Goal: Task Accomplishment & Management: Use online tool/utility

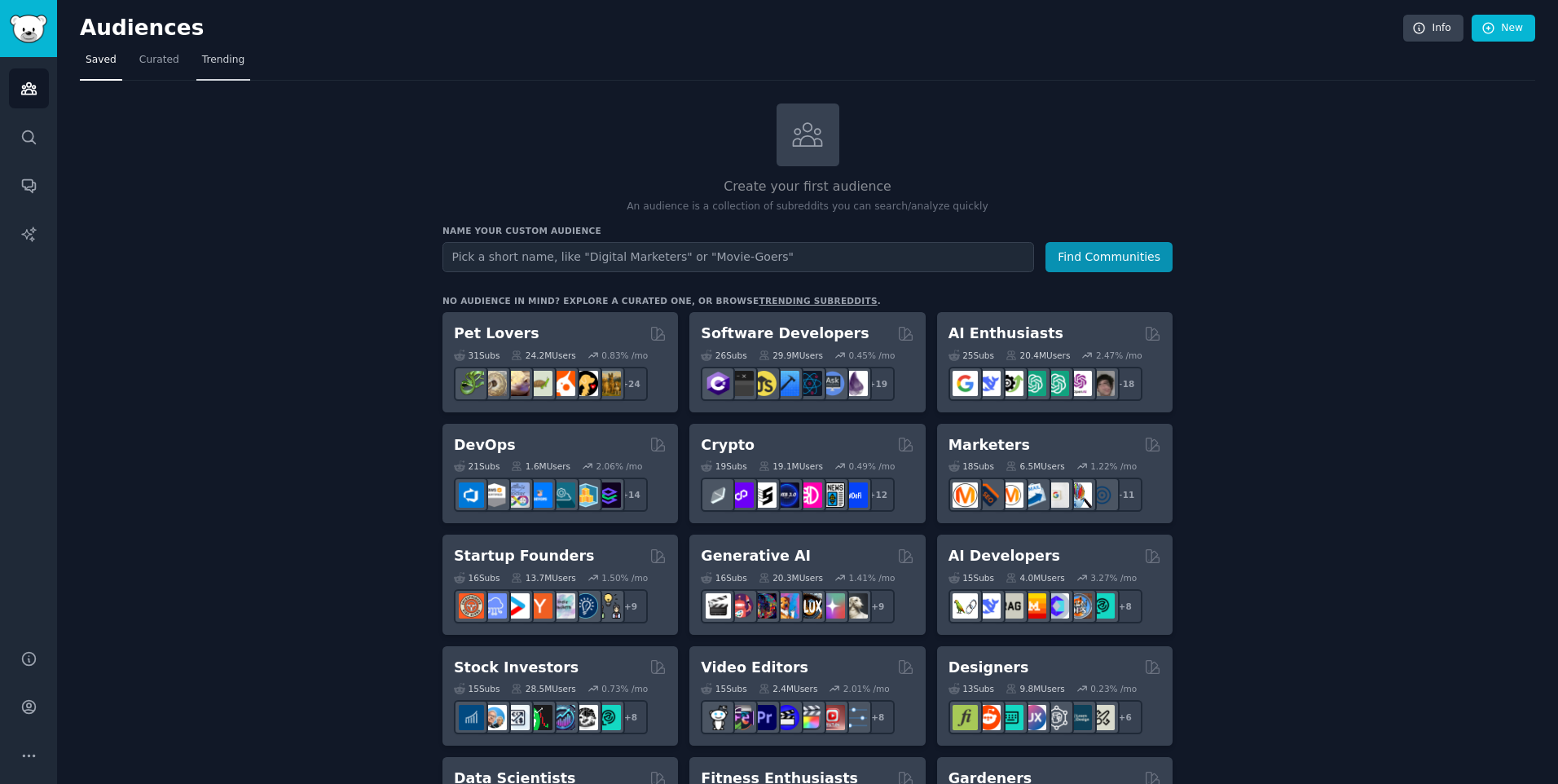
click at [220, 61] on span "Trending" at bounding box center [223, 60] width 43 height 14
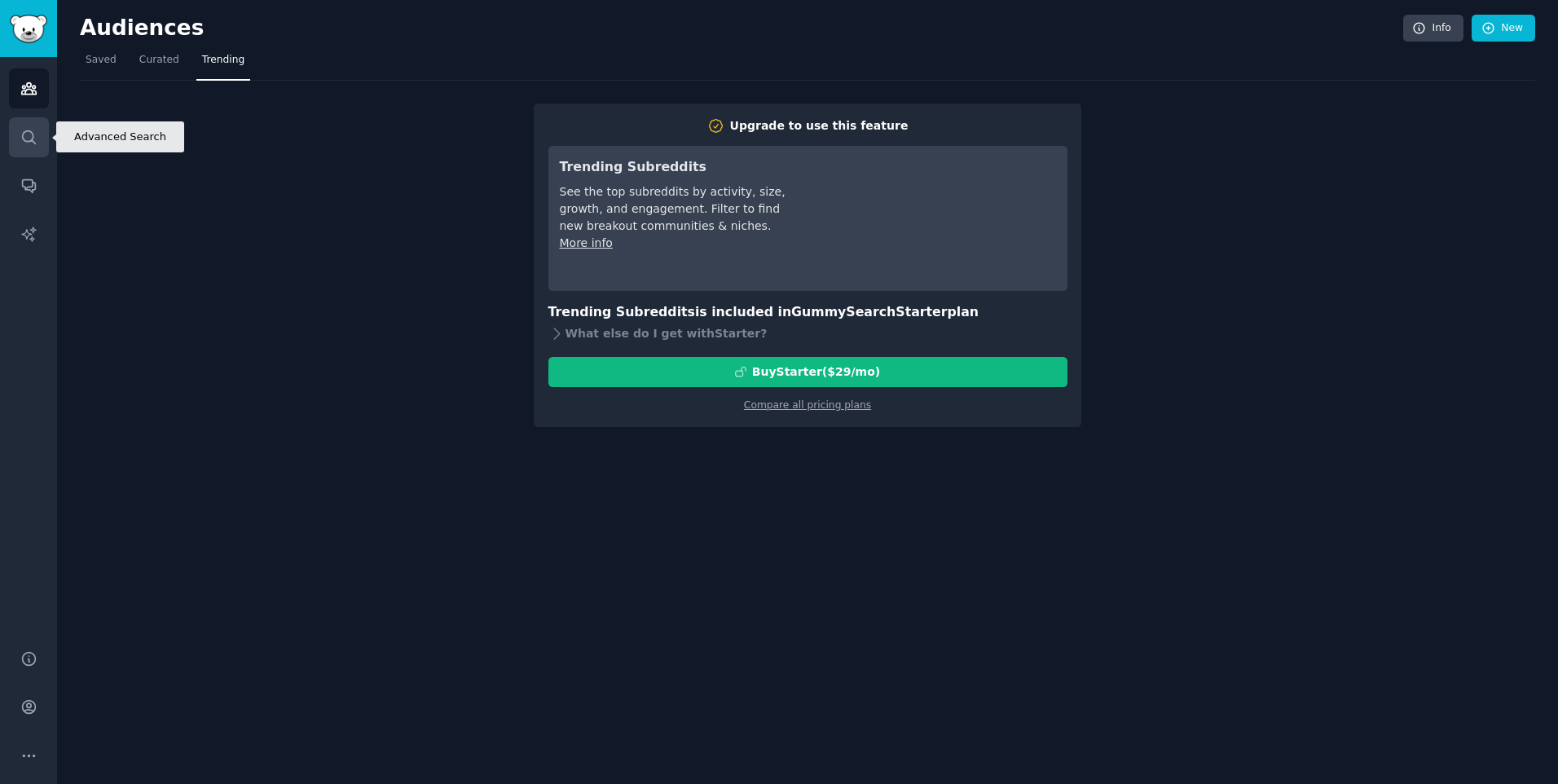
click at [27, 135] on icon "Sidebar" at bounding box center [29, 137] width 17 height 17
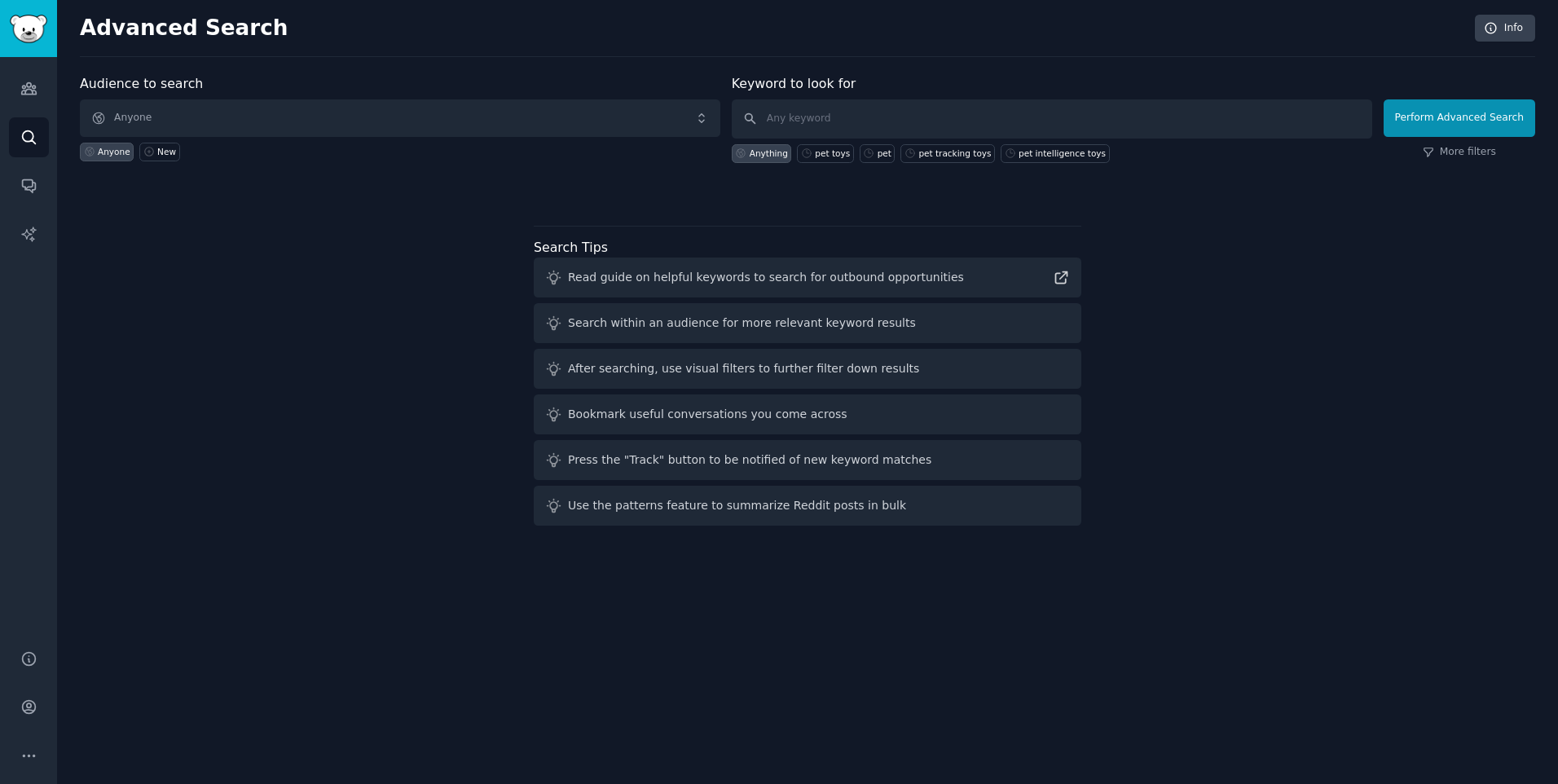
click at [1437, 99] on label at bounding box center [1459, 91] width 152 height 17
click at [1435, 112] on button "Perform Advanced Search" at bounding box center [1459, 118] width 152 height 37
click at [30, 89] on icon "Sidebar" at bounding box center [28, 89] width 14 height 11
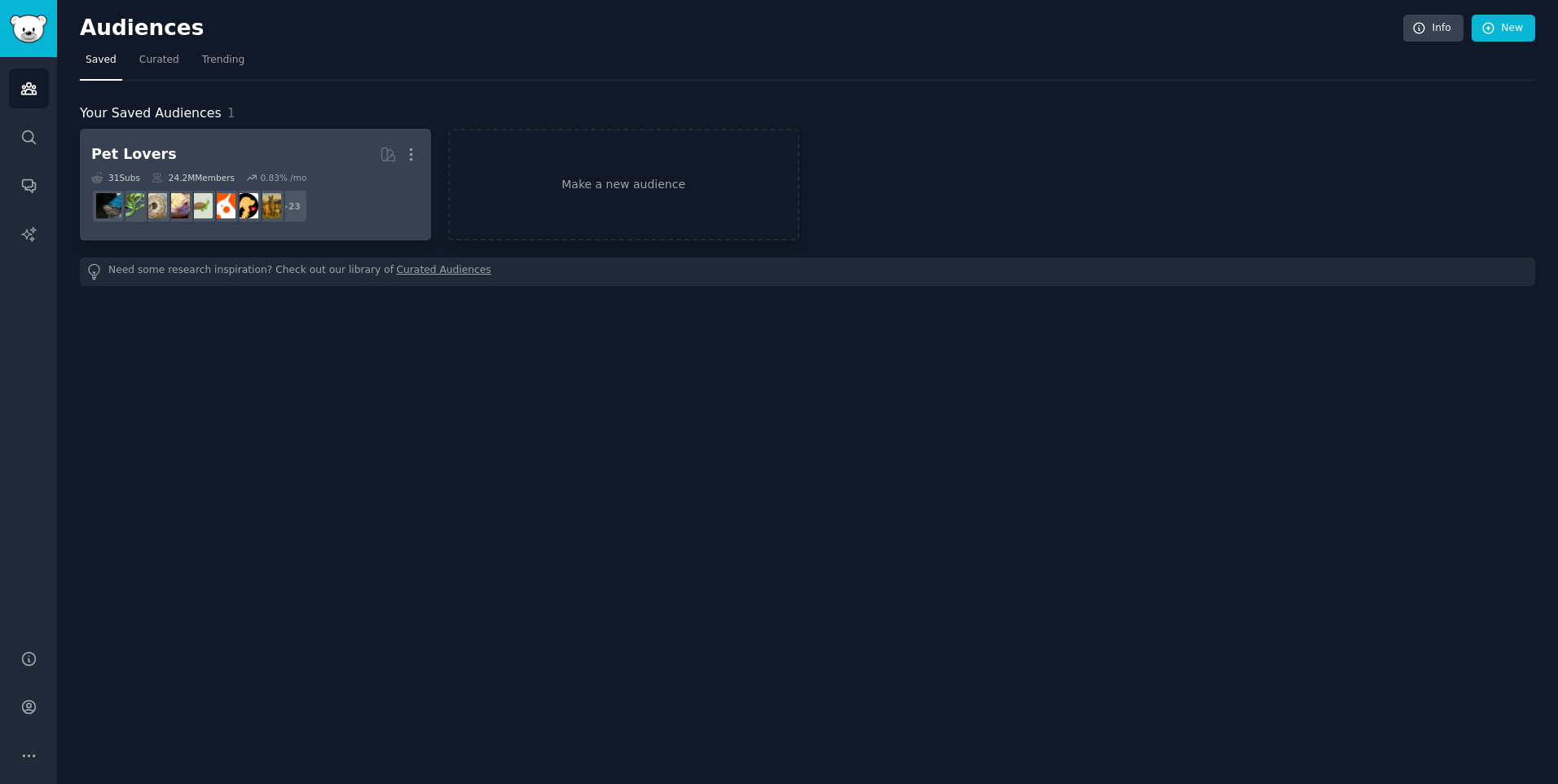
click at [164, 149] on div "Pet Lovers" at bounding box center [134, 154] width 85 height 20
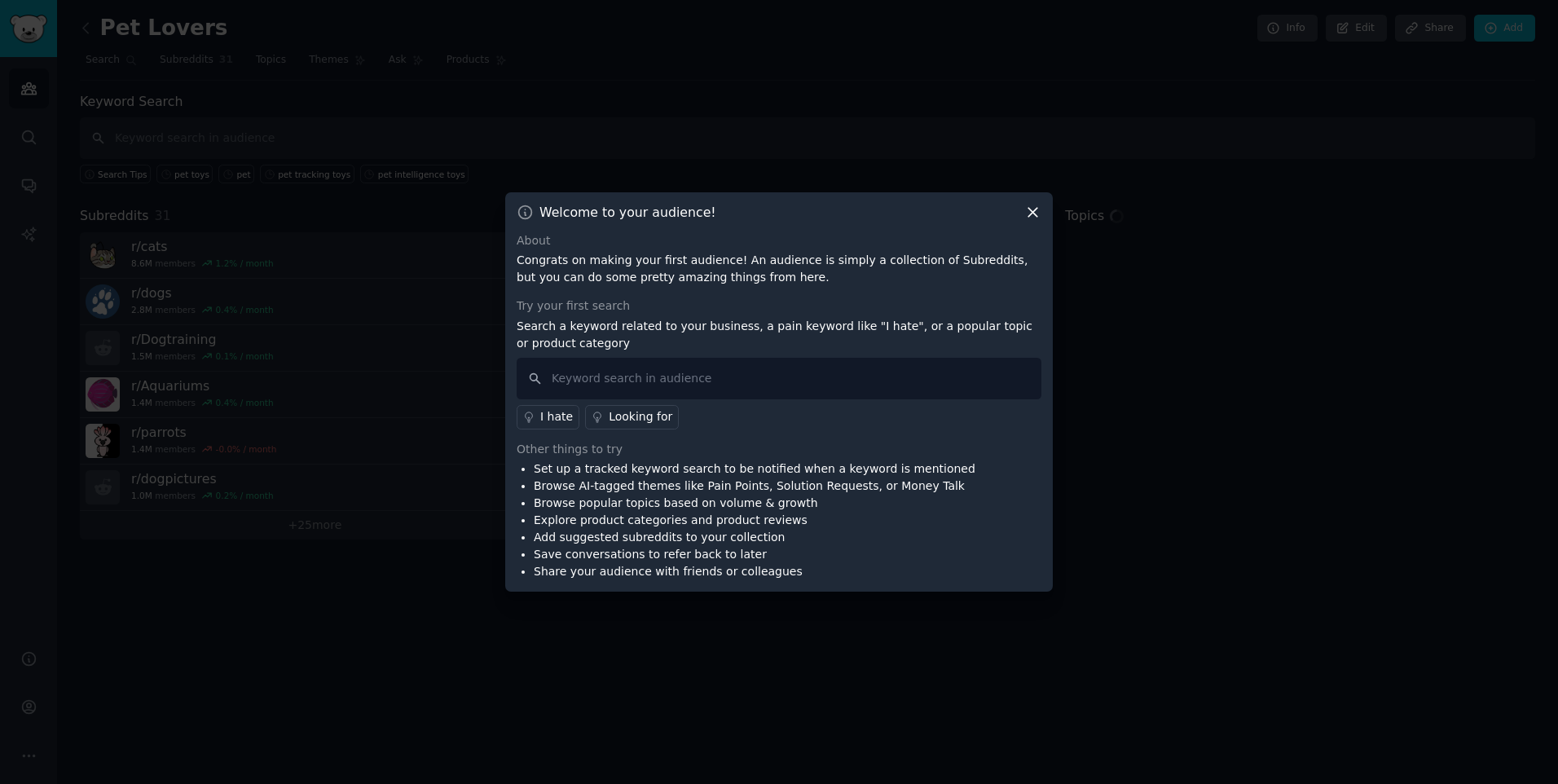
click at [1028, 211] on icon at bounding box center [1033, 212] width 17 height 17
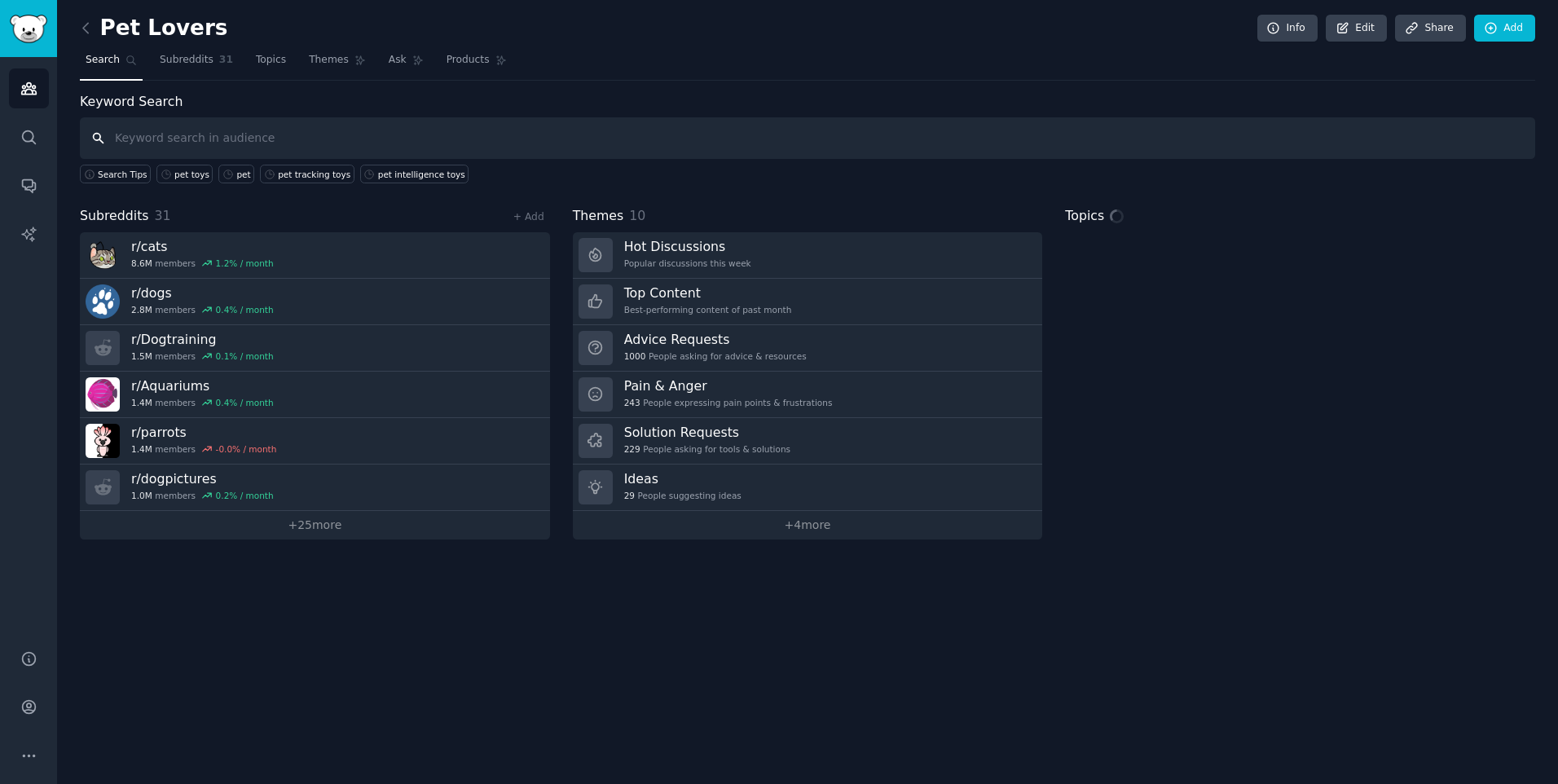
click at [714, 145] on input "text" at bounding box center [807, 138] width 1455 height 42
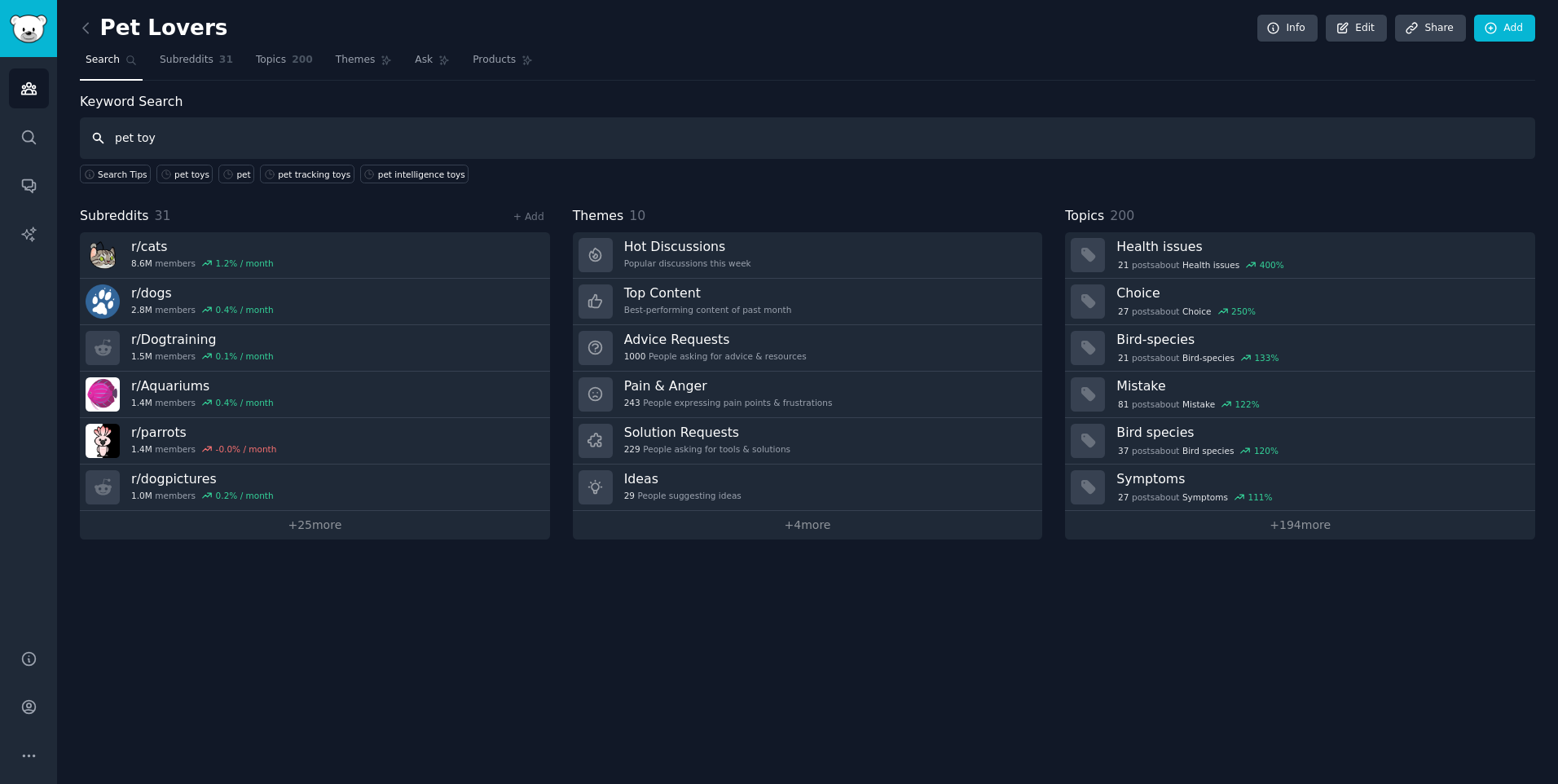
type input "pet toy"
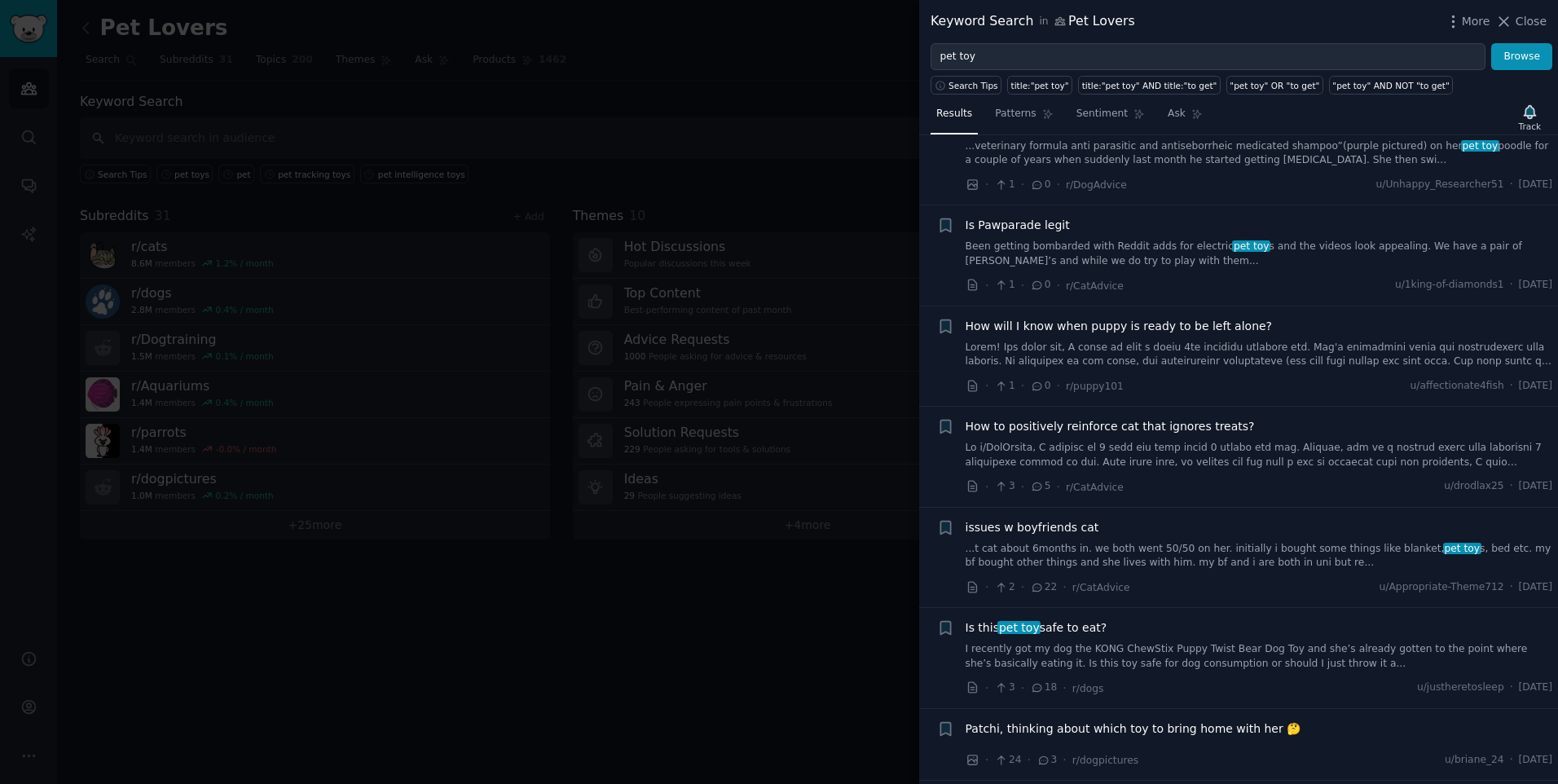
scroll to position [272, 0]
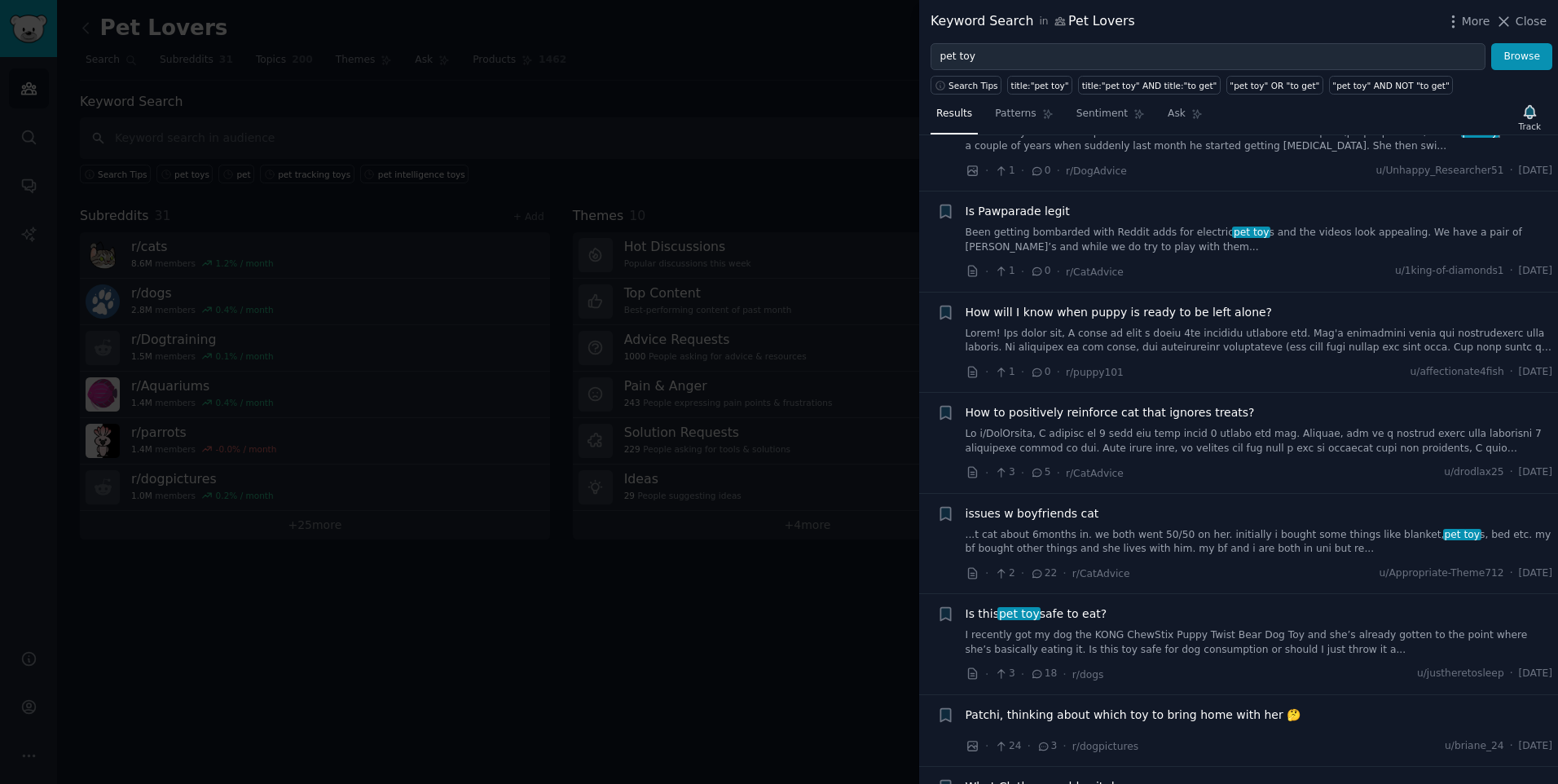
drag, startPoint x: 1084, startPoint y: 241, endPoint x: 1034, endPoint y: 223, distance: 53.1
click at [1084, 241] on link "Been getting bombarded with Reddit adds for electric pet toy s and the videos l…" at bounding box center [1259, 239] width 587 height 28
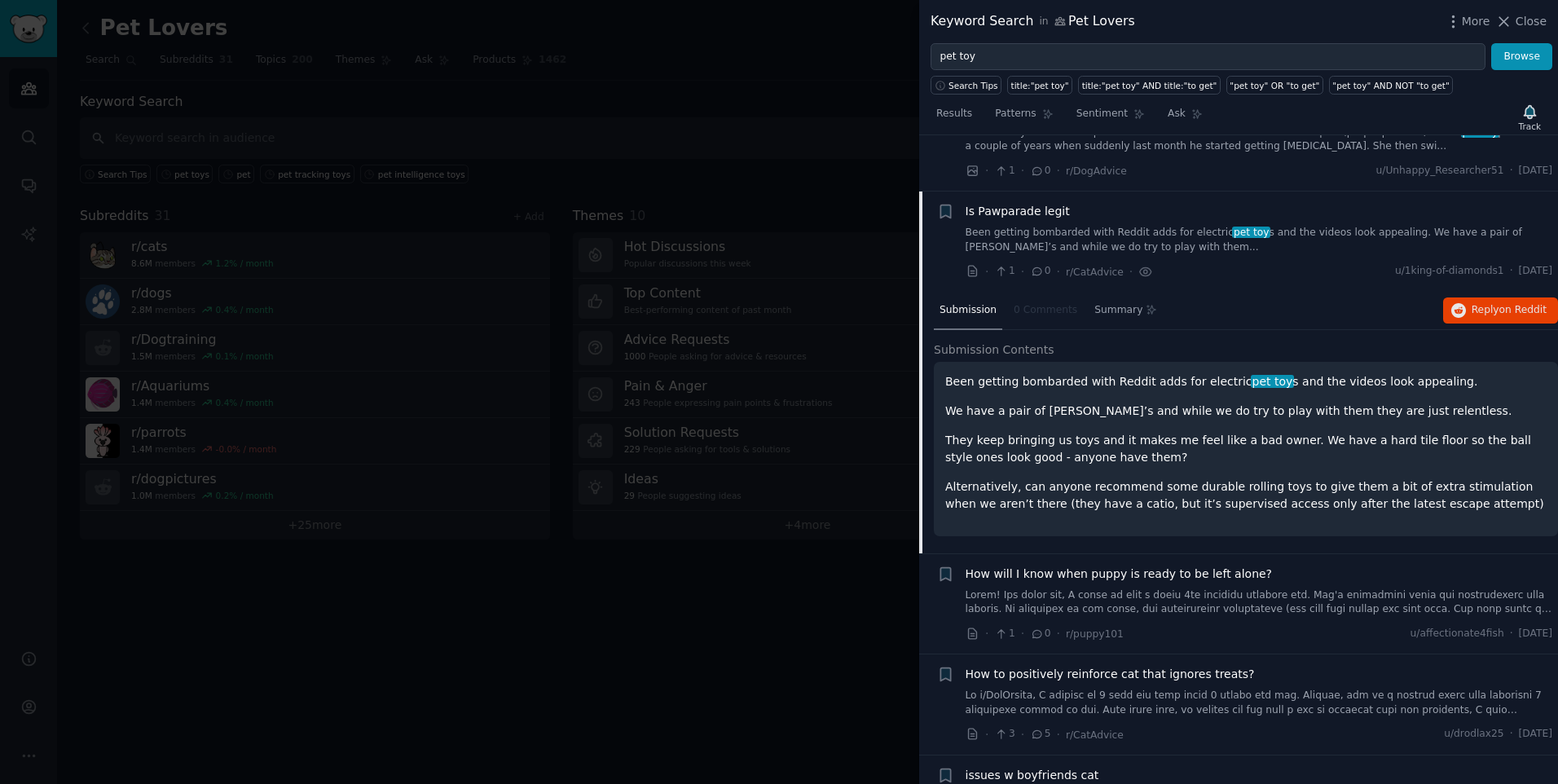
scroll to position [328, 0]
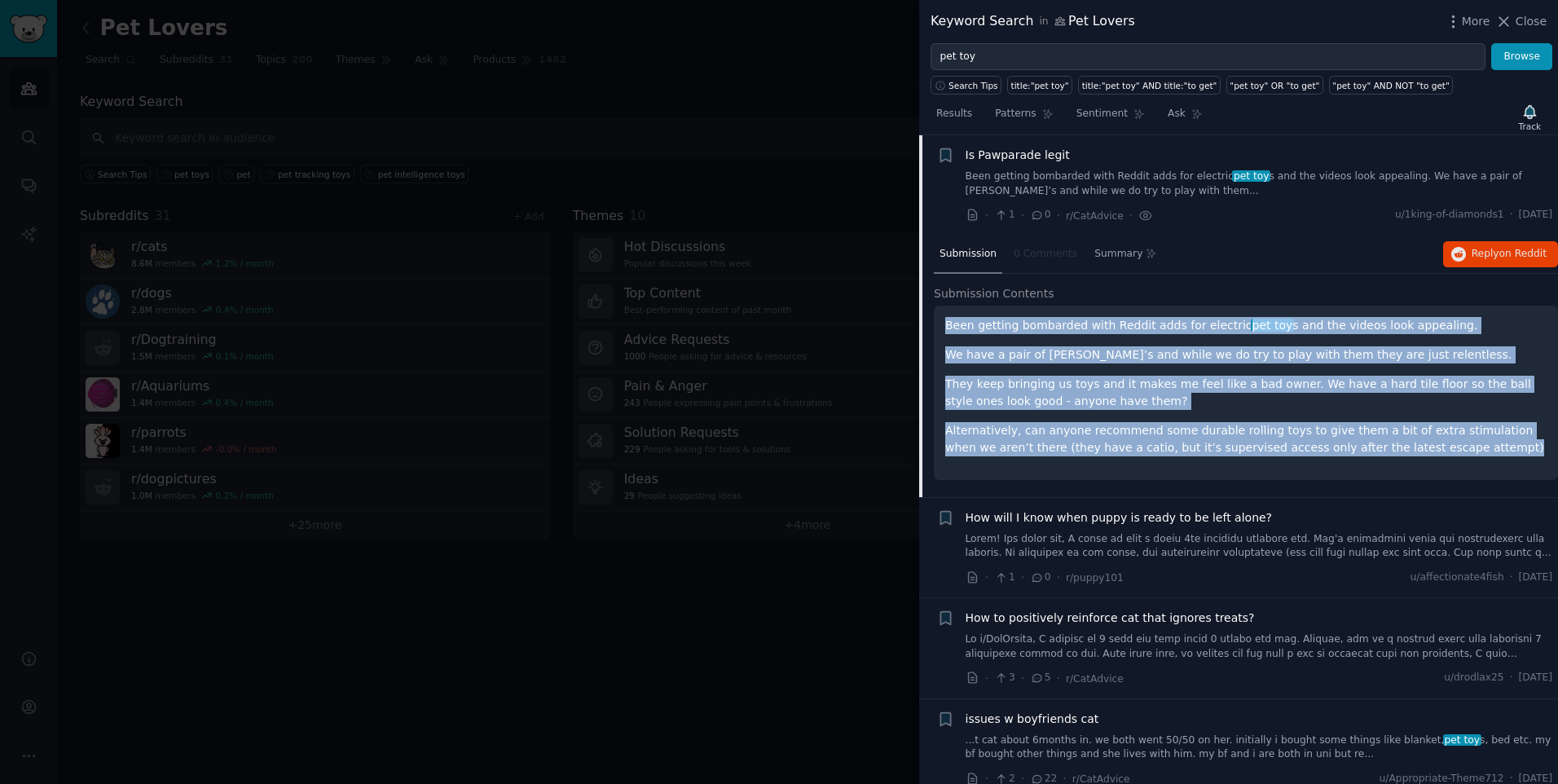
drag, startPoint x: 947, startPoint y: 322, endPoint x: 1470, endPoint y: 452, distance: 538.9
click at [1470, 452] on div "Been getting bombarded with Reddit adds for electric pet toy s and the videos l…" at bounding box center [1246, 386] width 601 height 140
click at [1177, 485] on div "Submission Contents Been getting bombarded with Reddit adds for electric pet to…" at bounding box center [1246, 391] width 624 height 212
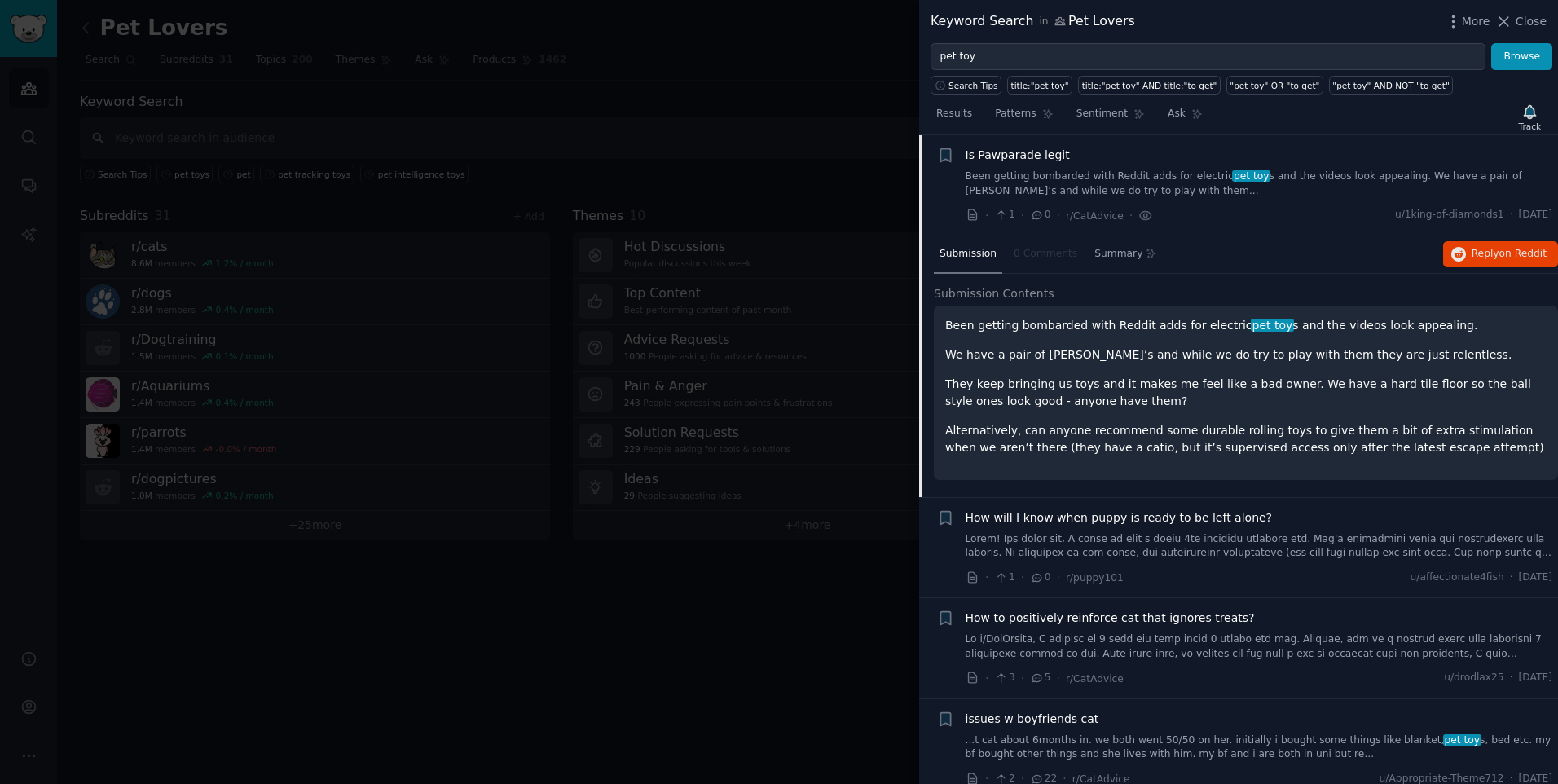
click at [1120, 518] on span "How will I know when puppy is ready to be left alone?" at bounding box center [1119, 518] width 307 height 17
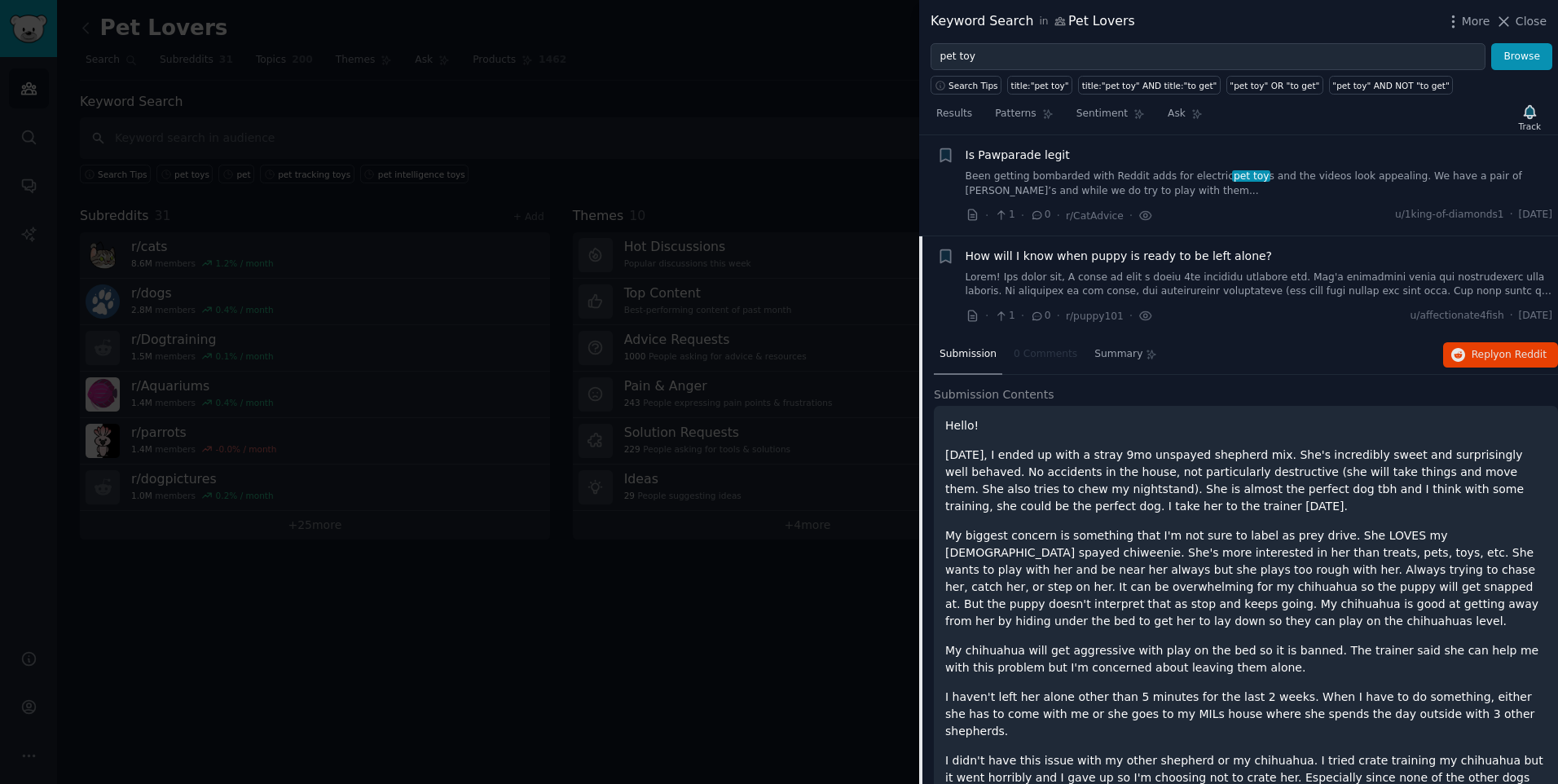
scroll to position [428, 0]
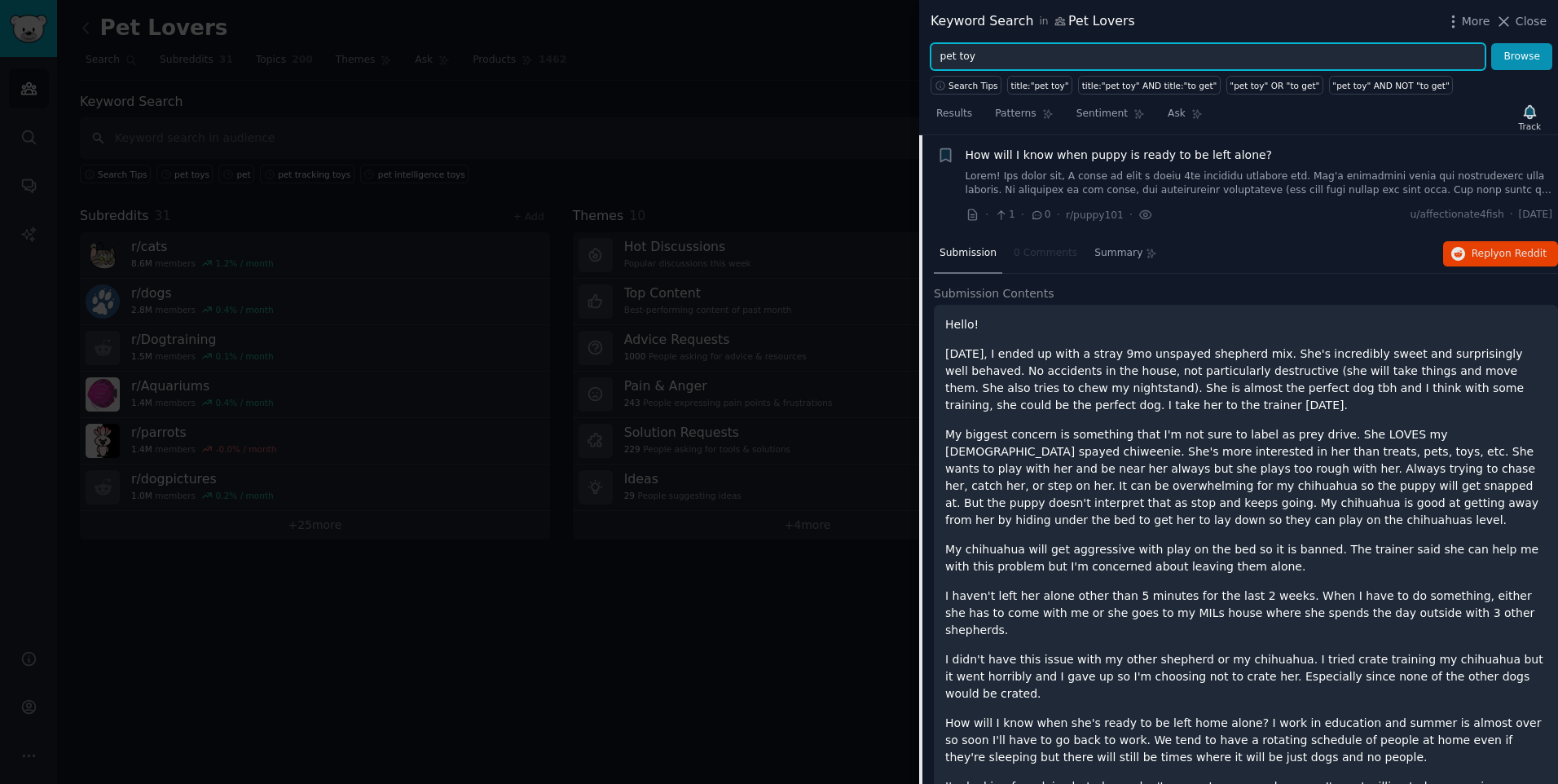
click at [959, 57] on input "pet toy" at bounding box center [1208, 57] width 555 height 28
click at [1491, 43] on button "Browse" at bounding box center [1521, 57] width 61 height 28
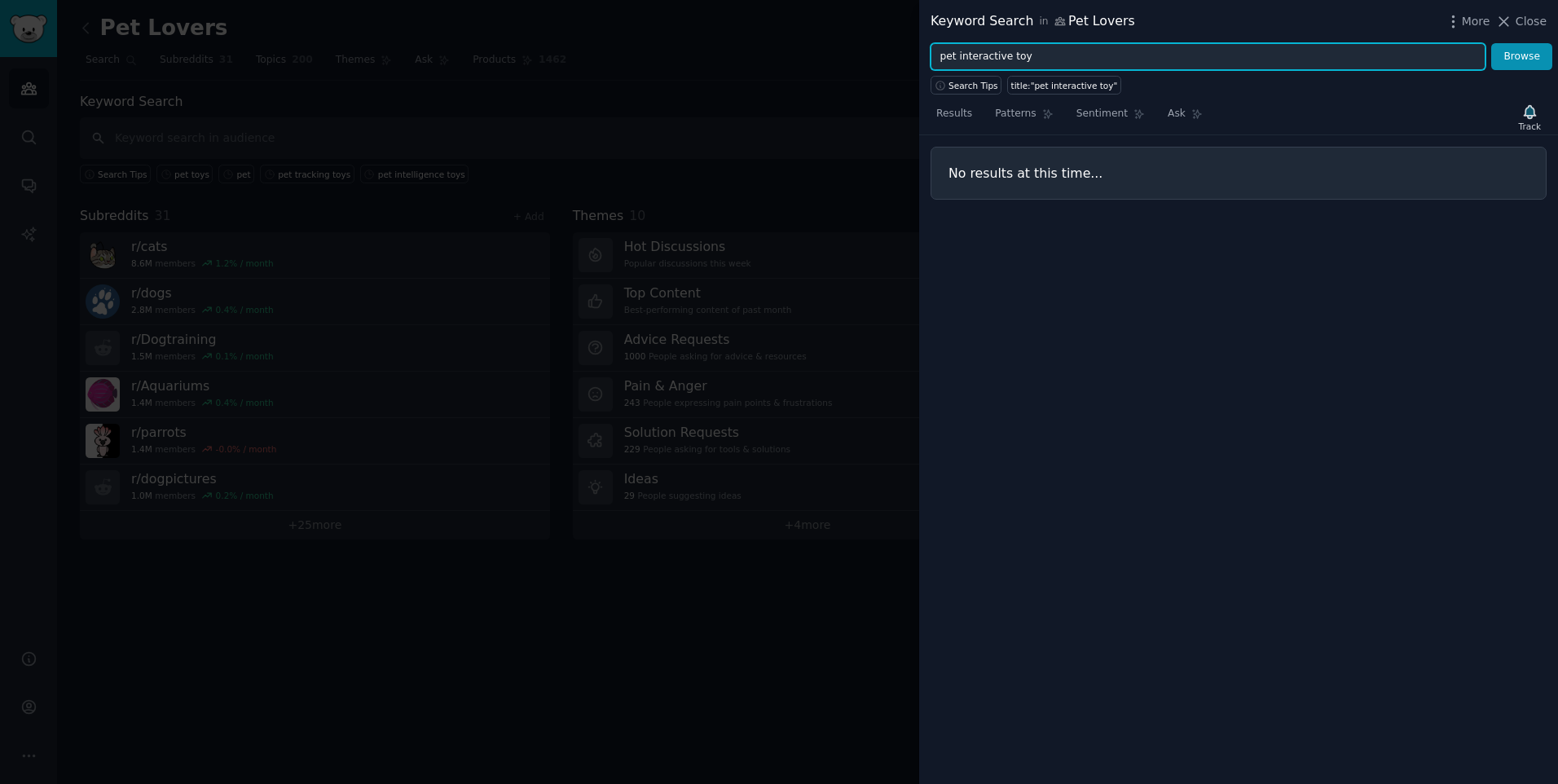
click at [1013, 58] on input "pet interactive toy" at bounding box center [1208, 57] width 555 height 28
type input "pet toy"
click at [1491, 43] on button "Browse" at bounding box center [1521, 57] width 61 height 28
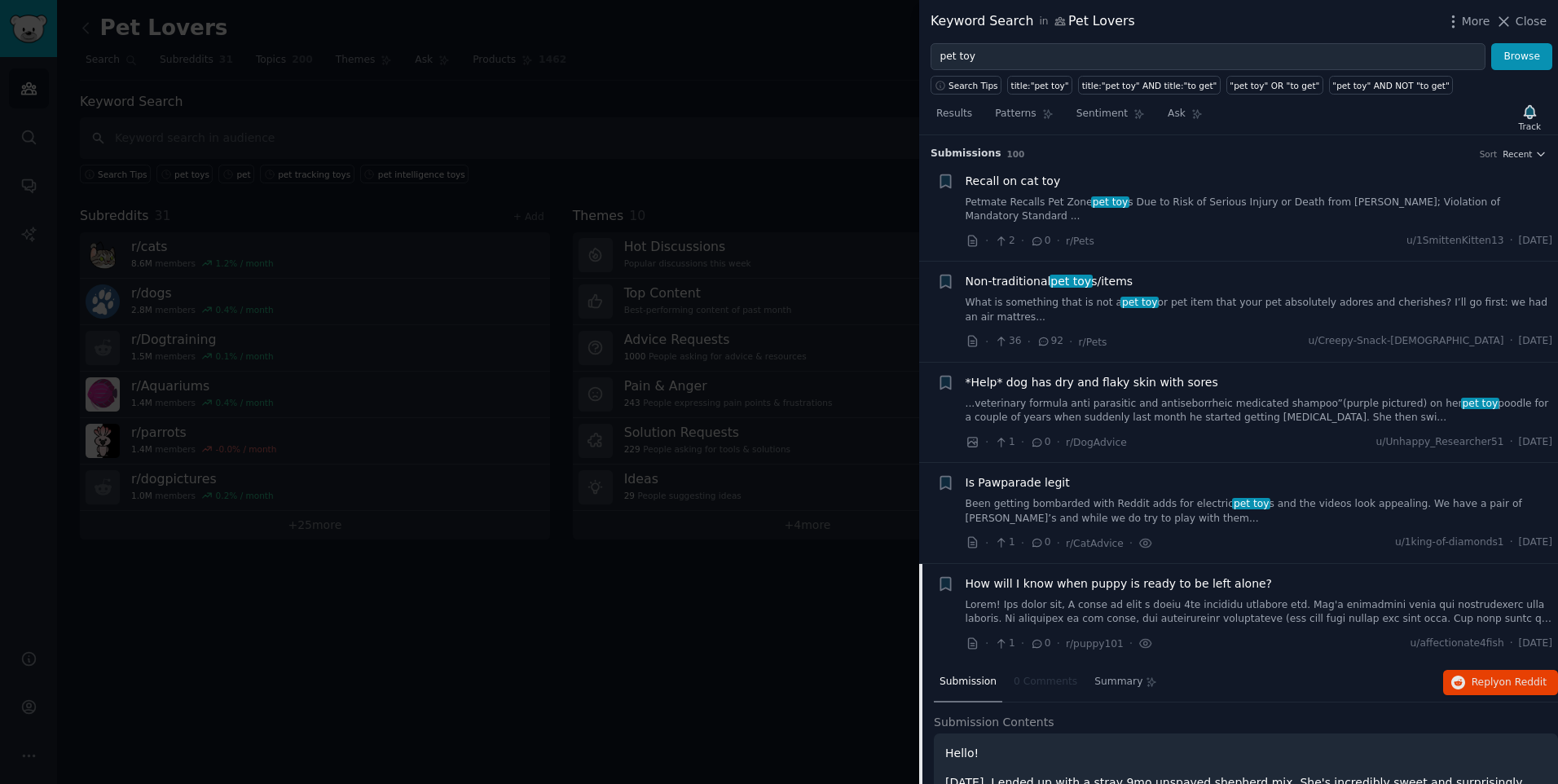
click at [675, 591] on div at bounding box center [779, 392] width 1558 height 784
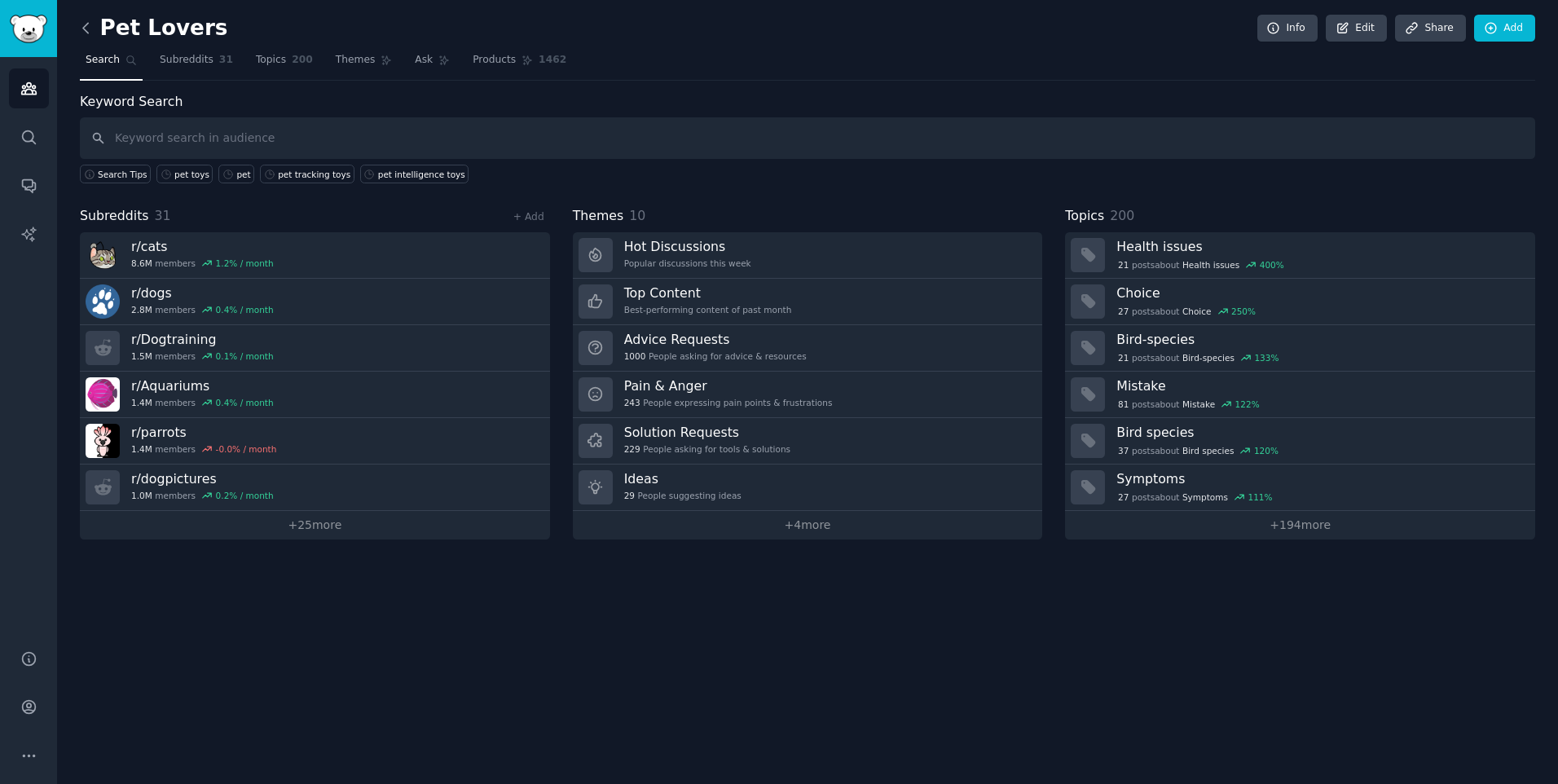
click at [85, 21] on icon at bounding box center [86, 28] width 17 height 17
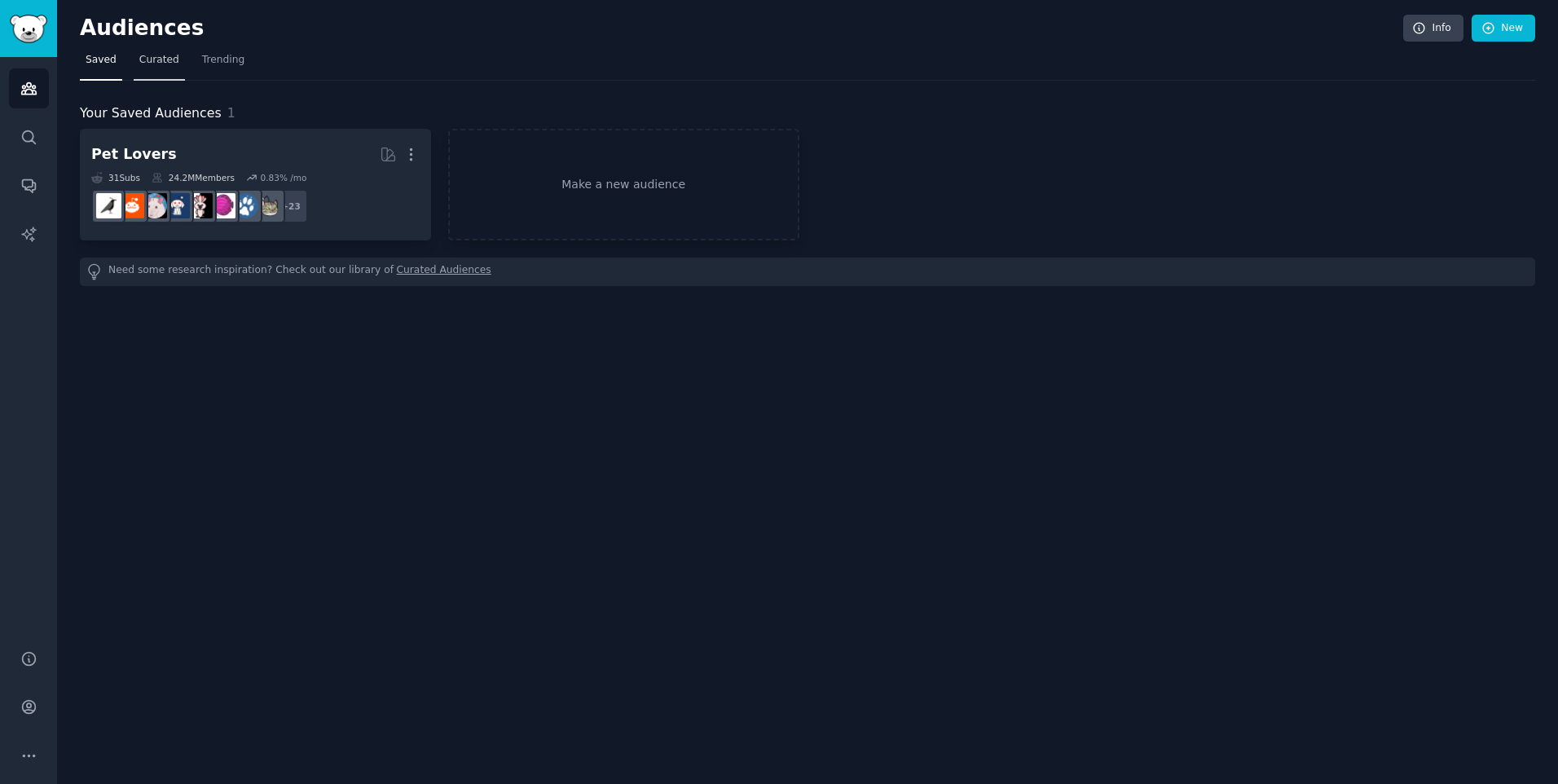
click at [150, 72] on link "Curated" at bounding box center [159, 64] width 51 height 33
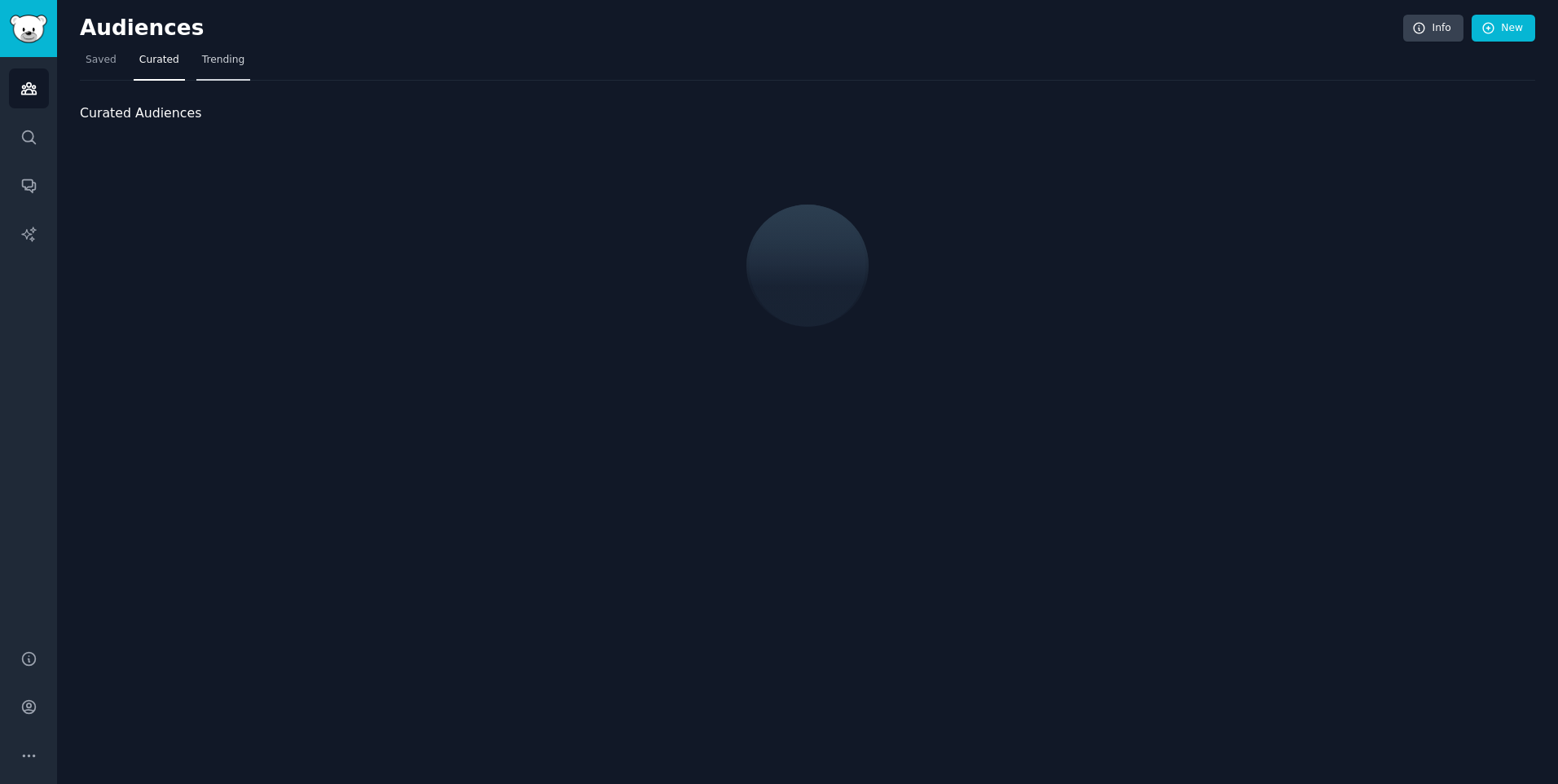
click at [221, 68] on link "Trending" at bounding box center [223, 64] width 54 height 33
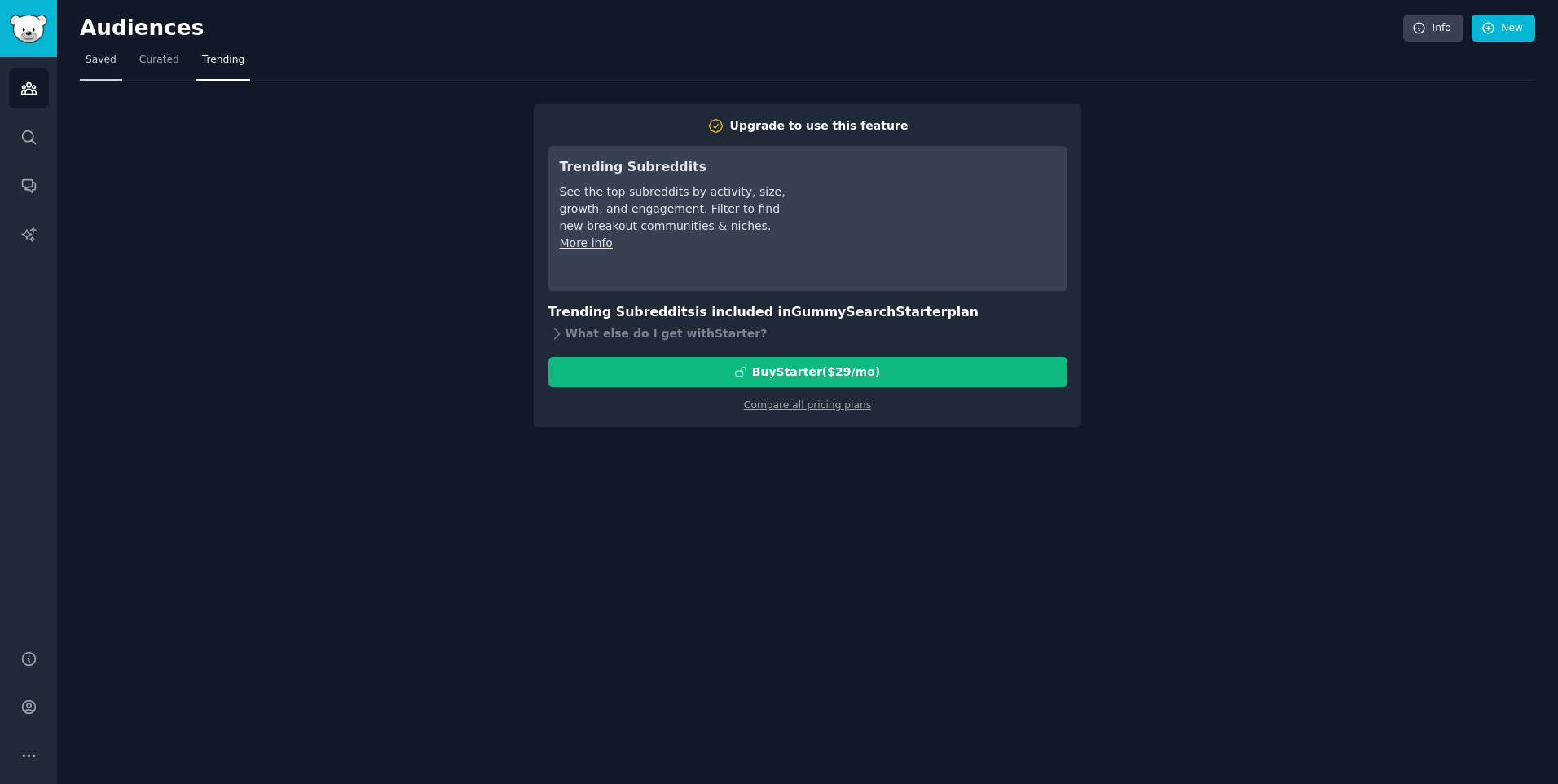
click at [102, 77] on link "Saved" at bounding box center [101, 64] width 43 height 33
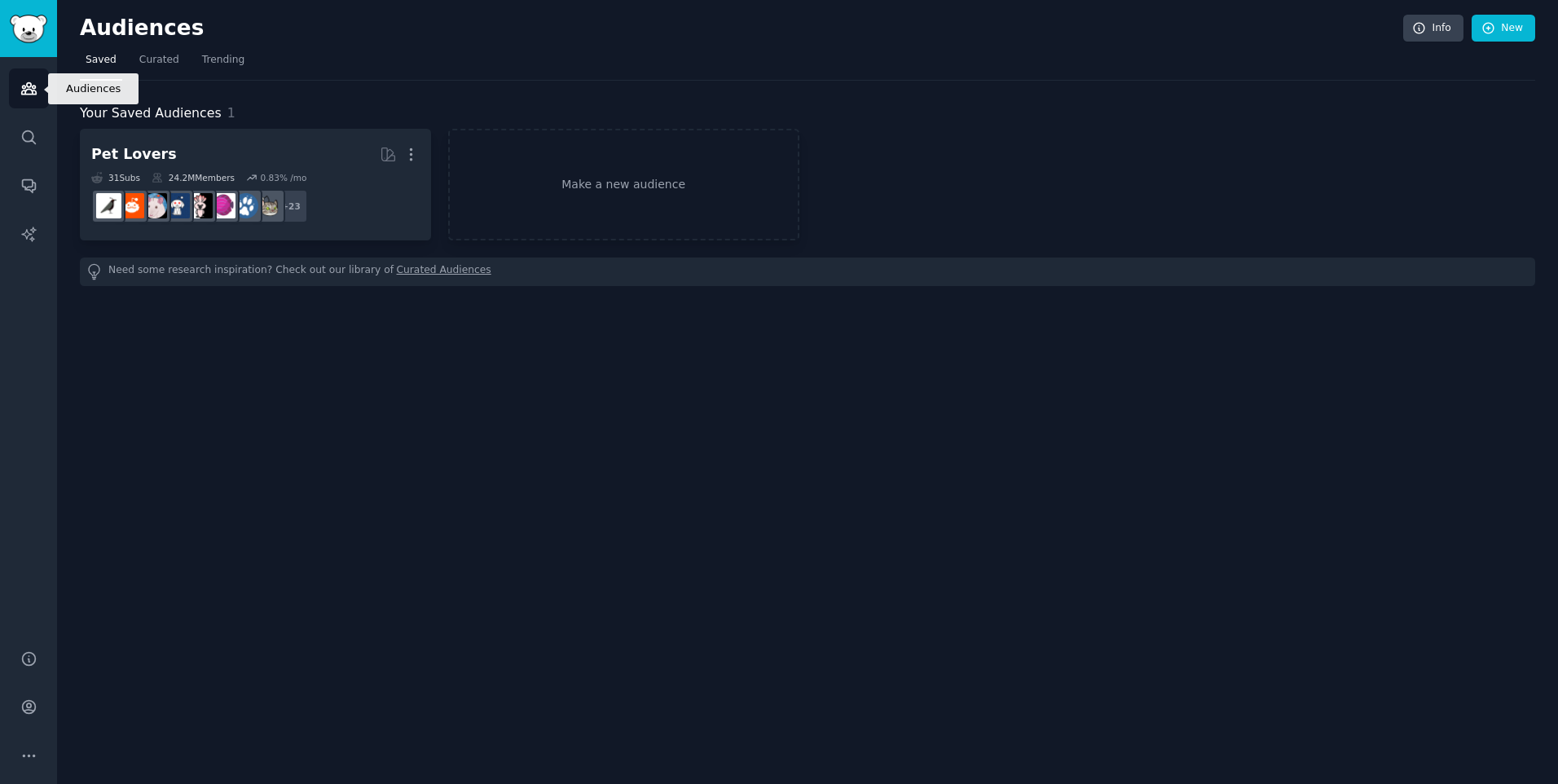
click at [19, 94] on link "Audiences" at bounding box center [29, 88] width 40 height 40
click at [117, 31] on h2 "Audiences" at bounding box center [742, 28] width 1323 height 26
click at [107, 54] on span "Saved" at bounding box center [100, 60] width 31 height 14
click at [29, 133] on icon "Sidebar" at bounding box center [29, 137] width 17 height 17
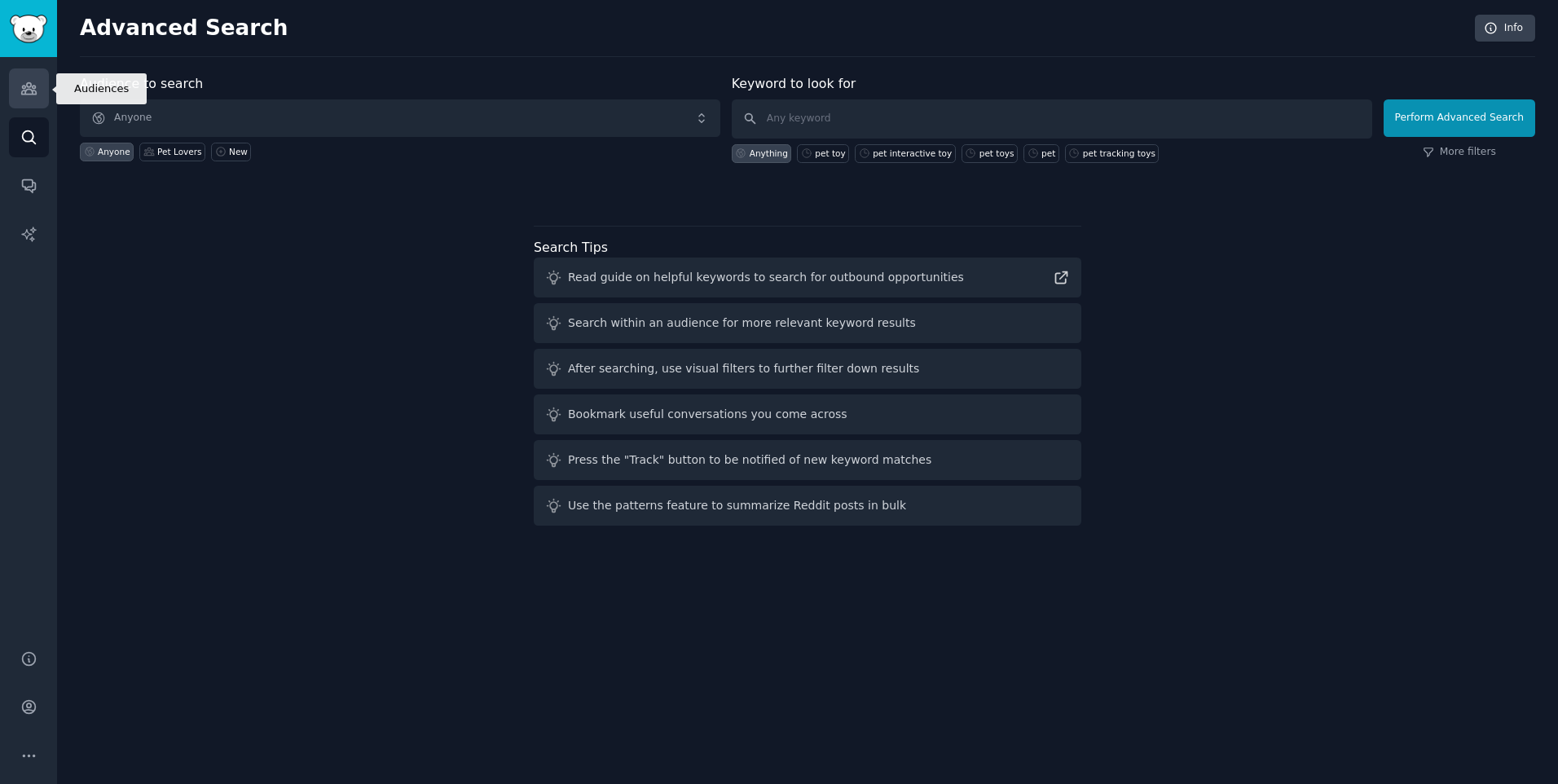
click at [27, 98] on link "Audiences" at bounding box center [29, 88] width 40 height 40
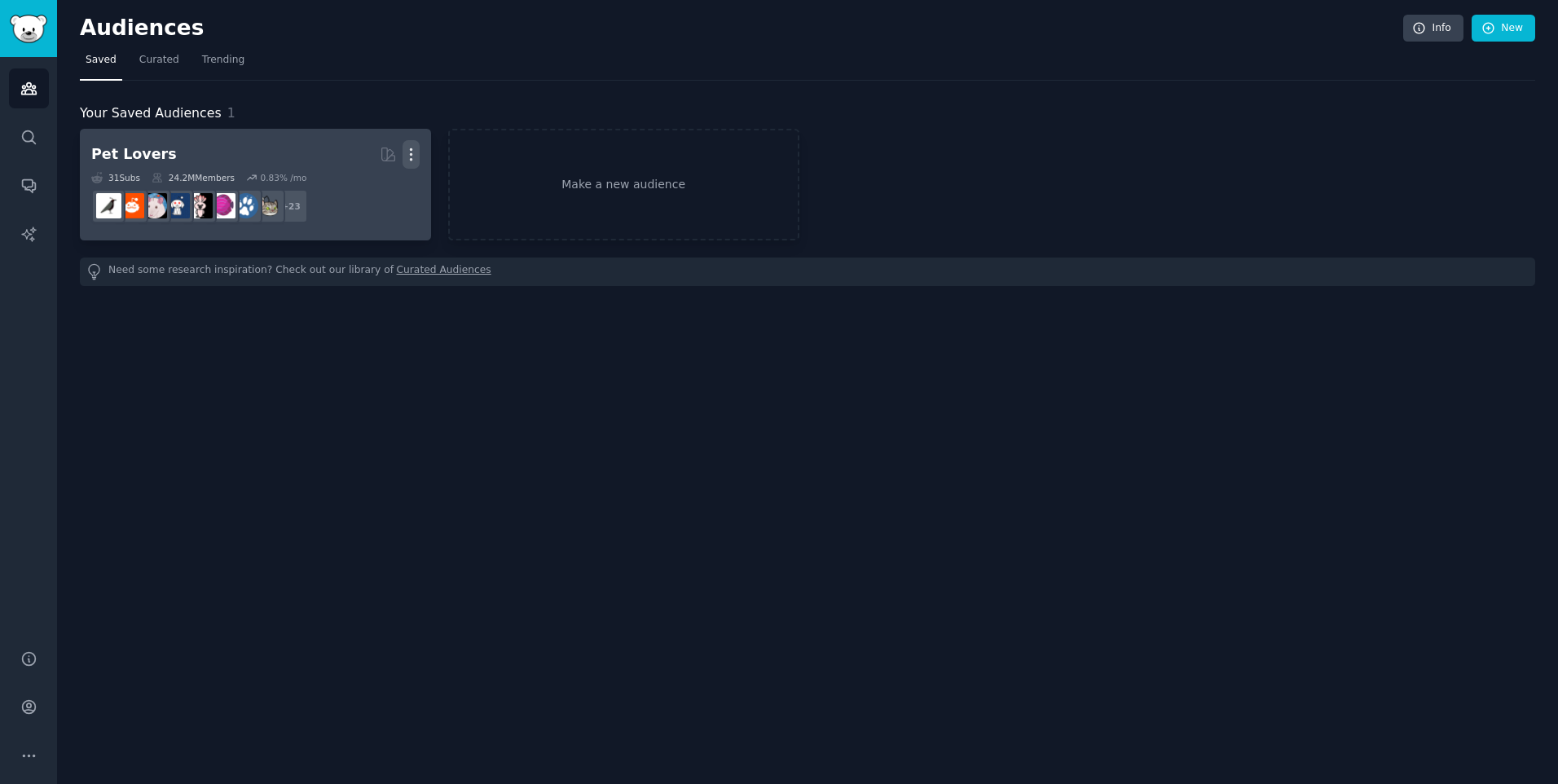
click at [415, 159] on icon "button" at bounding box center [411, 154] width 17 height 17
click at [336, 150] on link "View" at bounding box center [354, 160] width 77 height 34
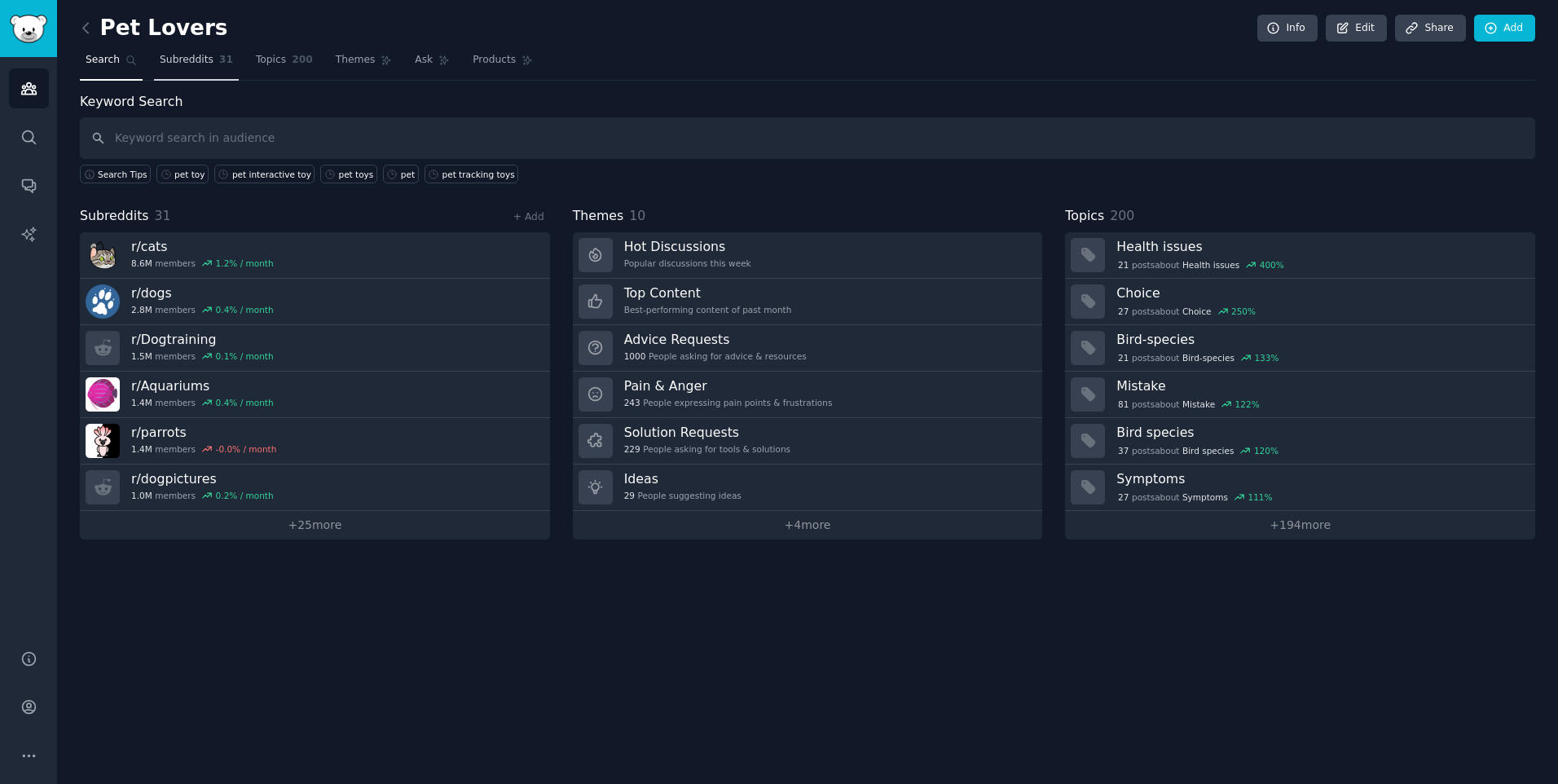
click at [193, 61] on span "Subreddits" at bounding box center [186, 60] width 54 height 14
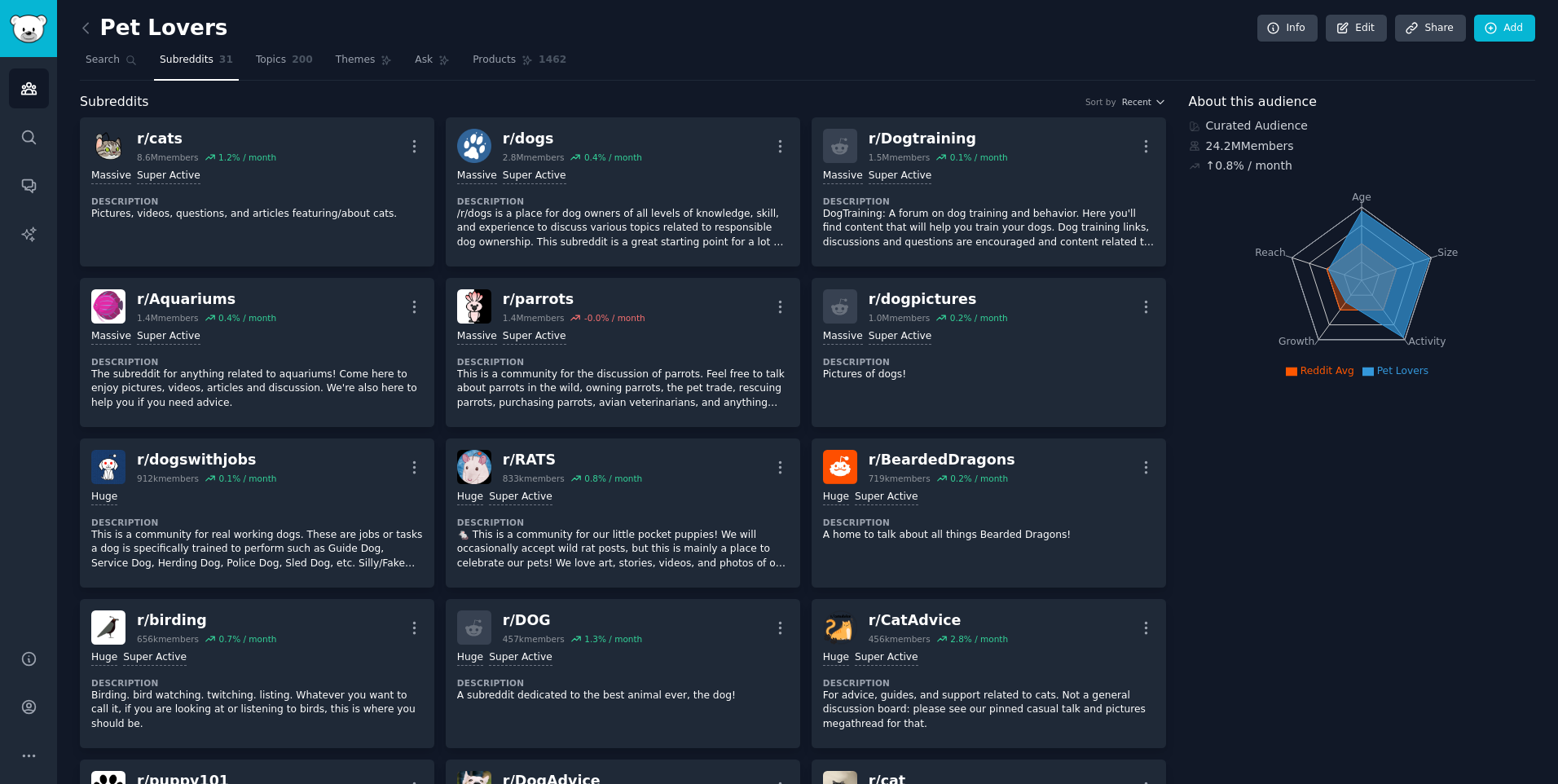
click at [1354, 284] on icon at bounding box center [1378, 273] width 101 height 126
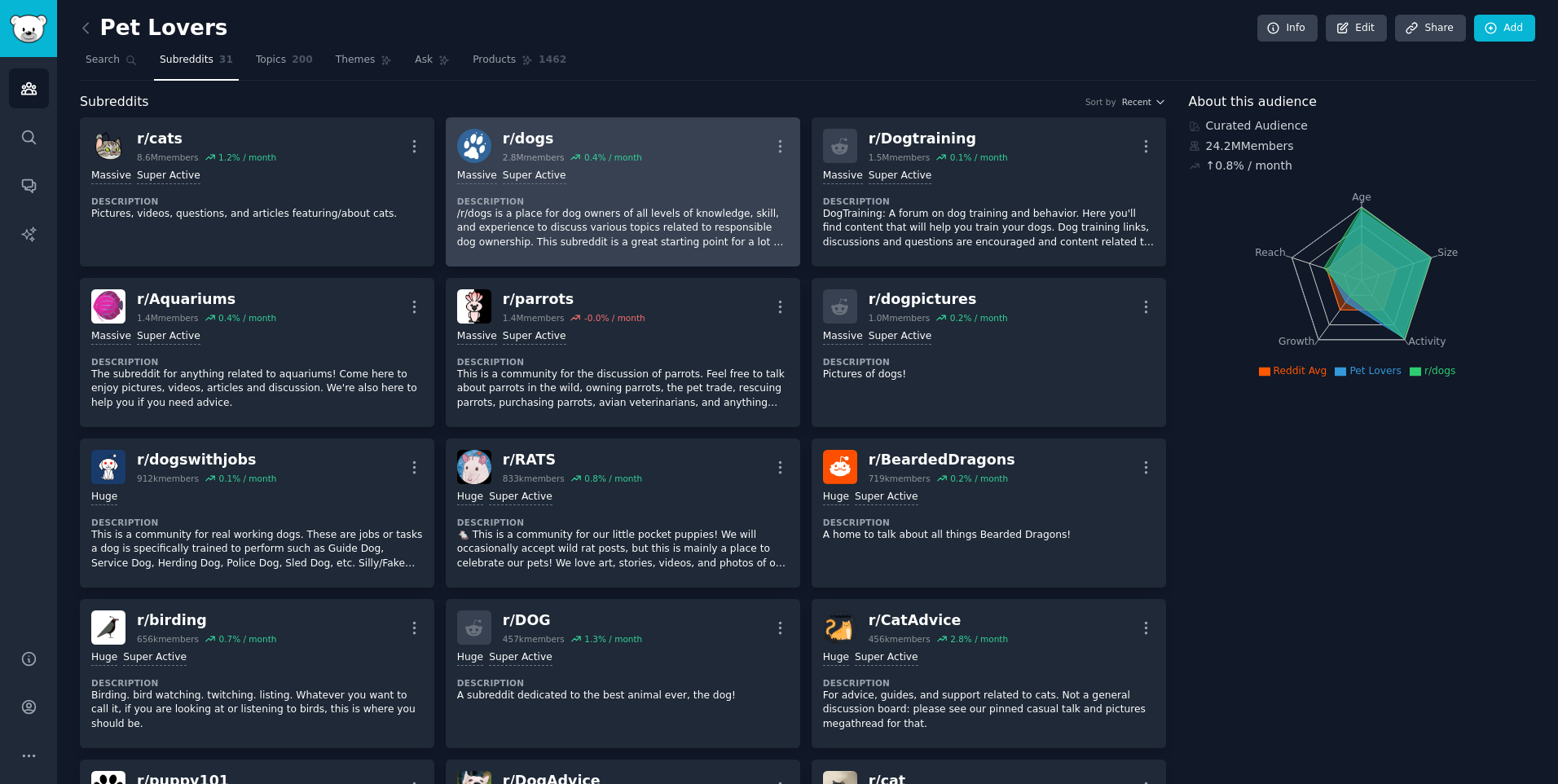
click at [570, 197] on dt "Description" at bounding box center [622, 201] width 331 height 11
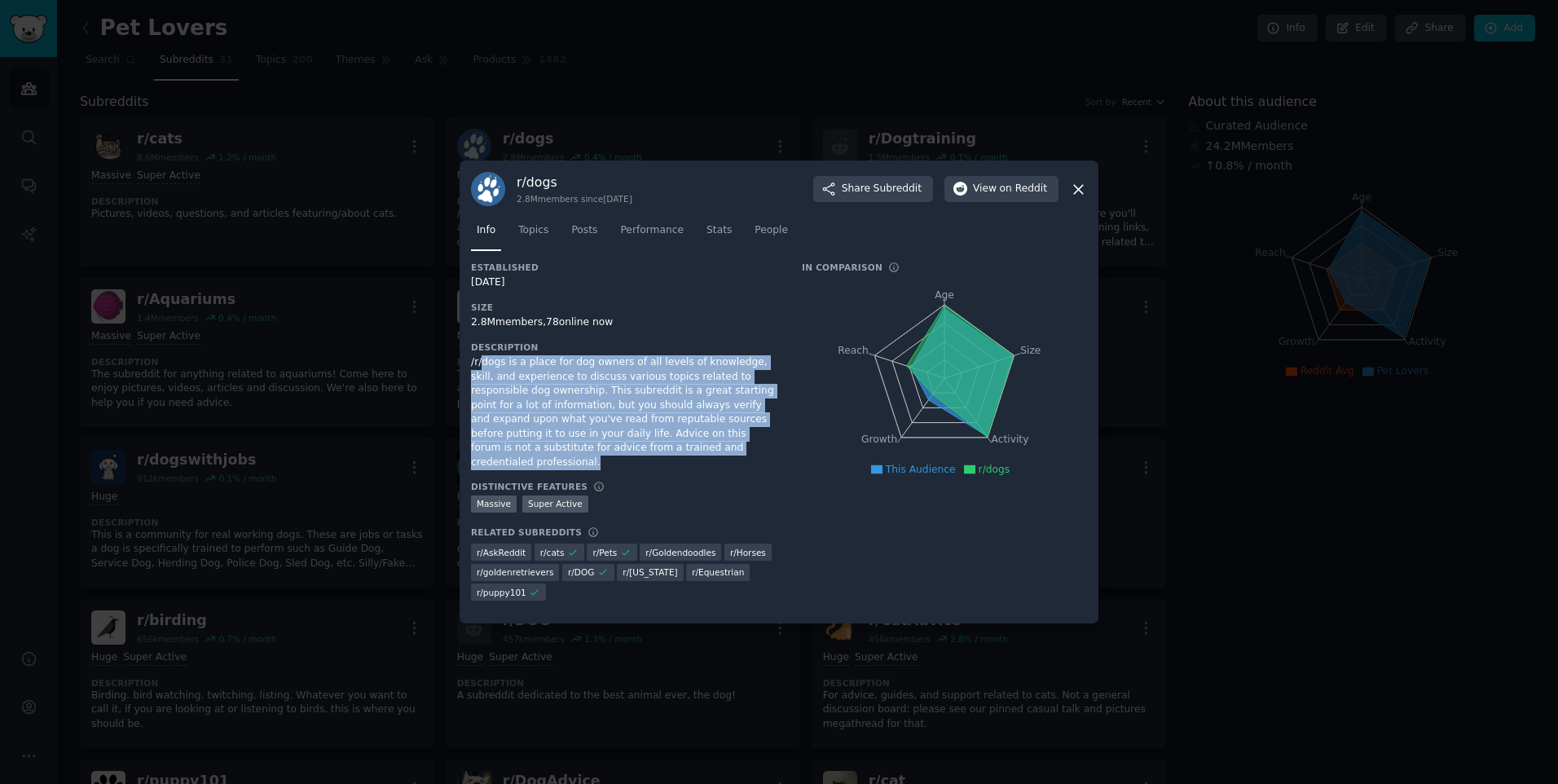
drag, startPoint x: 484, startPoint y: 364, endPoint x: 657, endPoint y: 466, distance: 200.8
click at [657, 466] on div "/r/dogs is a place for dog owners of all levels of knowledge, skill, and experi…" at bounding box center [625, 412] width 308 height 114
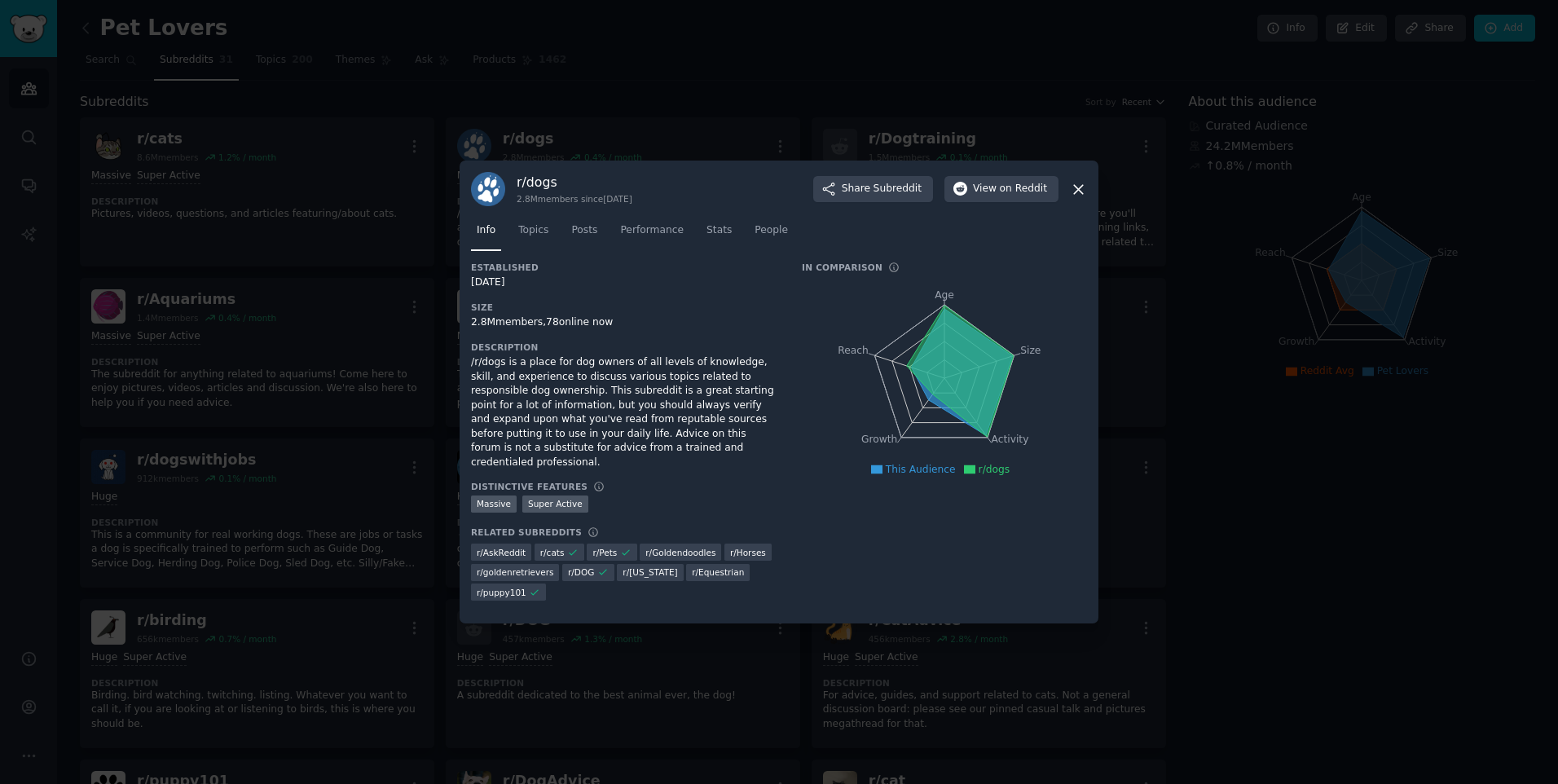
drag, startPoint x: 657, startPoint y: 466, endPoint x: 761, endPoint y: 311, distance: 186.7
click at [761, 311] on h3 "Size" at bounding box center [625, 306] width 308 height 11
click at [521, 229] on span "Topics" at bounding box center [533, 230] width 30 height 14
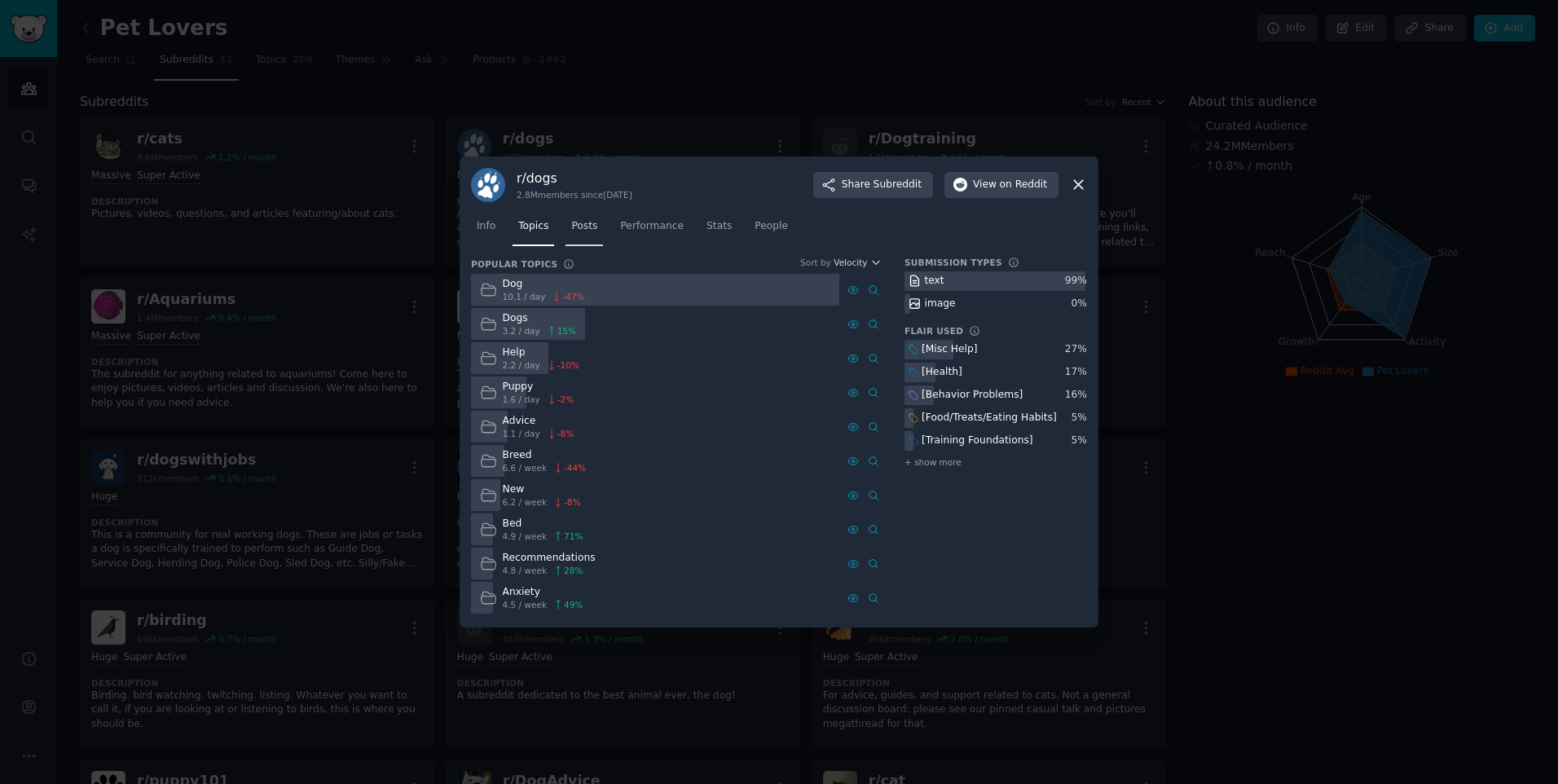
click at [593, 232] on span "Posts" at bounding box center [584, 226] width 26 height 14
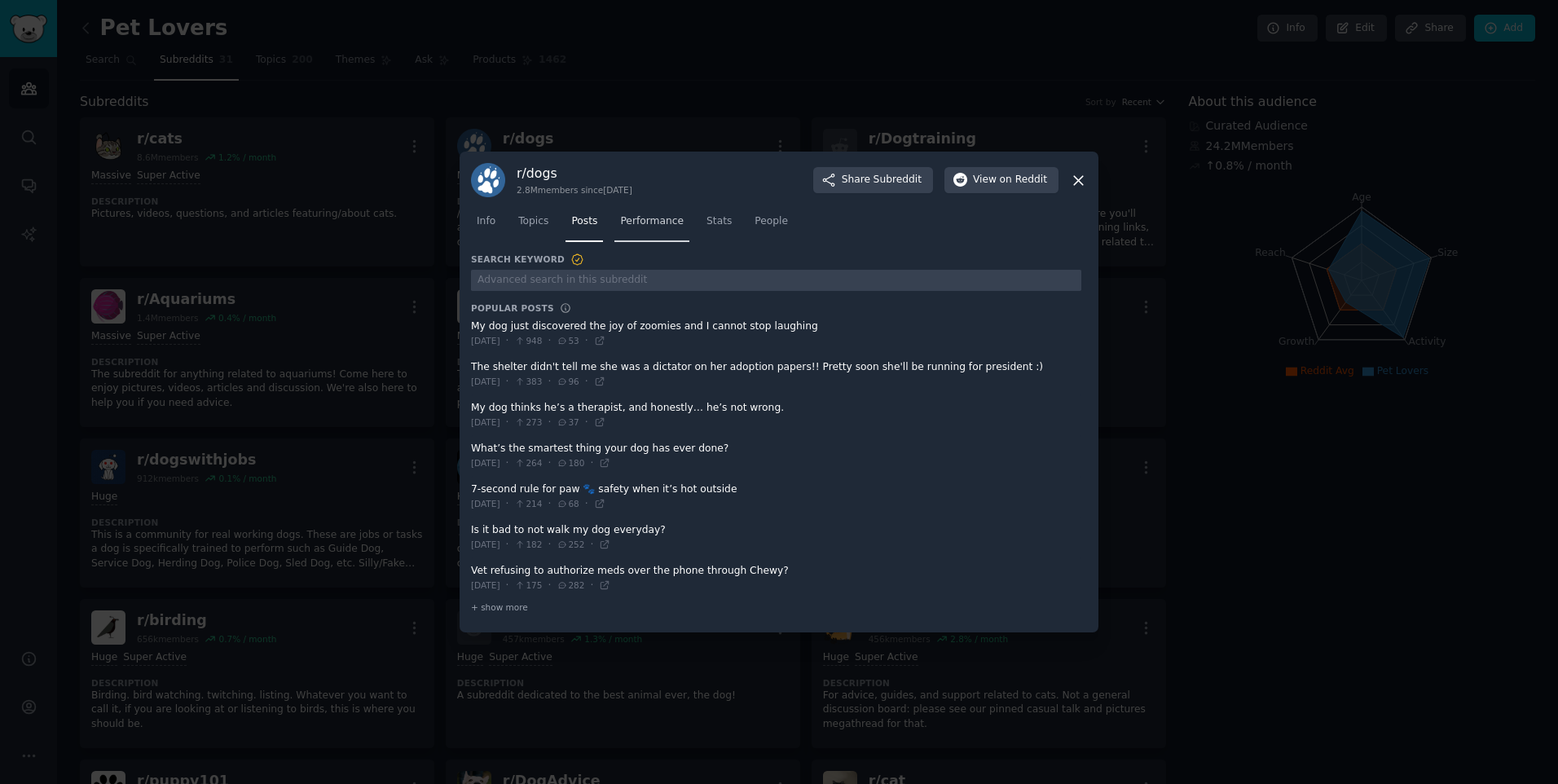
click at [651, 226] on span "Performance" at bounding box center [651, 221] width 64 height 14
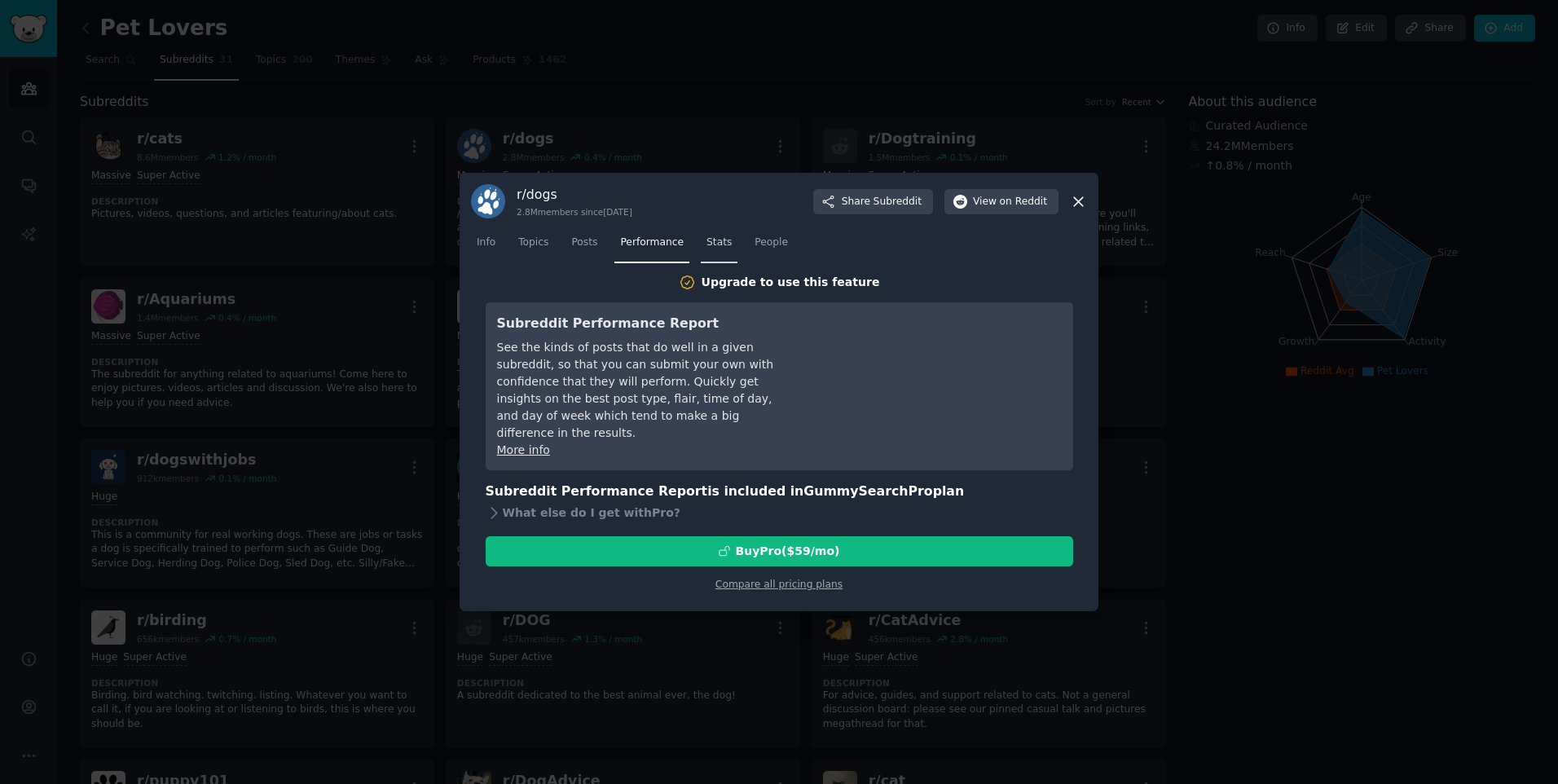
click at [707, 237] on span "Stats" at bounding box center [719, 243] width 26 height 14
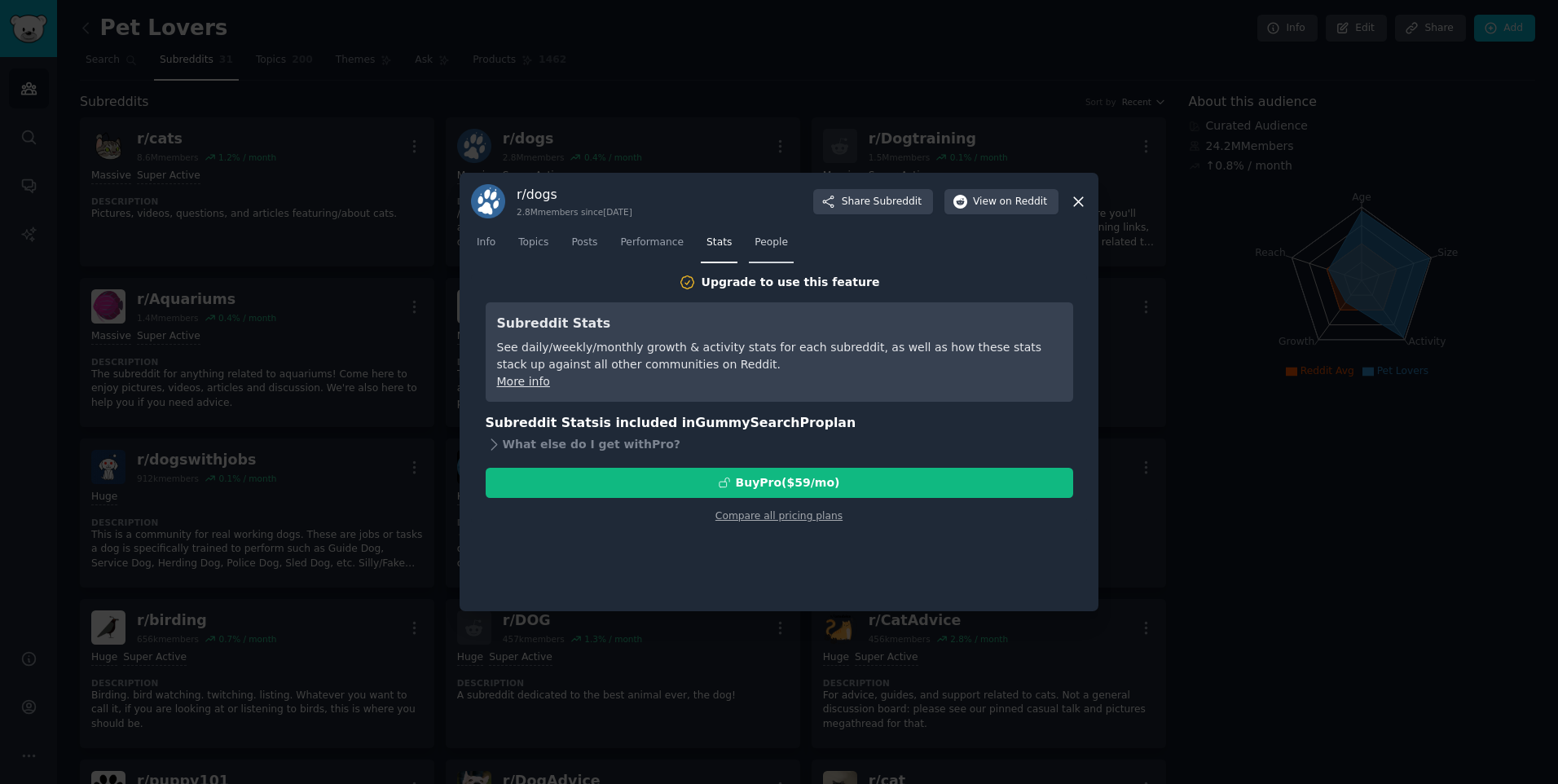
click at [755, 252] on link "People" at bounding box center [770, 246] width 45 height 33
click at [1075, 206] on icon at bounding box center [1079, 202] width 17 height 17
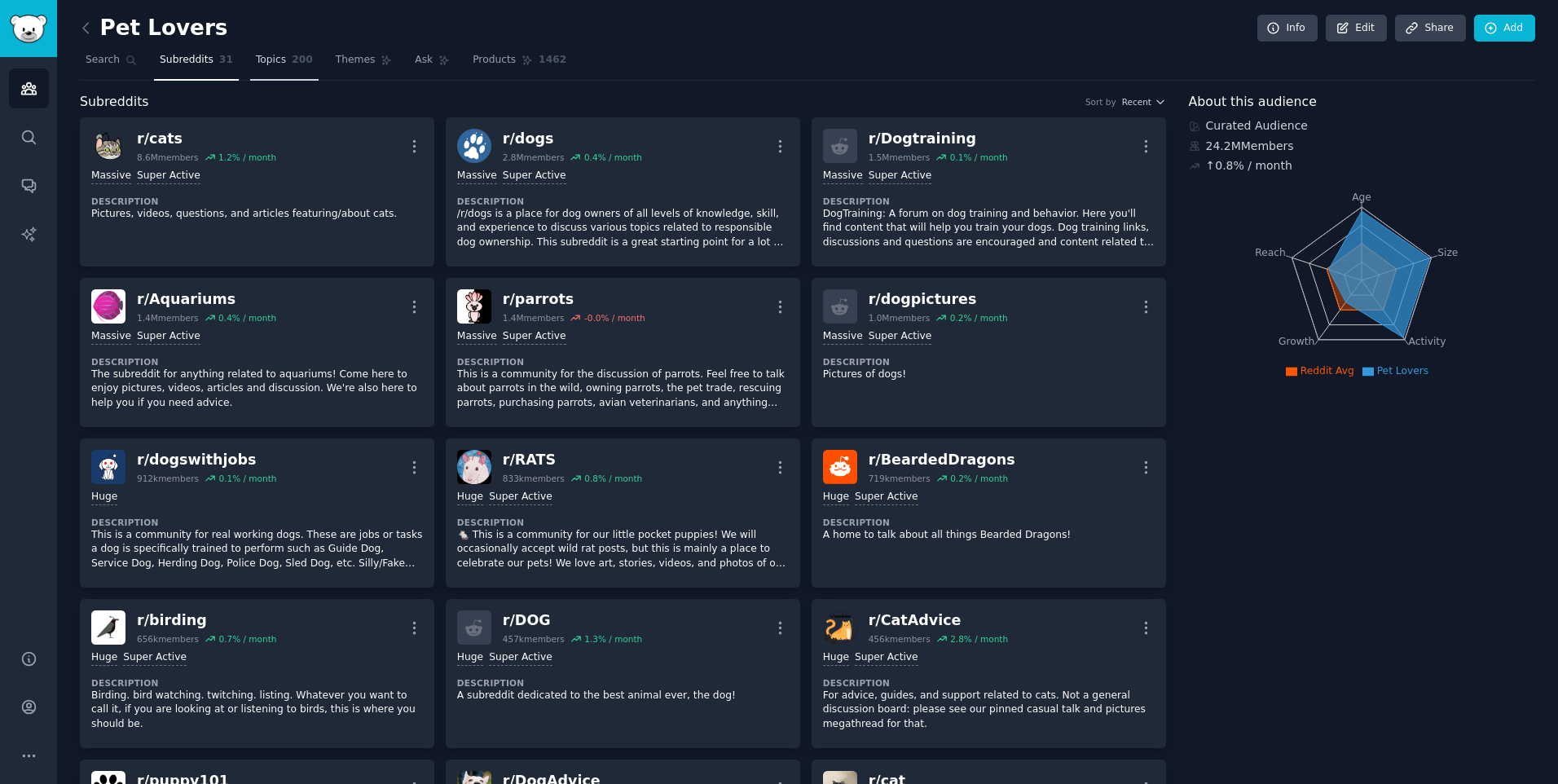
click at [280, 59] on link "Topics 200" at bounding box center [284, 64] width 68 height 33
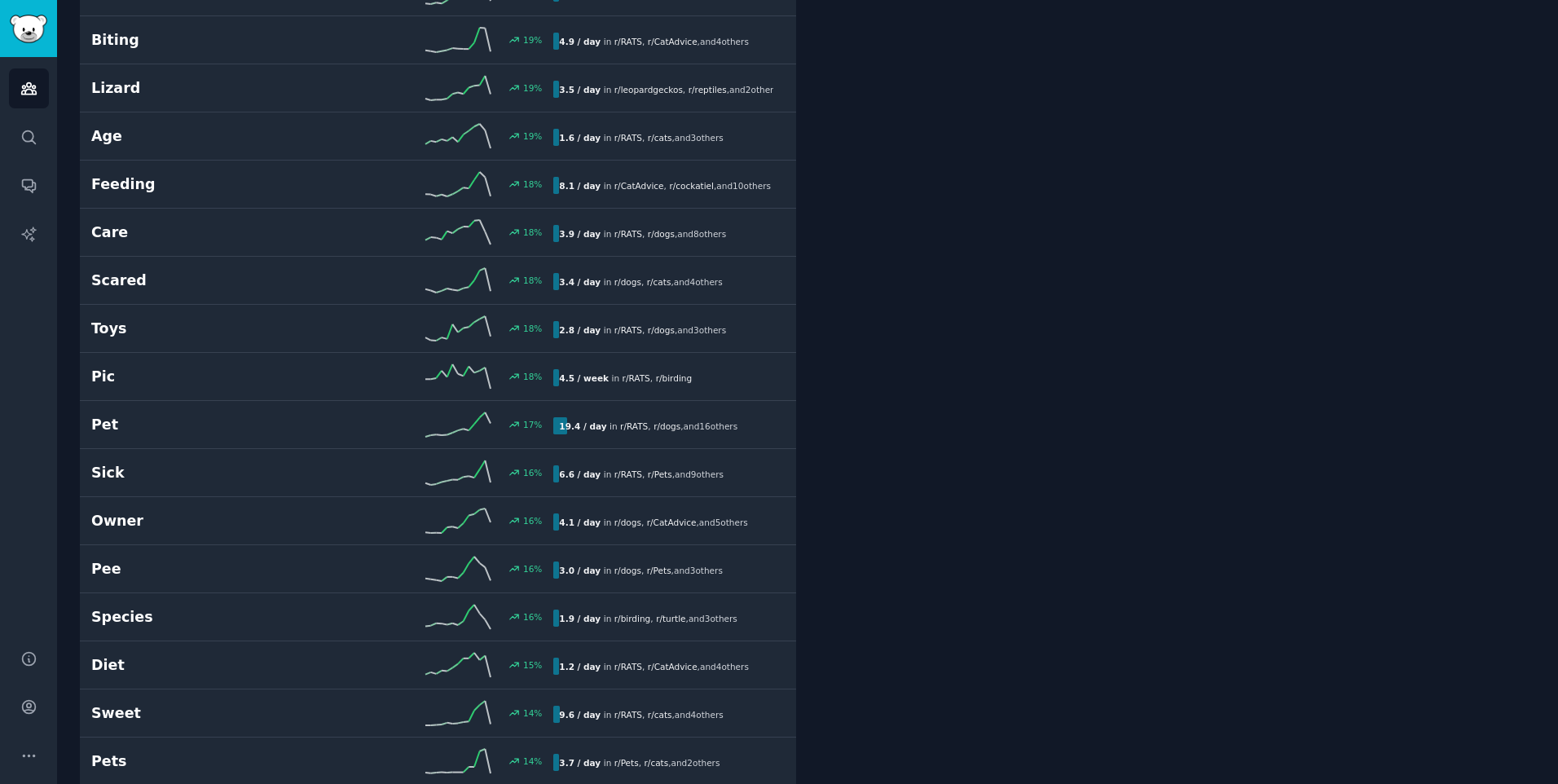
scroll to position [2661, 0]
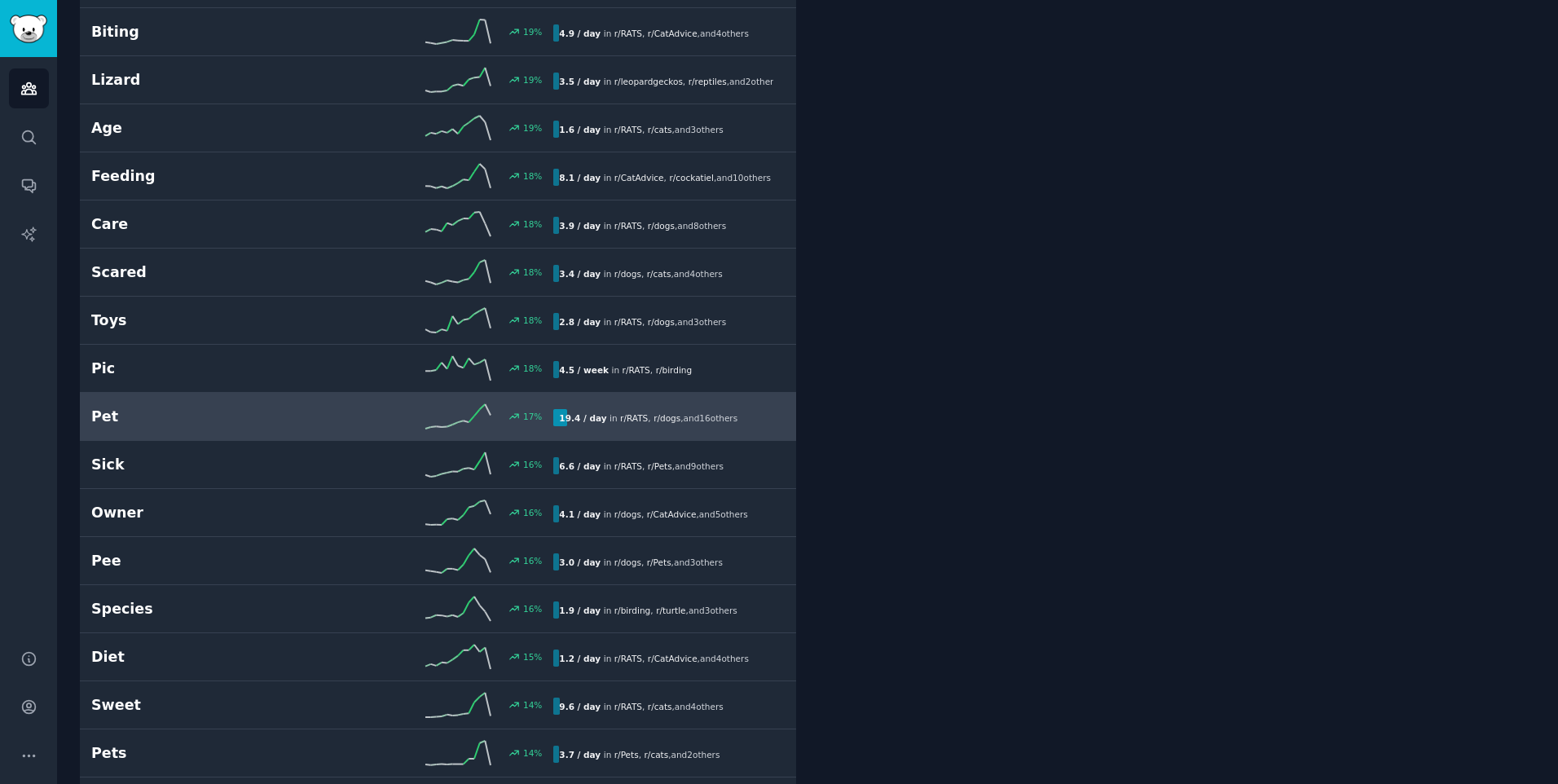
click at [165, 409] on h2 "Pet" at bounding box center [207, 417] width 232 height 20
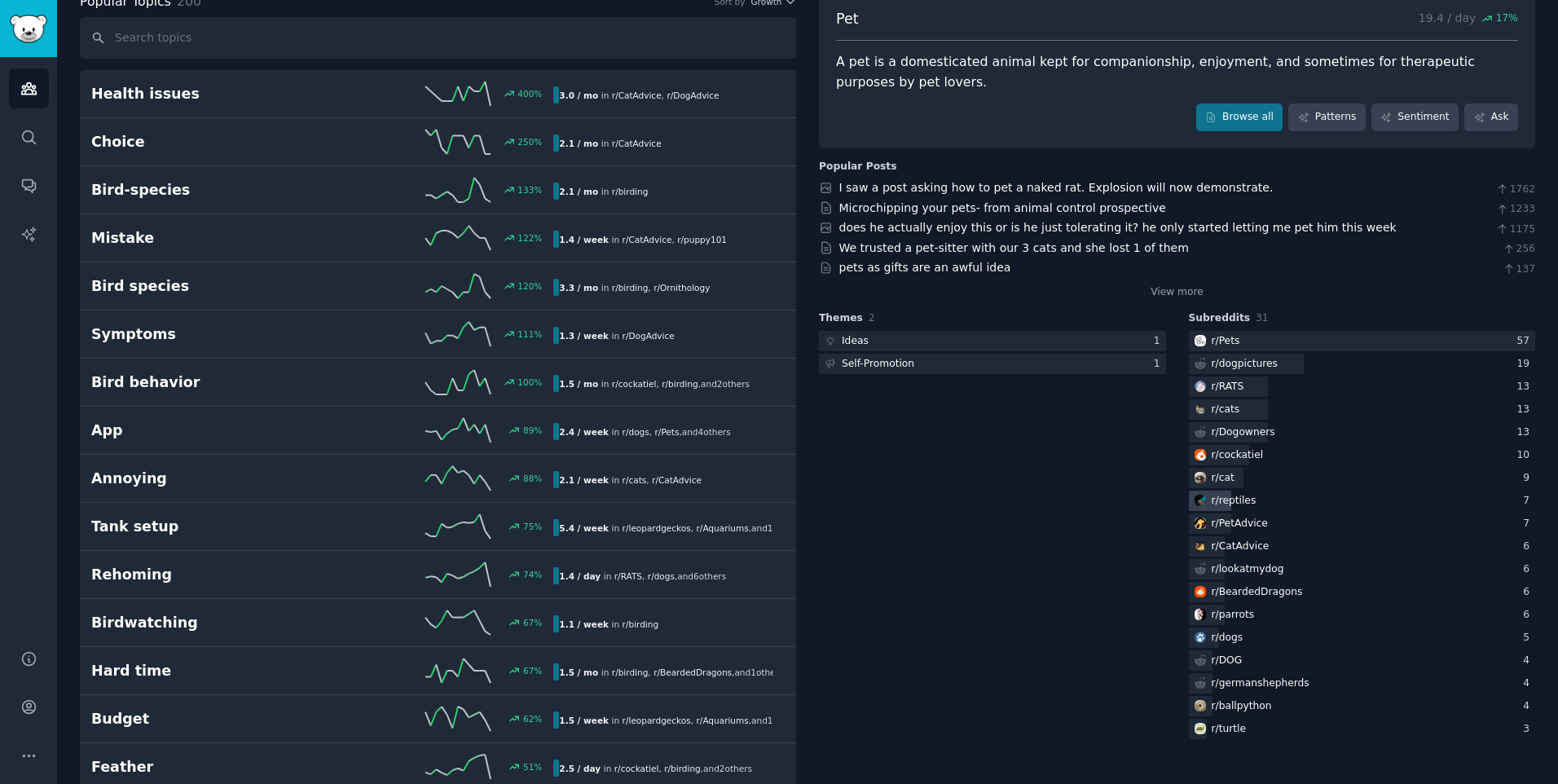
scroll to position [108, 0]
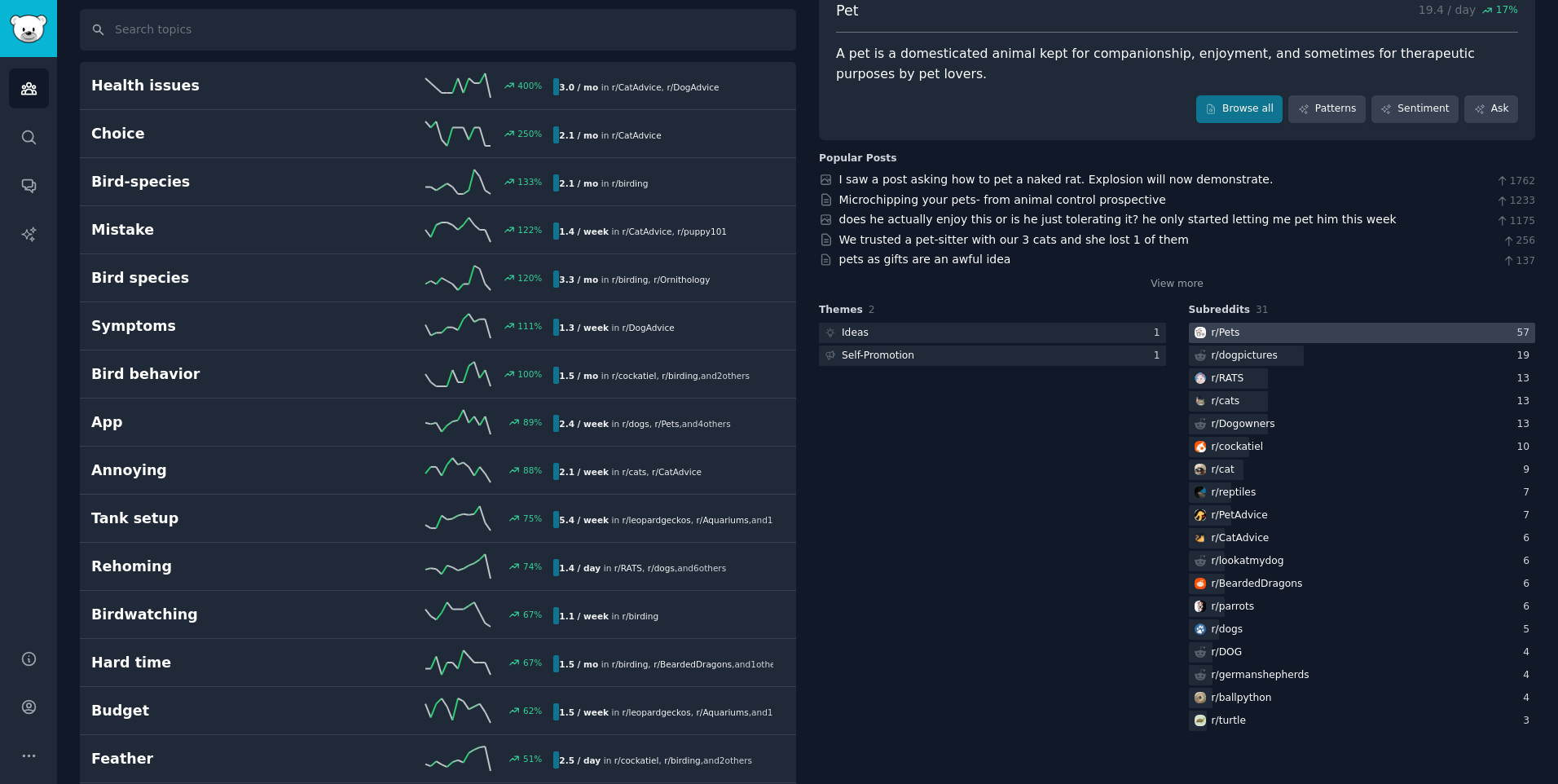
click at [1277, 339] on div at bounding box center [1362, 333] width 347 height 20
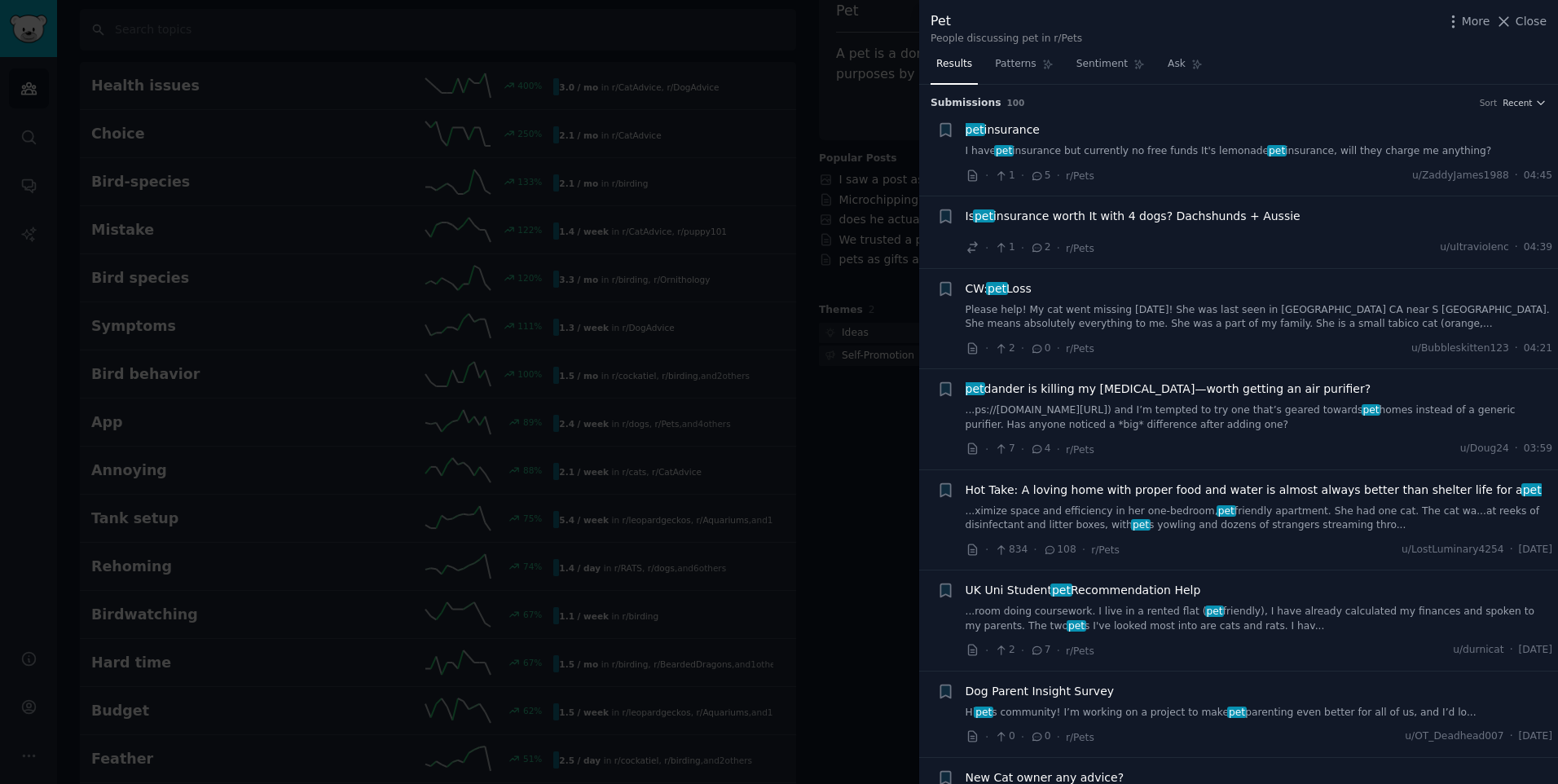
click at [1263, 26] on div "Pet People discussing pet in r/Pets More Close" at bounding box center [1238, 28] width 616 height 34
click at [1519, 24] on span "Close" at bounding box center [1531, 21] width 31 height 17
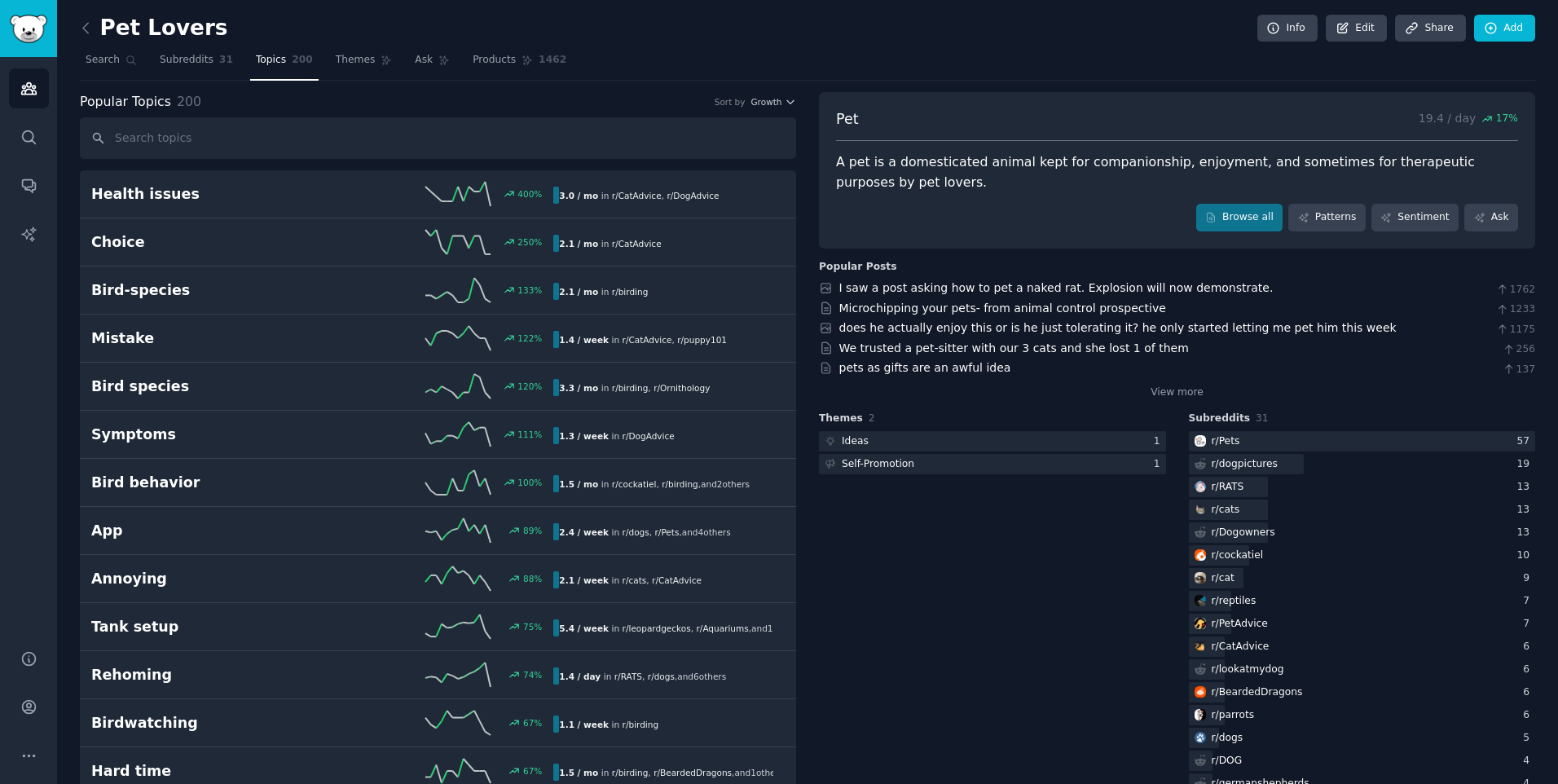
click at [920, 118] on div "Pet 19.4 / day 17 %" at bounding box center [1177, 125] width 682 height 32
click at [981, 117] on div "Pet 19.4 / day 17 %" at bounding box center [1177, 125] width 682 height 32
click at [640, 151] on input "text" at bounding box center [438, 138] width 716 height 42
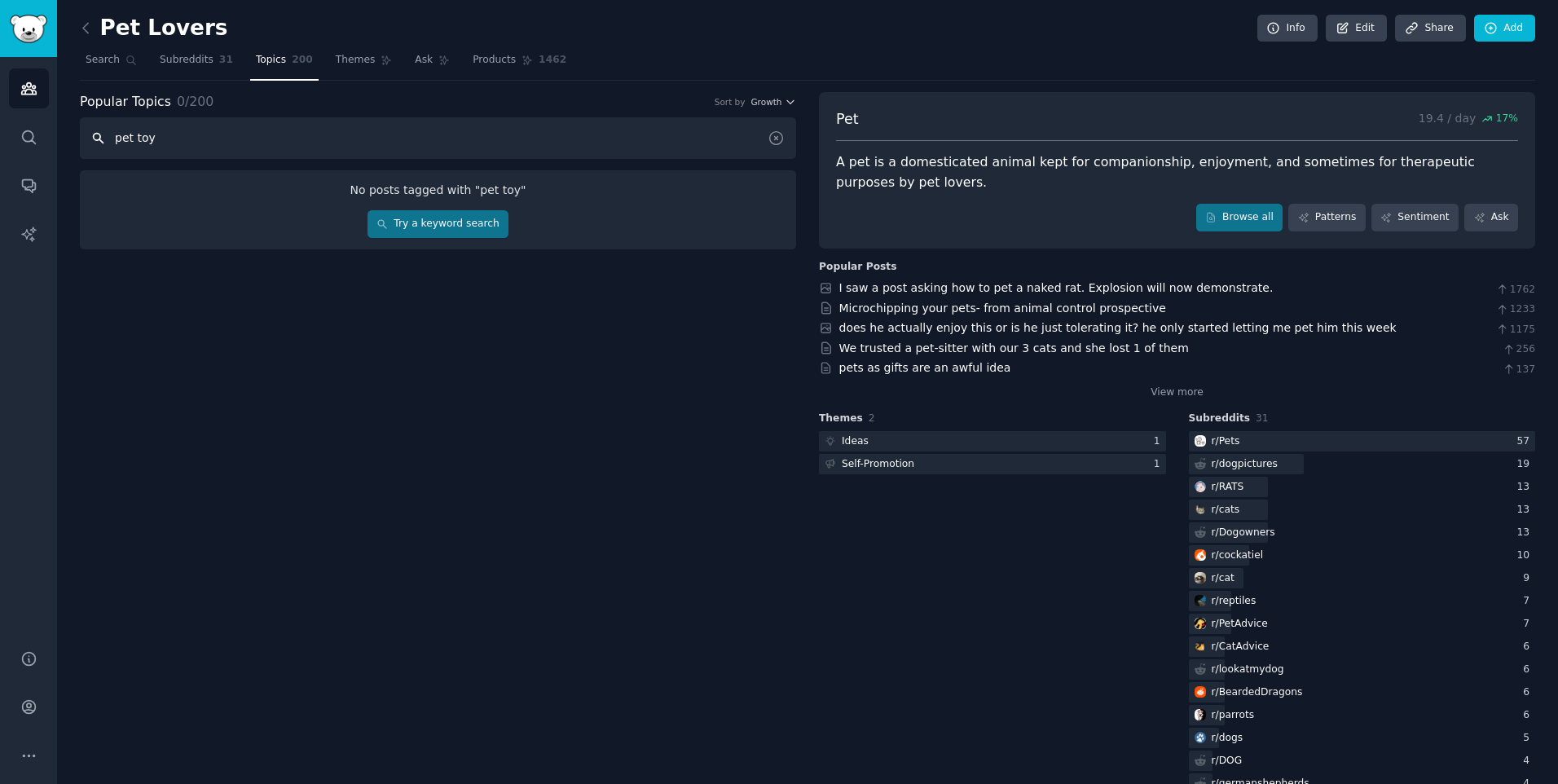
type input "pet toy"
click at [86, 29] on icon at bounding box center [86, 28] width 17 height 17
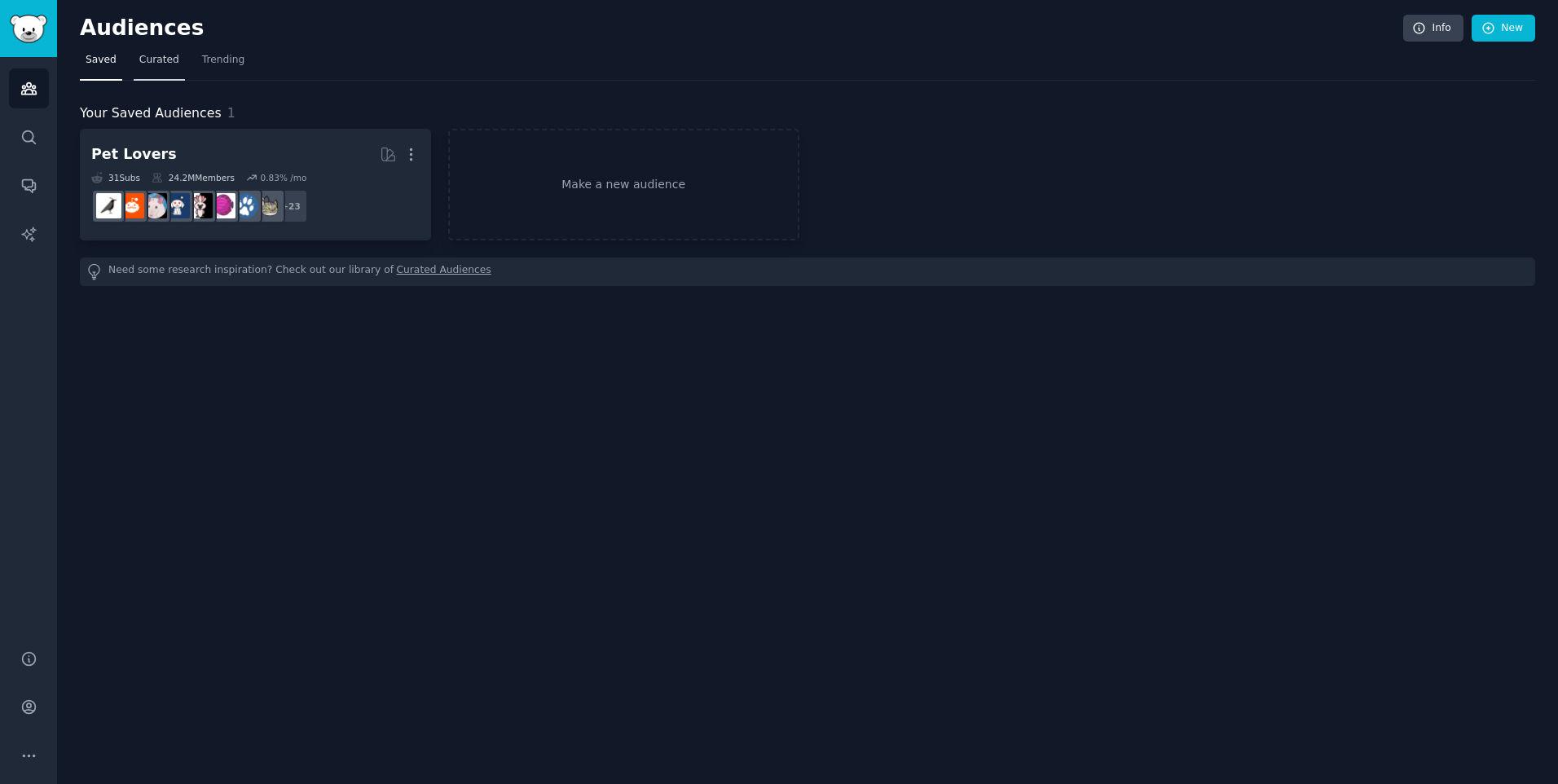
click at [162, 65] on span "Curated" at bounding box center [159, 60] width 40 height 14
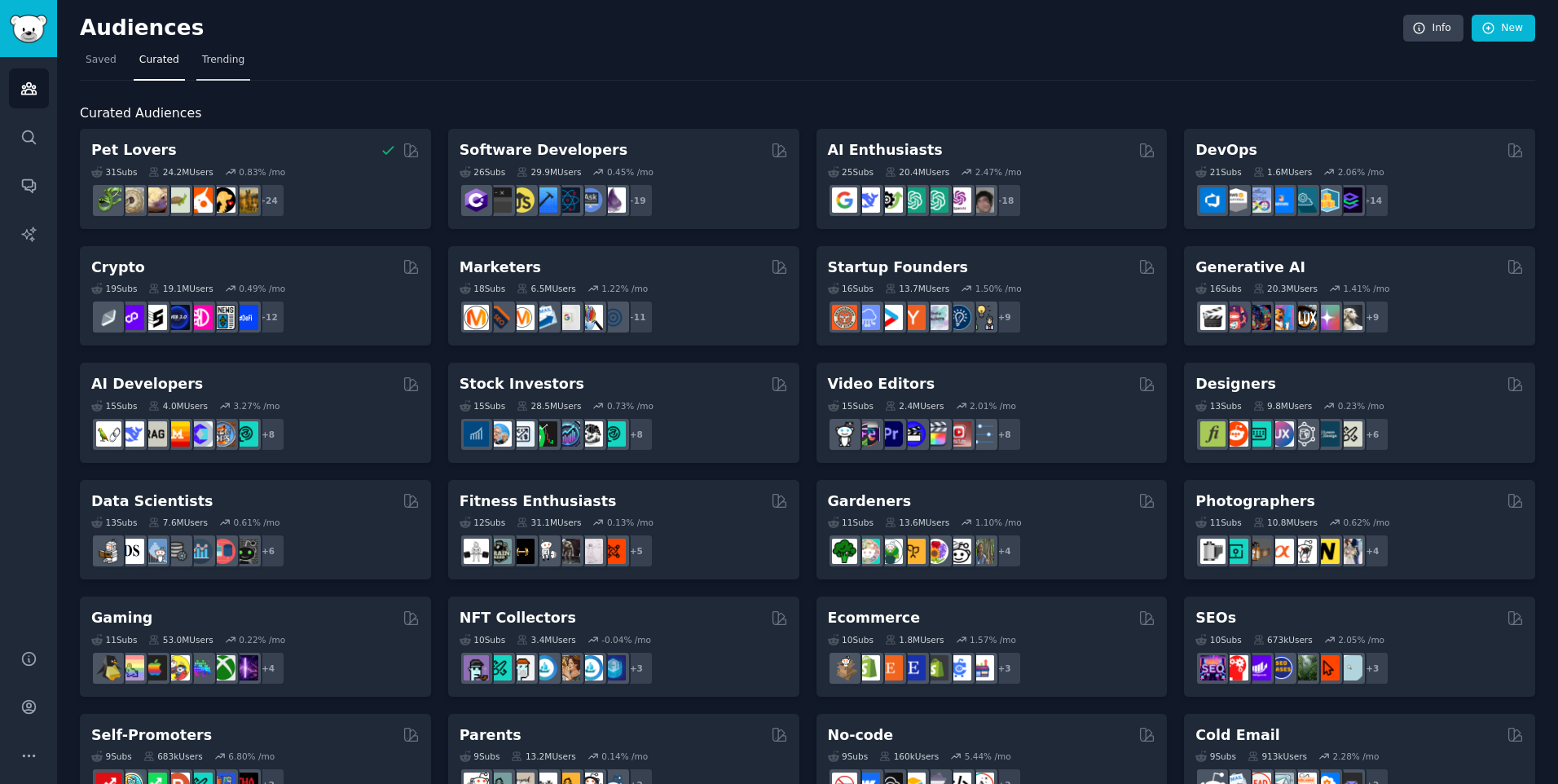
click at [221, 68] on link "Trending" at bounding box center [223, 64] width 54 height 33
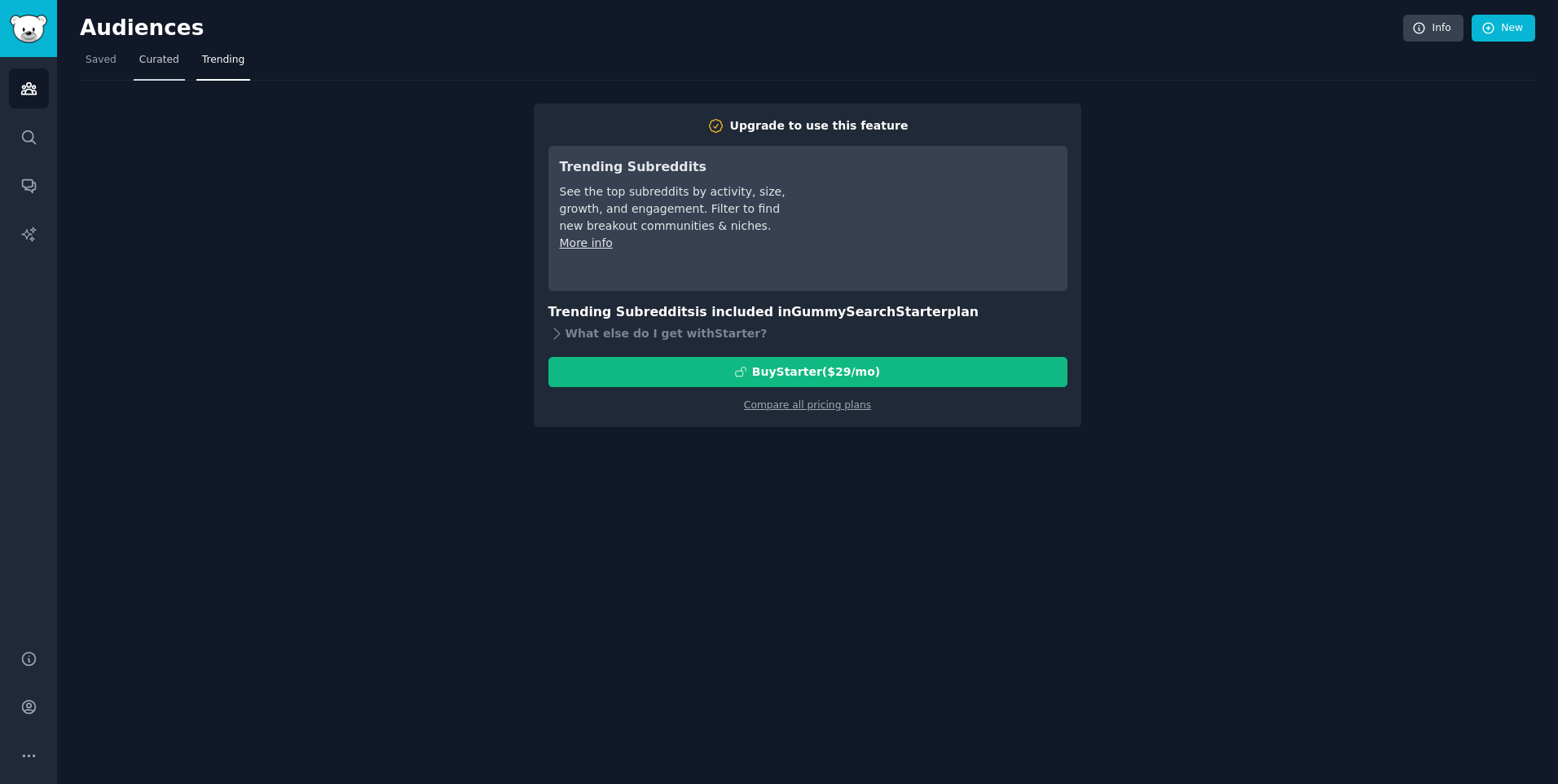
click at [169, 77] on link "Curated" at bounding box center [159, 64] width 51 height 33
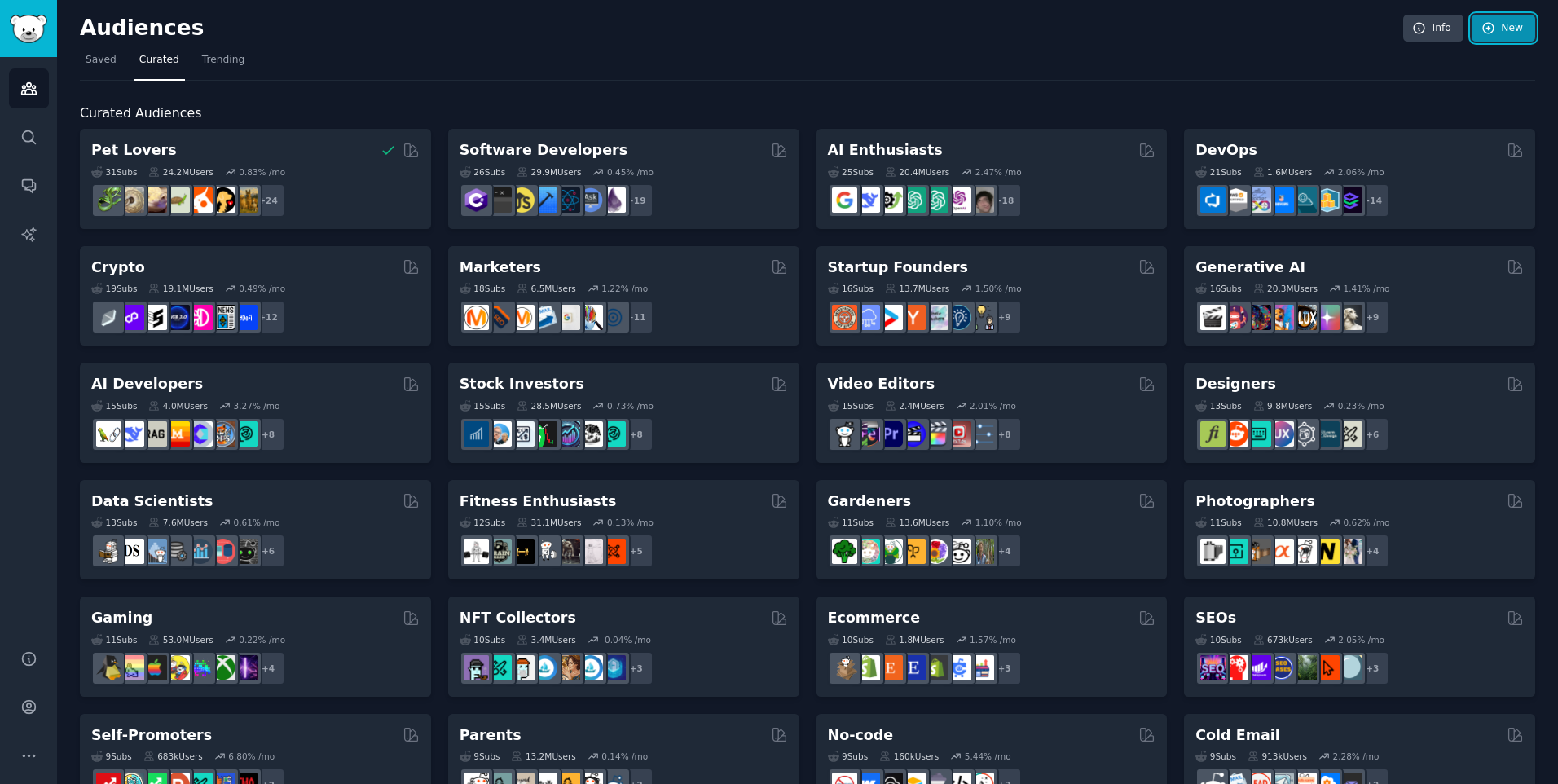
click at [1505, 15] on link "New" at bounding box center [1503, 28] width 64 height 28
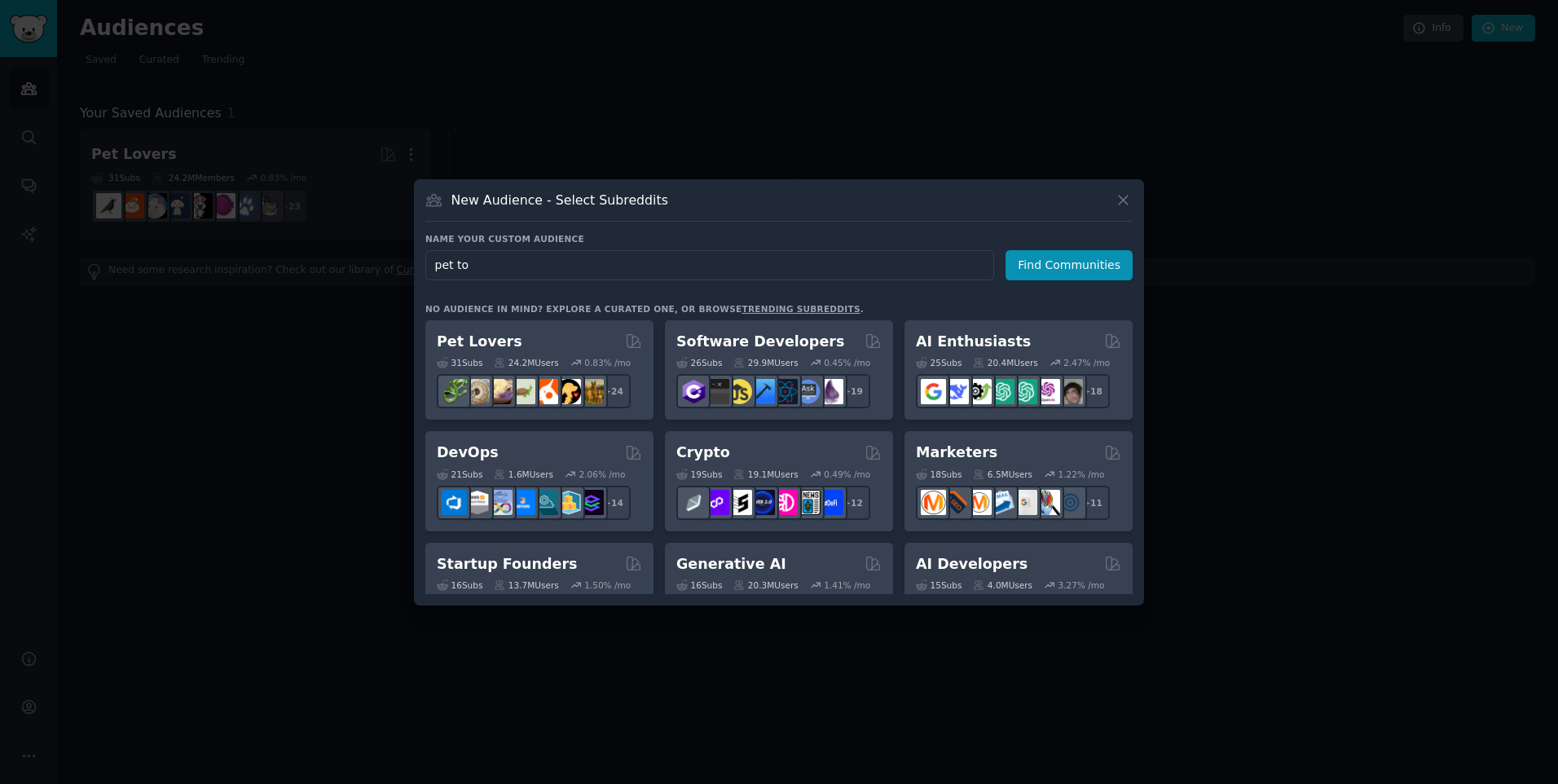
type input "pet toy"
click button "Find Communities" at bounding box center [1068, 265] width 127 height 30
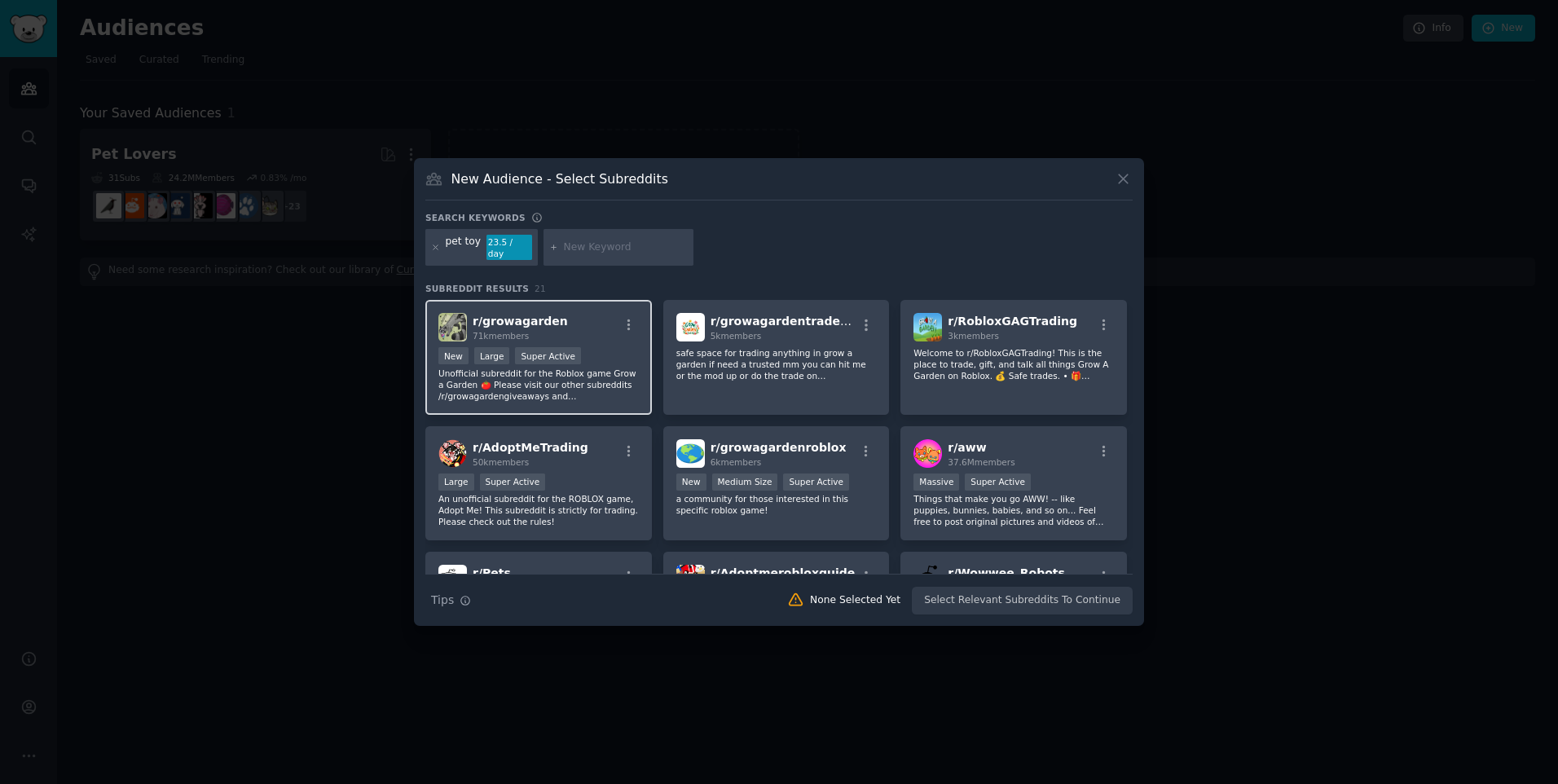
click at [604, 381] on p "Unofficial subreddit for the Roblox game Grow a Garden 🍅 Please visit our other…" at bounding box center [538, 385] width 200 height 34
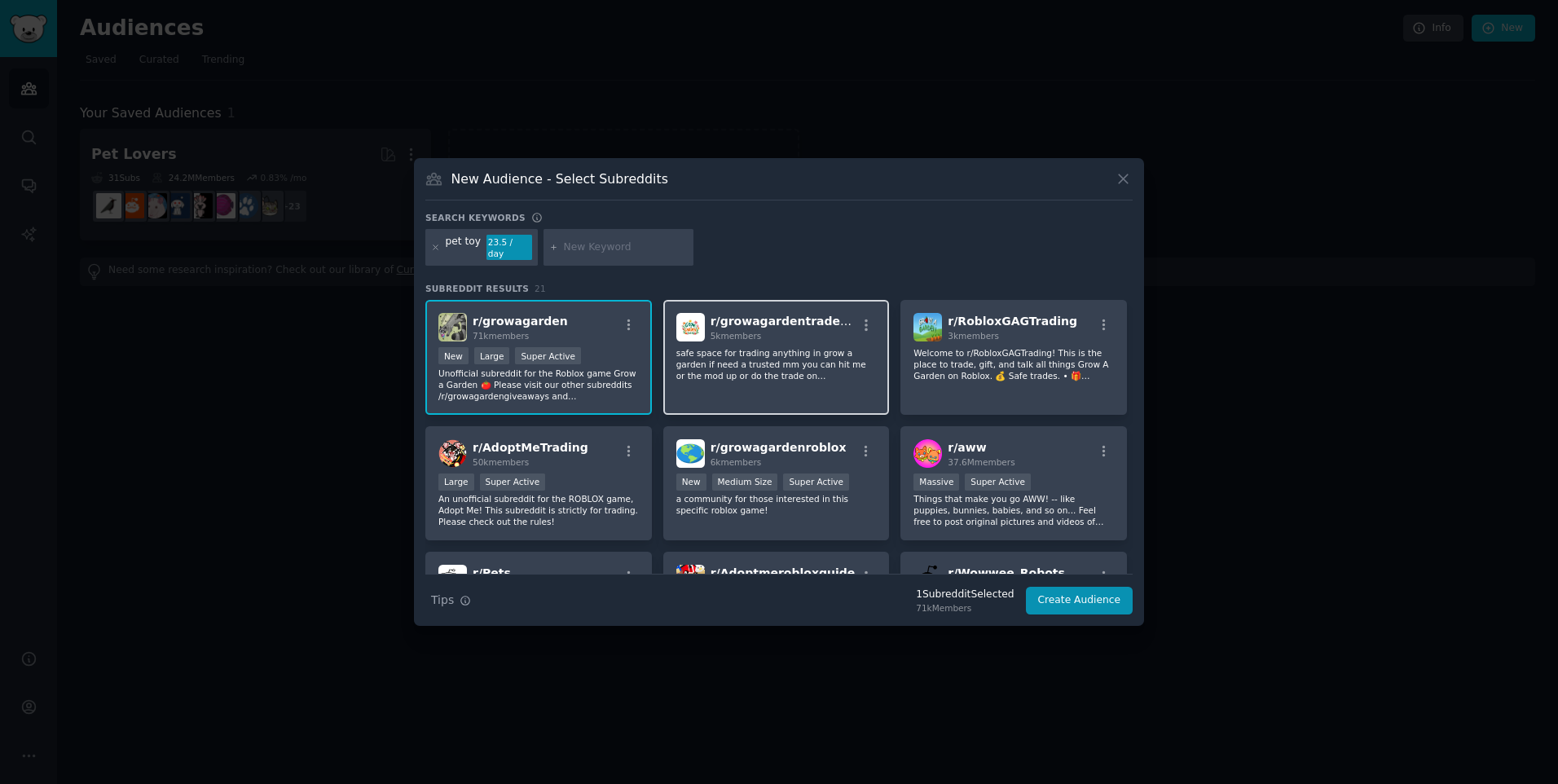
click at [727, 353] on p "safe space for trading anything in grow a garden if need a trusted mm you can h…" at bounding box center [776, 364] width 200 height 34
click at [1118, 187] on icon at bounding box center [1123, 179] width 17 height 17
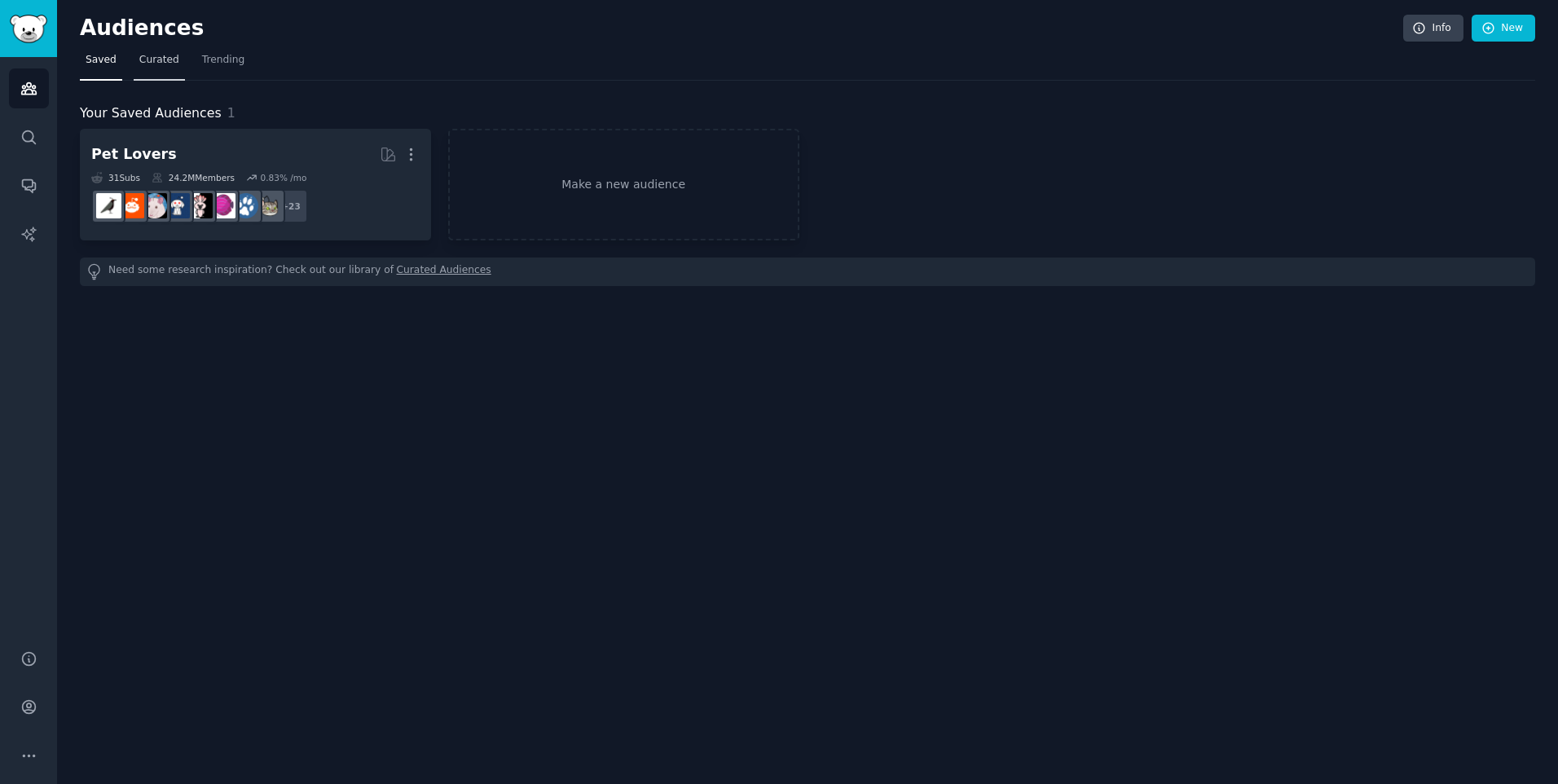
click at [161, 60] on span "Curated" at bounding box center [159, 60] width 40 height 14
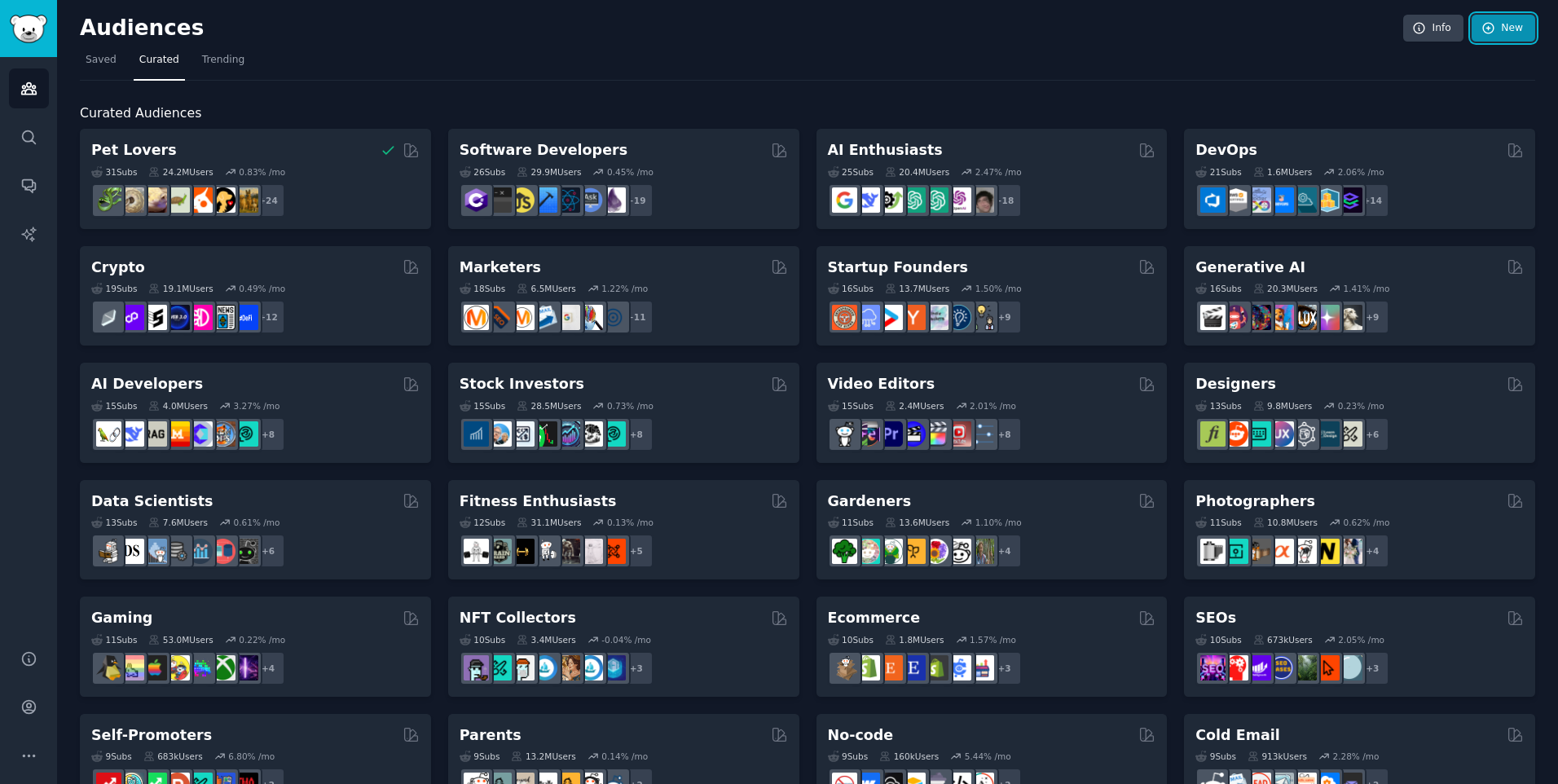
click at [1492, 34] on link "New" at bounding box center [1503, 28] width 64 height 28
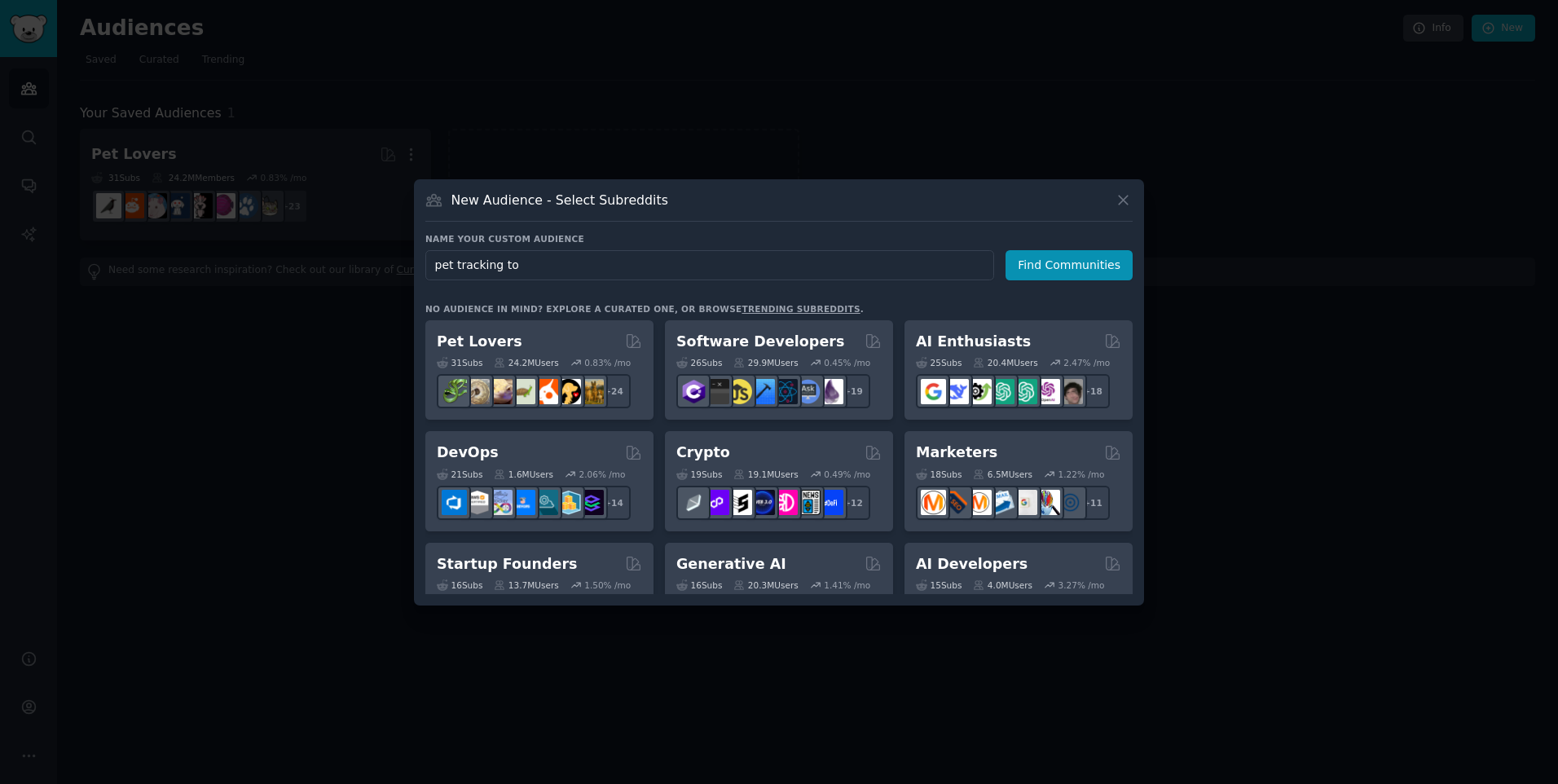
type input "pet tracking toy"
click button "Find Communities" at bounding box center [1068, 265] width 127 height 30
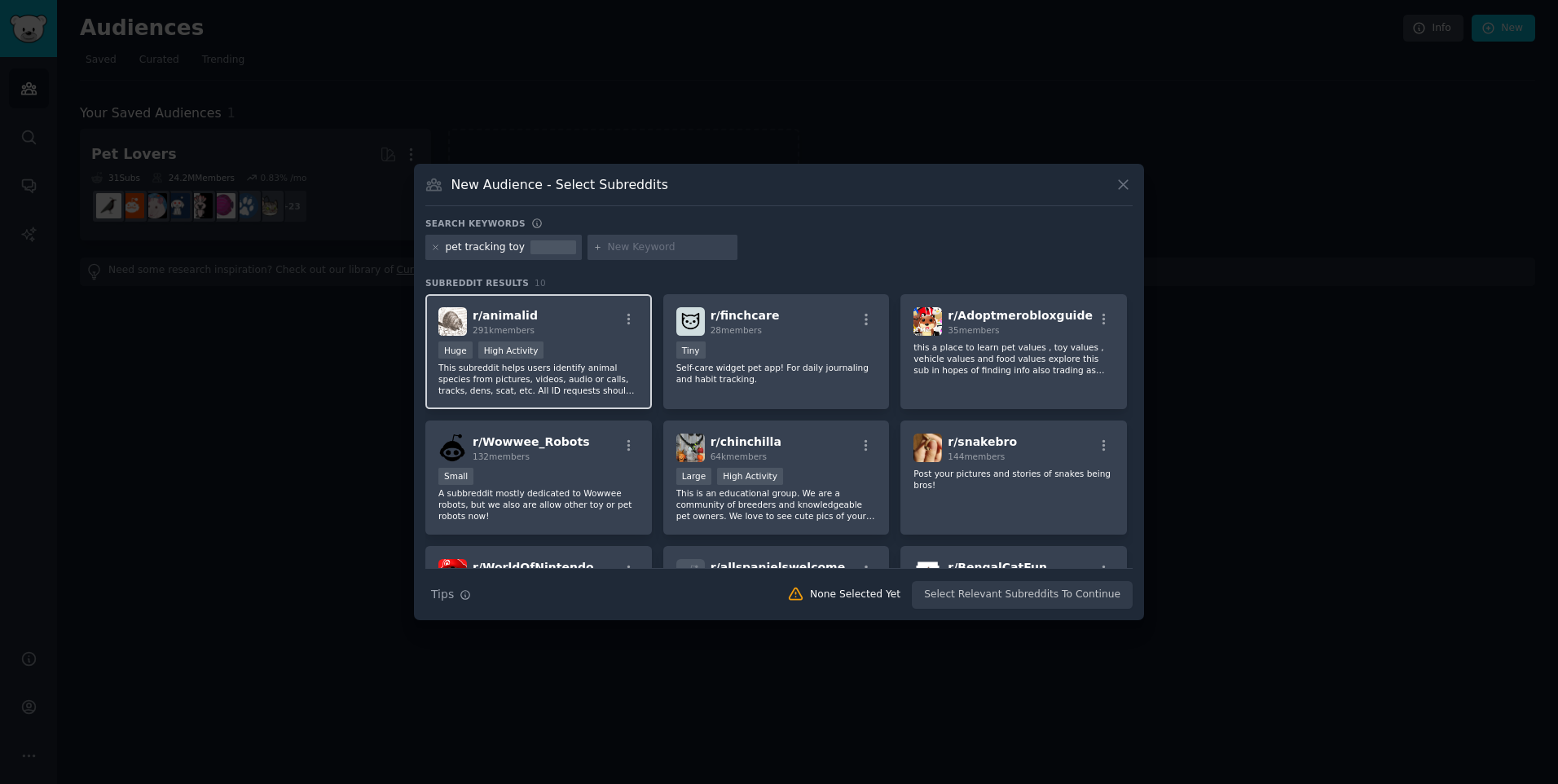
click at [561, 390] on p "This subreddit helps users identify animal species from pictures, videos, audio…" at bounding box center [538, 379] width 200 height 34
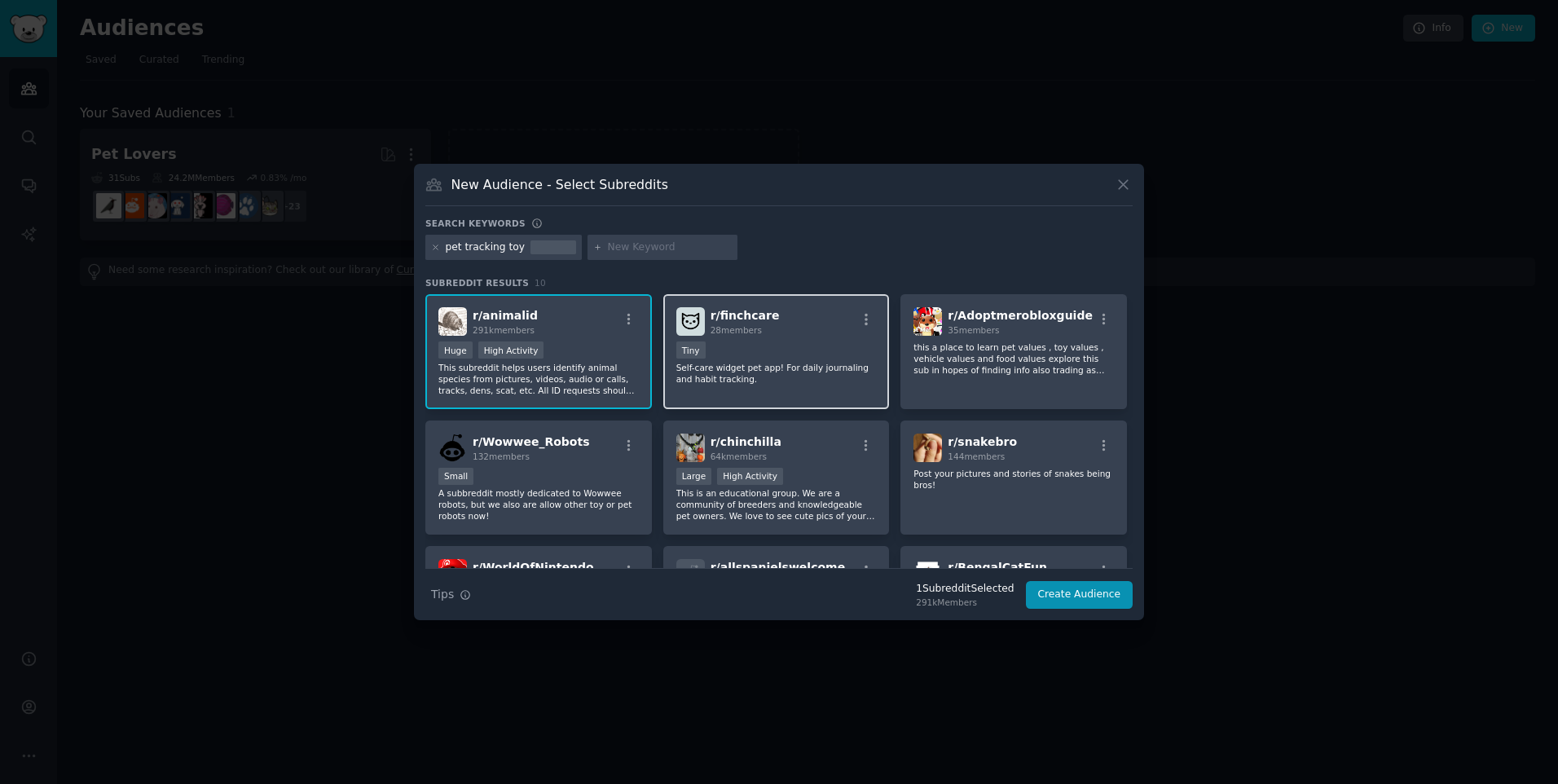
click at [751, 381] on p "Self-care widget pet app! For daily journaling and habit tracking." at bounding box center [776, 373] width 200 height 23
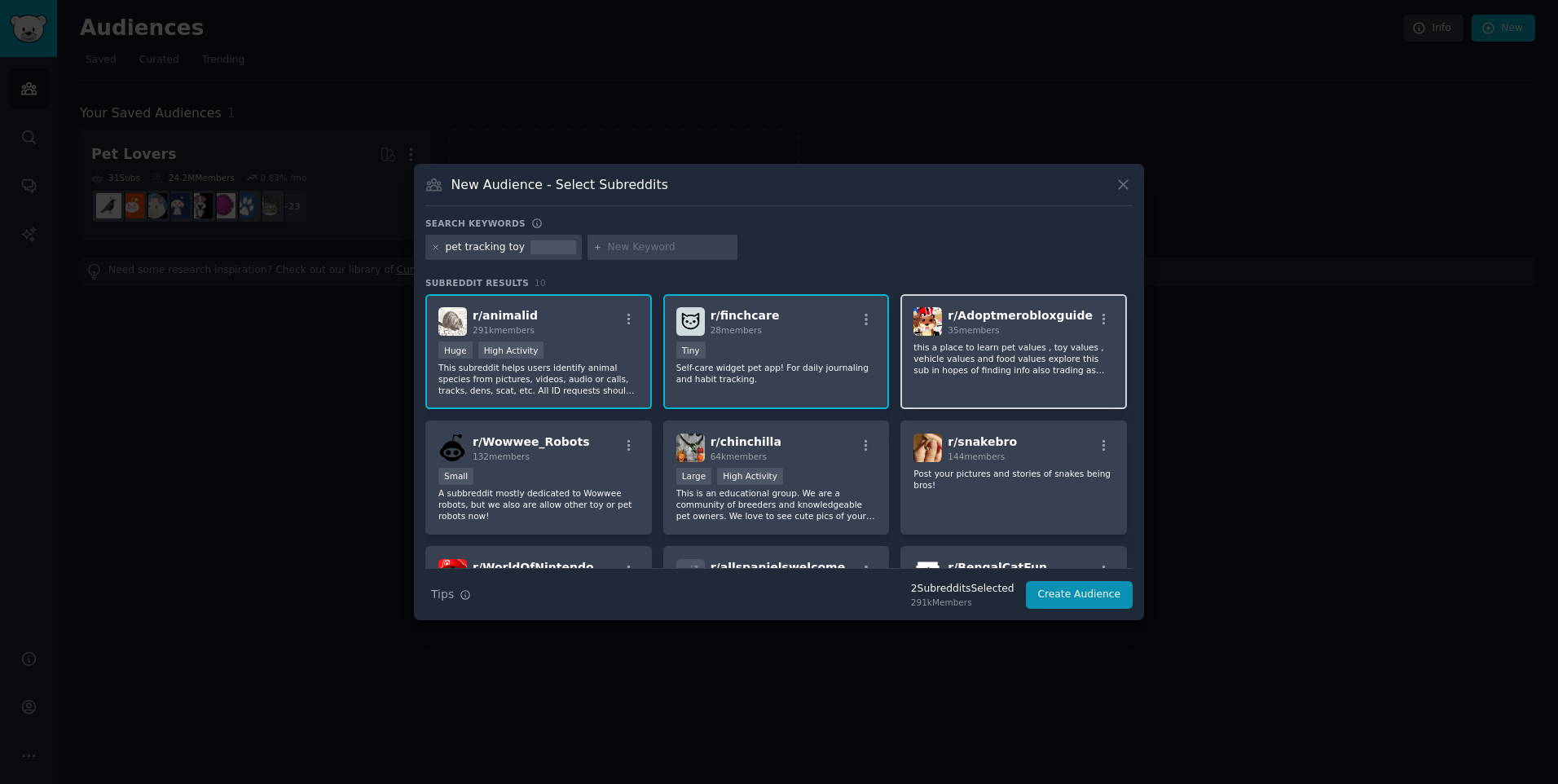
click at [951, 368] on p "this a place to learn pet values , toy values , vehicle values and food values …" at bounding box center [1013, 358] width 200 height 34
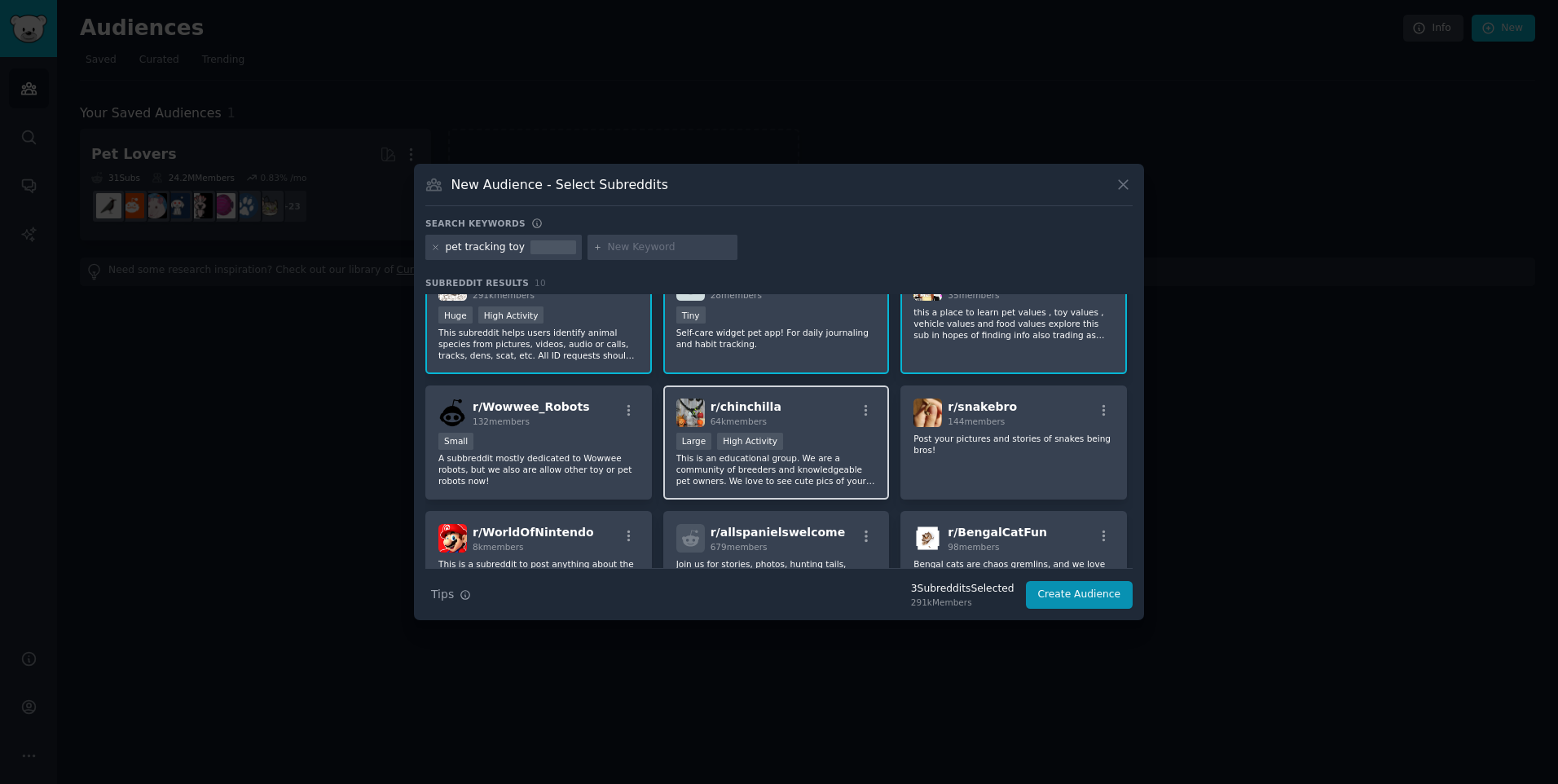
scroll to position [54, 0]
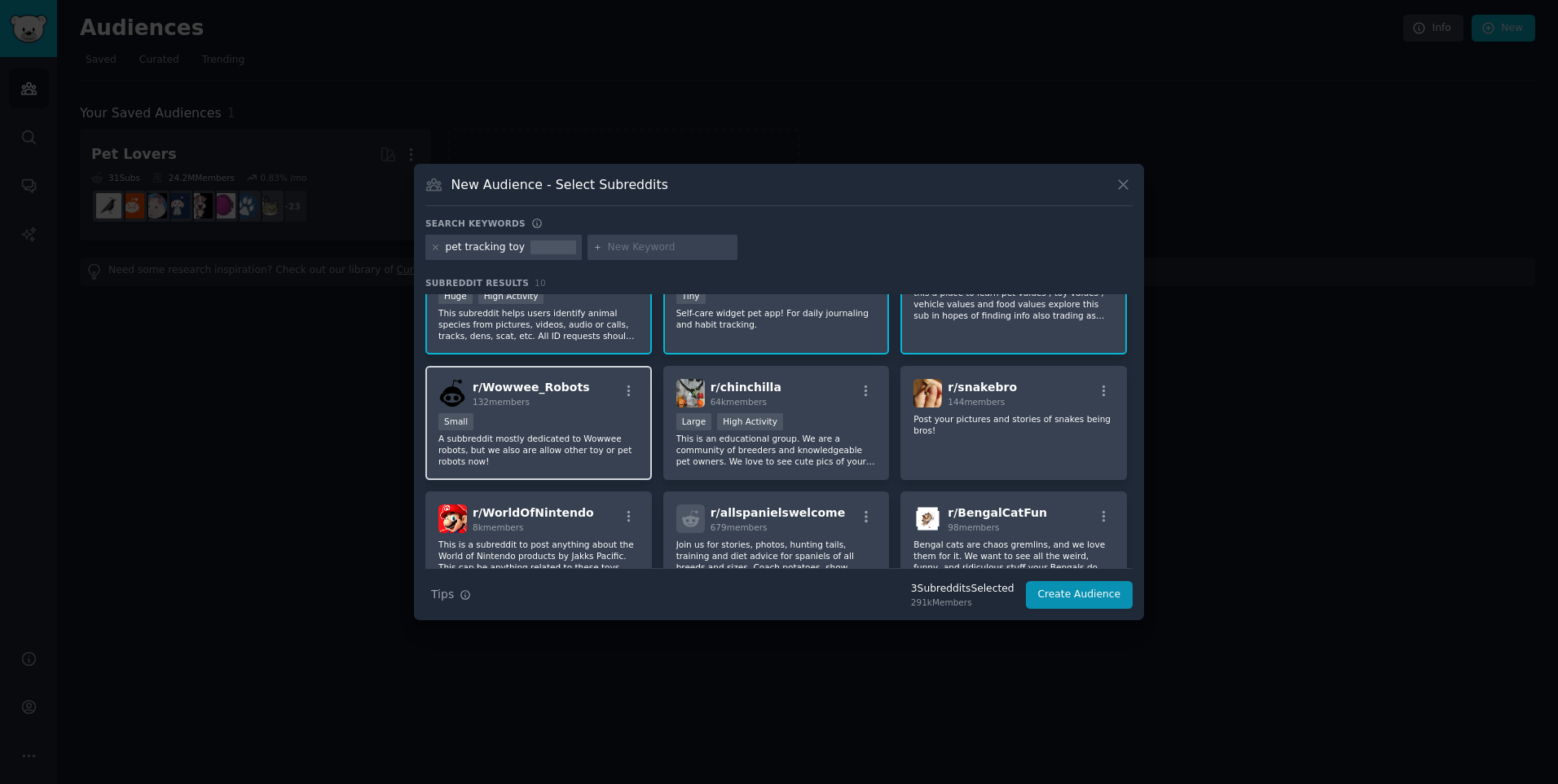
click at [573, 438] on p "A subbreddit mostly dedicated to Wowwee robots, but we also are allow other toy…" at bounding box center [538, 449] width 200 height 34
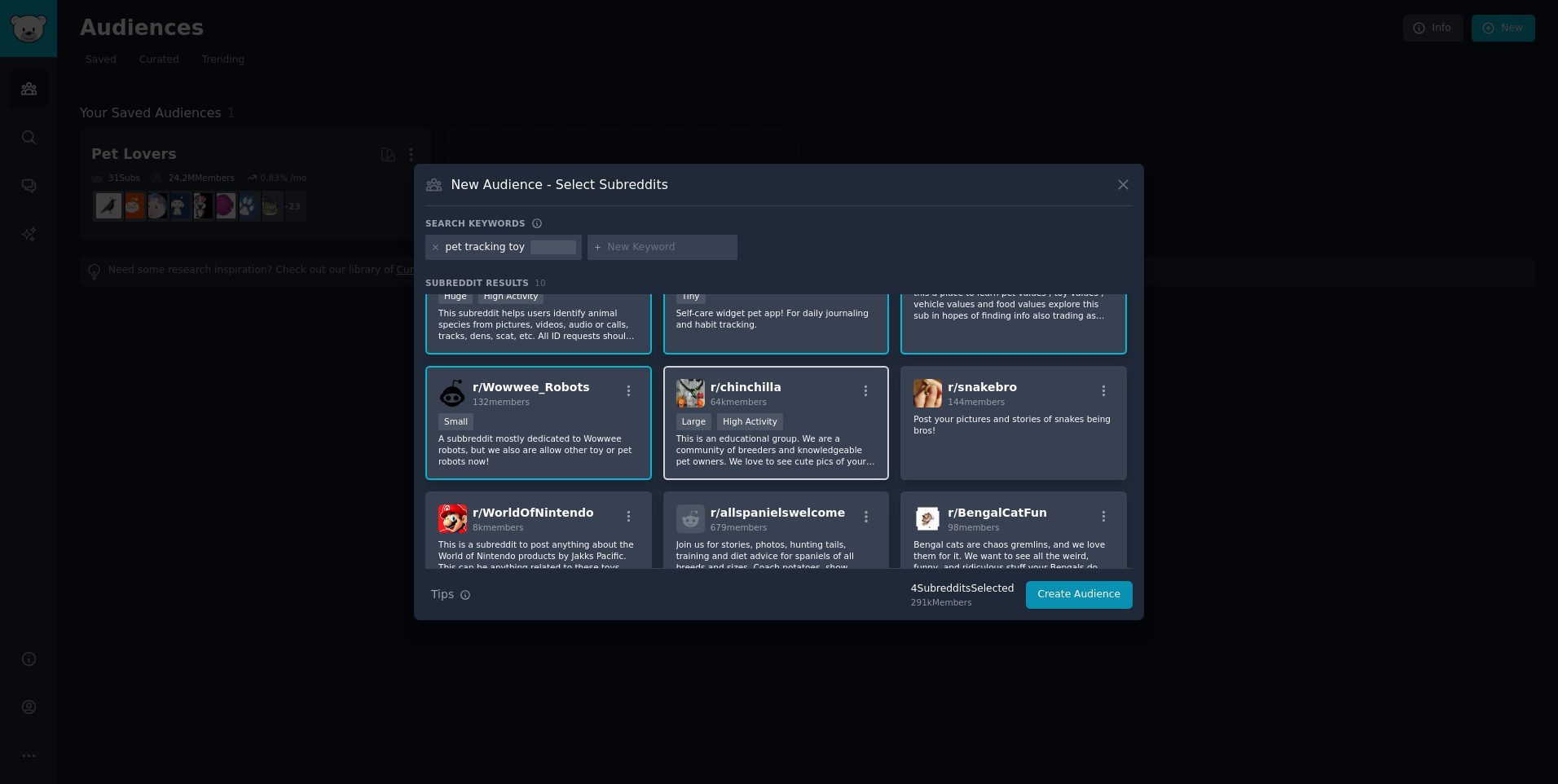
click at [866, 433] on p "This is an educational group. We are a community of breeders and knowledgeable …" at bounding box center [776, 449] width 200 height 34
click at [599, 445] on p "A subbreddit mostly dedicated to Wowwee robots, but we also are allow other toy…" at bounding box center [538, 449] width 200 height 34
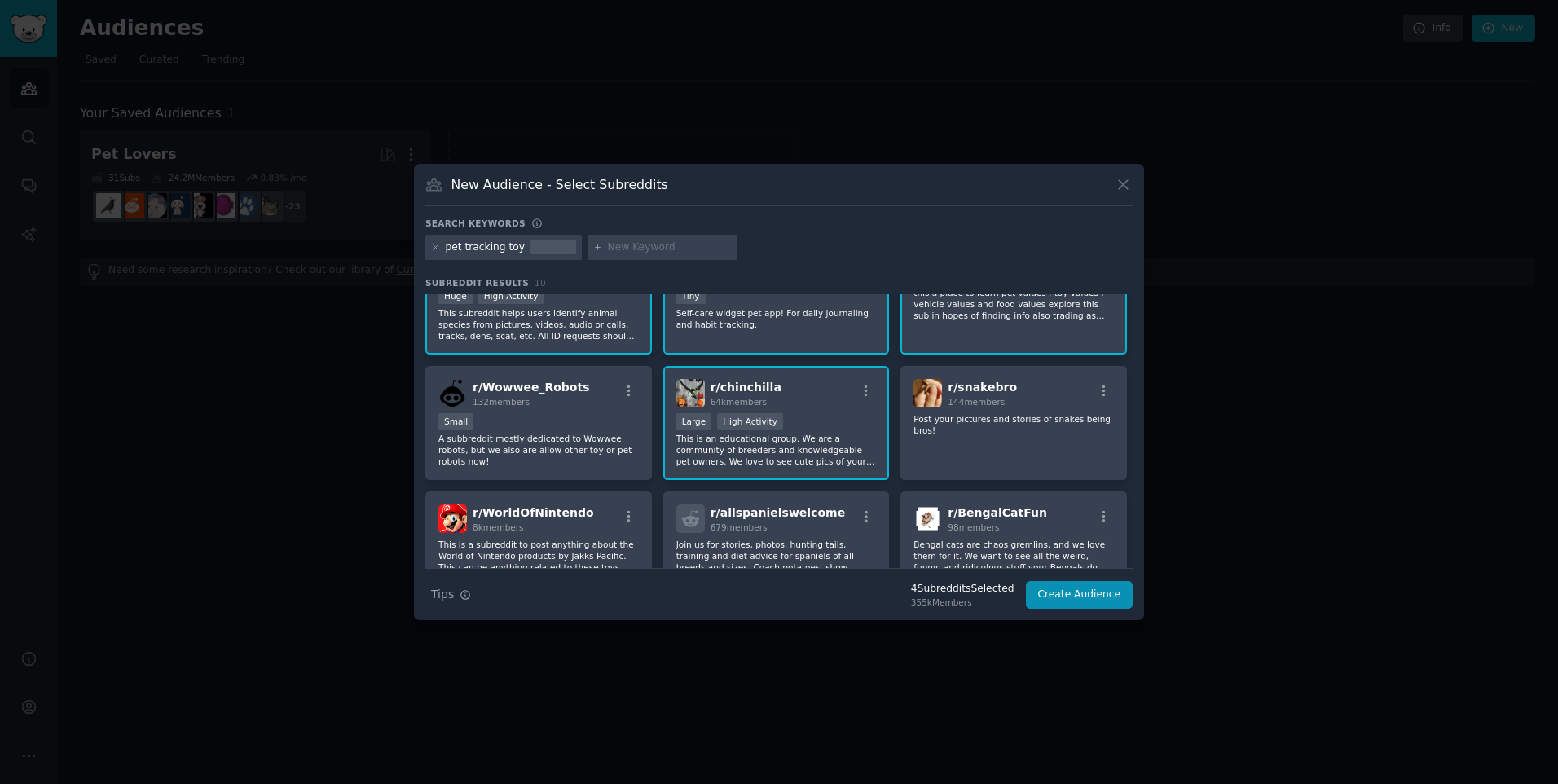
scroll to position [0, 0]
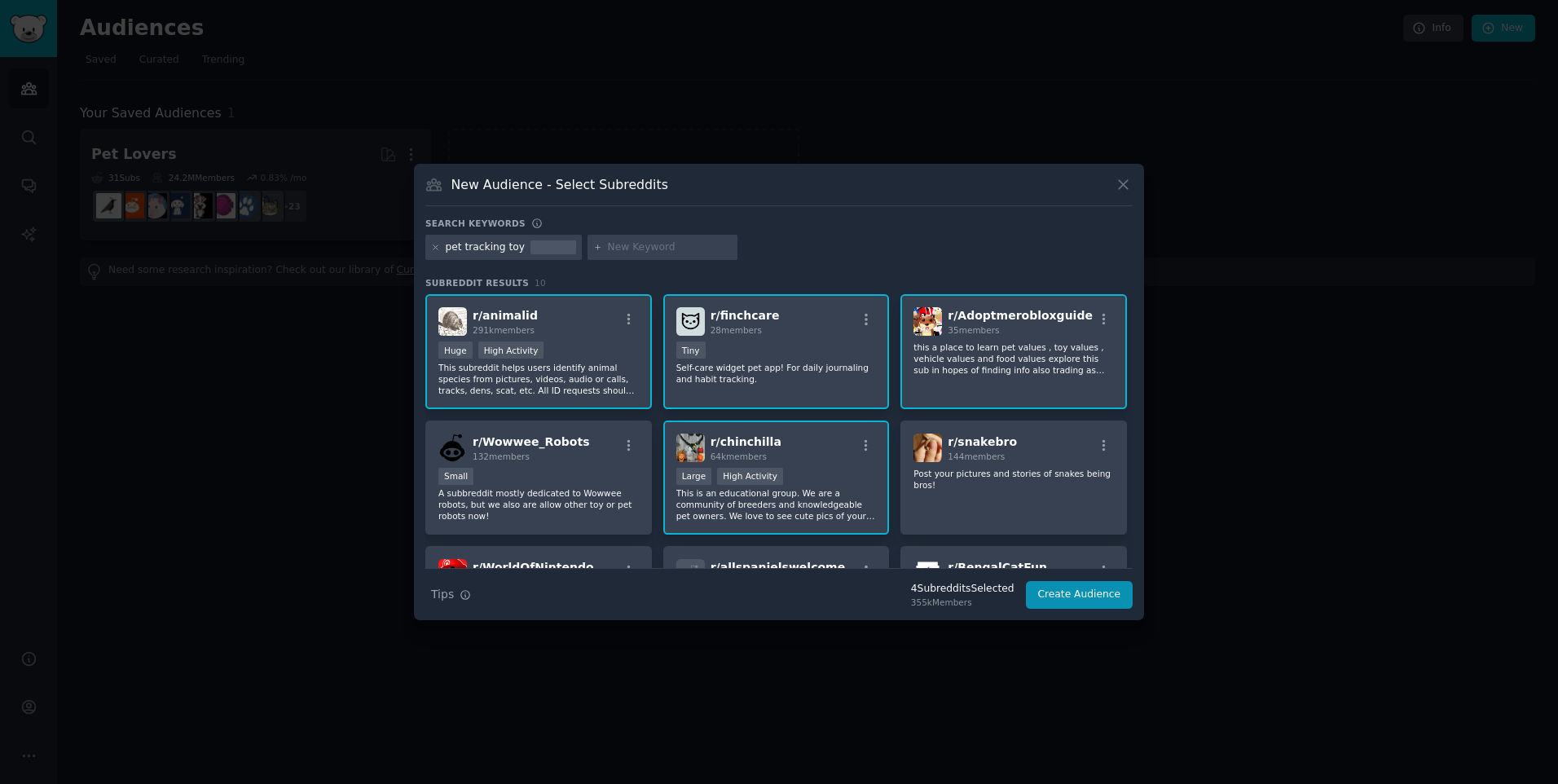
click at [753, 349] on div "< 100 members Tiny" at bounding box center [776, 352] width 200 height 20
click at [994, 330] on span "35 members" at bounding box center [973, 329] width 51 height 9
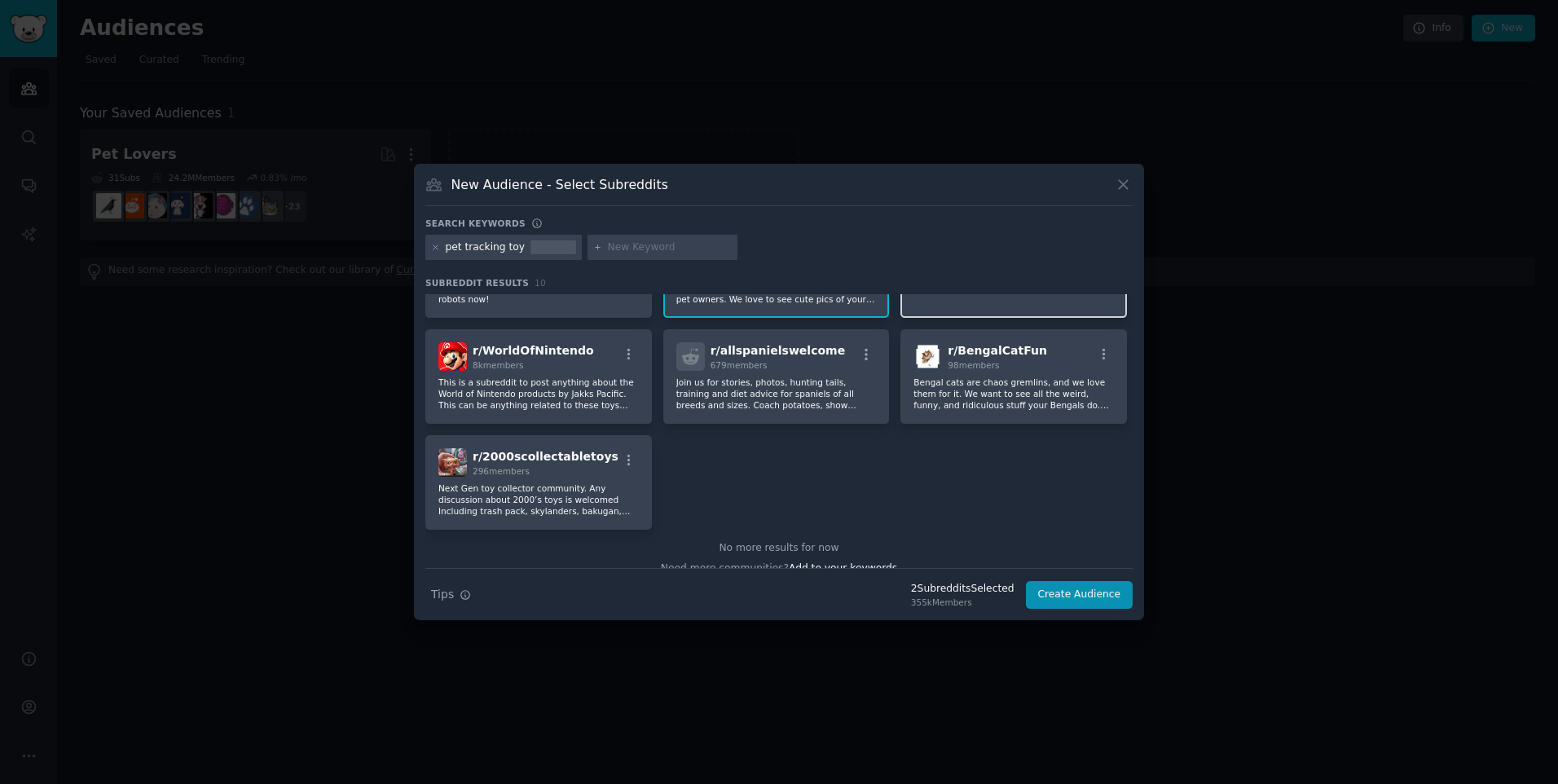
scroll to position [218, 0]
click at [491, 380] on p "This is a subreddit to post anything about the World of Nintendo products by Ja…" at bounding box center [538, 392] width 200 height 34
click at [1078, 591] on button "Create Audience" at bounding box center [1080, 594] width 107 height 28
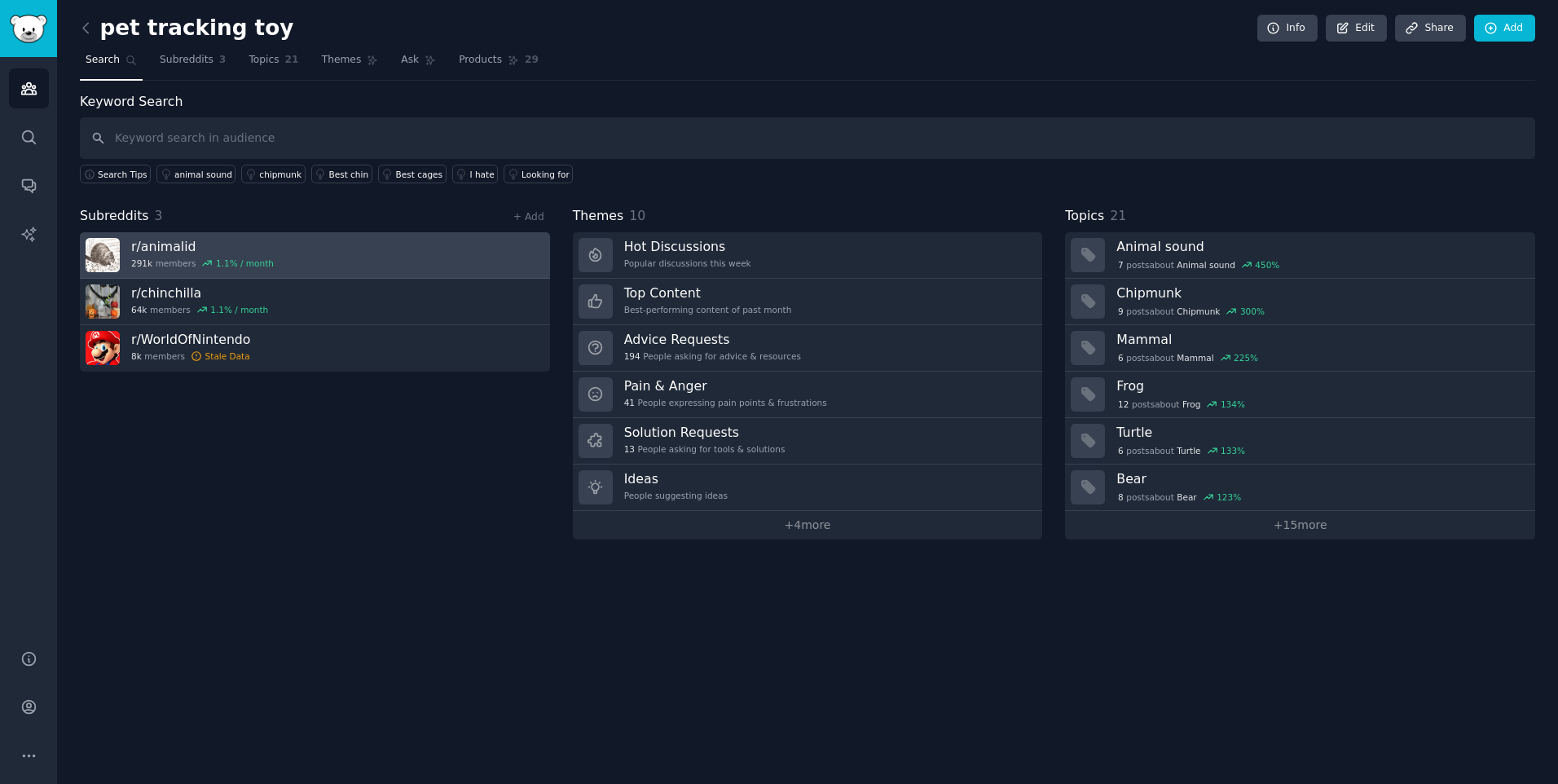
click at [316, 258] on link "r/ animalid 291k members 1.1 % / month" at bounding box center [315, 255] width 470 height 47
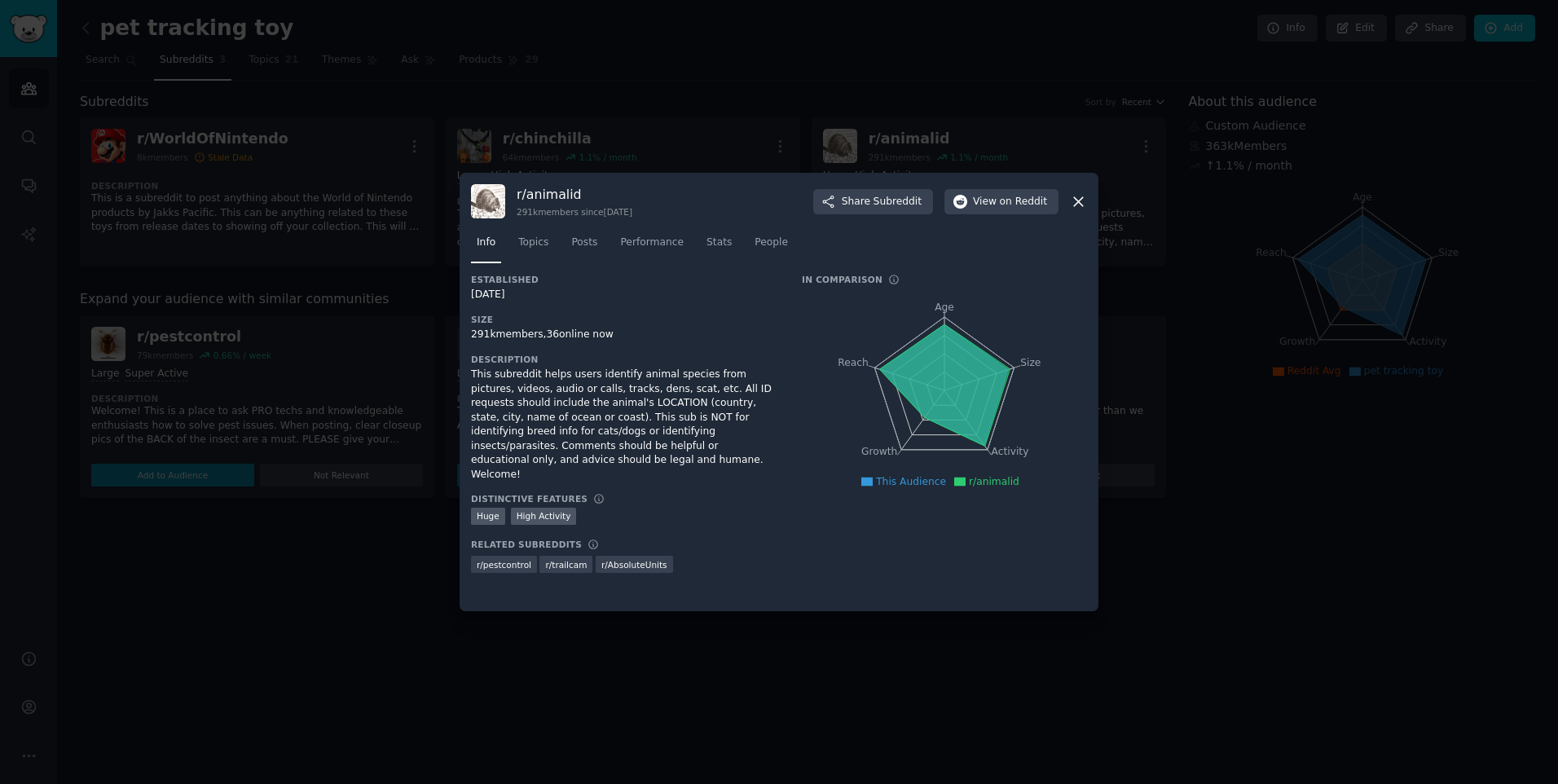
click at [1074, 200] on icon at bounding box center [1079, 202] width 17 height 17
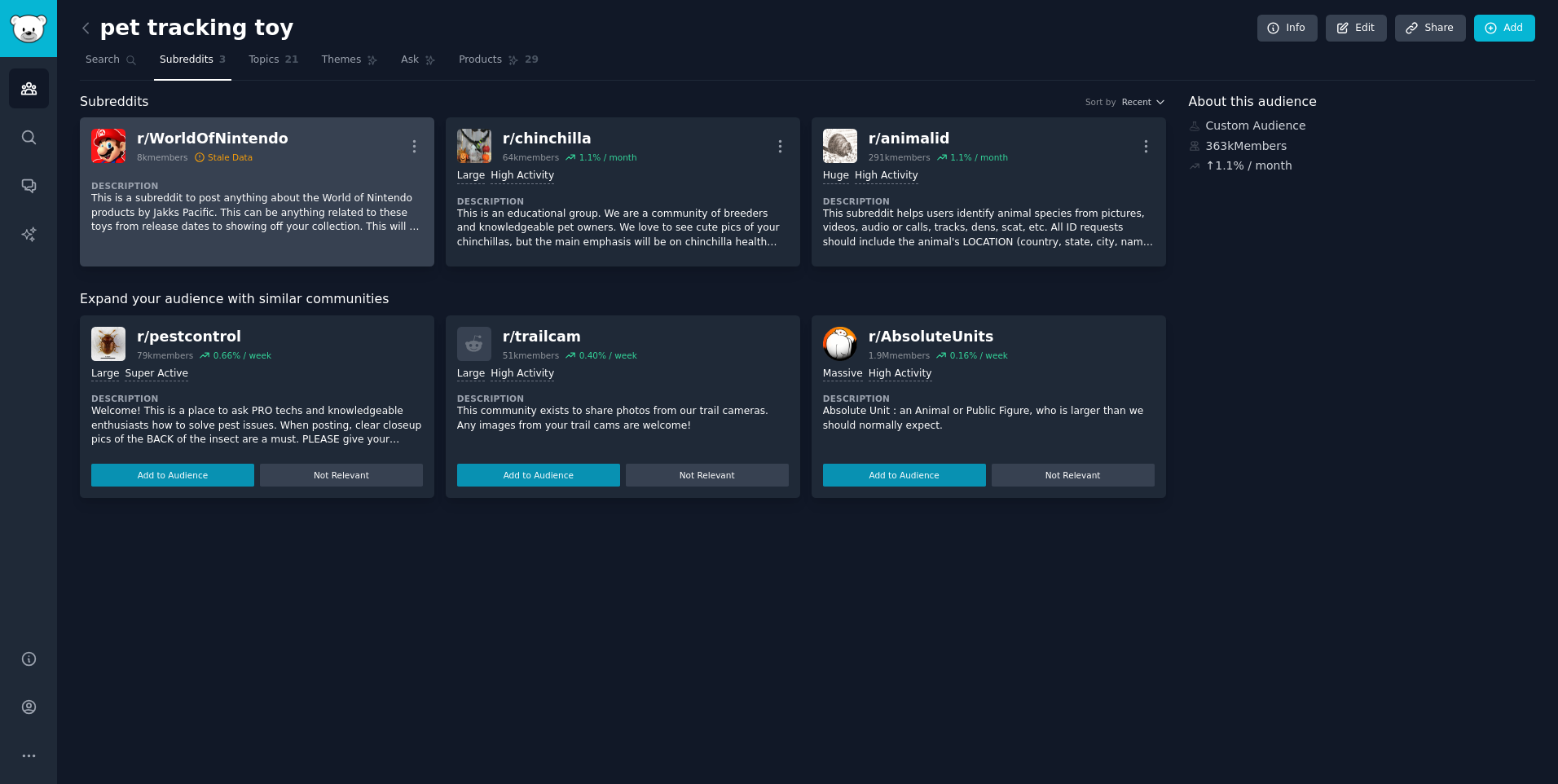
click at [302, 206] on p "This is a subreddit to post anything about the World of Nintendo products by Ja…" at bounding box center [256, 213] width 331 height 43
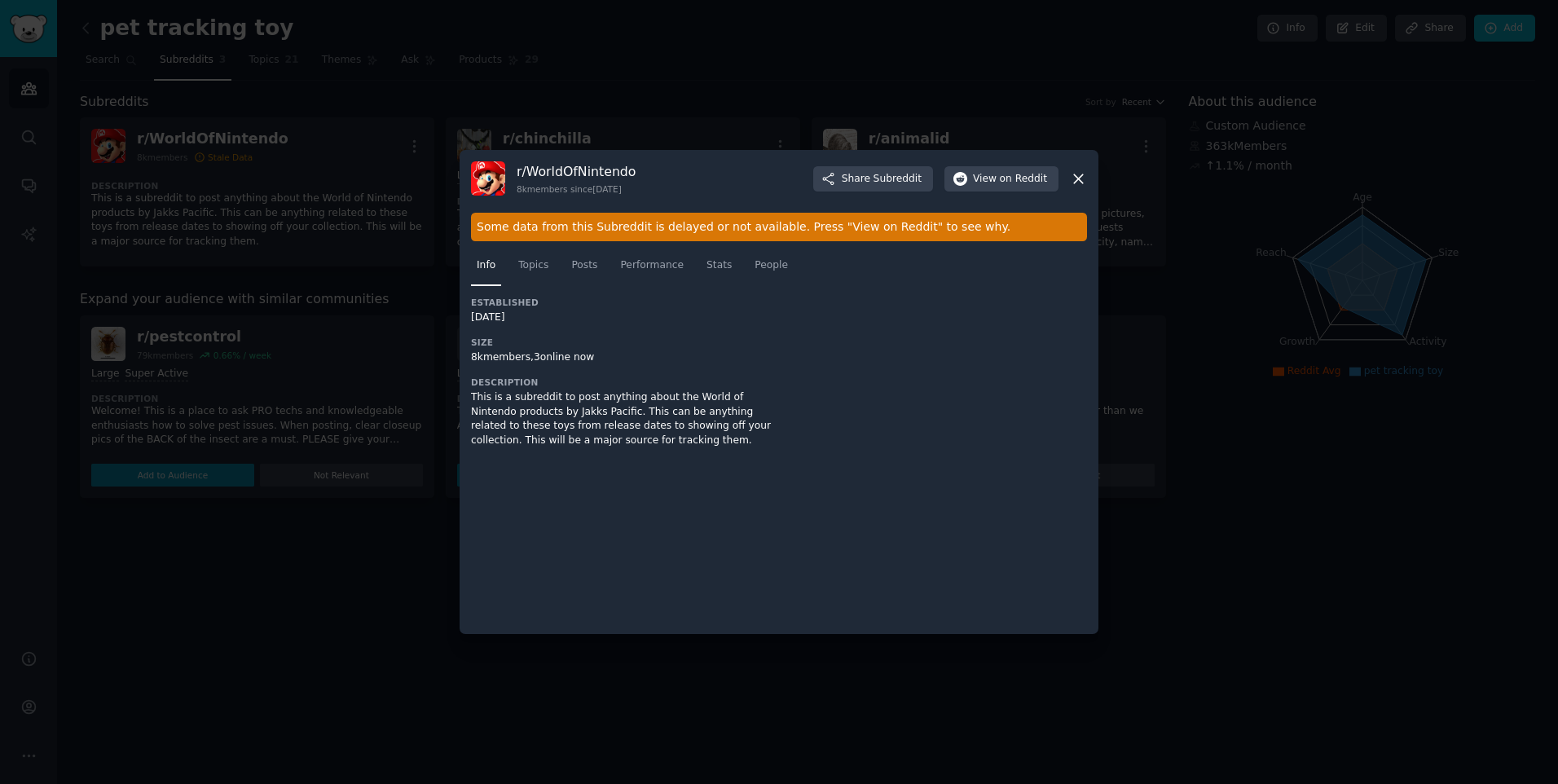
click at [1079, 180] on icon at bounding box center [1079, 179] width 17 height 17
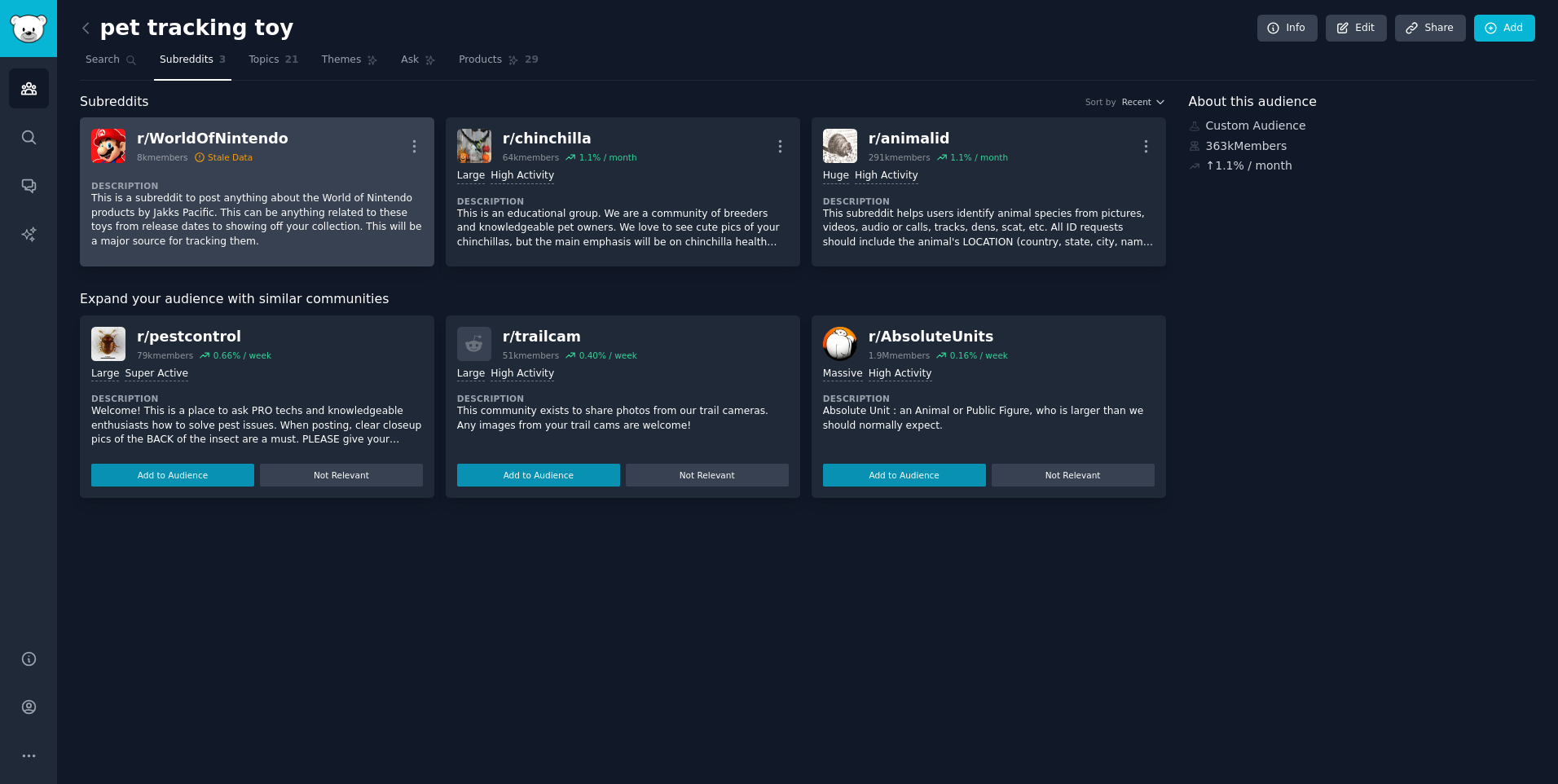
click at [146, 233] on p "This is a subreddit to post anything about the World of Nintendo products by Ja…" at bounding box center [256, 220] width 331 height 57
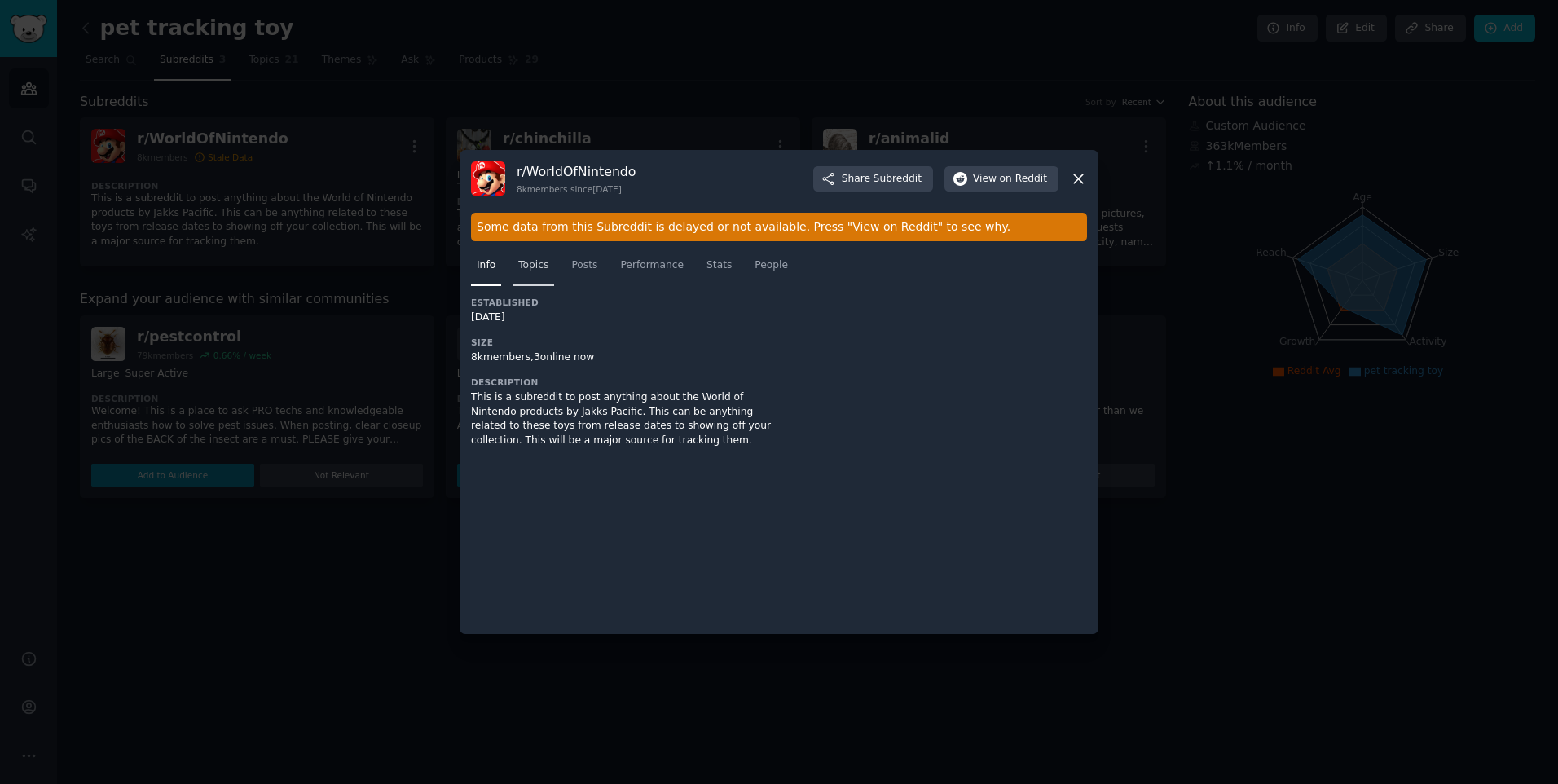
click at [533, 265] on span "Topics" at bounding box center [533, 265] width 30 height 14
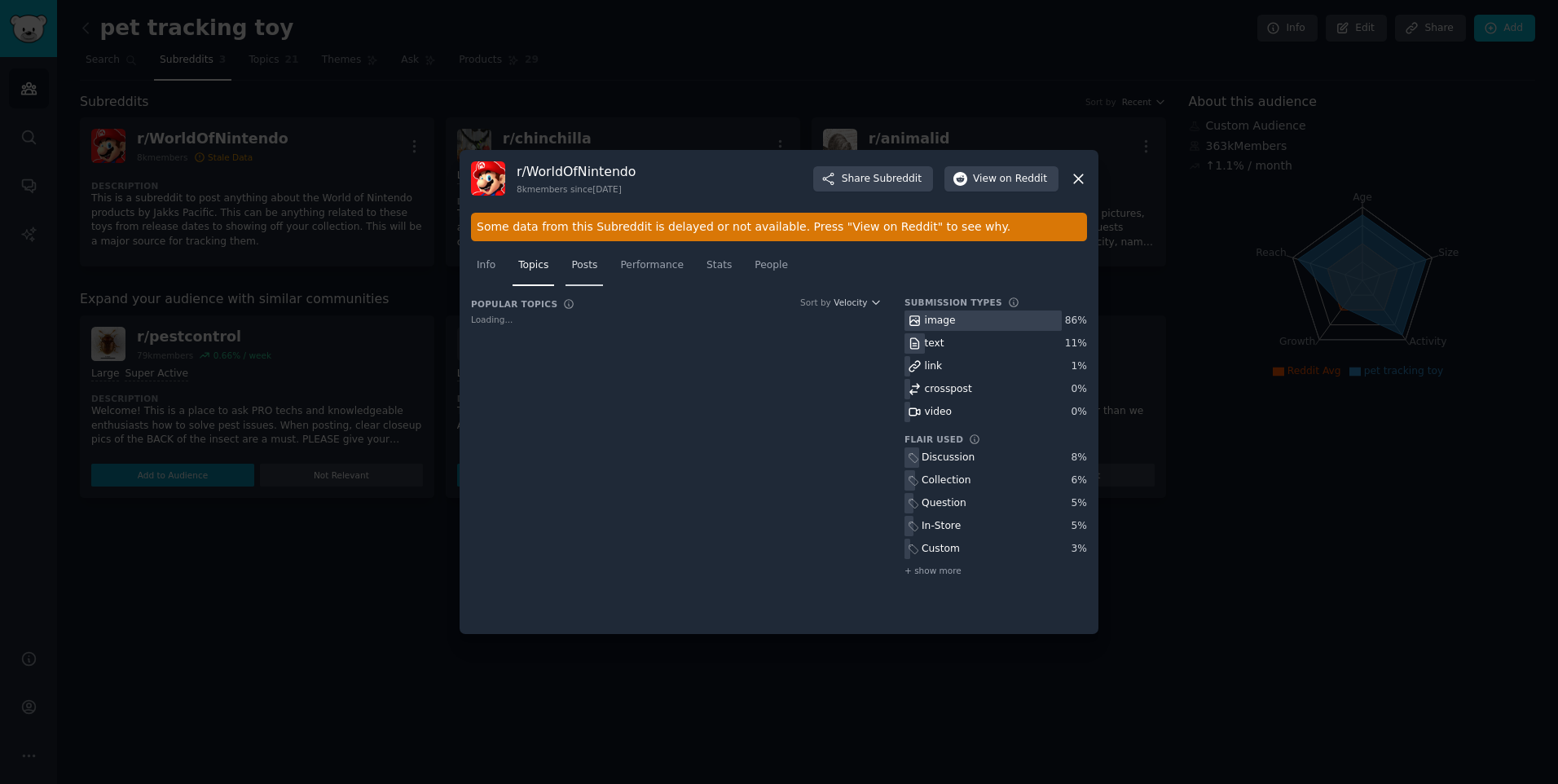
click at [590, 260] on span "Posts" at bounding box center [584, 265] width 26 height 14
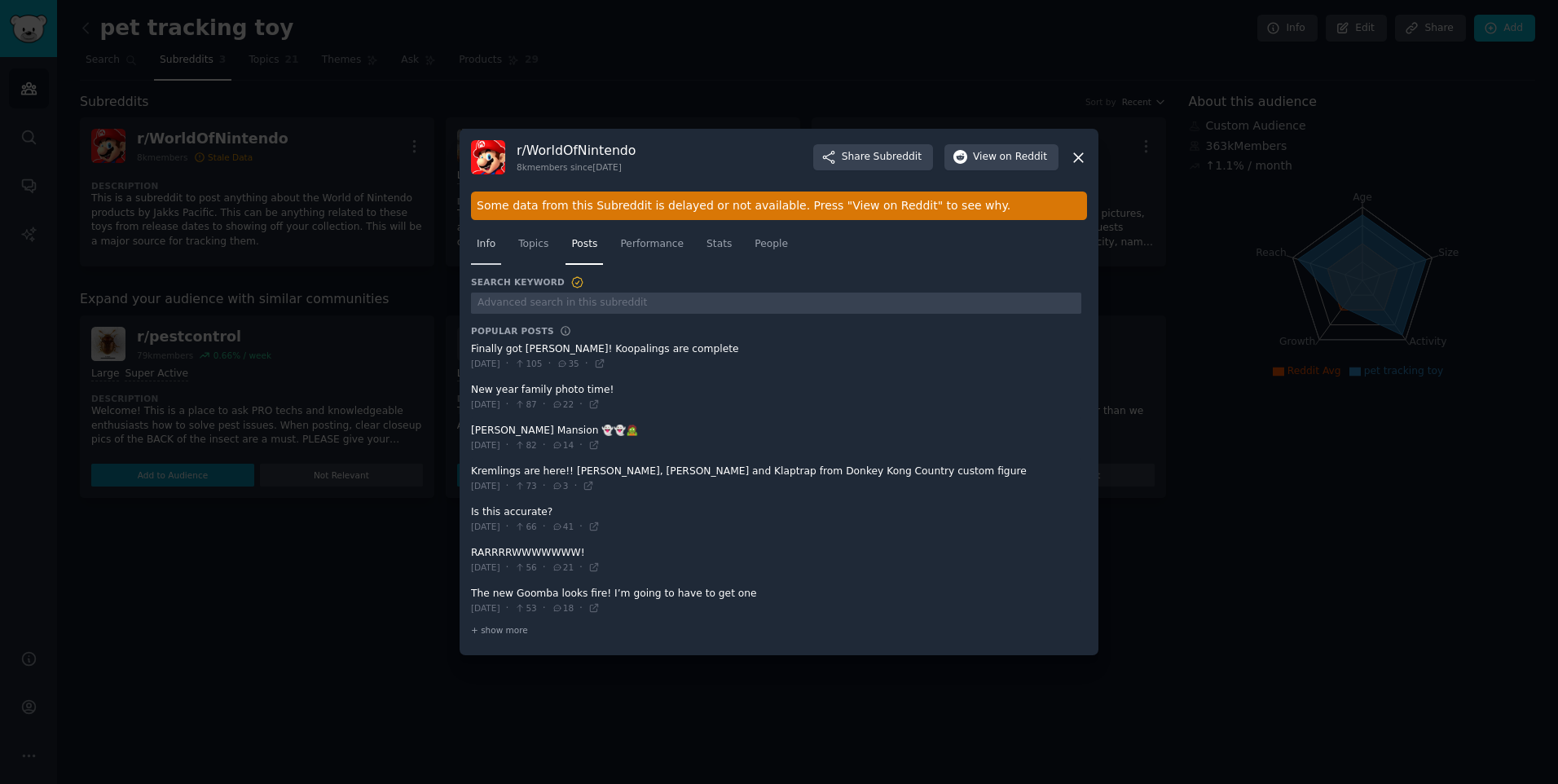
click at [495, 264] on link "Info" at bounding box center [485, 248] width 30 height 33
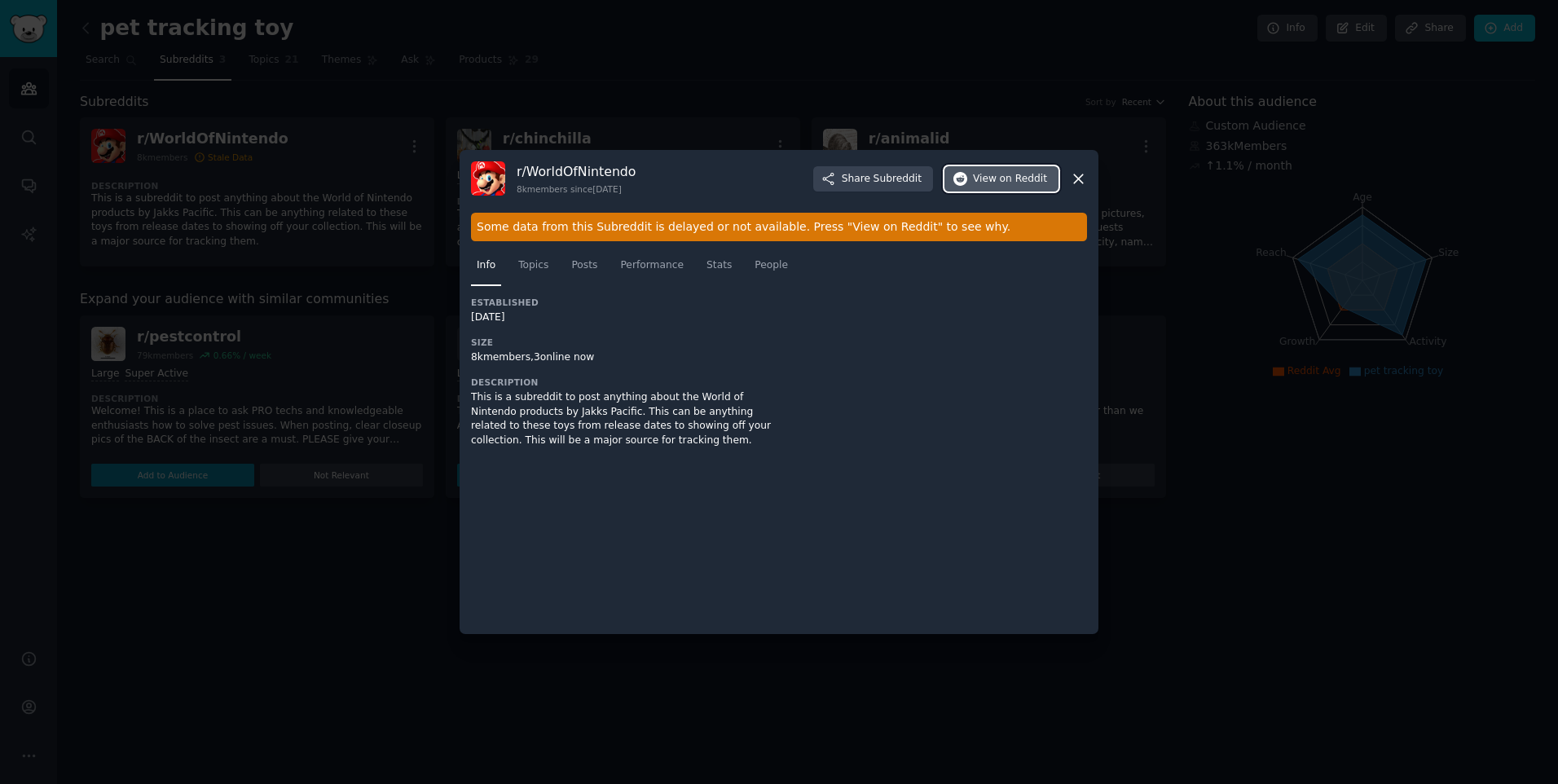
click at [1020, 175] on span "on Reddit" at bounding box center [1023, 179] width 48 height 14
click at [1074, 180] on icon at bounding box center [1079, 179] width 17 height 17
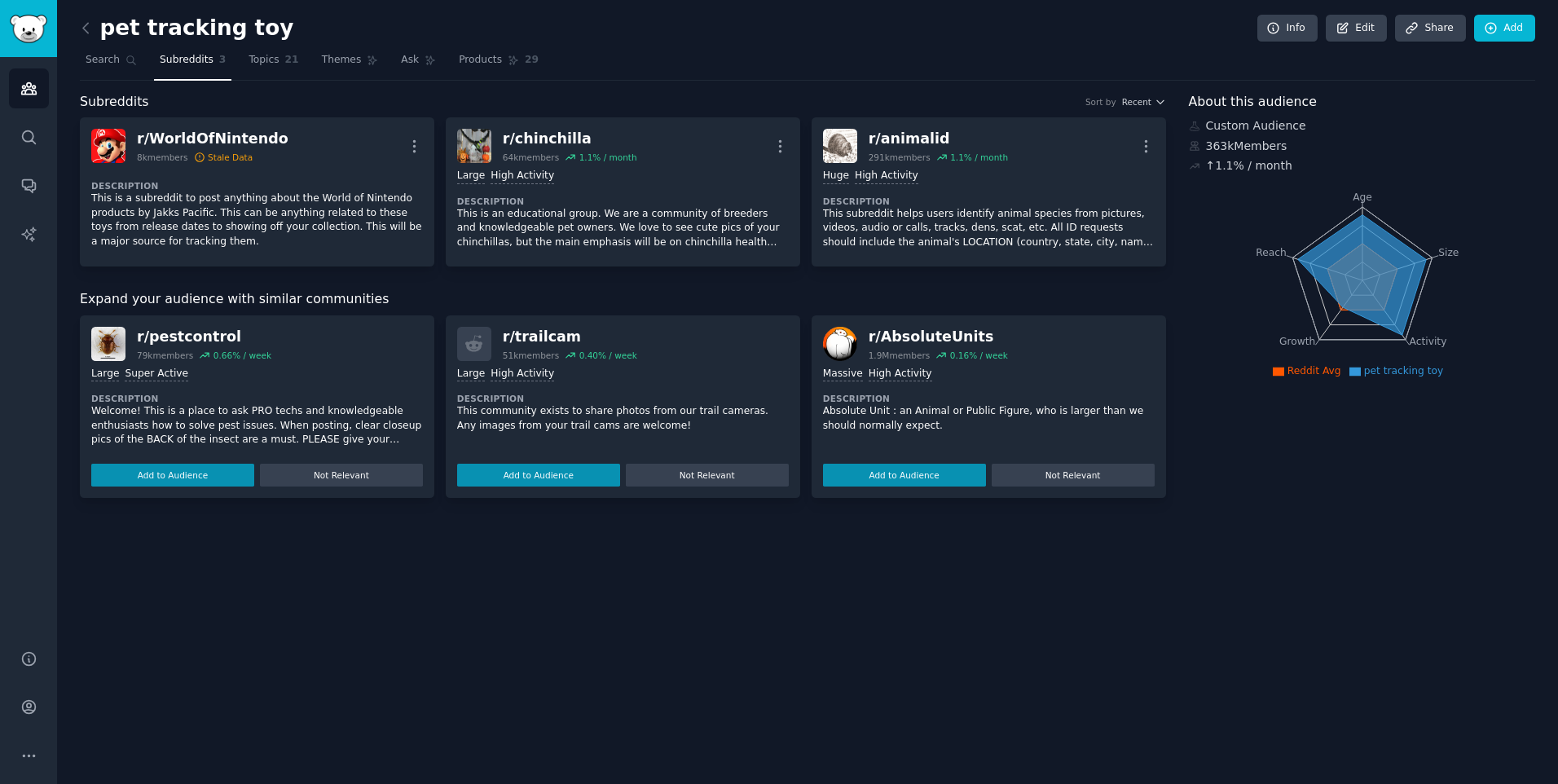
click at [915, 421] on p "Absolute Unit : an Animal or Public Figure, who is larger than we should normal…" at bounding box center [988, 418] width 331 height 28
click at [905, 345] on div "r/ AbsoluteUnits" at bounding box center [938, 337] width 140 height 20
click at [900, 370] on div "High Activity" at bounding box center [900, 375] width 64 height 15
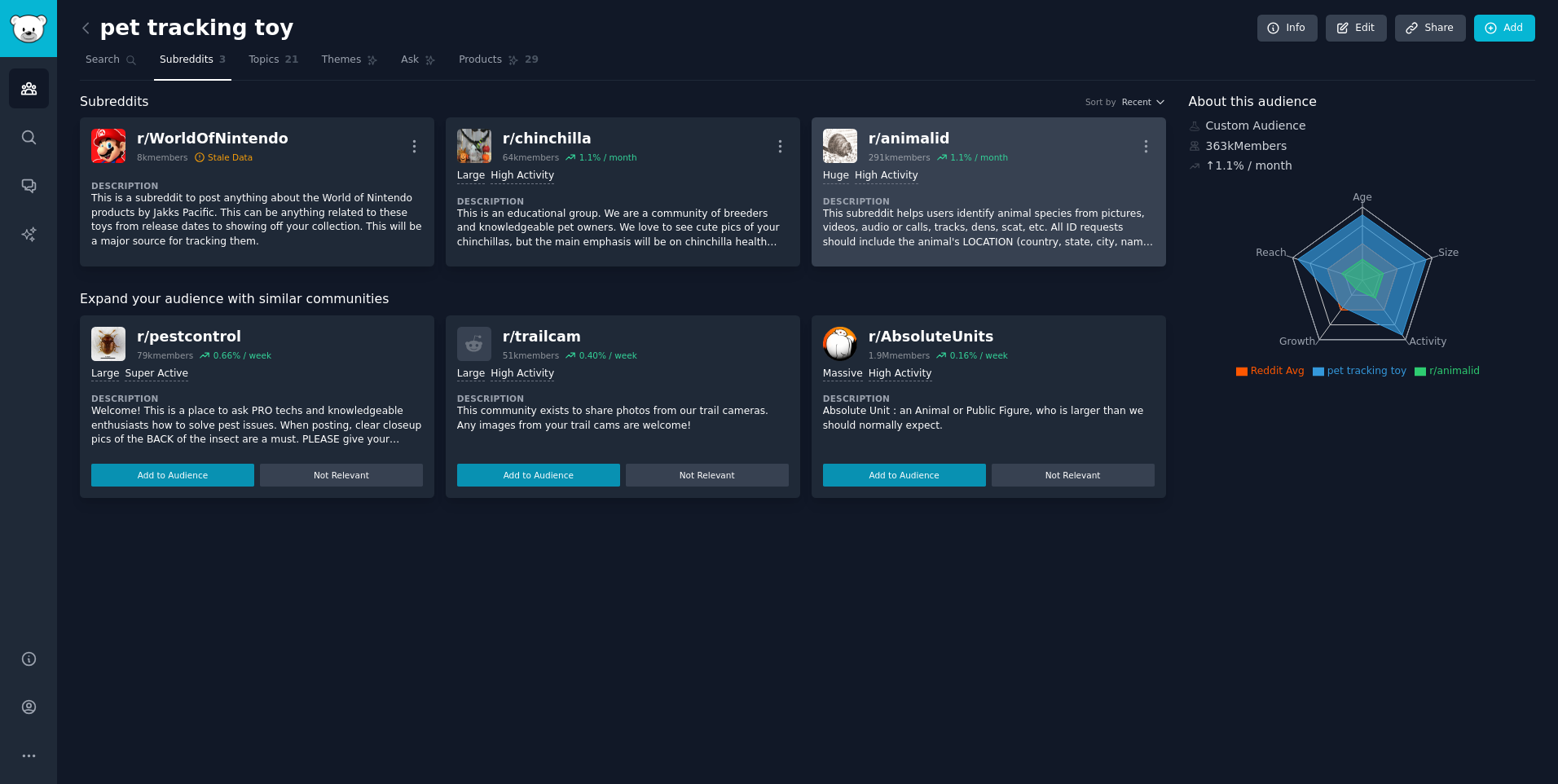
click at [857, 142] on div "r/ animalid 291k members 1.1 % / month More" at bounding box center [988, 146] width 331 height 34
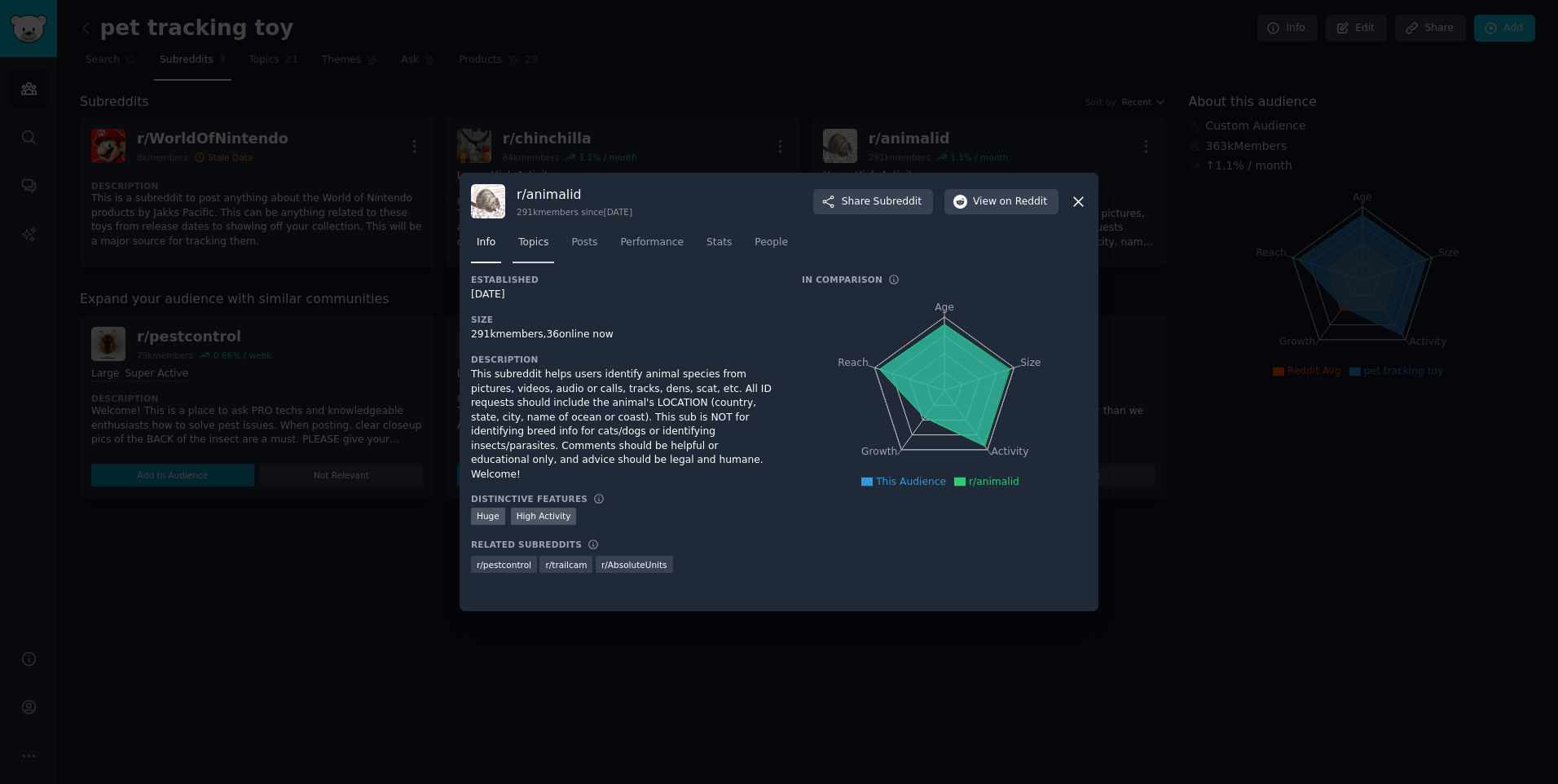
click at [525, 252] on link "Topics" at bounding box center [533, 246] width 42 height 33
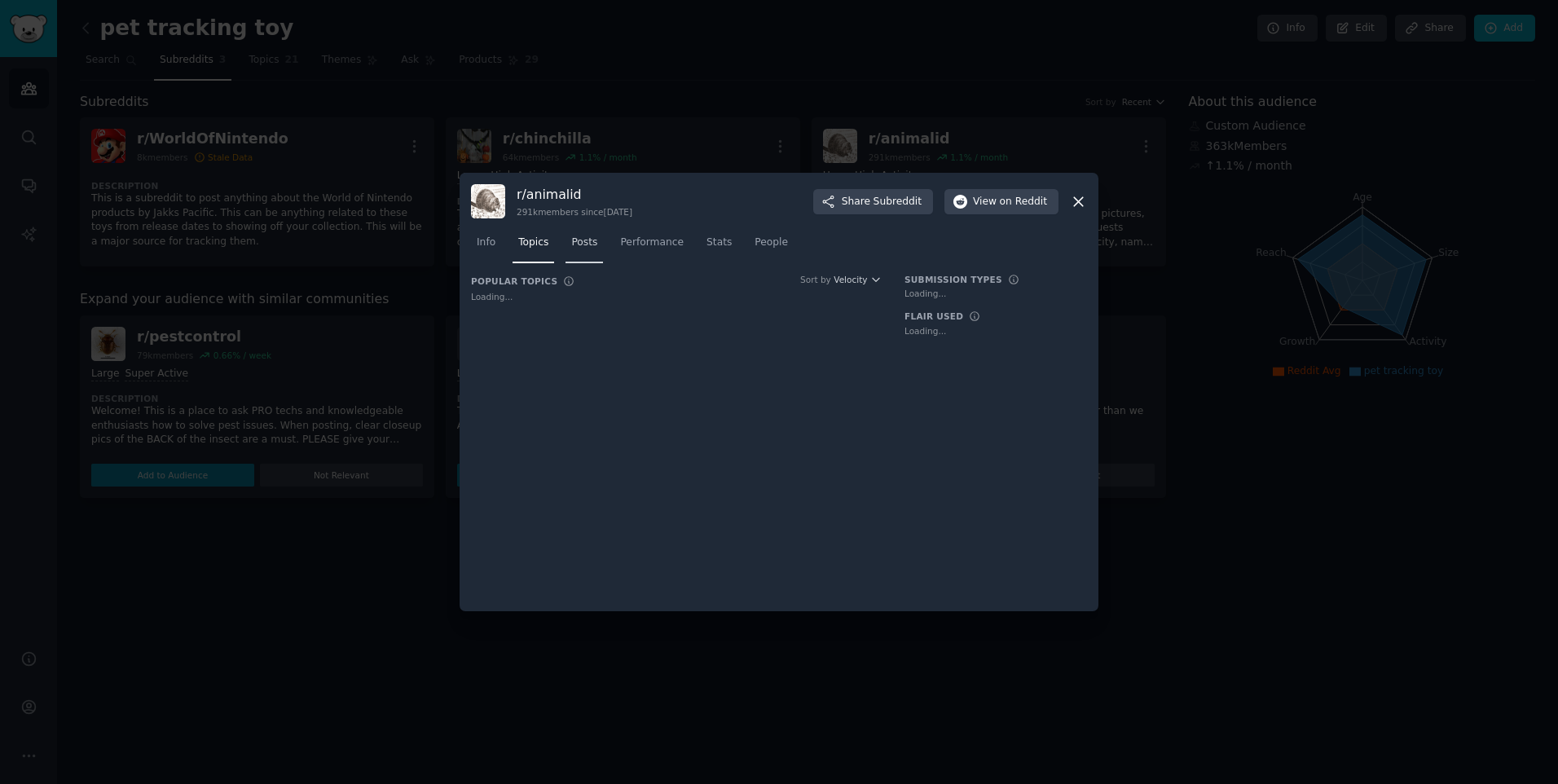
click at [577, 238] on span "Posts" at bounding box center [584, 243] width 26 height 14
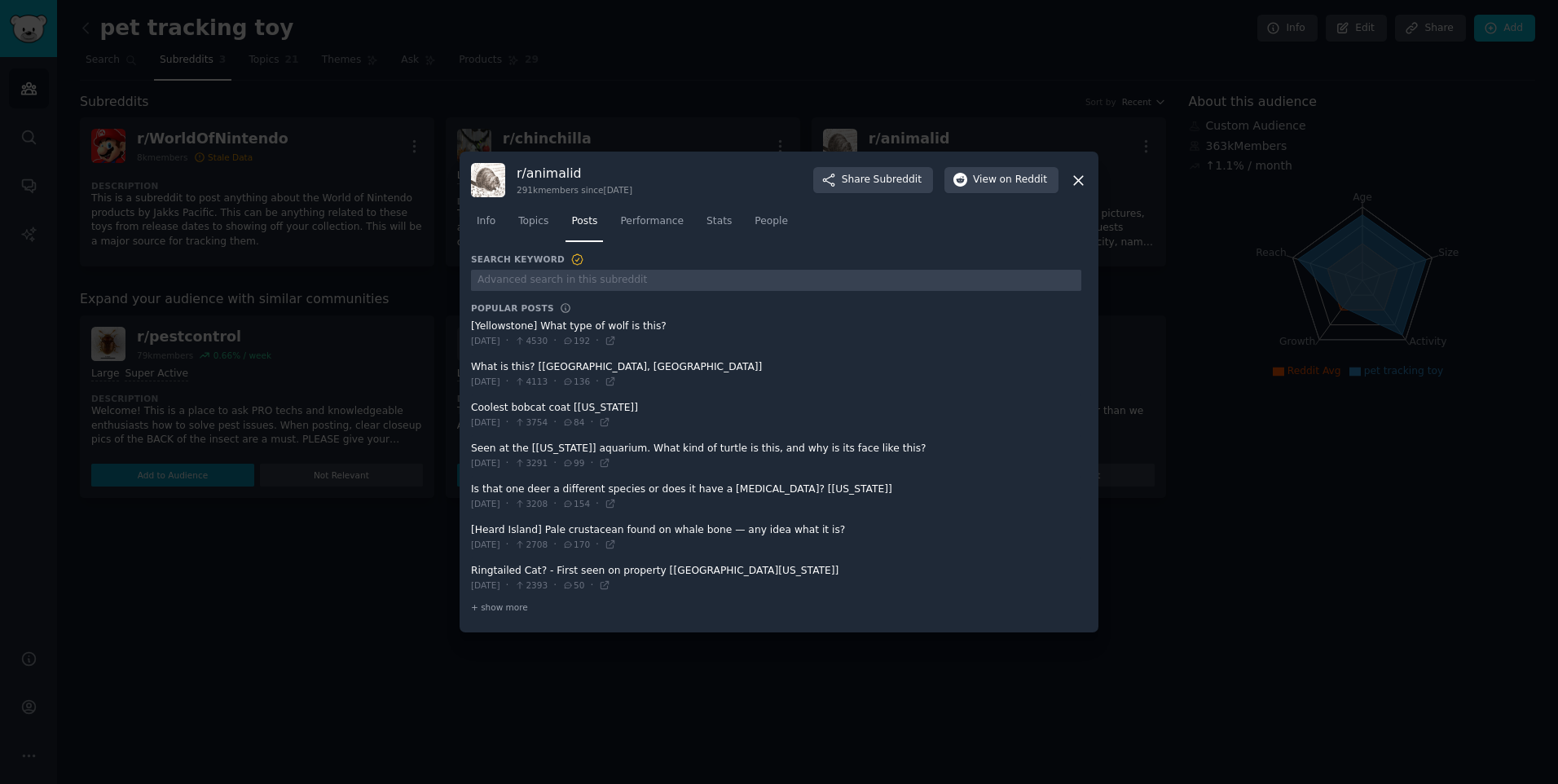
click at [1084, 176] on icon at bounding box center [1079, 180] width 17 height 17
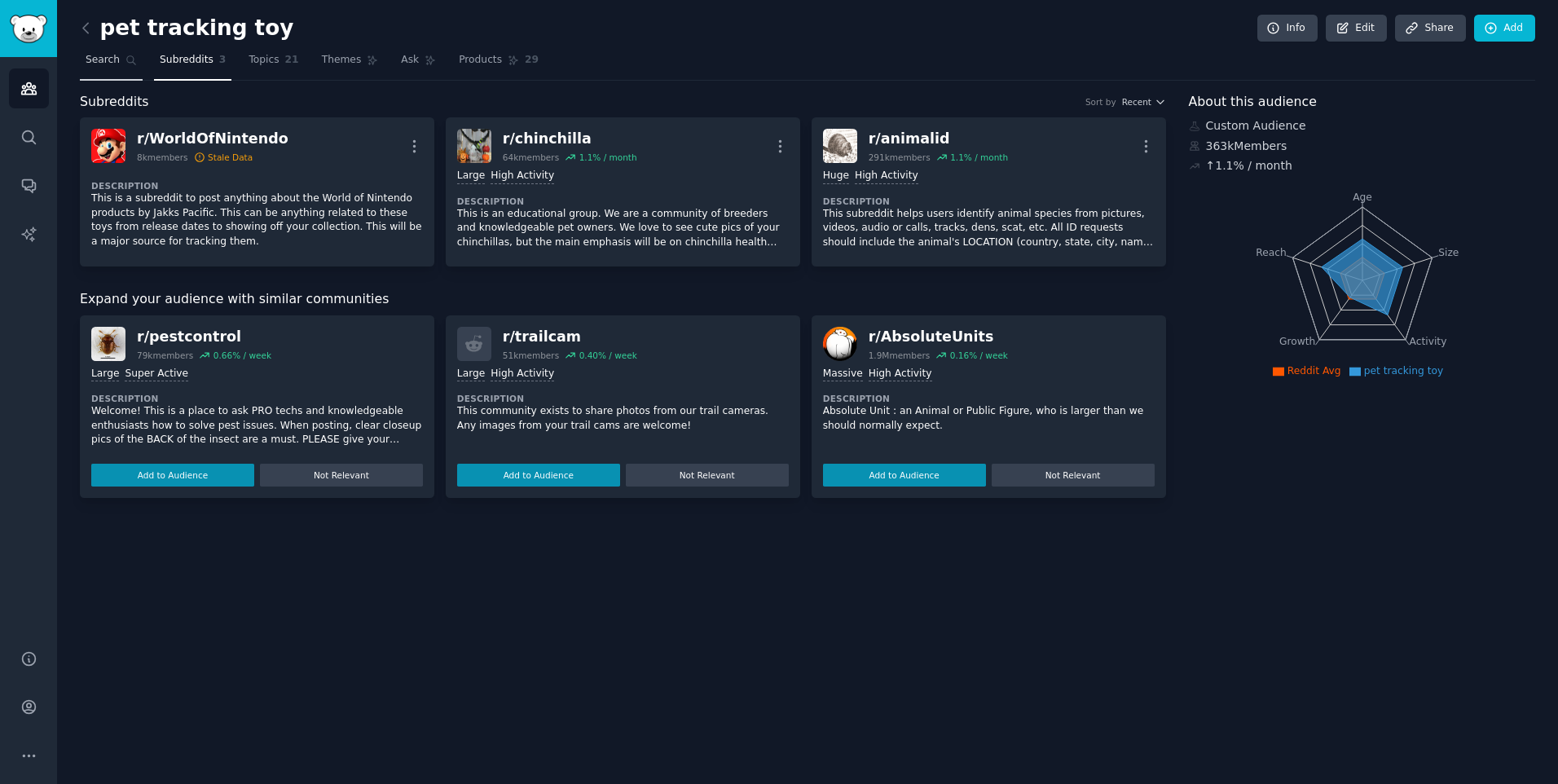
click at [117, 62] on link "Search" at bounding box center [112, 64] width 63 height 33
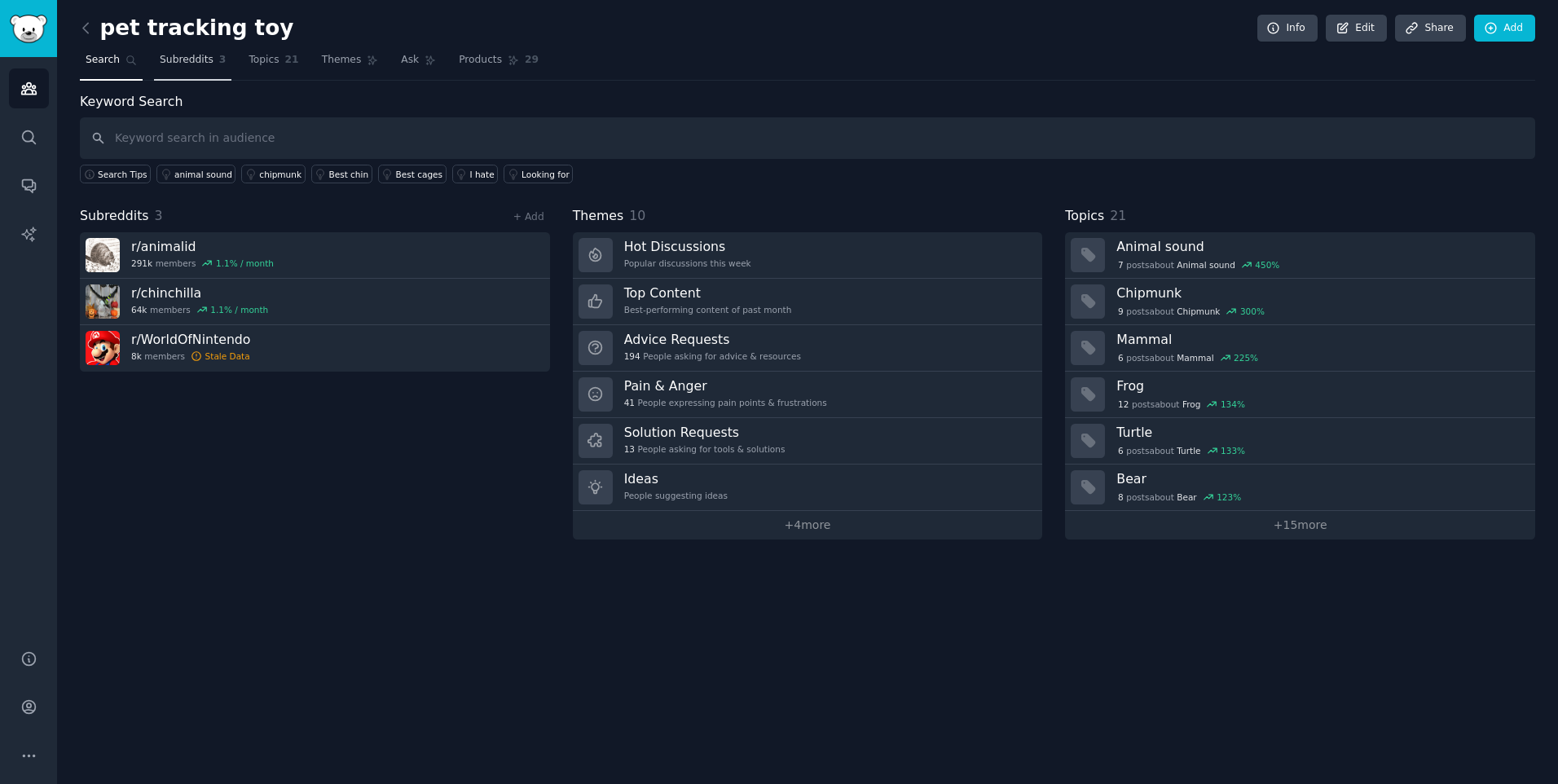
click at [191, 66] on span "Subreddits" at bounding box center [186, 60] width 54 height 14
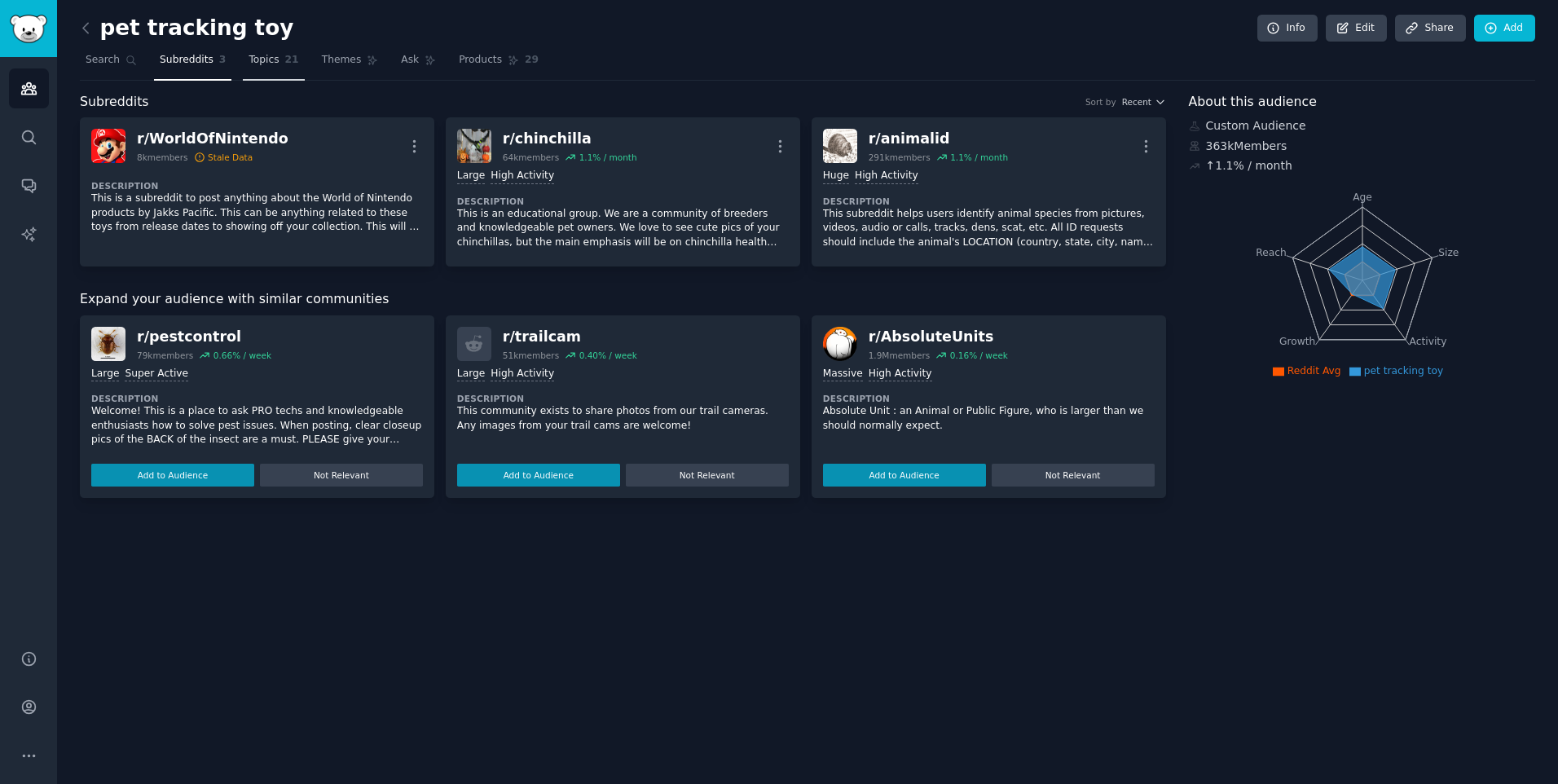
click at [271, 54] on span "Topics" at bounding box center [263, 60] width 30 height 14
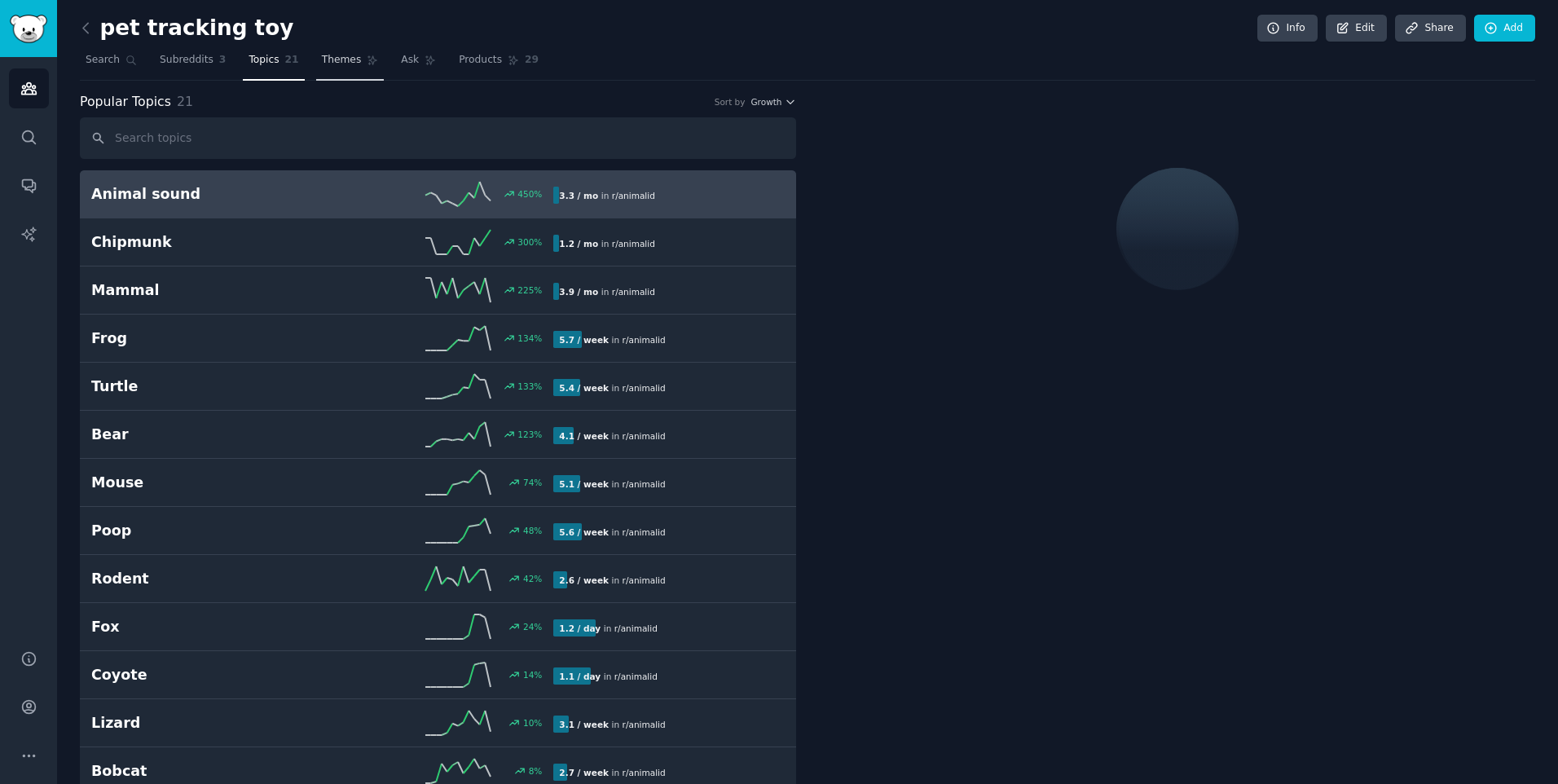
click at [348, 56] on span "Themes" at bounding box center [341, 60] width 40 height 14
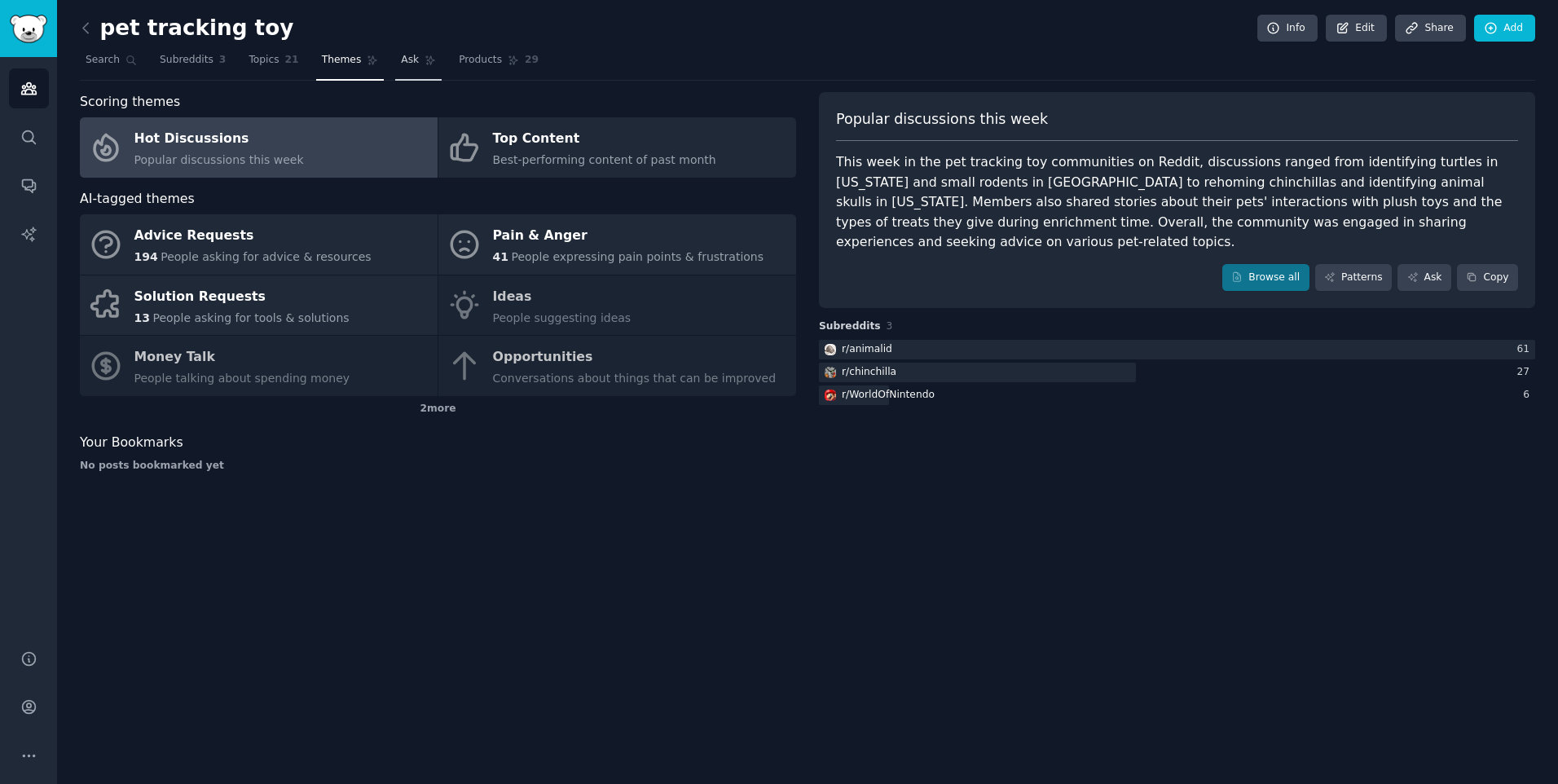
click at [401, 66] on span "Ask" at bounding box center [410, 60] width 18 height 14
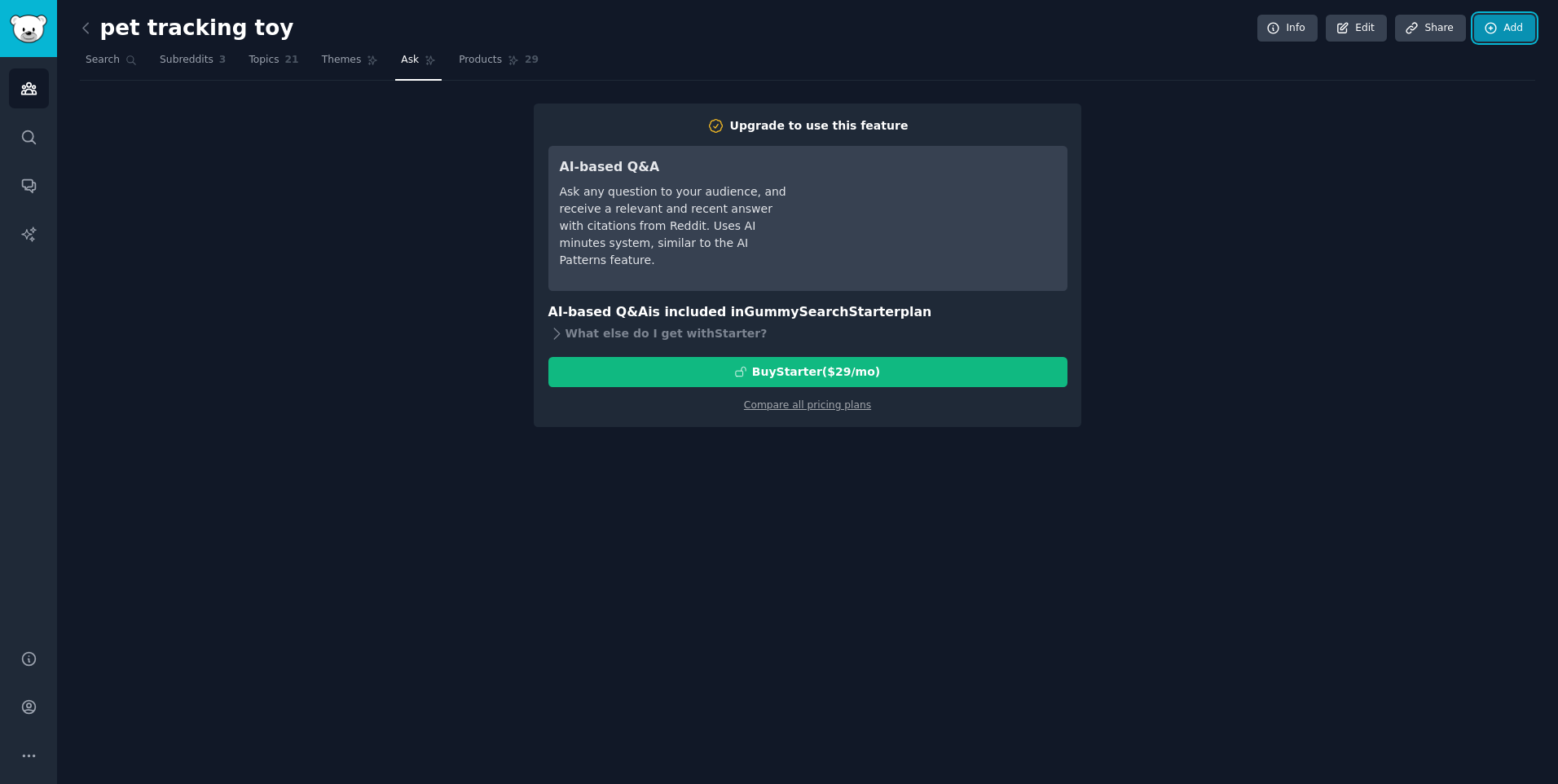
click at [1496, 17] on link "Add" at bounding box center [1504, 28] width 61 height 28
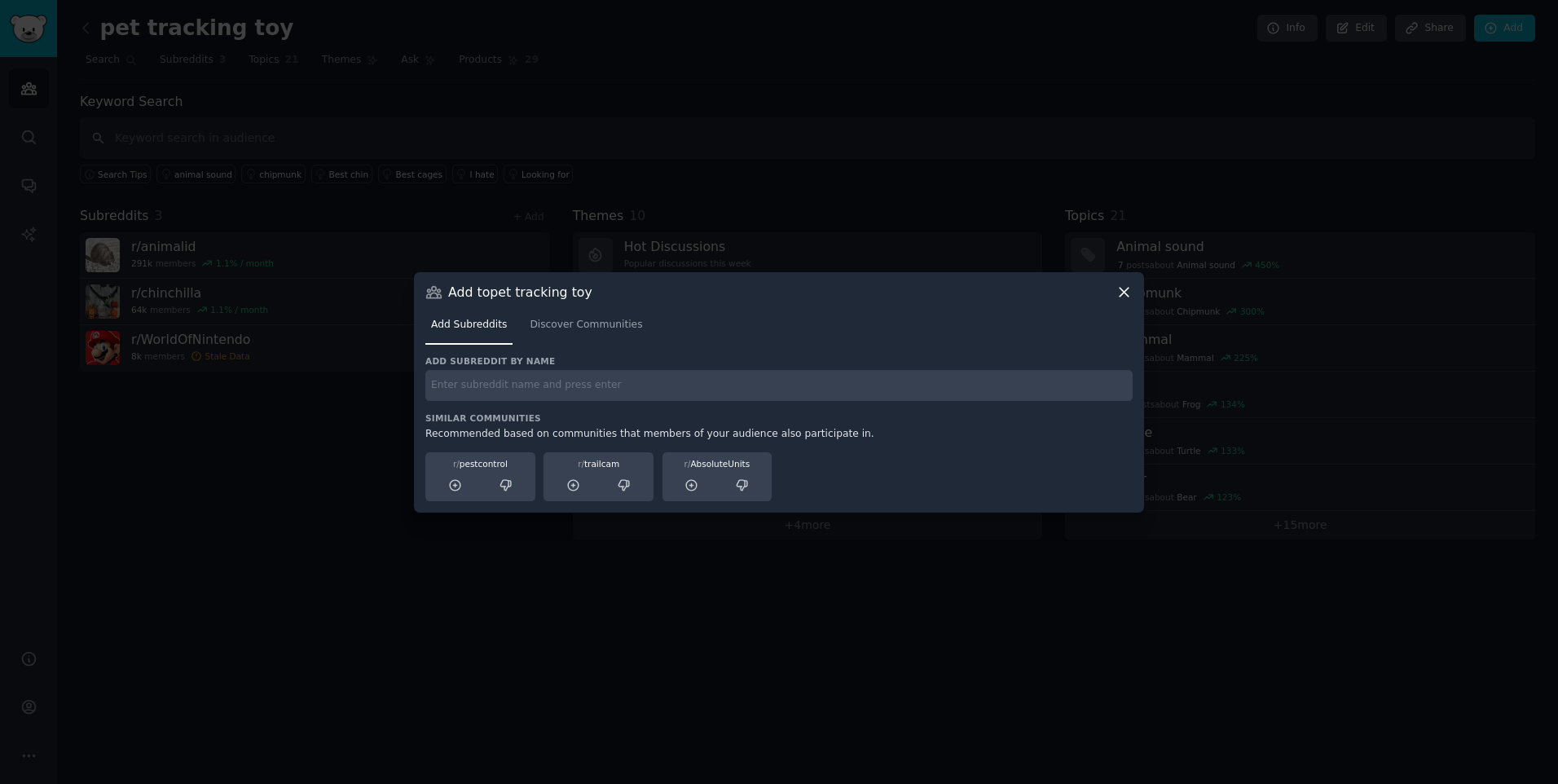
click at [478, 398] on input "text" at bounding box center [779, 385] width 707 height 31
click at [535, 334] on link "Discover Communities" at bounding box center [585, 329] width 123 height 33
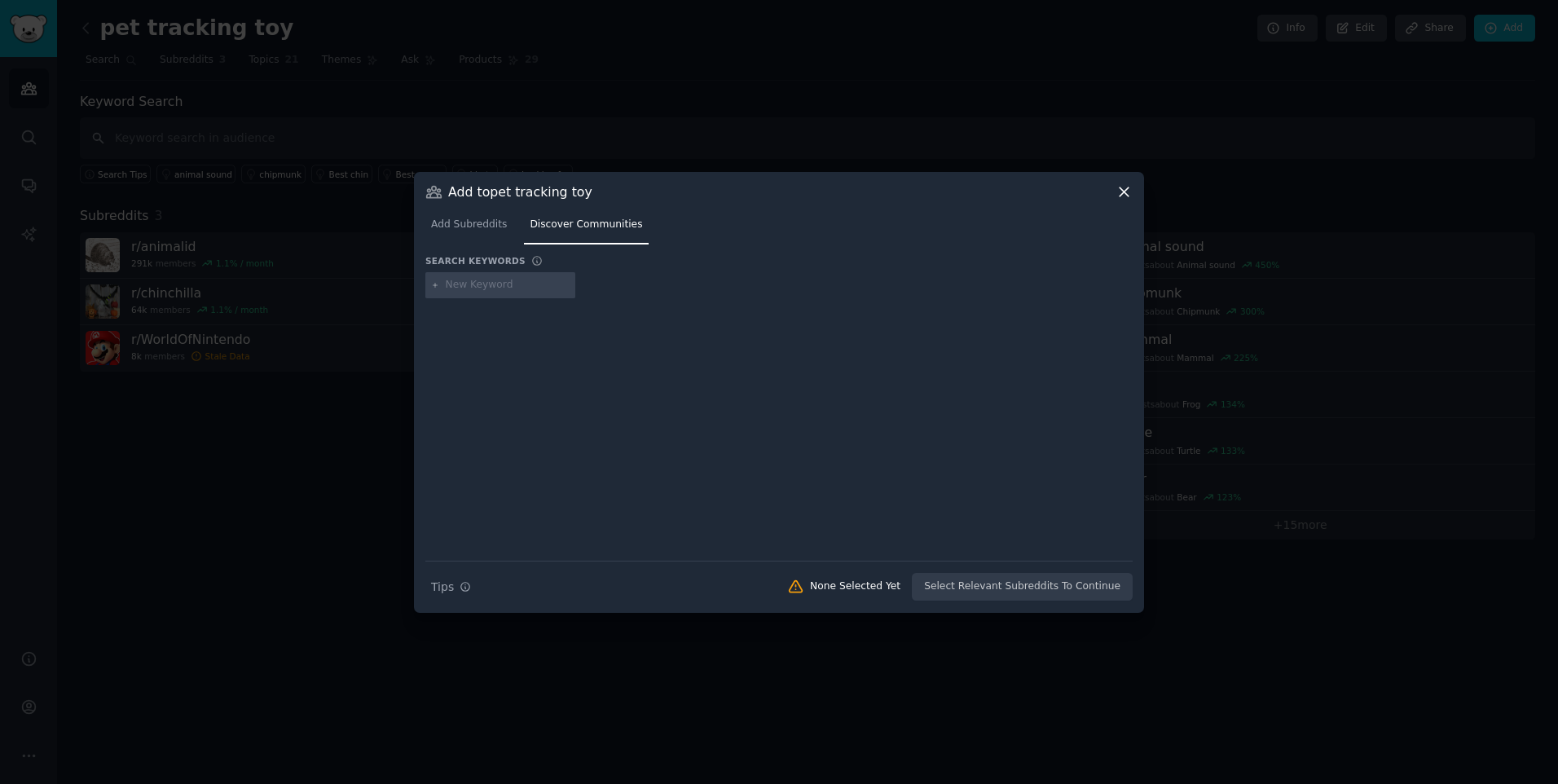
click at [1115, 191] on icon at bounding box center [1124, 192] width 17 height 17
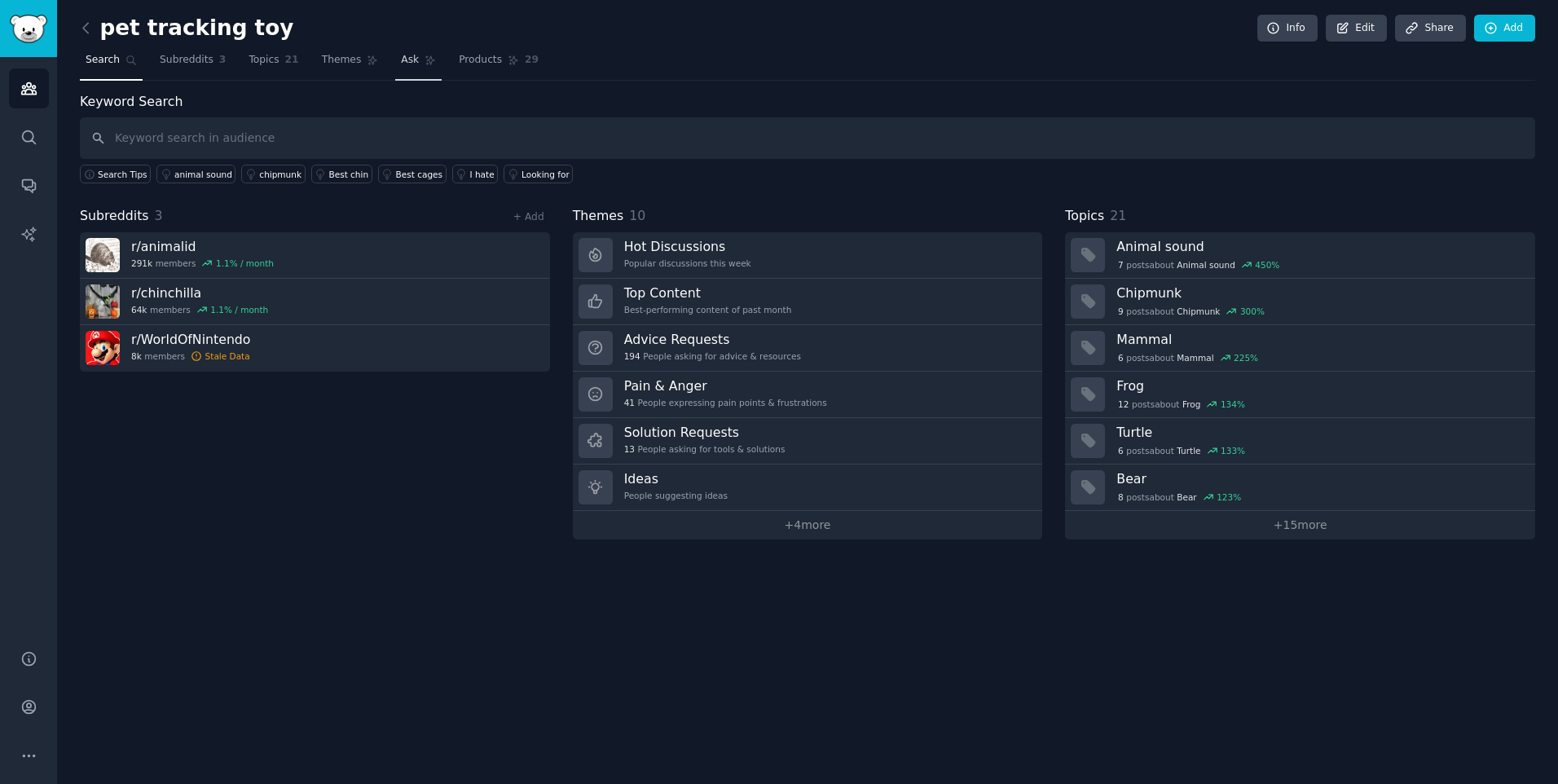
click at [410, 67] on link "Ask" at bounding box center [418, 64] width 47 height 33
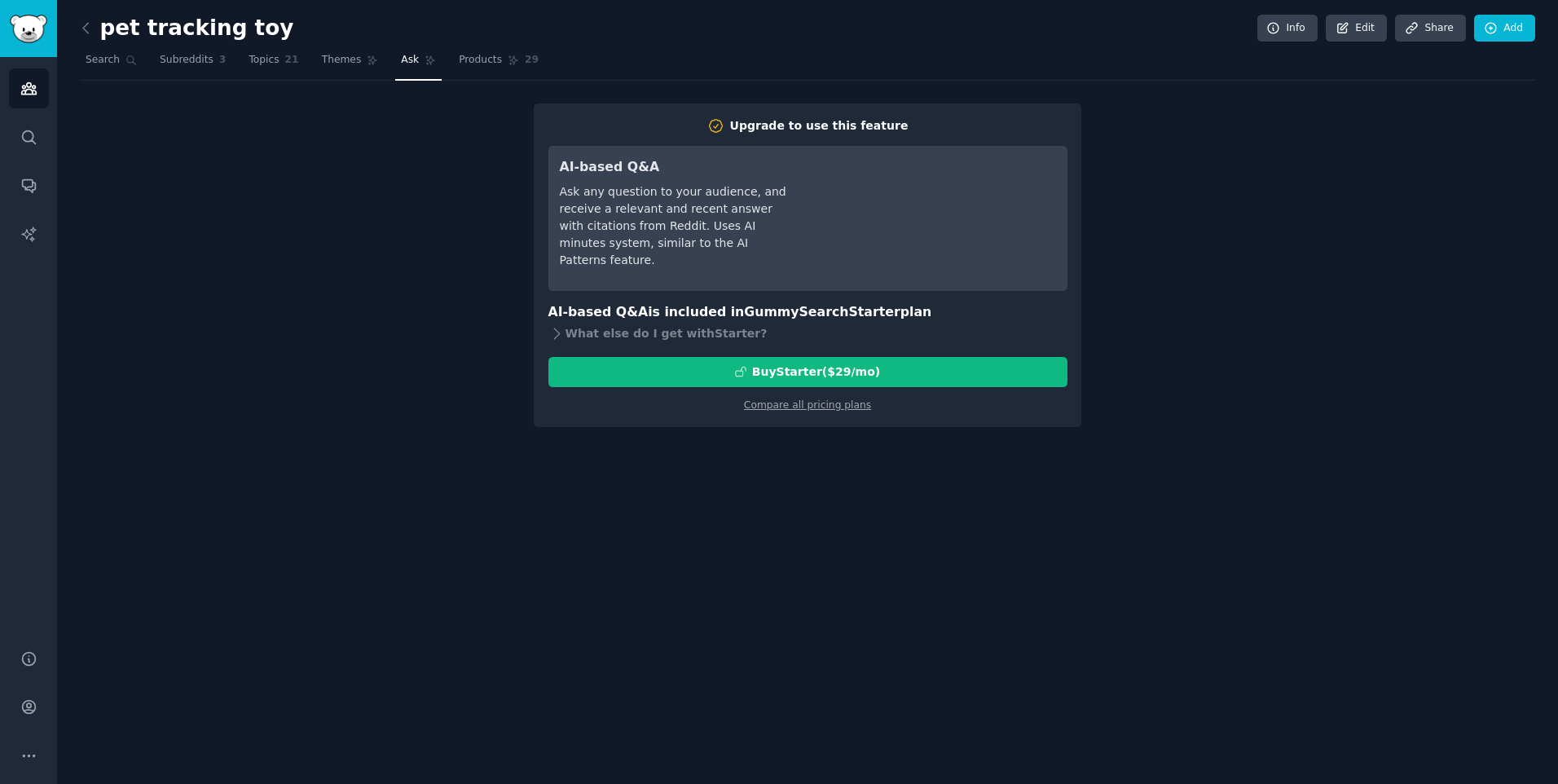
click at [383, 349] on div "Upgrade to use this feature AI-based Q&A Ask any question to your audience, and…" at bounding box center [807, 266] width 1455 height 323
click at [776, 491] on div "pet tracking toy Info Edit Share Add Search Subreddits 3 Topics 21 Themes Ask P…" at bounding box center [807, 392] width 1501 height 784
drag, startPoint x: 776, startPoint y: 491, endPoint x: 470, endPoint y: 419, distance: 314.4
click at [470, 419] on div "Upgrade to use this feature AI-based Q&A Ask any question to your audience, and…" at bounding box center [807, 266] width 1455 height 323
click at [466, 170] on div "Upgrade to use this feature AI-based Q&A Ask any question to your audience, and…" at bounding box center [807, 266] width 1455 height 323
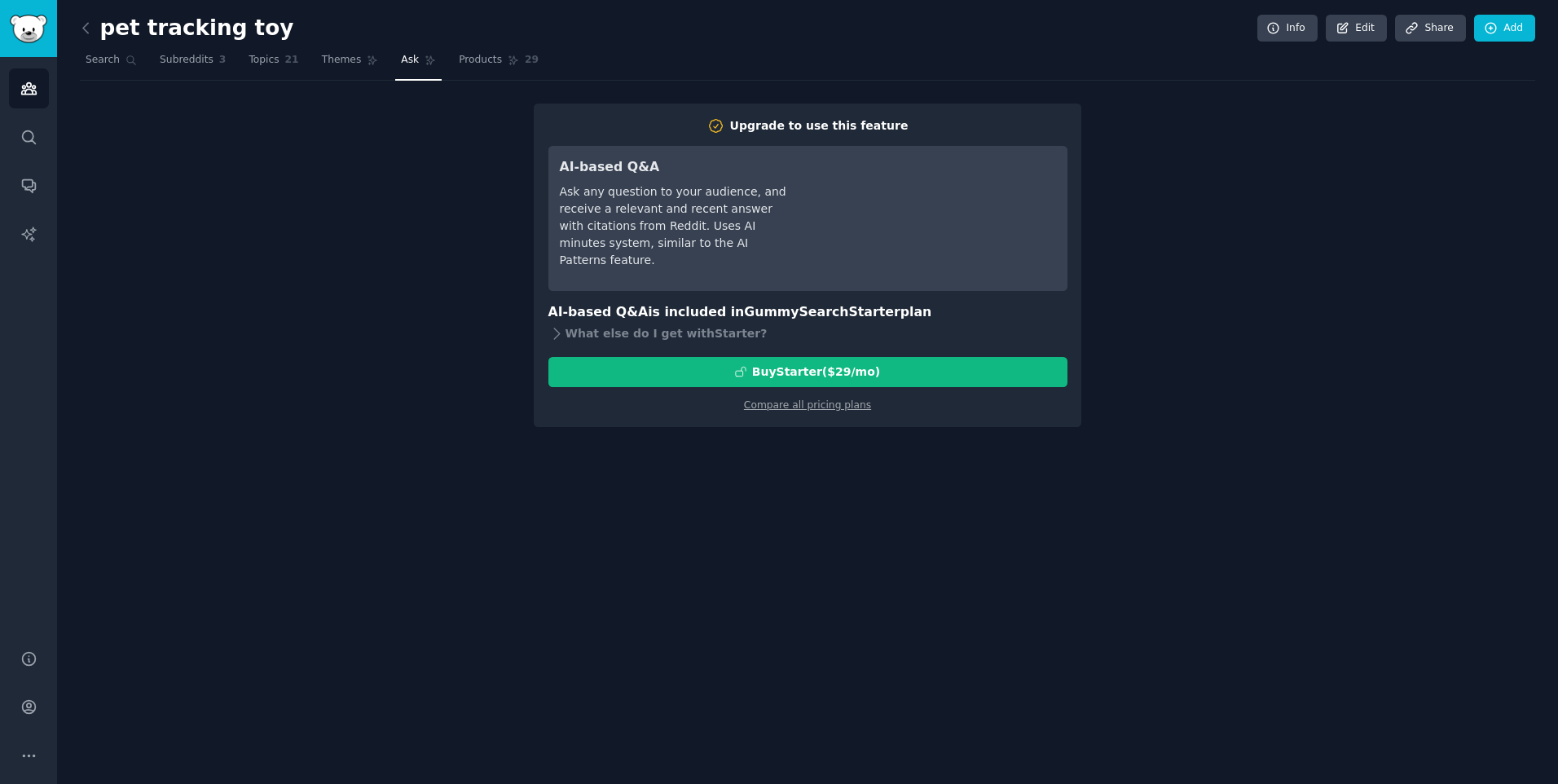
click at [468, 45] on div "pet tracking toy Info Edit Share Add" at bounding box center [807, 31] width 1455 height 33
click at [470, 54] on span "Products" at bounding box center [480, 60] width 43 height 14
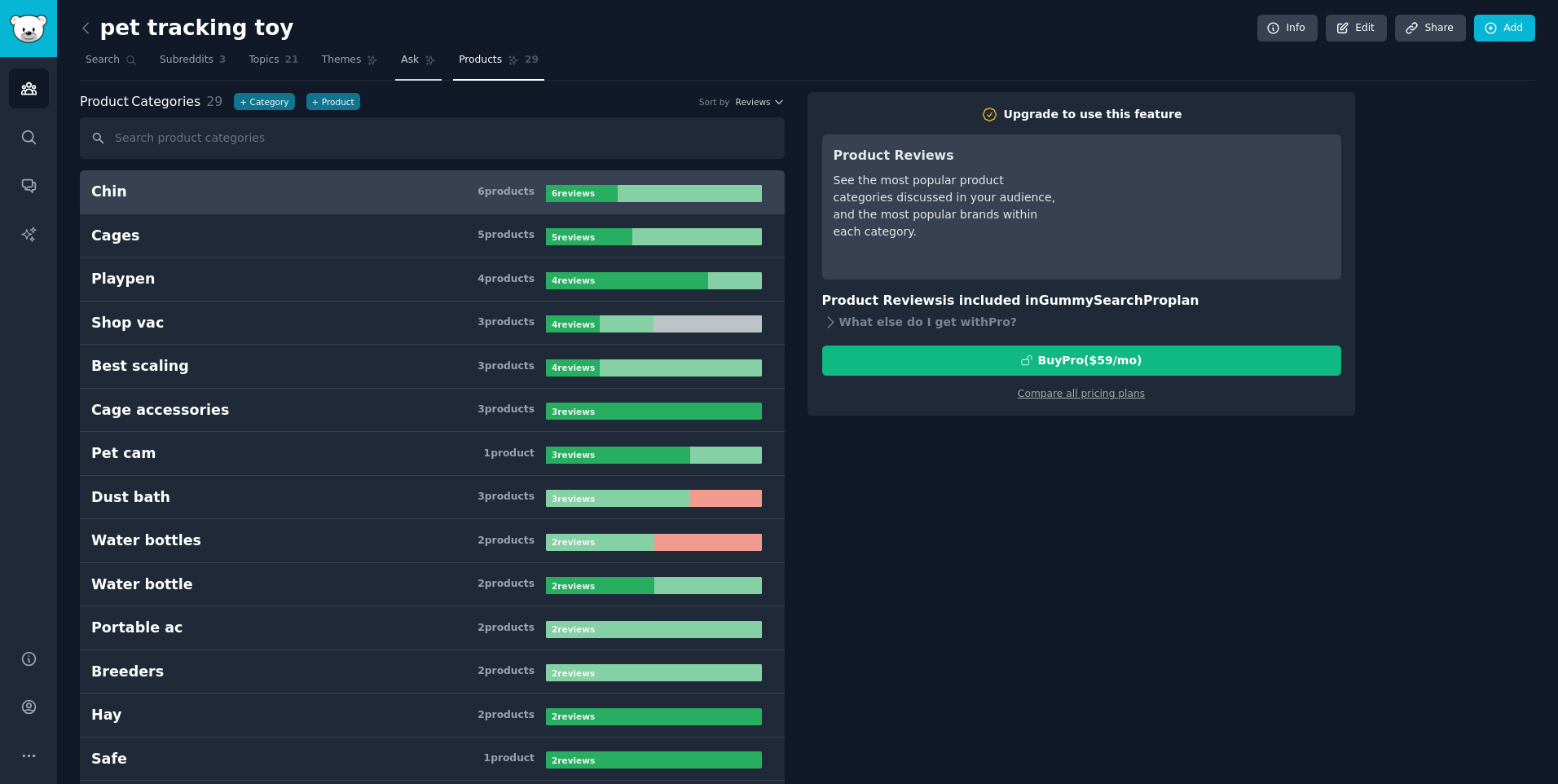
click at [412, 64] on link "Ask" at bounding box center [418, 64] width 47 height 33
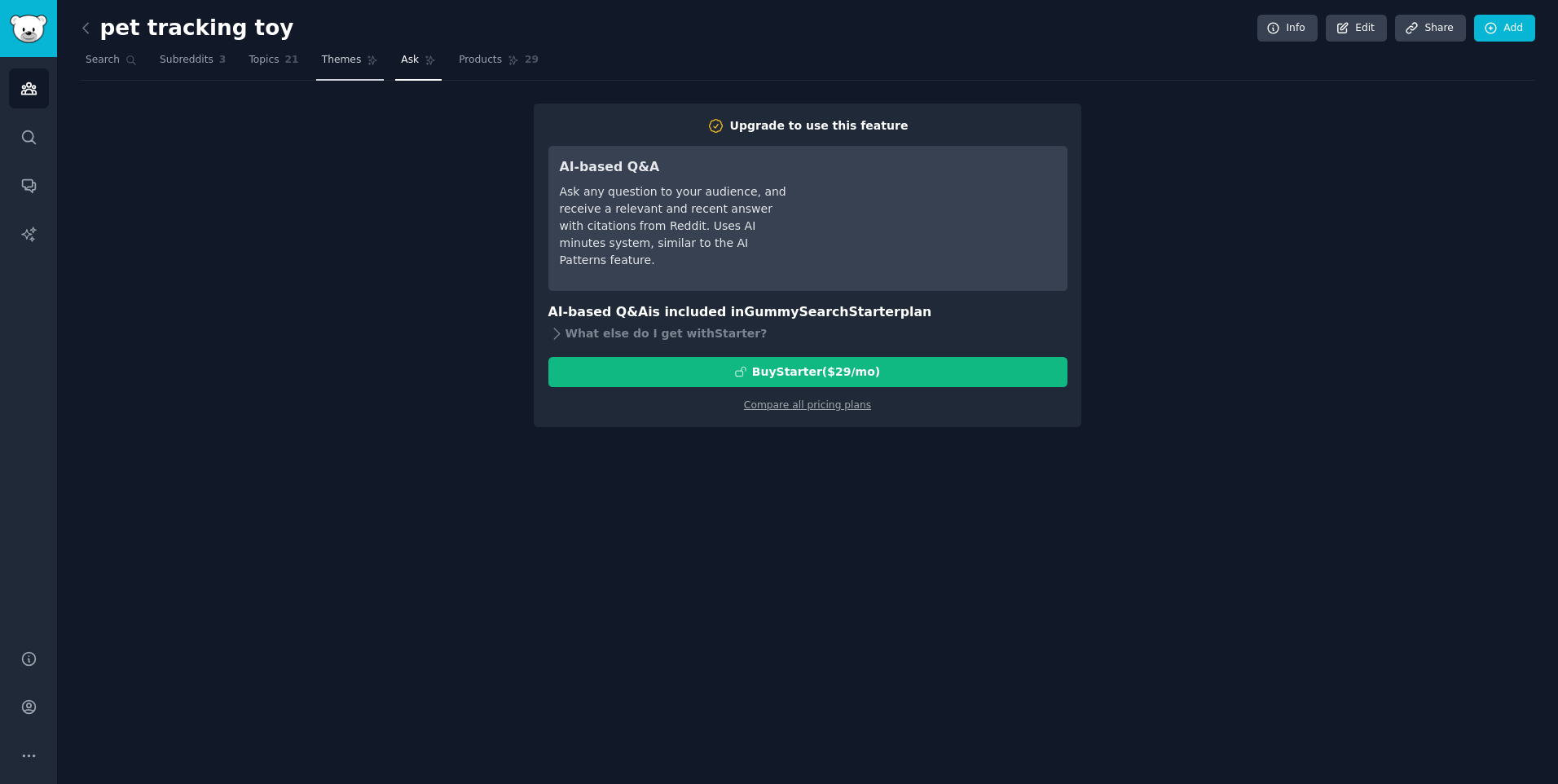
click at [350, 66] on span "Themes" at bounding box center [341, 60] width 40 height 14
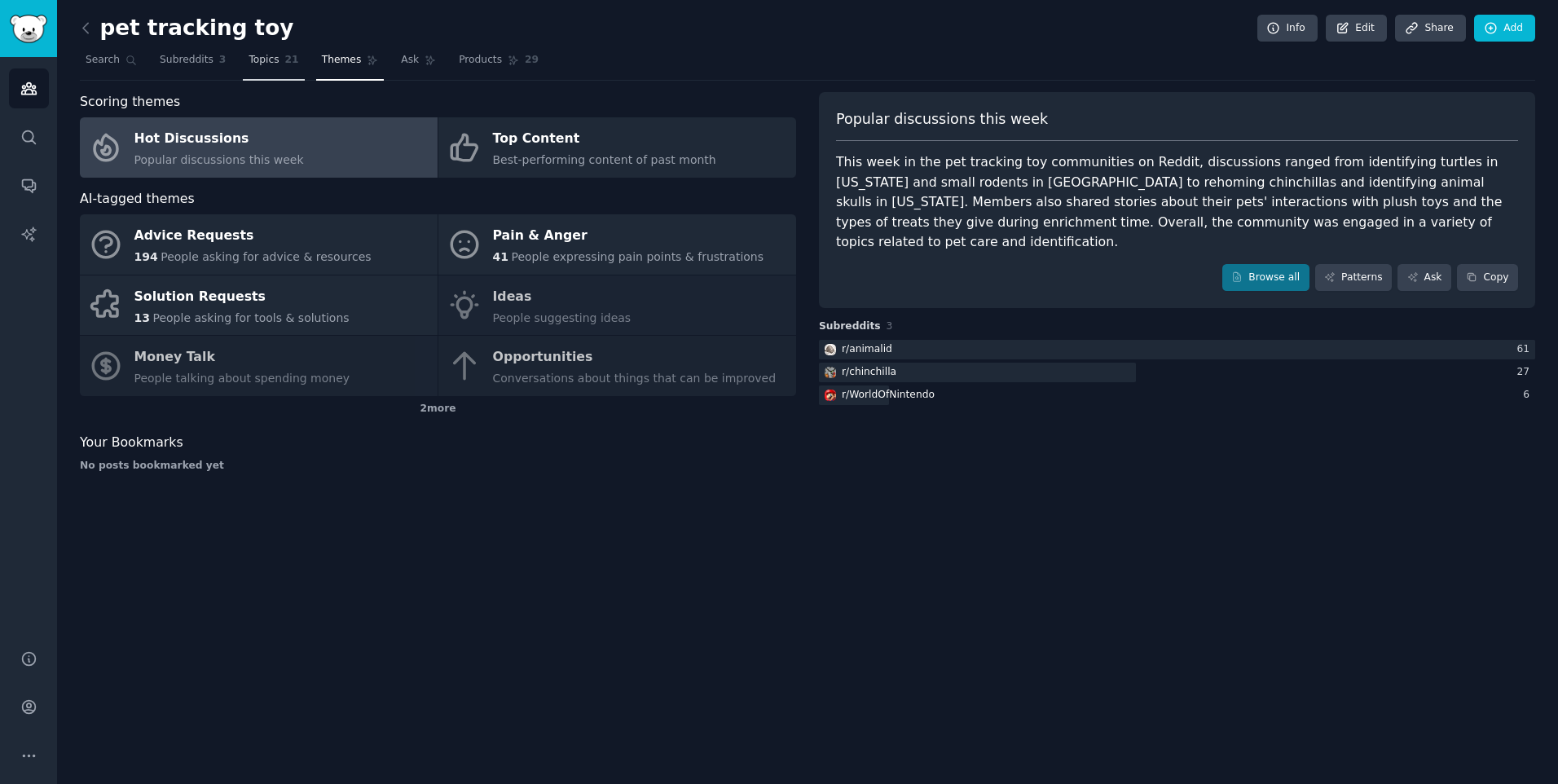
click at [251, 73] on link "Topics 21" at bounding box center [273, 64] width 61 height 33
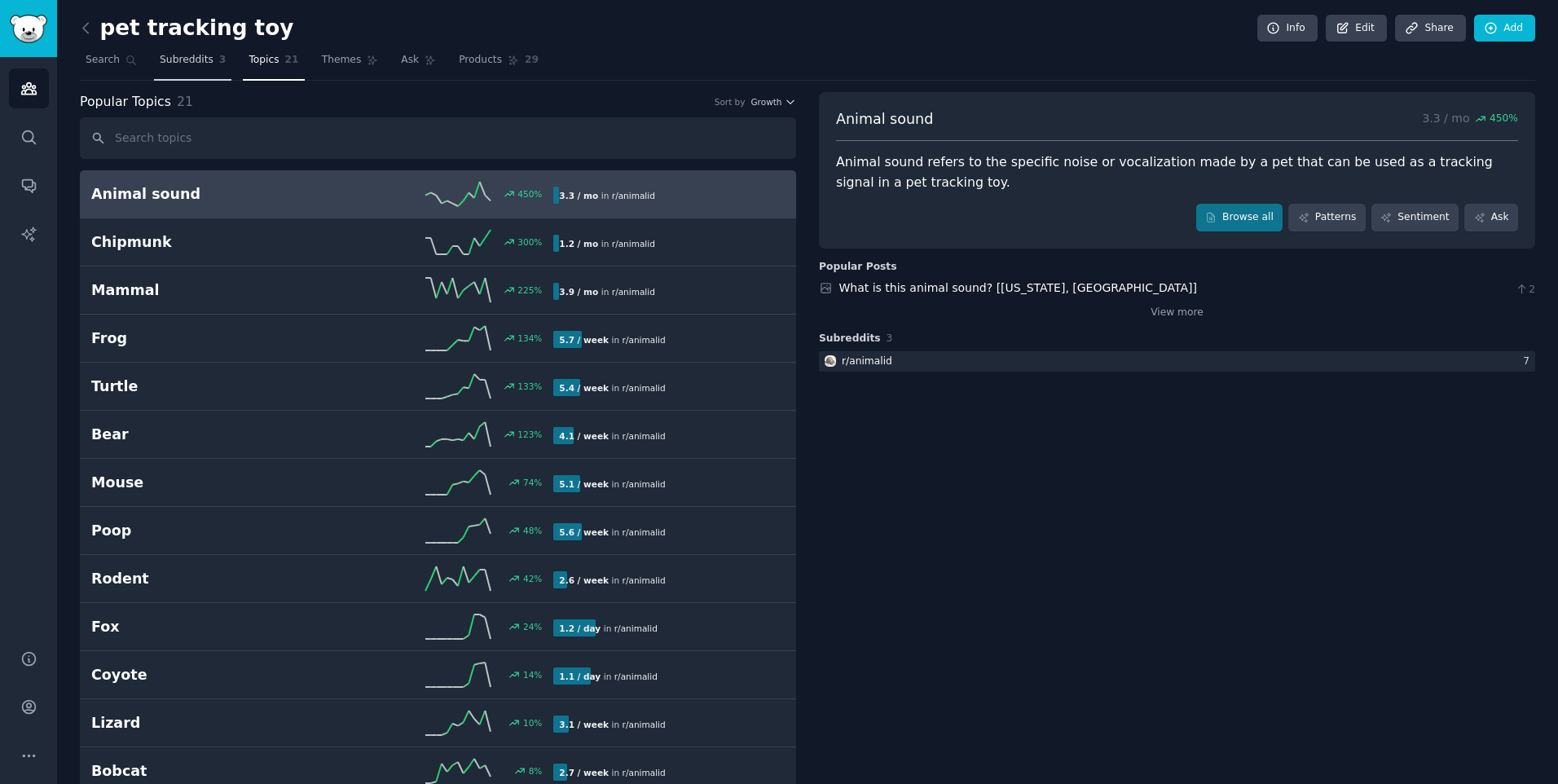
click at [183, 56] on span "Subreddits" at bounding box center [186, 60] width 54 height 14
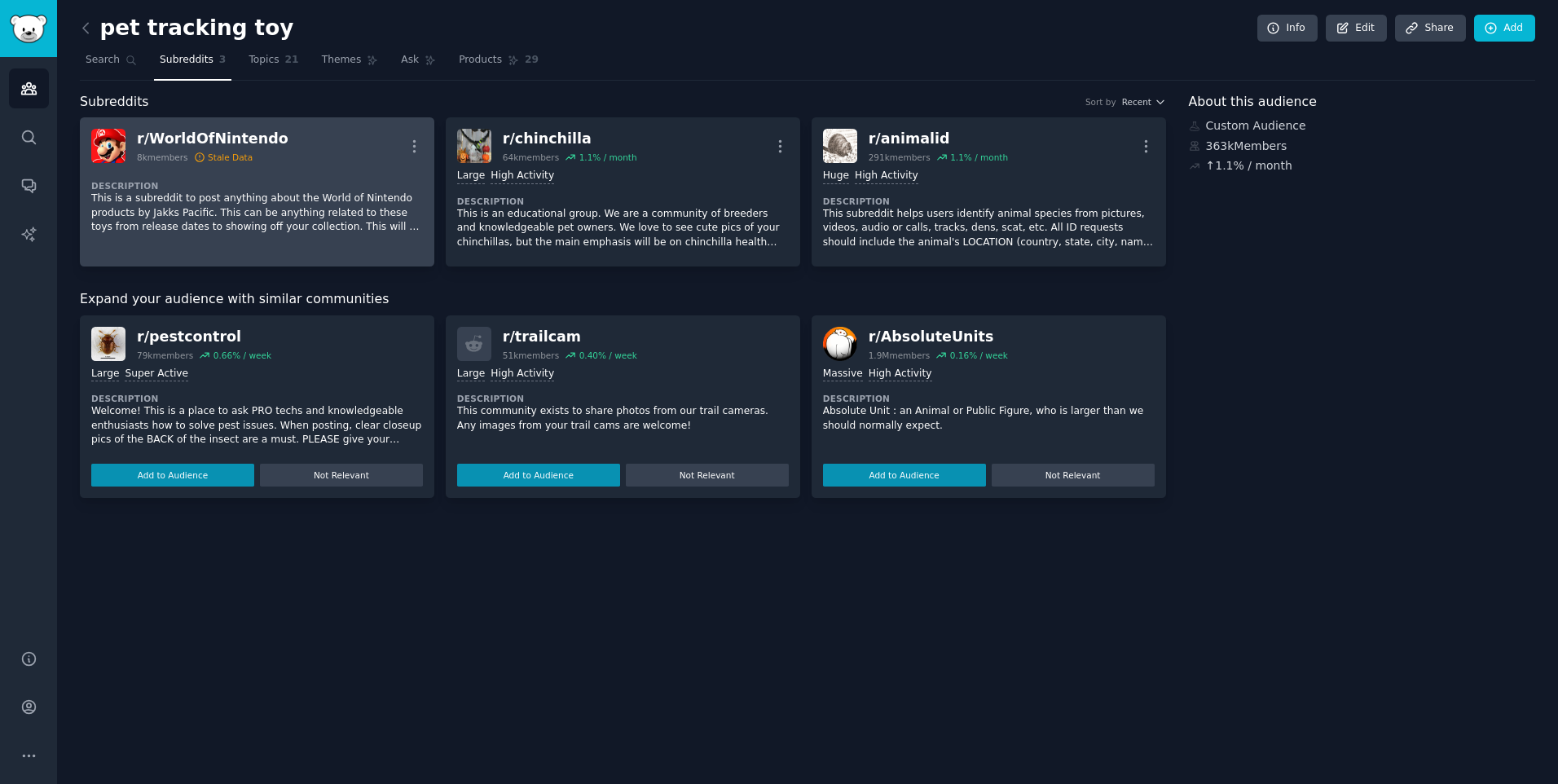
click at [155, 173] on div "Description This is a subreddit to post anything about the World of Nintendo pr…" at bounding box center [256, 201] width 331 height 77
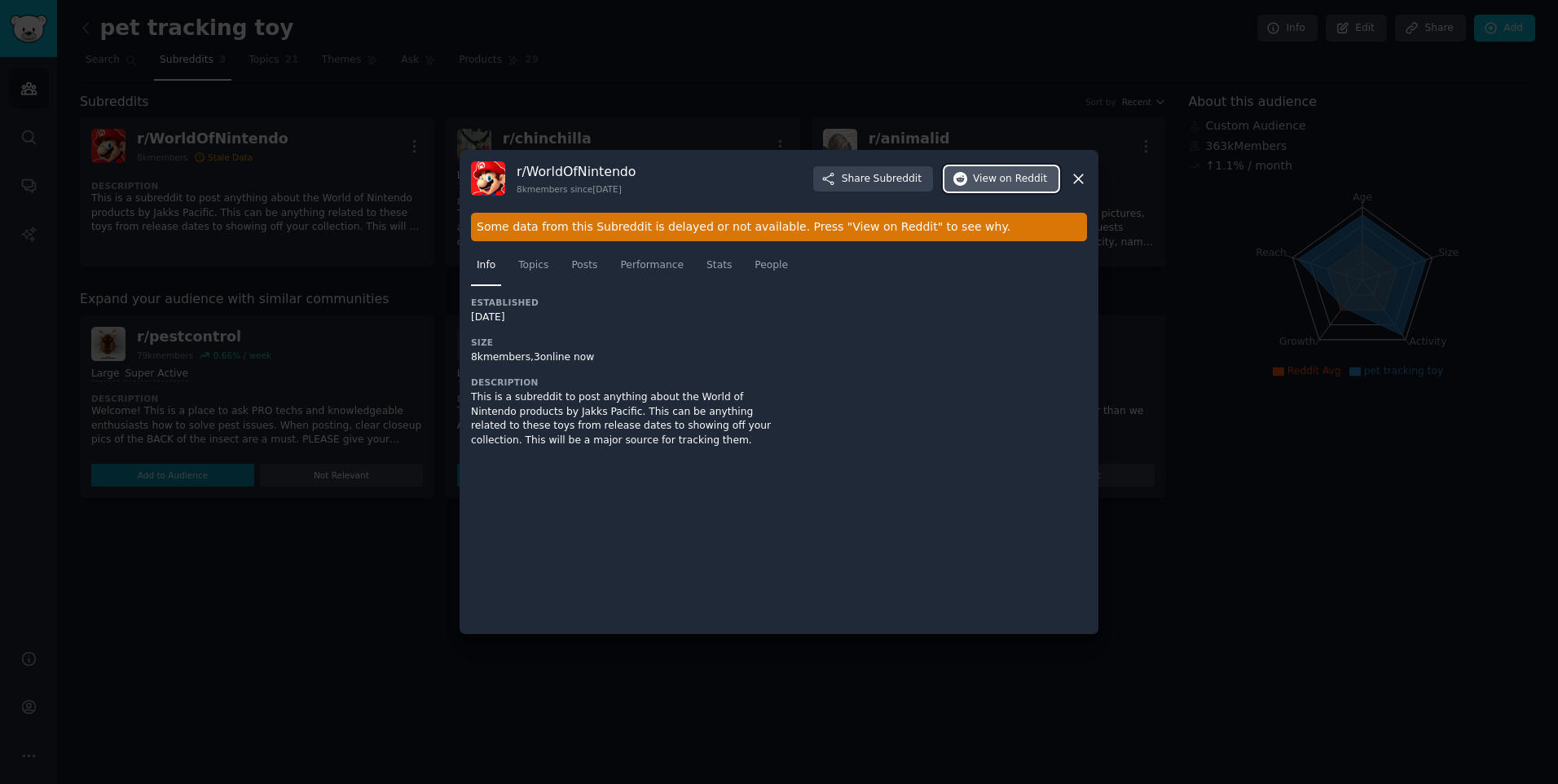
click at [982, 178] on span "View on Reddit" at bounding box center [1010, 179] width 74 height 14
click at [988, 180] on span "View on Reddit" at bounding box center [1010, 179] width 74 height 14
click at [1076, 180] on icon at bounding box center [1078, 179] width 9 height 9
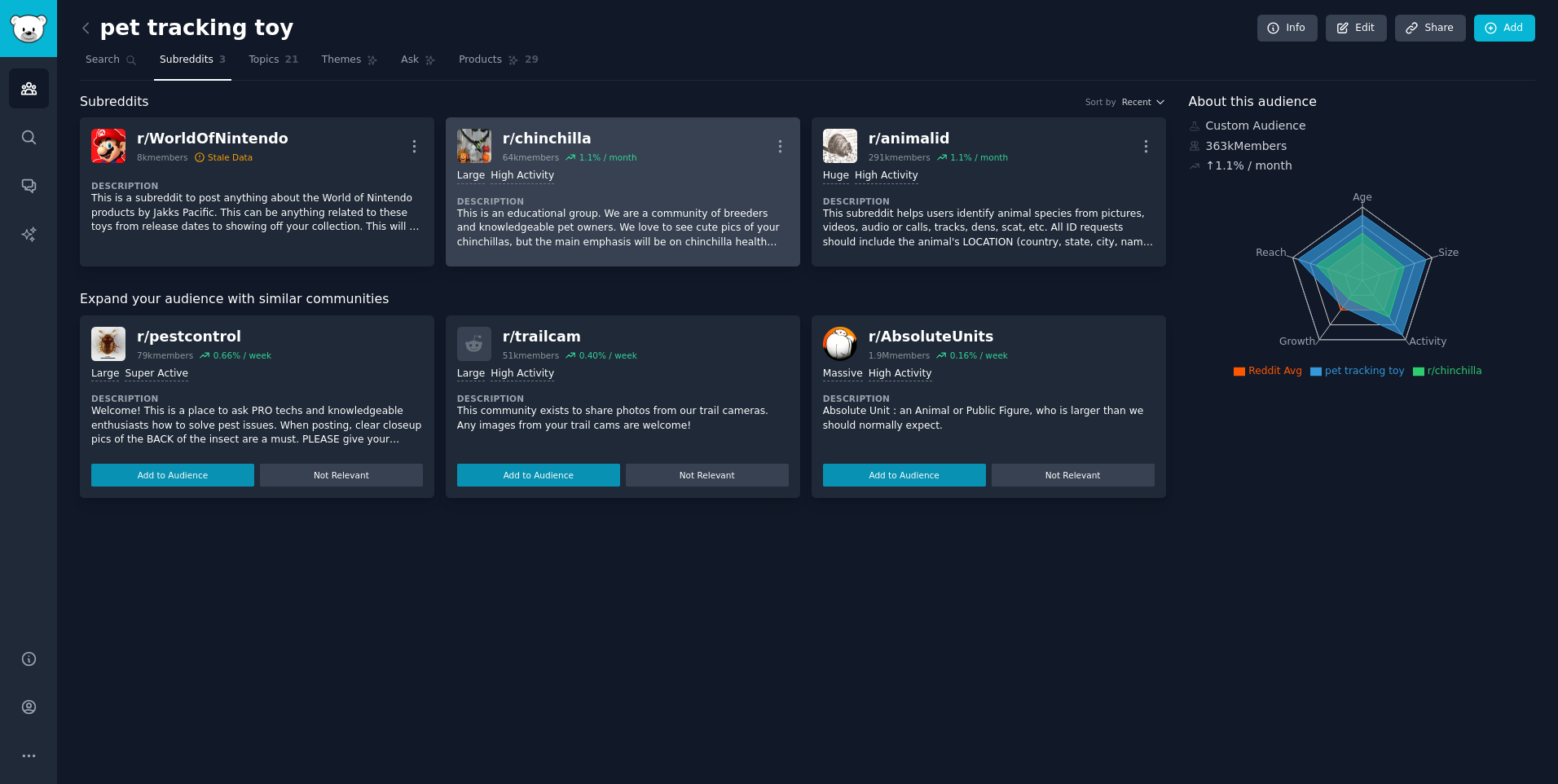
click at [593, 202] on dt "Description" at bounding box center [622, 201] width 331 height 11
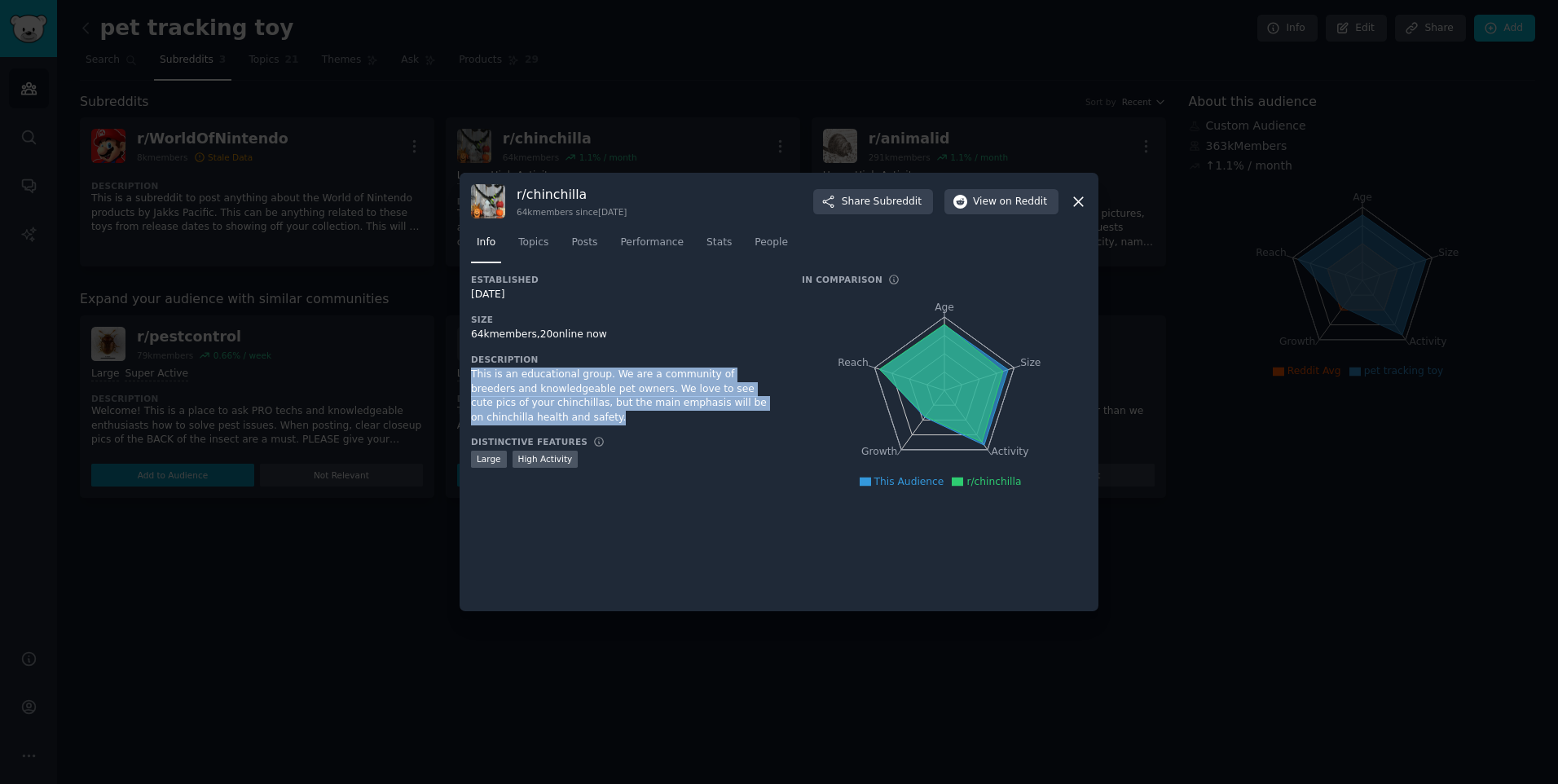
drag, startPoint x: 467, startPoint y: 370, endPoint x: 754, endPoint y: 411, distance: 289.9
click at [754, 411] on div "r/ chinchilla 64k members since [DATE] Share Subreddit View on Reddit Info Topi…" at bounding box center [779, 392] width 639 height 438
click at [563, 386] on div "This is an educational group. We are a community of breeders and knowledgeable …" at bounding box center [625, 396] width 308 height 57
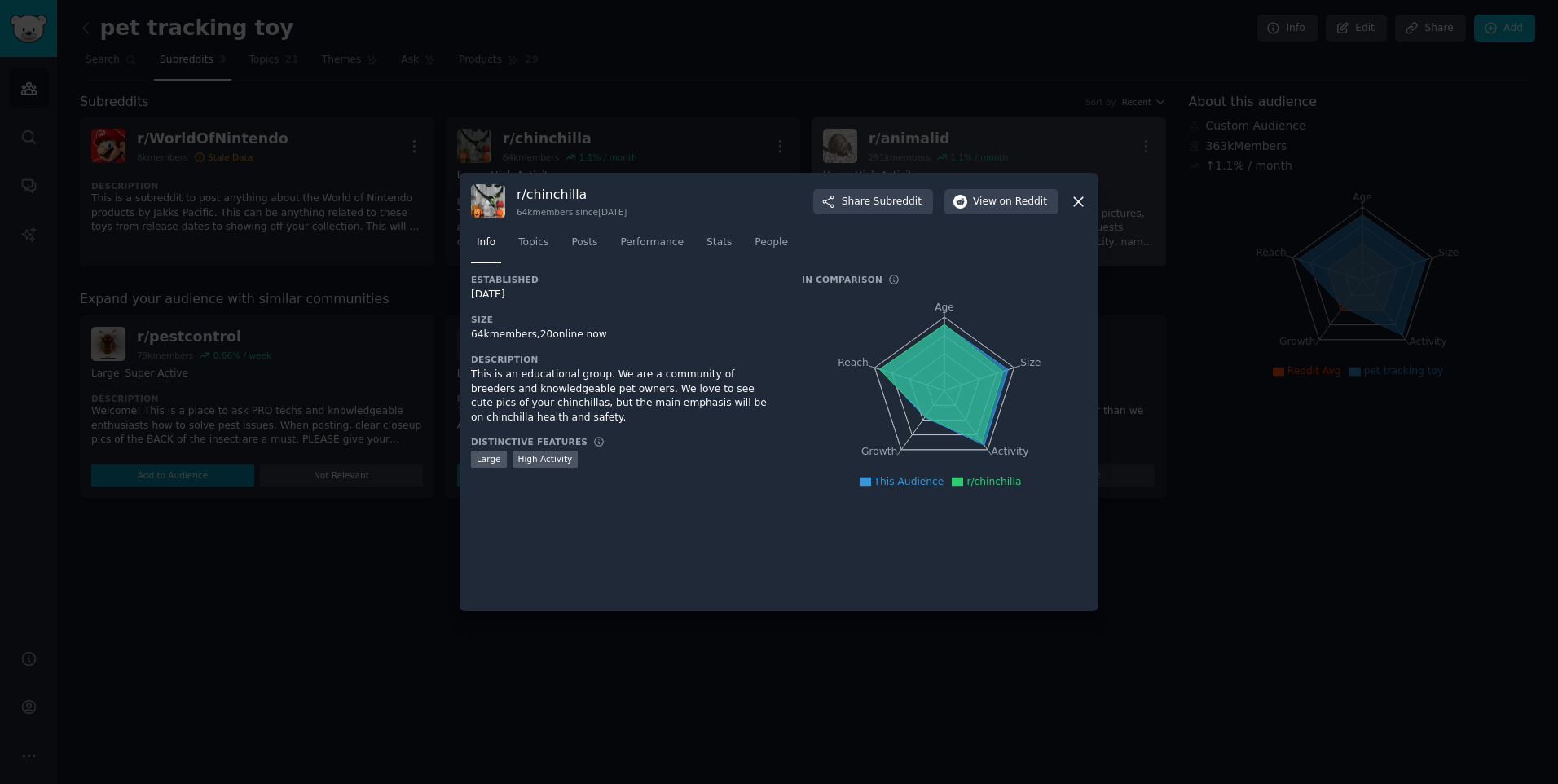
click at [1085, 202] on icon at bounding box center [1079, 202] width 17 height 17
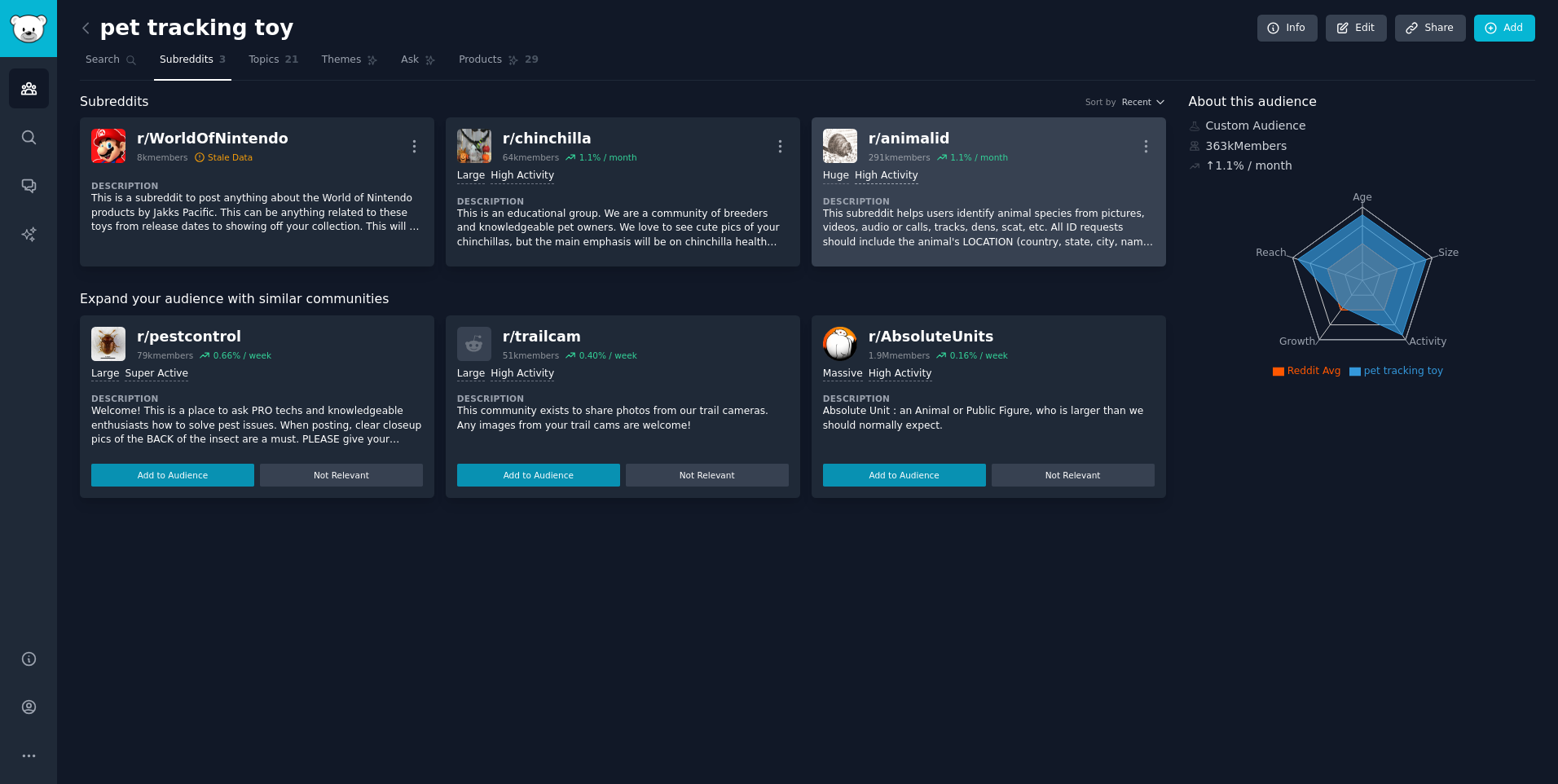
click at [887, 176] on div "High Activity" at bounding box center [886, 176] width 64 height 15
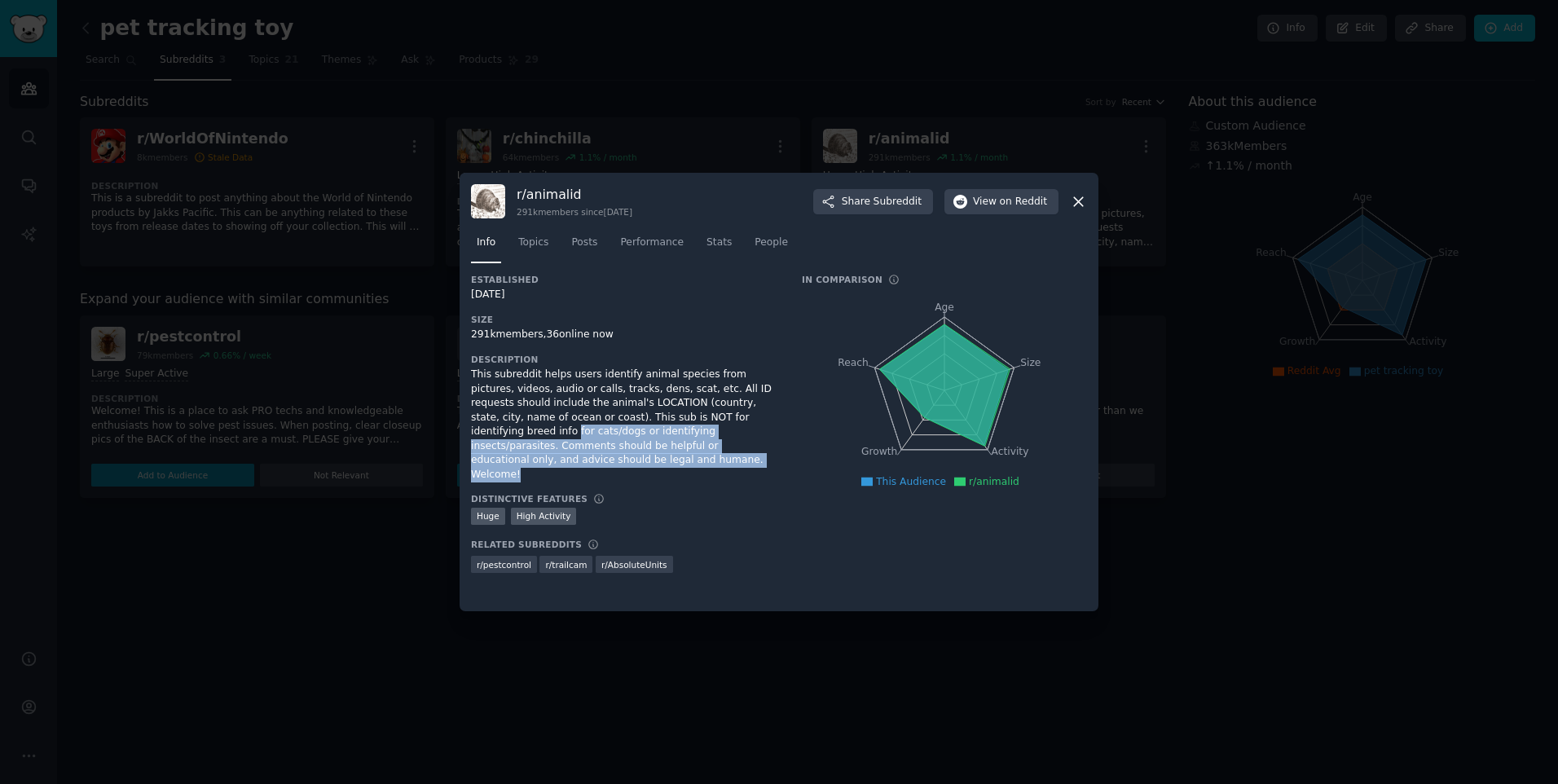
drag, startPoint x: 622, startPoint y: 460, endPoint x: 493, endPoint y: 435, distance: 131.4
click at [493, 435] on div "This subreddit helps users identify animal species from pictures, videos, audio…" at bounding box center [625, 425] width 308 height 114
drag, startPoint x: 493, startPoint y: 435, endPoint x: 701, endPoint y: 389, distance: 213.0
click at [701, 389] on div "This subreddit helps users identify animal species from pictures, videos, audio…" at bounding box center [625, 425] width 308 height 114
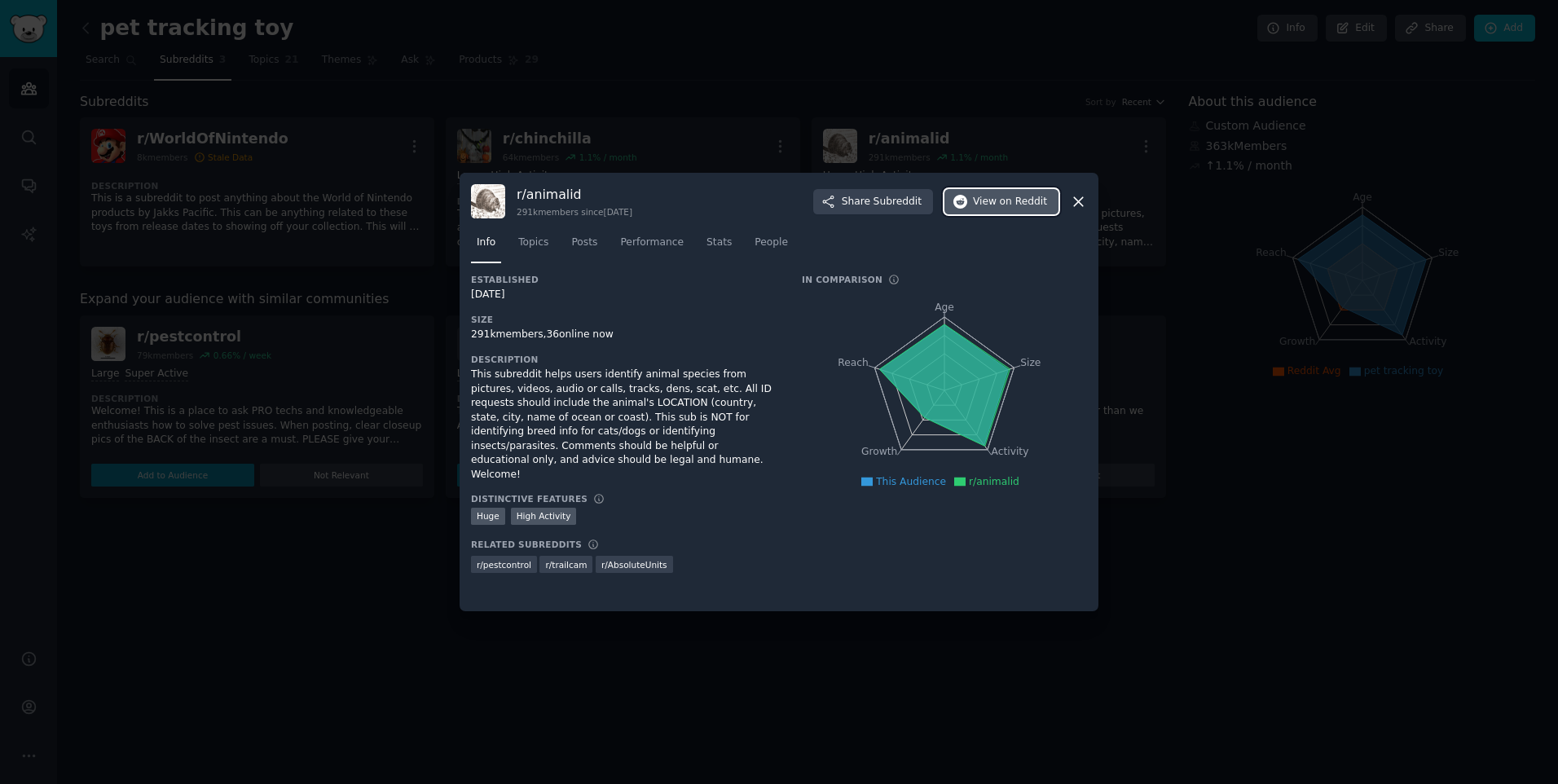
click at [1031, 209] on button "View on Reddit" at bounding box center [1001, 202] width 114 height 26
click at [1082, 203] on icon at bounding box center [1079, 202] width 17 height 17
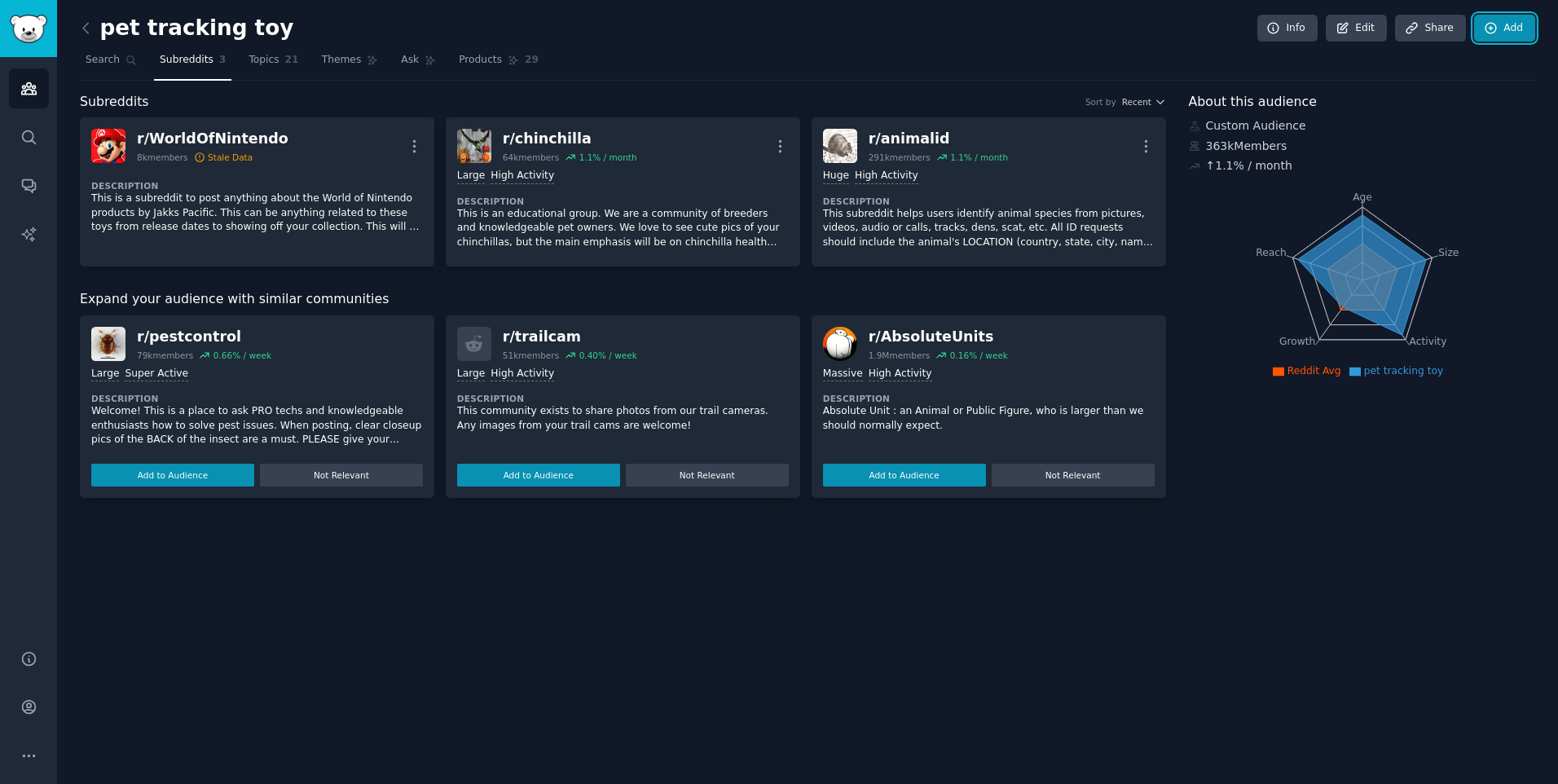
click at [1501, 32] on link "Add" at bounding box center [1504, 28] width 61 height 28
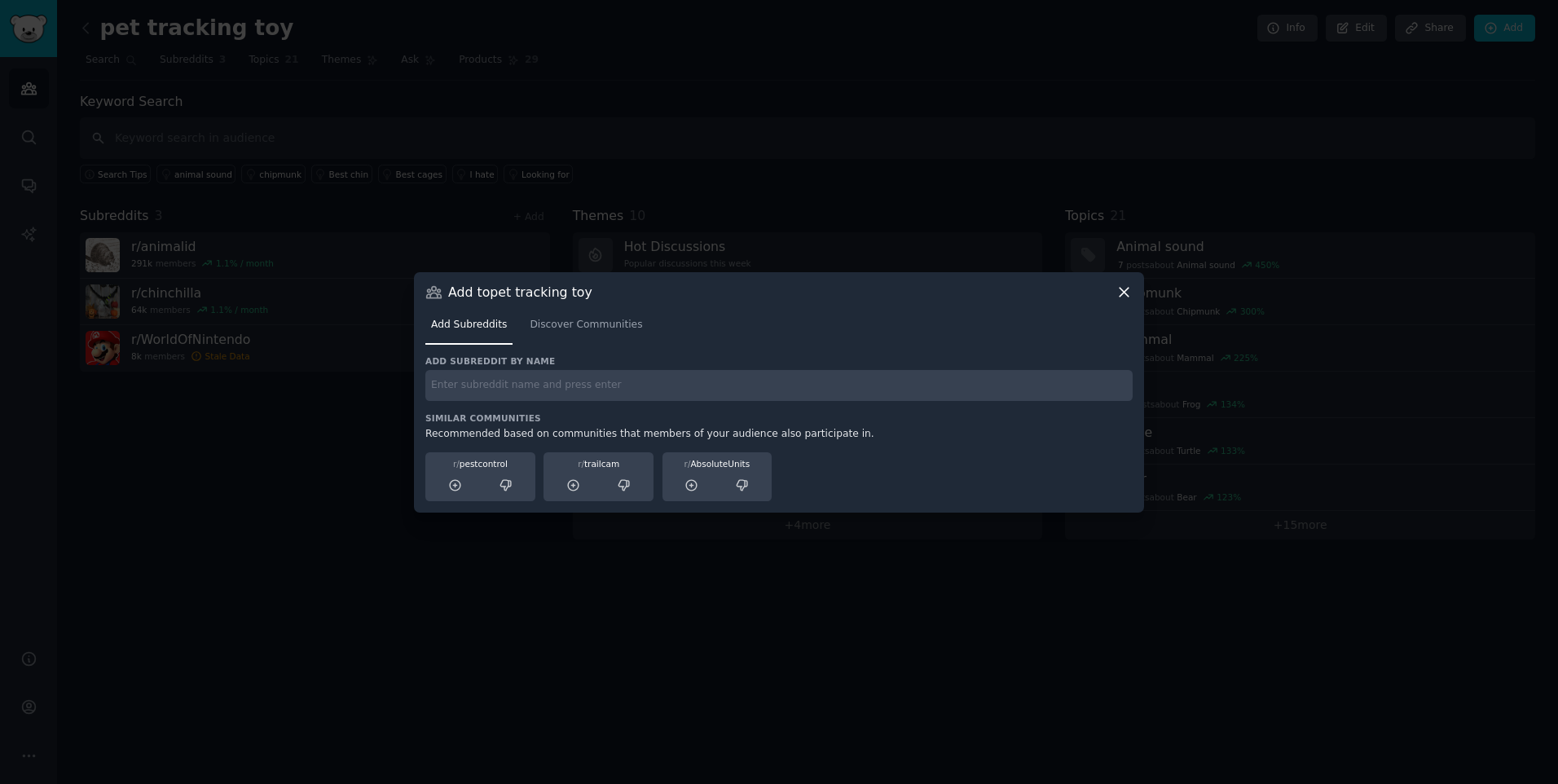
click at [447, 381] on input "text" at bounding box center [779, 385] width 707 height 31
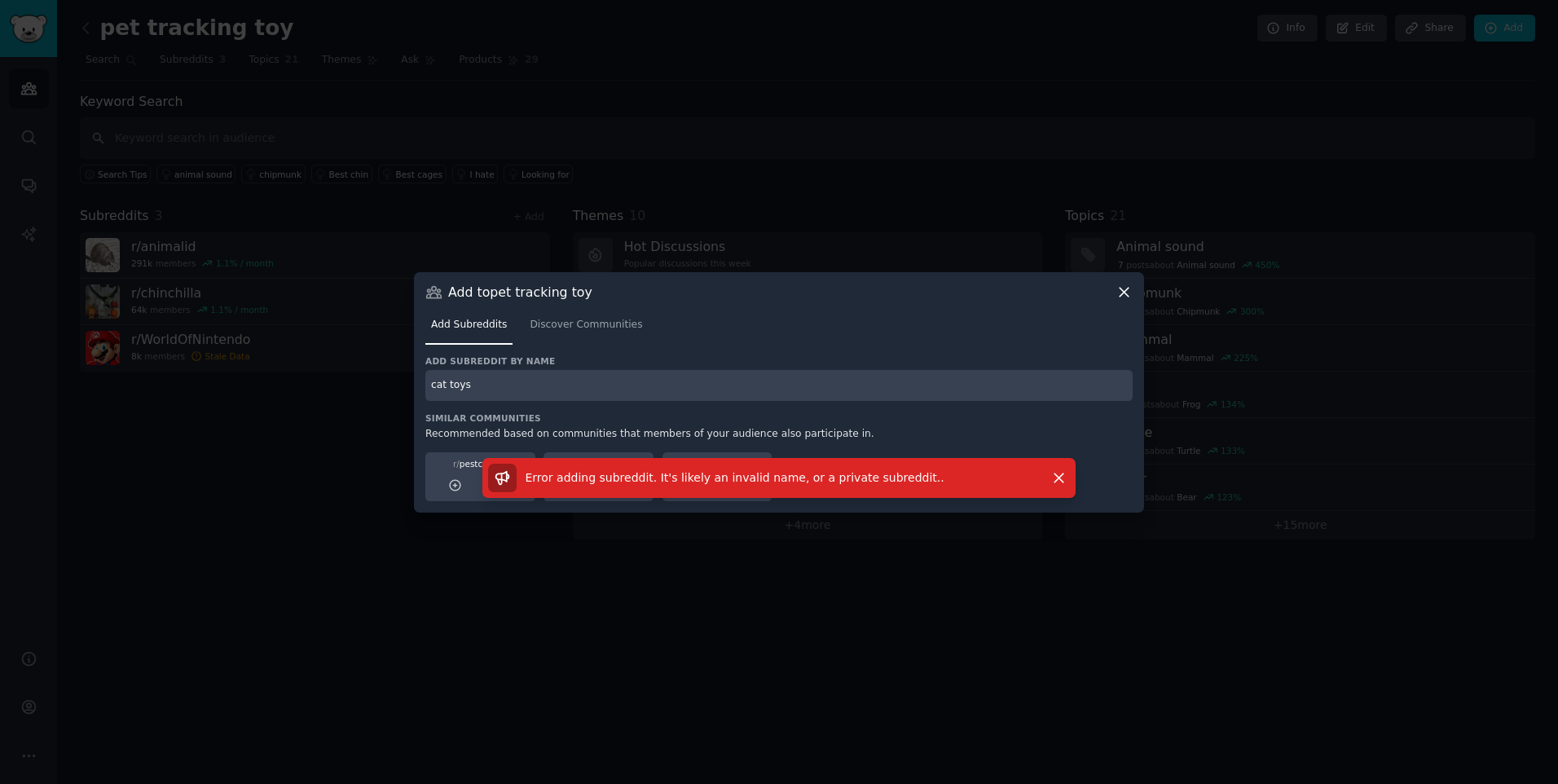
click at [507, 388] on input "cat toys" at bounding box center [779, 385] width 707 height 31
click at [489, 386] on input "cat toy" at bounding box center [779, 385] width 707 height 31
click at [489, 386] on input "cat" at bounding box center [779, 385] width 707 height 31
click at [489, 386] on input "cat toy" at bounding box center [779, 385] width 707 height 31
type input "cat"
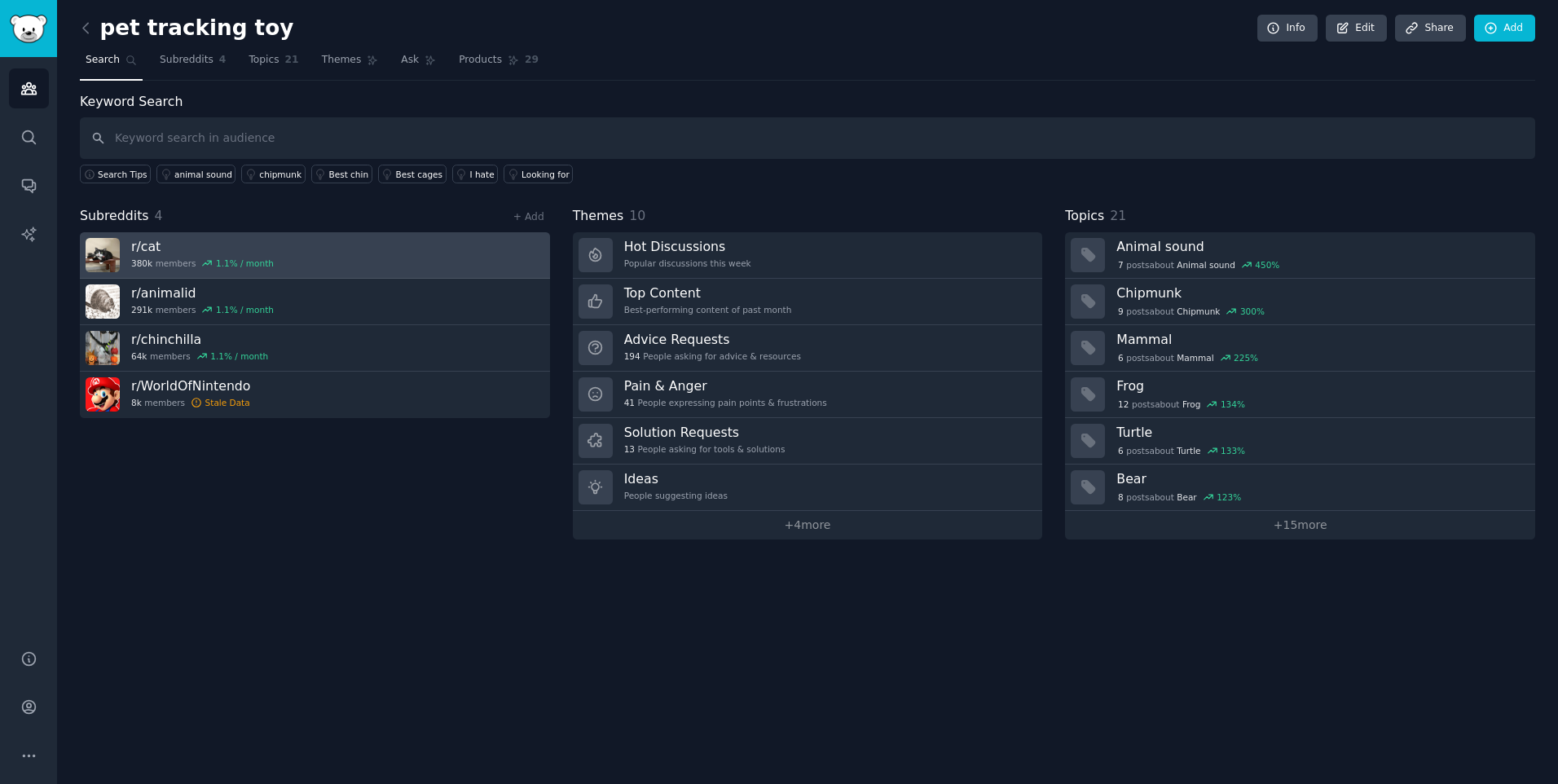
click at [316, 257] on link "r/ cat 380k members 1.1 % / month" at bounding box center [315, 255] width 470 height 47
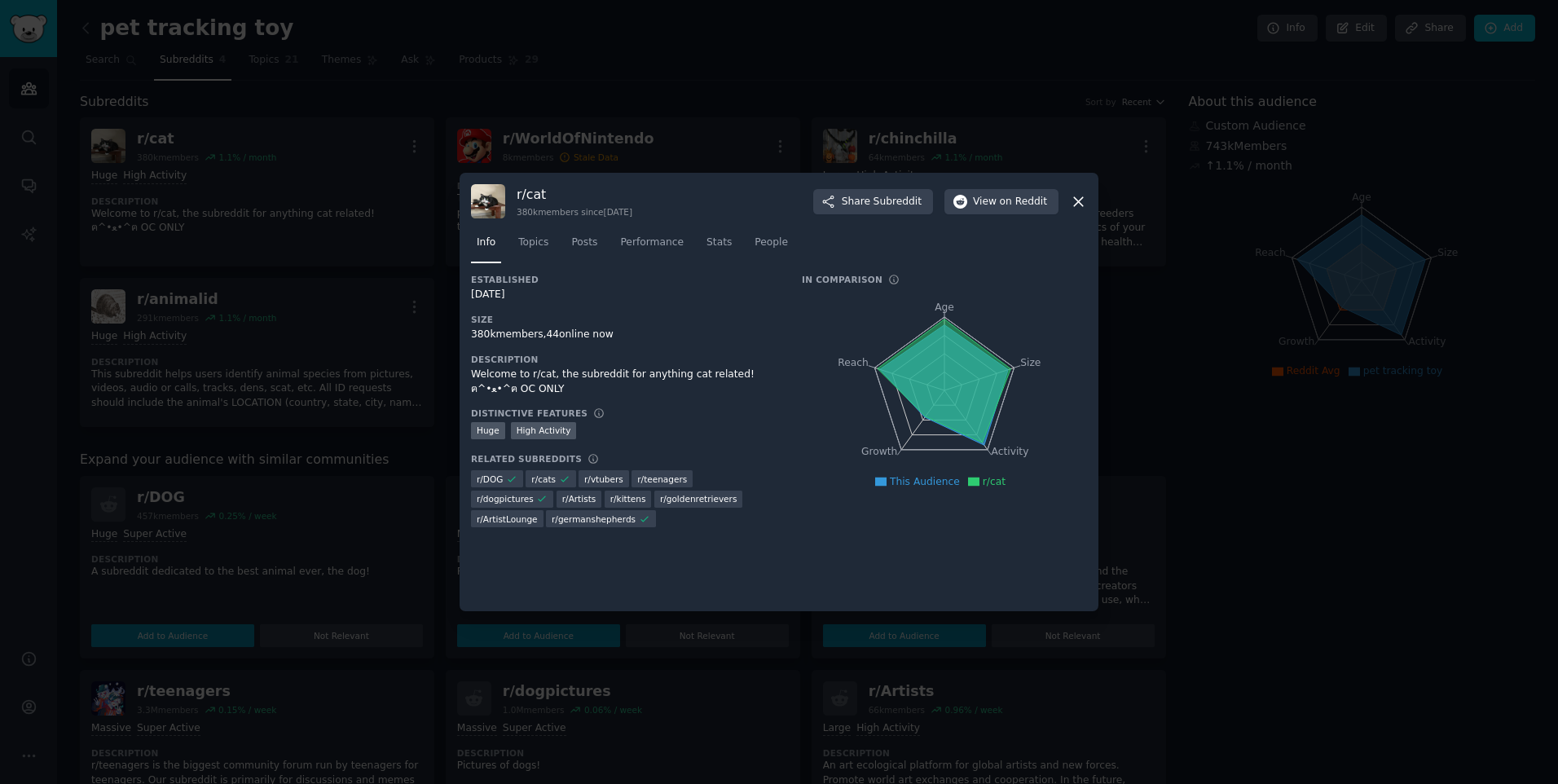
click at [1080, 194] on icon at bounding box center [1079, 202] width 17 height 17
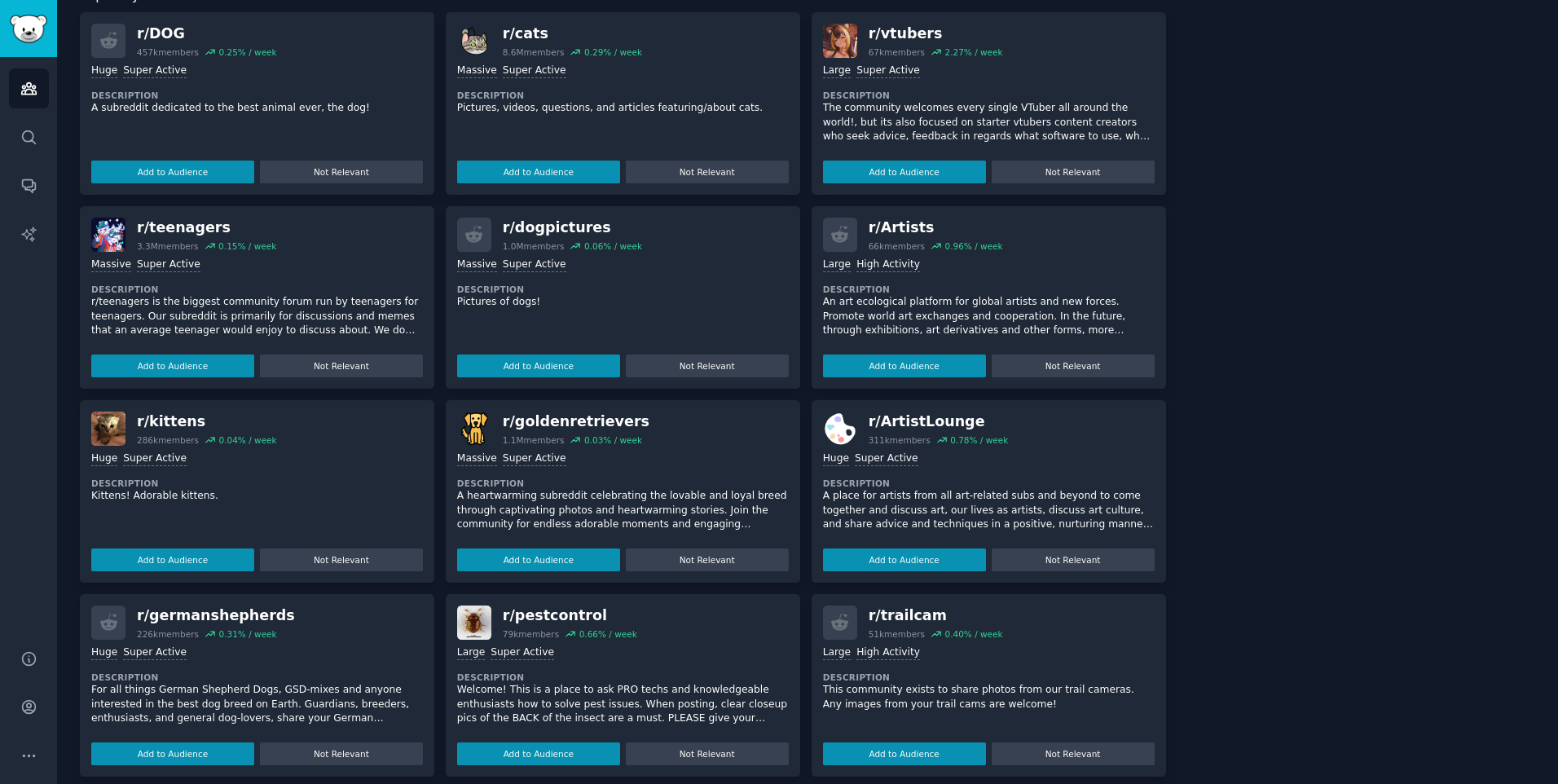
scroll to position [479, 0]
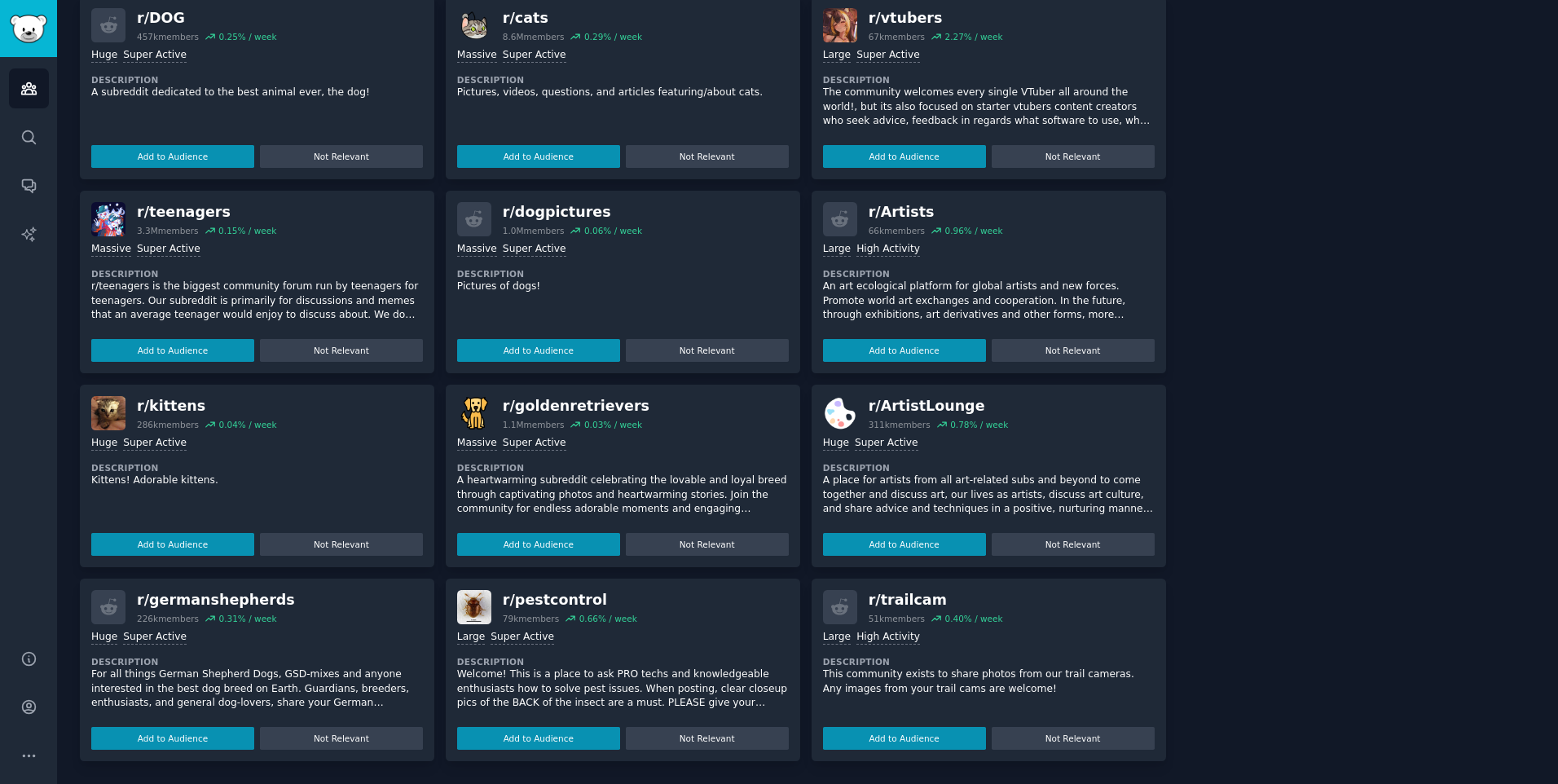
click at [931, 473] on p "A place for artists from all art-related subs and beyond to come together and d…" at bounding box center [988, 495] width 331 height 43
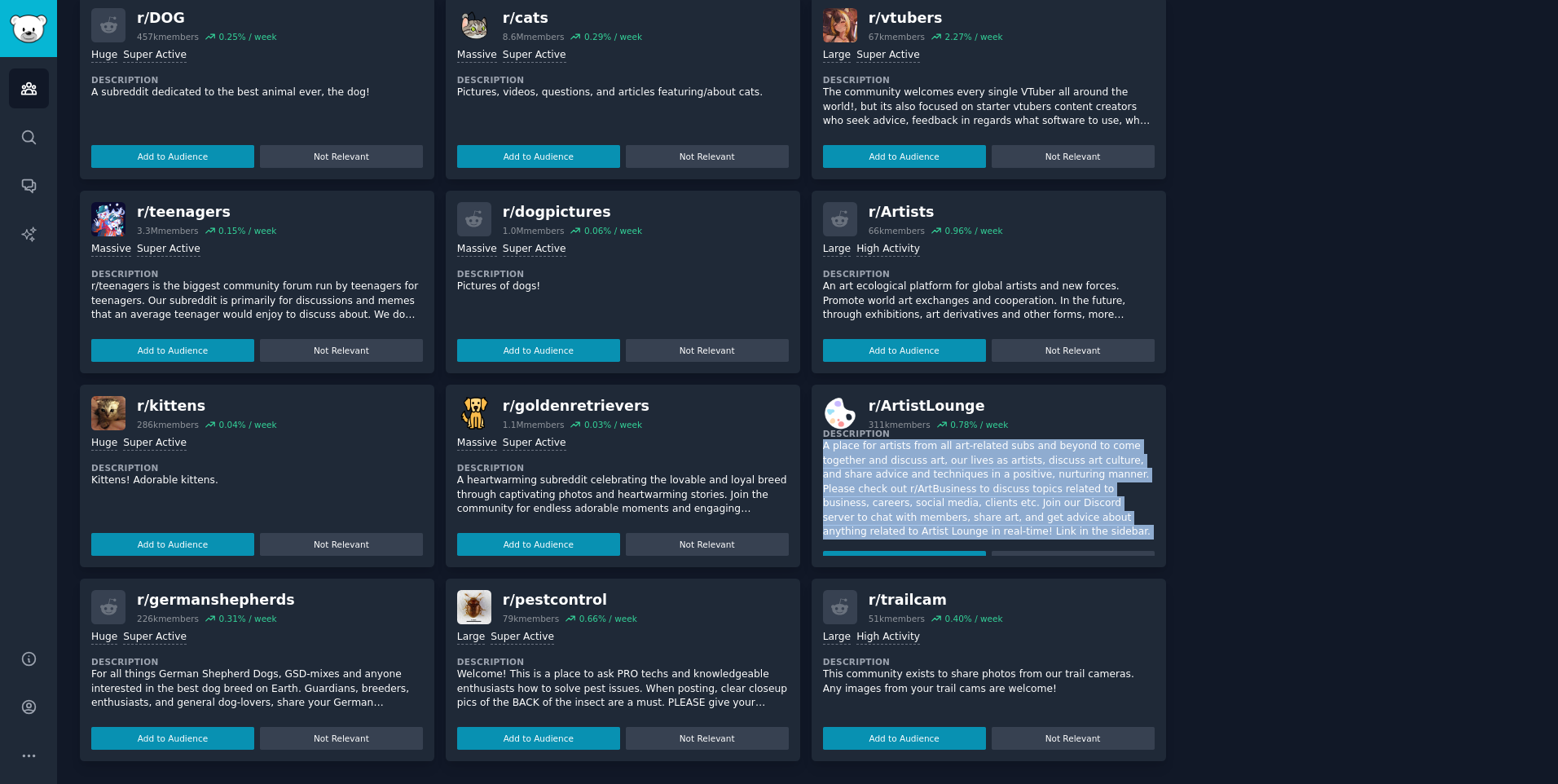
scroll to position [52, 0]
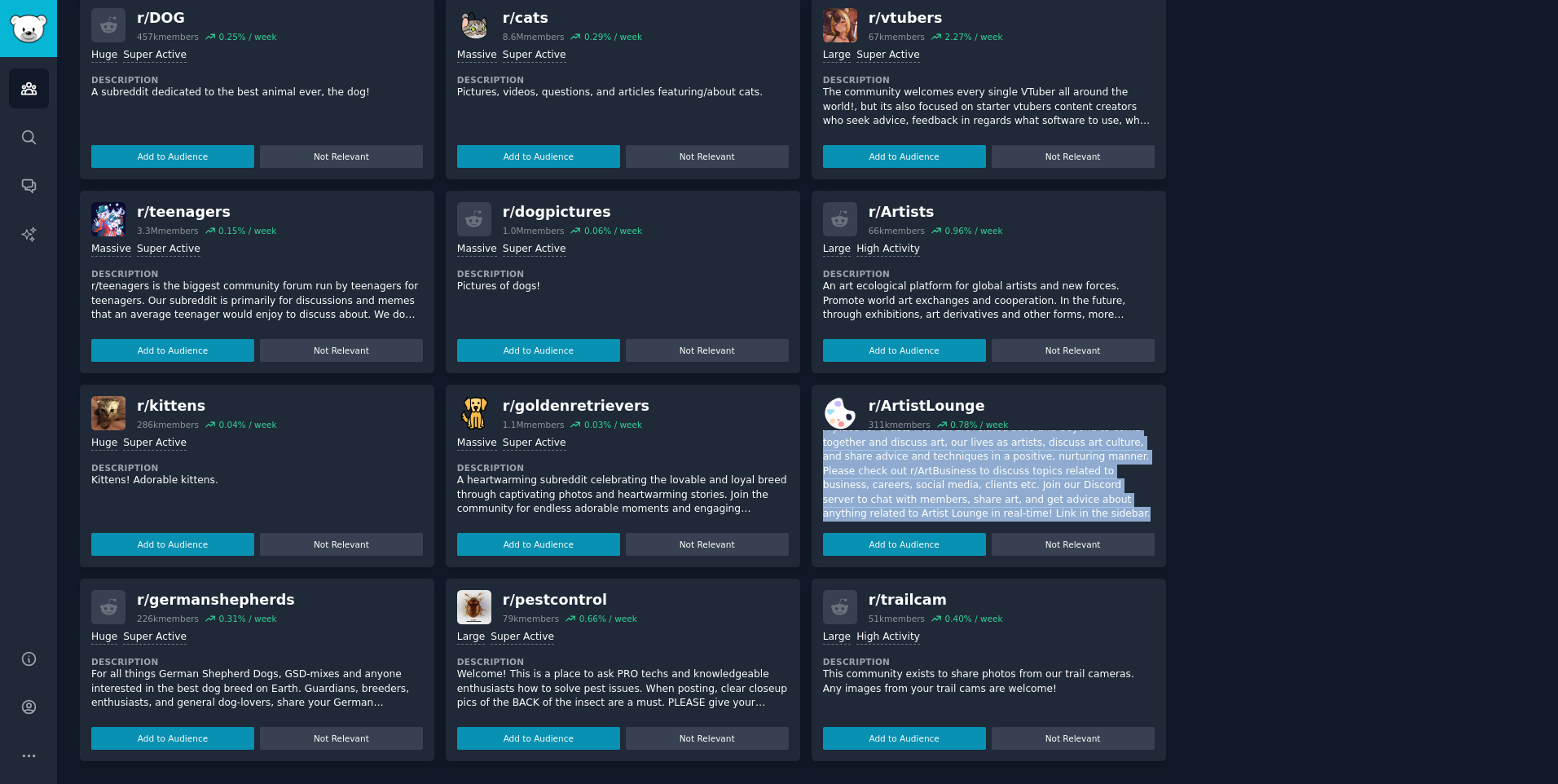
drag, startPoint x: 822, startPoint y: 478, endPoint x: 1041, endPoint y: 515, distance: 222.1
click at [1041, 515] on p "A place for artists from all art-related subs and beyond to come together and d…" at bounding box center [988, 472] width 331 height 100
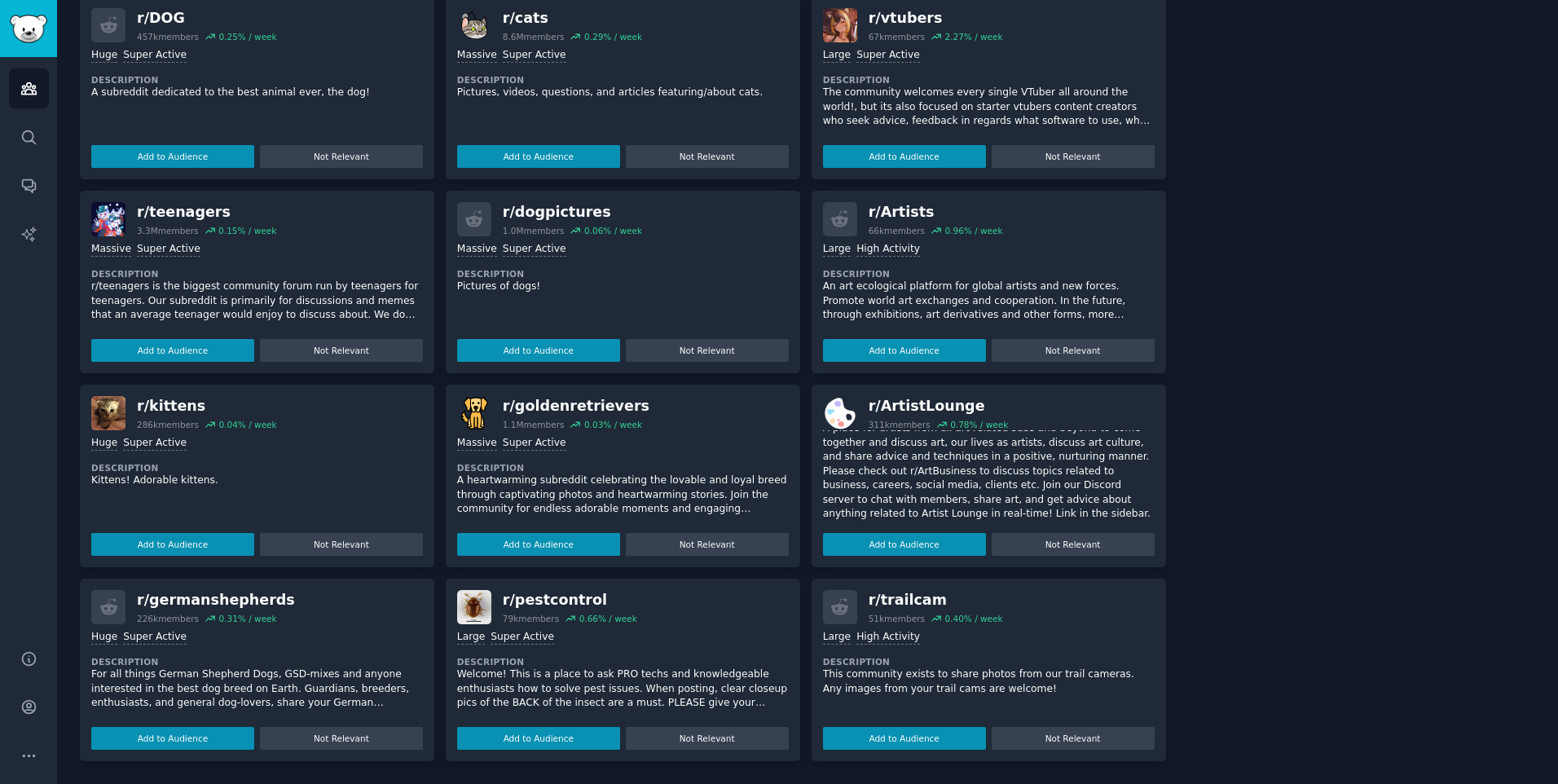
drag, startPoint x: 1041, startPoint y: 515, endPoint x: 1292, endPoint y: 369, distance: 290.4
click at [1292, 369] on div "About this audience Custom Audience 743k Members ↑ 1.1 % / month Age Size Activ…" at bounding box center [1362, 186] width 347 height 1147
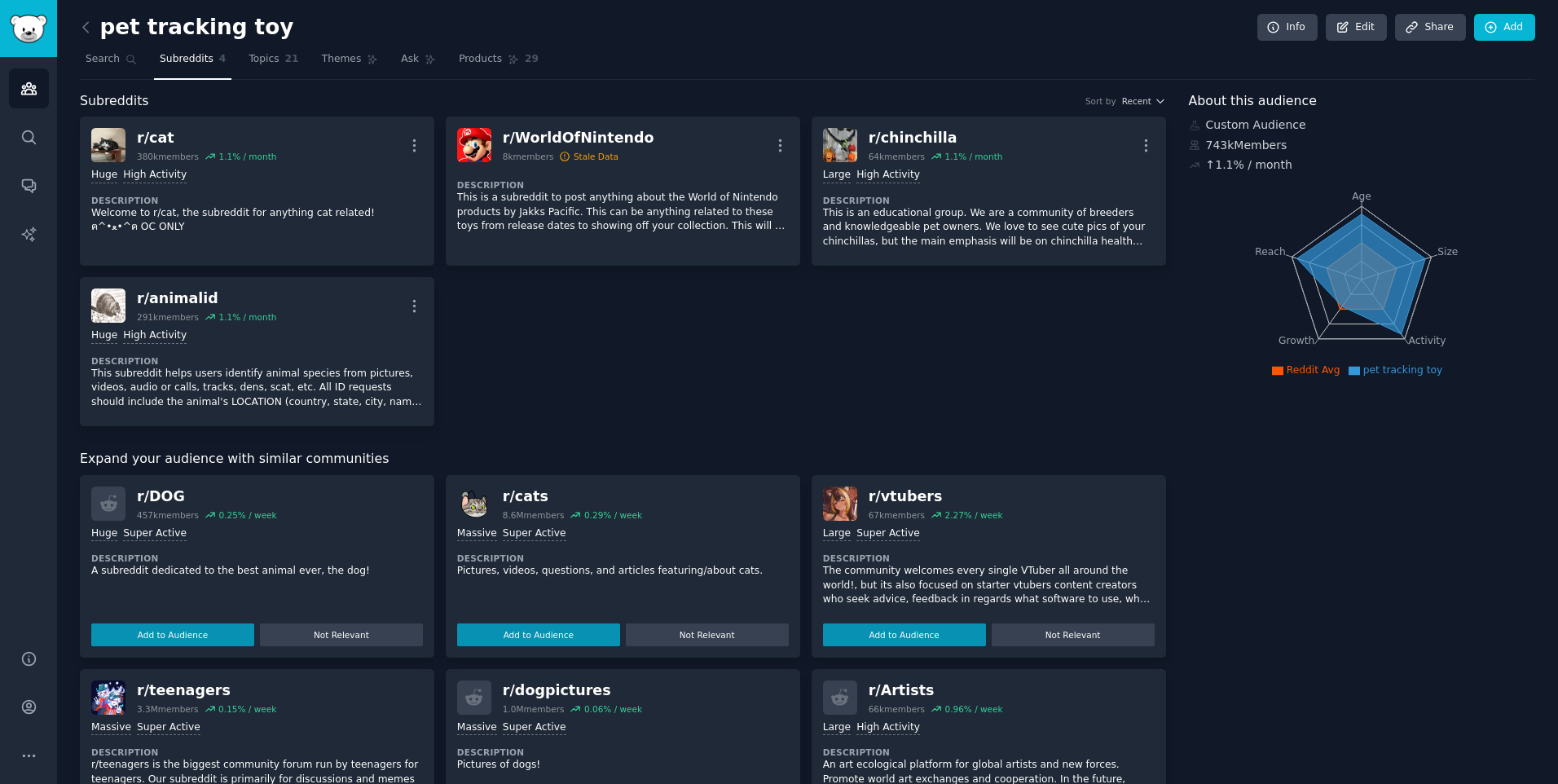
scroll to position [0, 0]
click at [869, 594] on p "The community welcomes every single VTuber all around the world!, but its also …" at bounding box center [988, 586] width 331 height 43
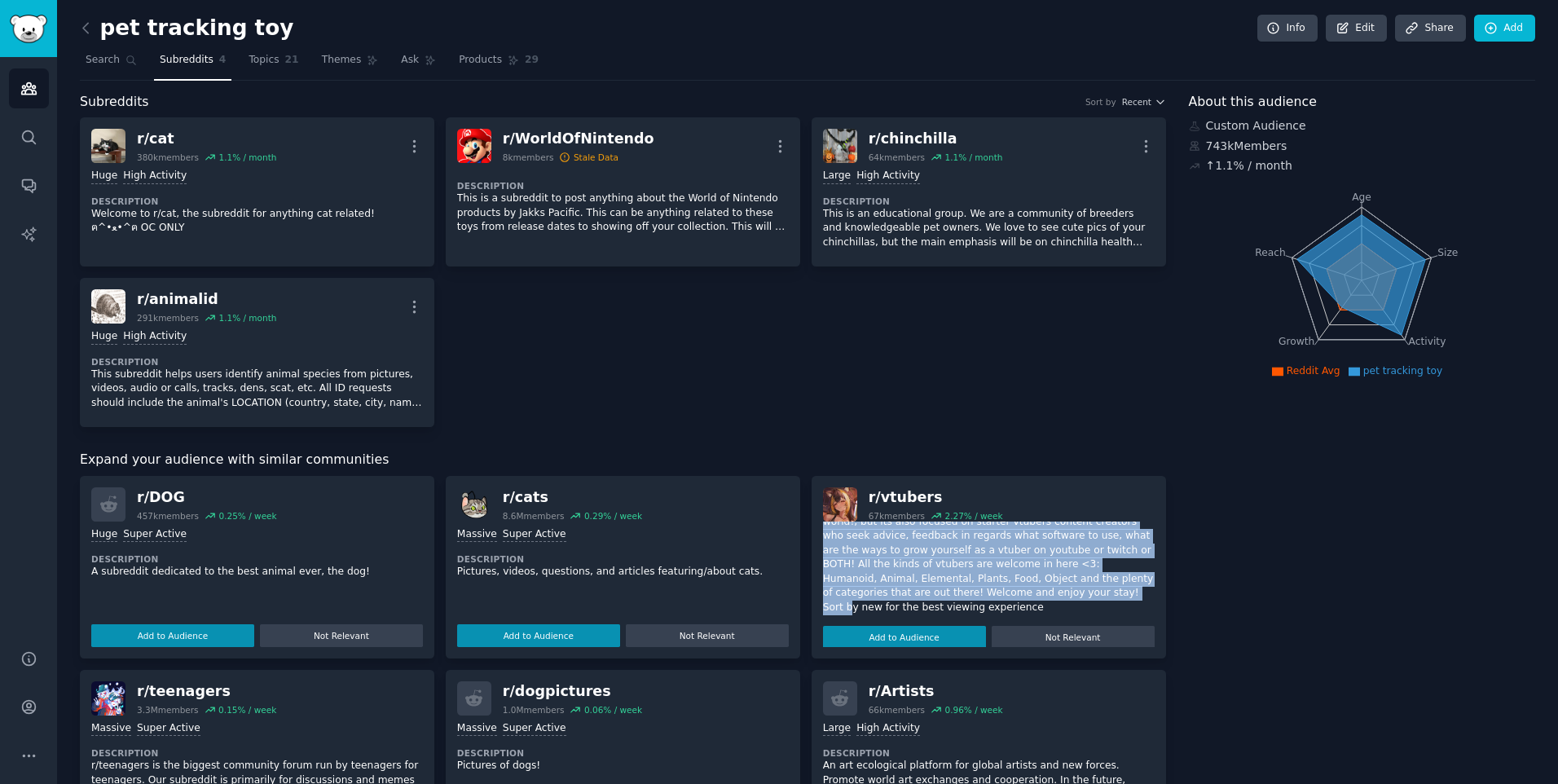
scroll to position [66, 0]
drag, startPoint x: 820, startPoint y: 569, endPoint x: 919, endPoint y: 605, distance: 105.3
click at [919, 605] on div "r/ vtubers 67k members 2.27 % / week >= 95th percentile for submissions / day L…" at bounding box center [988, 567] width 354 height 182
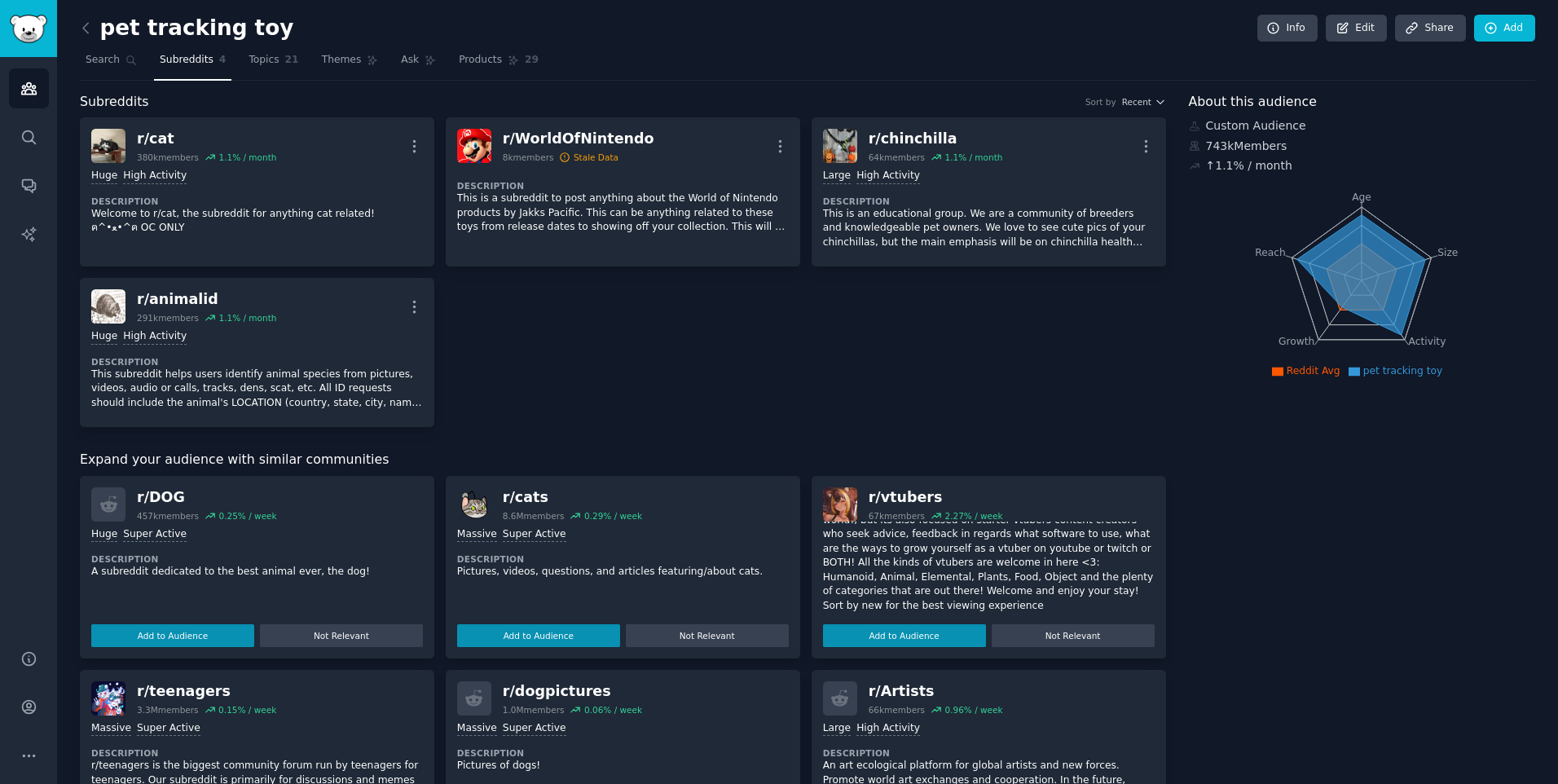
click at [716, 386] on div "r/ cat 380k members 1.1 % / month More Huge High Activity Description Welcome t…" at bounding box center [623, 272] width 1086 height 310
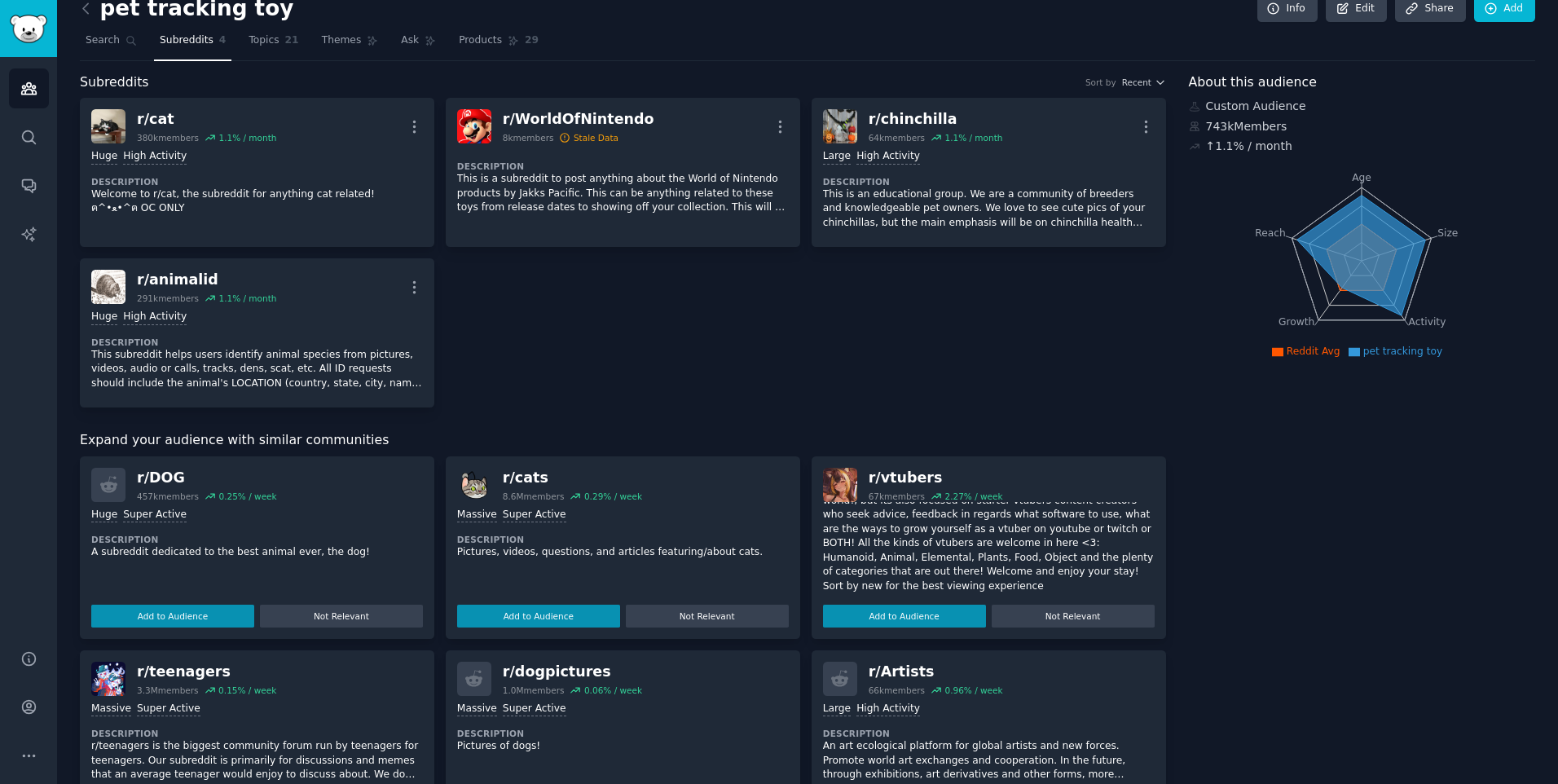
scroll to position [0, 0]
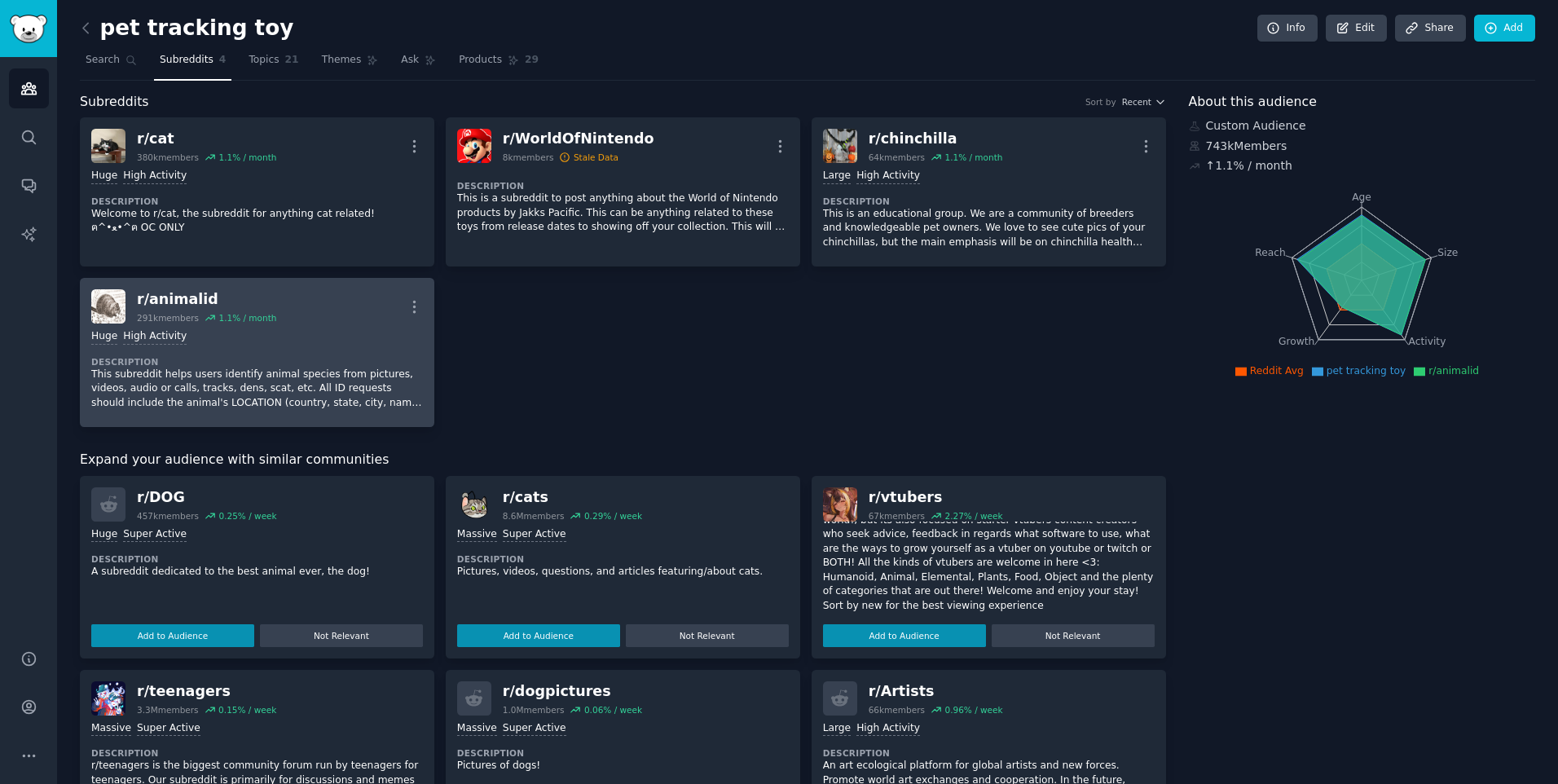
click at [311, 374] on p "This subreddit helps users identify animal species from pictures, videos, audio…" at bounding box center [256, 389] width 331 height 43
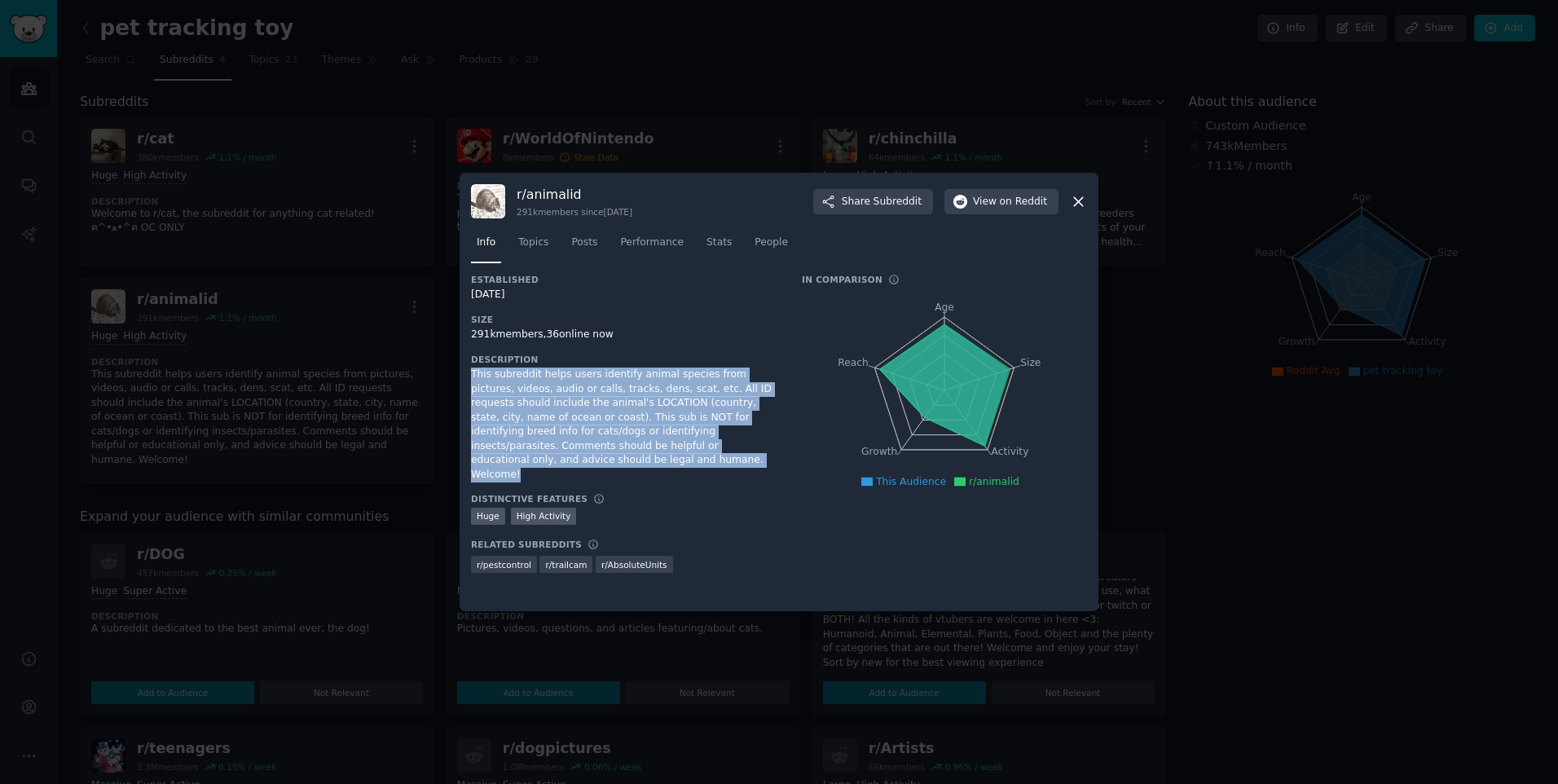
drag, startPoint x: 470, startPoint y: 372, endPoint x: 612, endPoint y: 463, distance: 168.7
click at [612, 463] on div "r/ animalid 291k members since [DATE] Share Subreddit View on Reddit Info Topic…" at bounding box center [779, 392] width 639 height 438
click at [1085, 199] on icon at bounding box center [1079, 202] width 17 height 17
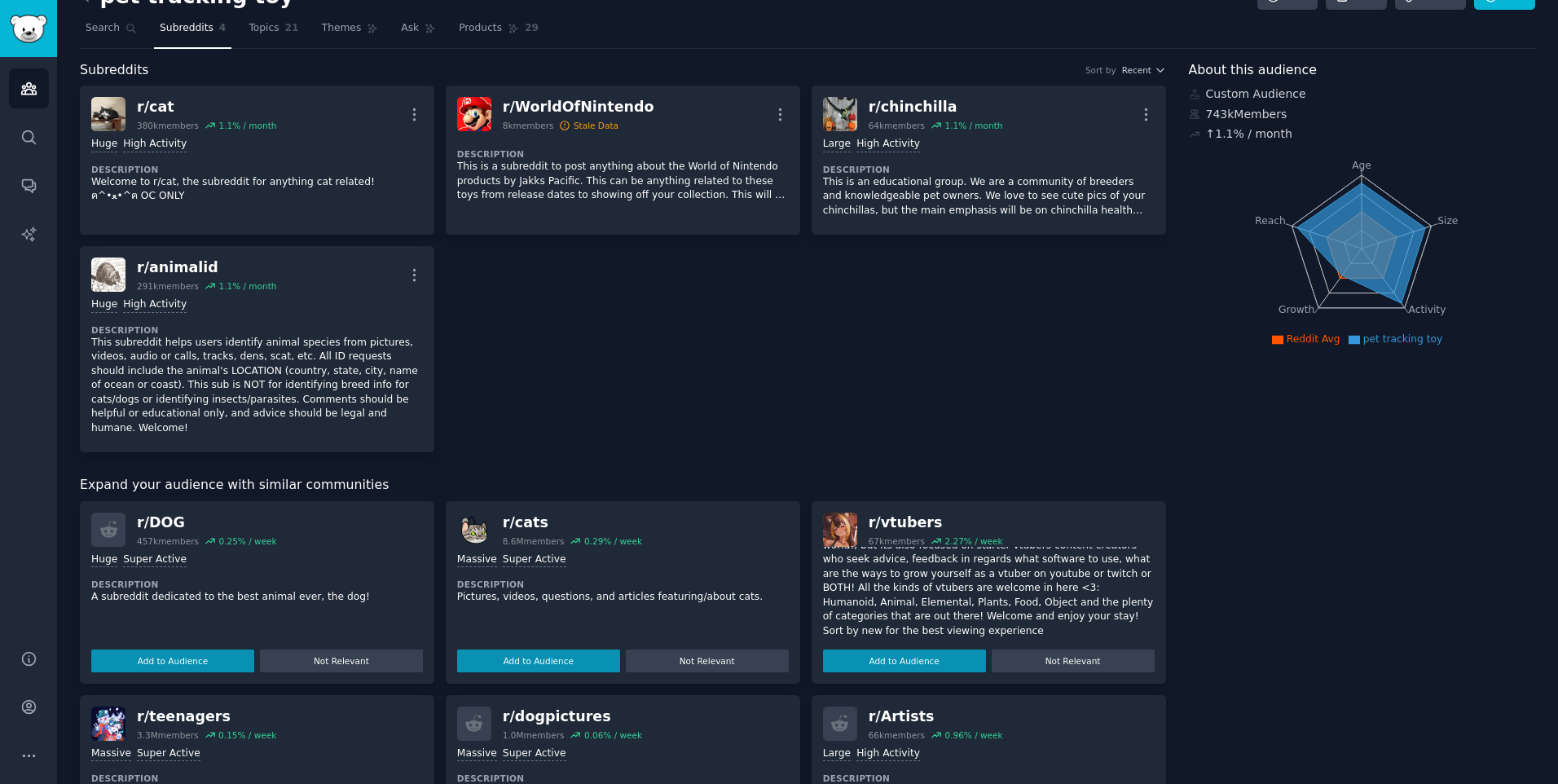
scroll to position [218, 0]
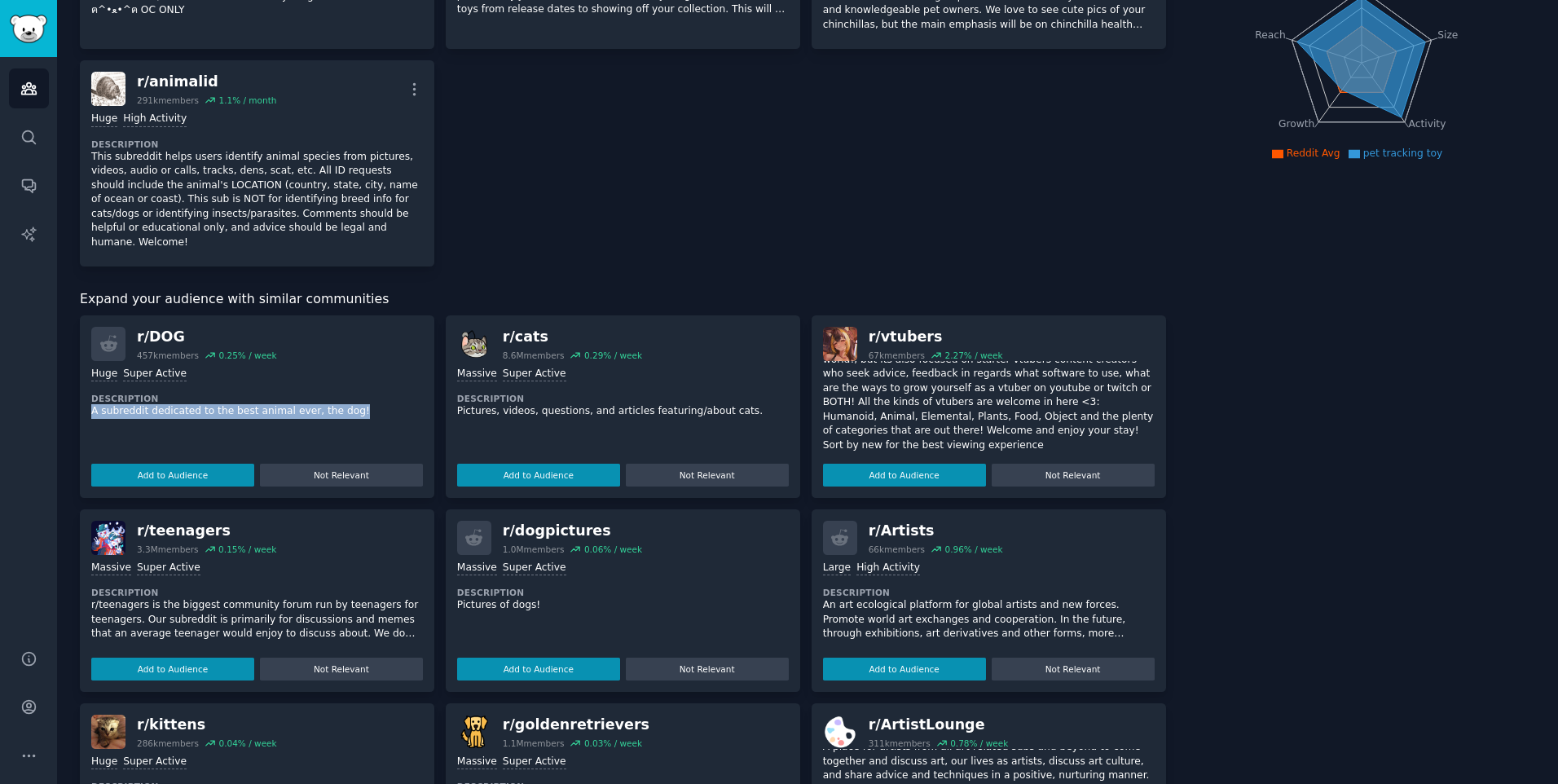
drag, startPoint x: 90, startPoint y: 395, endPoint x: 358, endPoint y: 402, distance: 268.1
click at [358, 402] on div "r/ DOG 457k members 0.25 % / week Huge Super Active Description A subreddit ded…" at bounding box center [257, 406] width 354 height 182
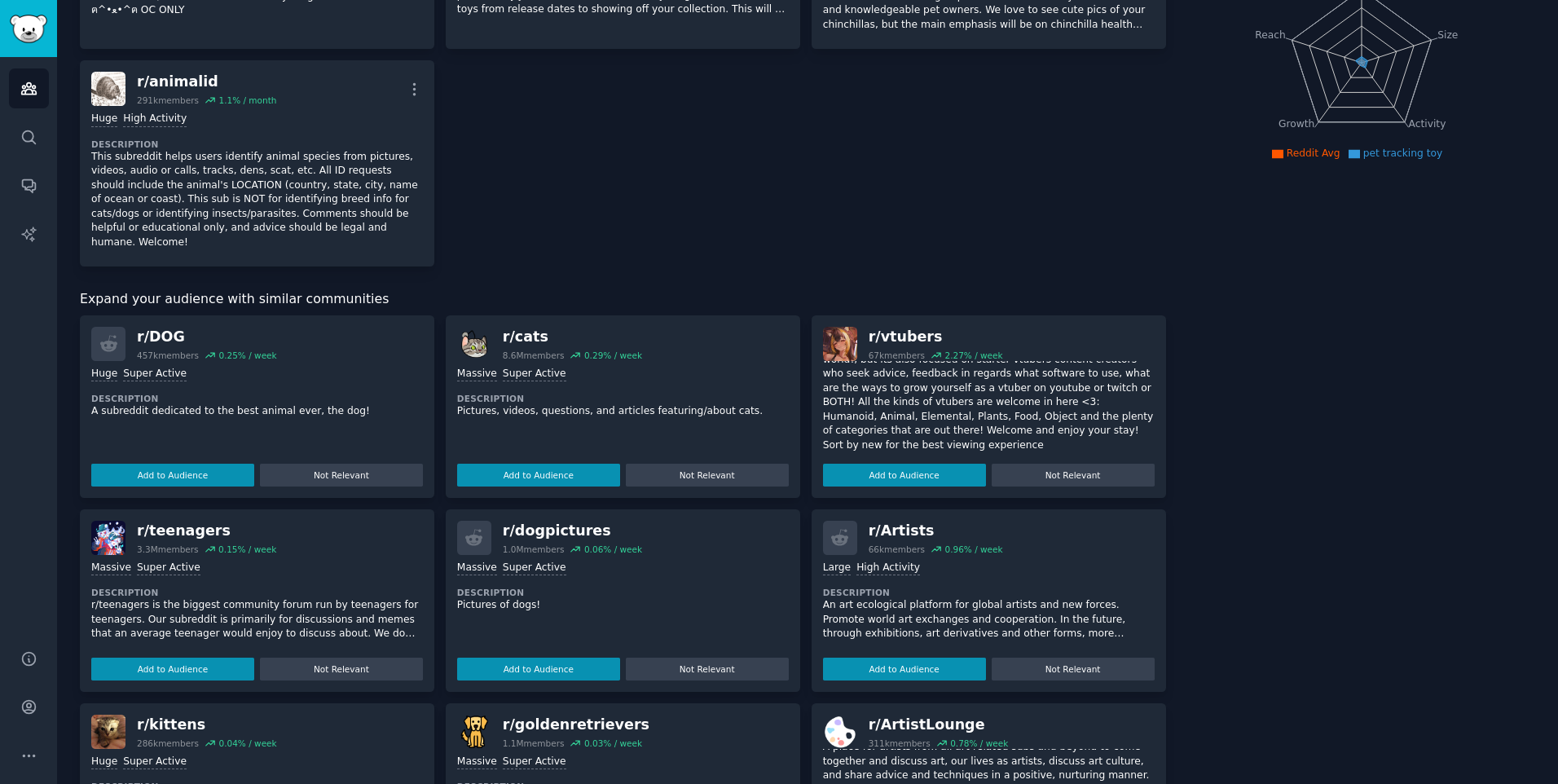
click at [594, 194] on div "r/ cat 380k members 1.1 % / month More Huge High Activity Description Welcome t…" at bounding box center [623, 83] width 1086 height 367
click at [240, 377] on div "Huge Super Active Description A subreddit dedicated to the best animal ever, th…" at bounding box center [256, 423] width 331 height 125
click at [156, 465] on button "Add to Audience" at bounding box center [172, 475] width 163 height 23
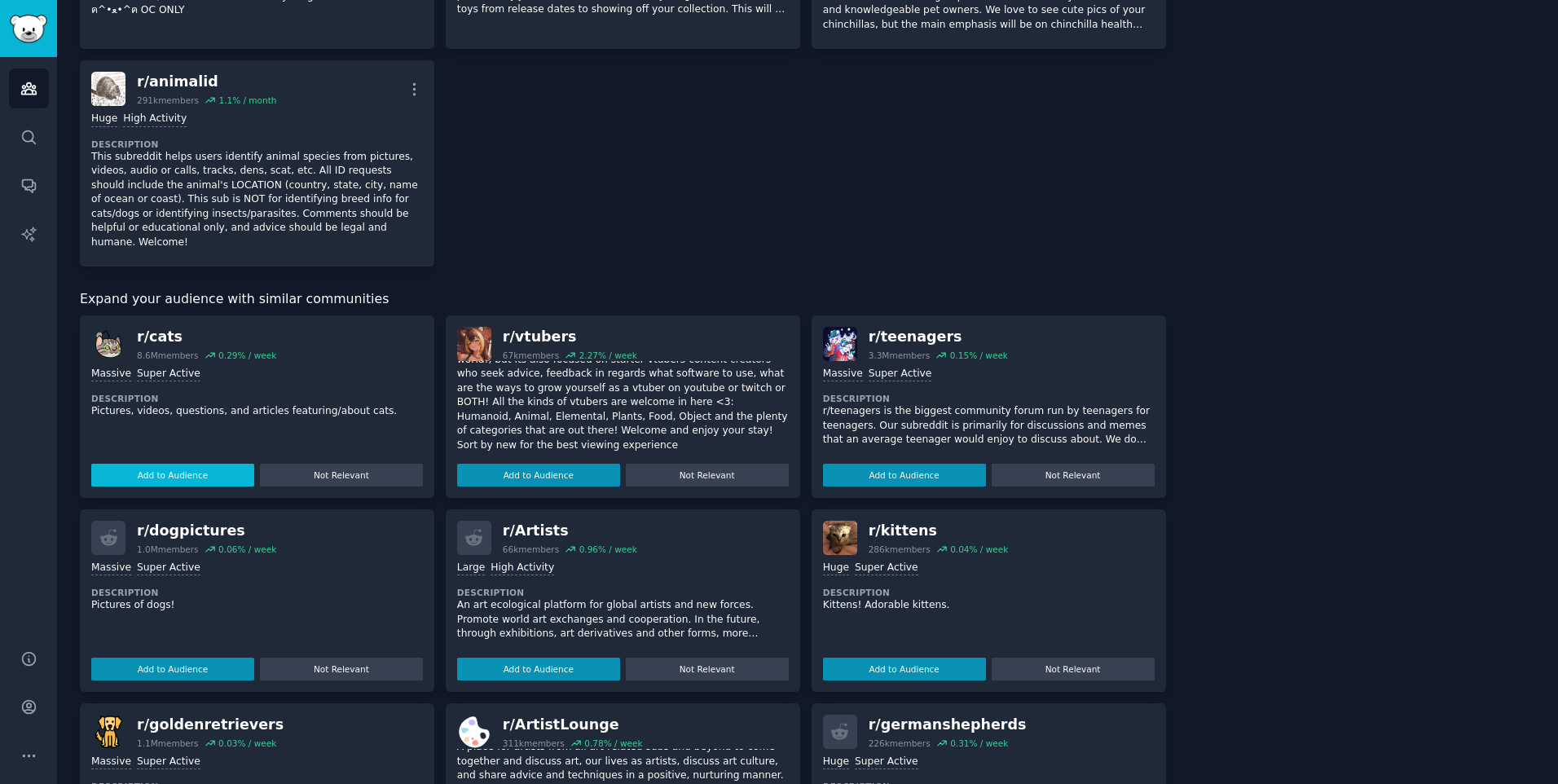
click at [199, 466] on button "Add to Audience" at bounding box center [172, 475] width 163 height 23
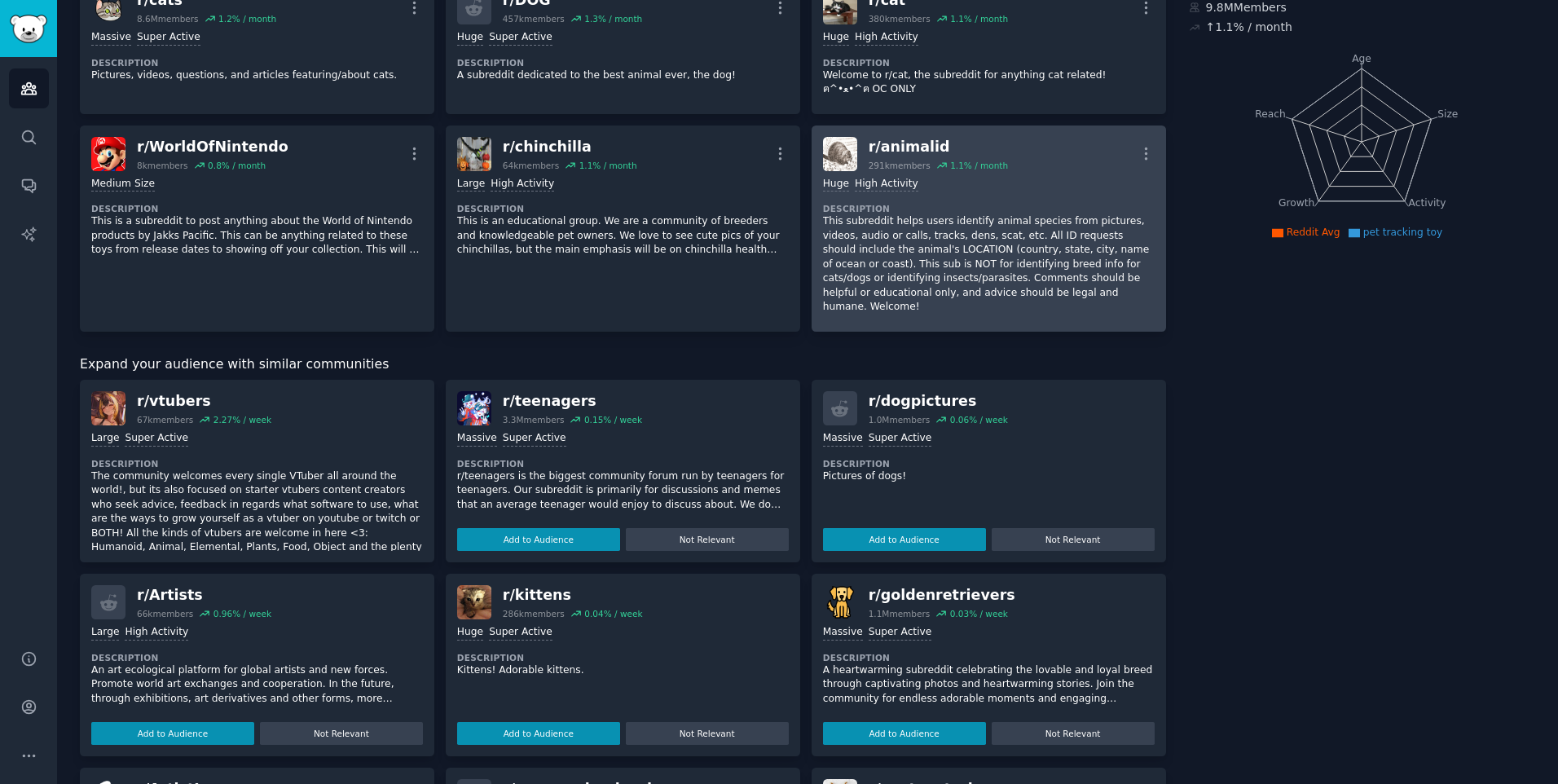
scroll to position [0, 0]
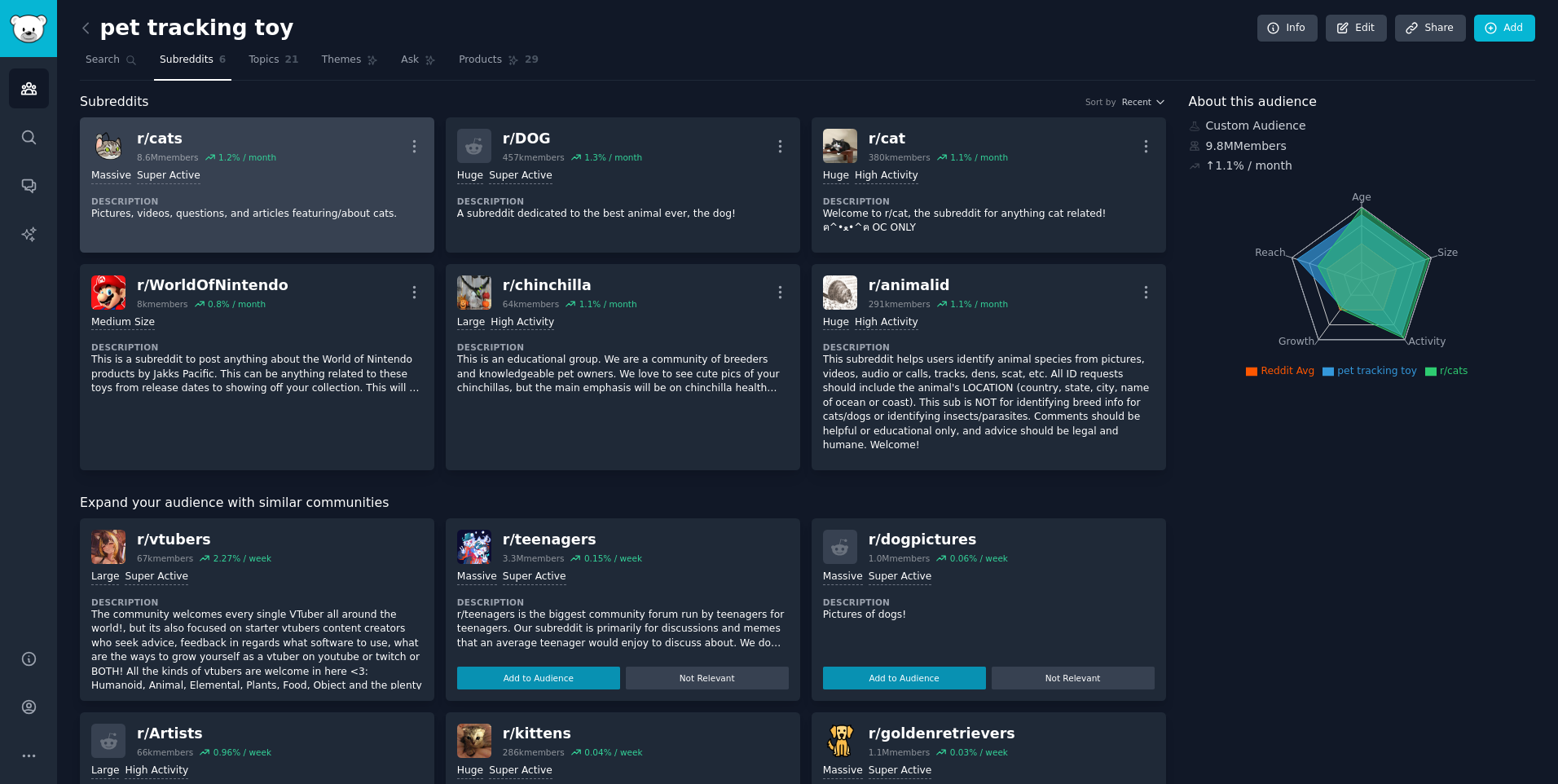
click at [295, 187] on div "Massive Super Active Description Pictures, videos, questions, and articles feat…" at bounding box center [256, 194] width 331 height 64
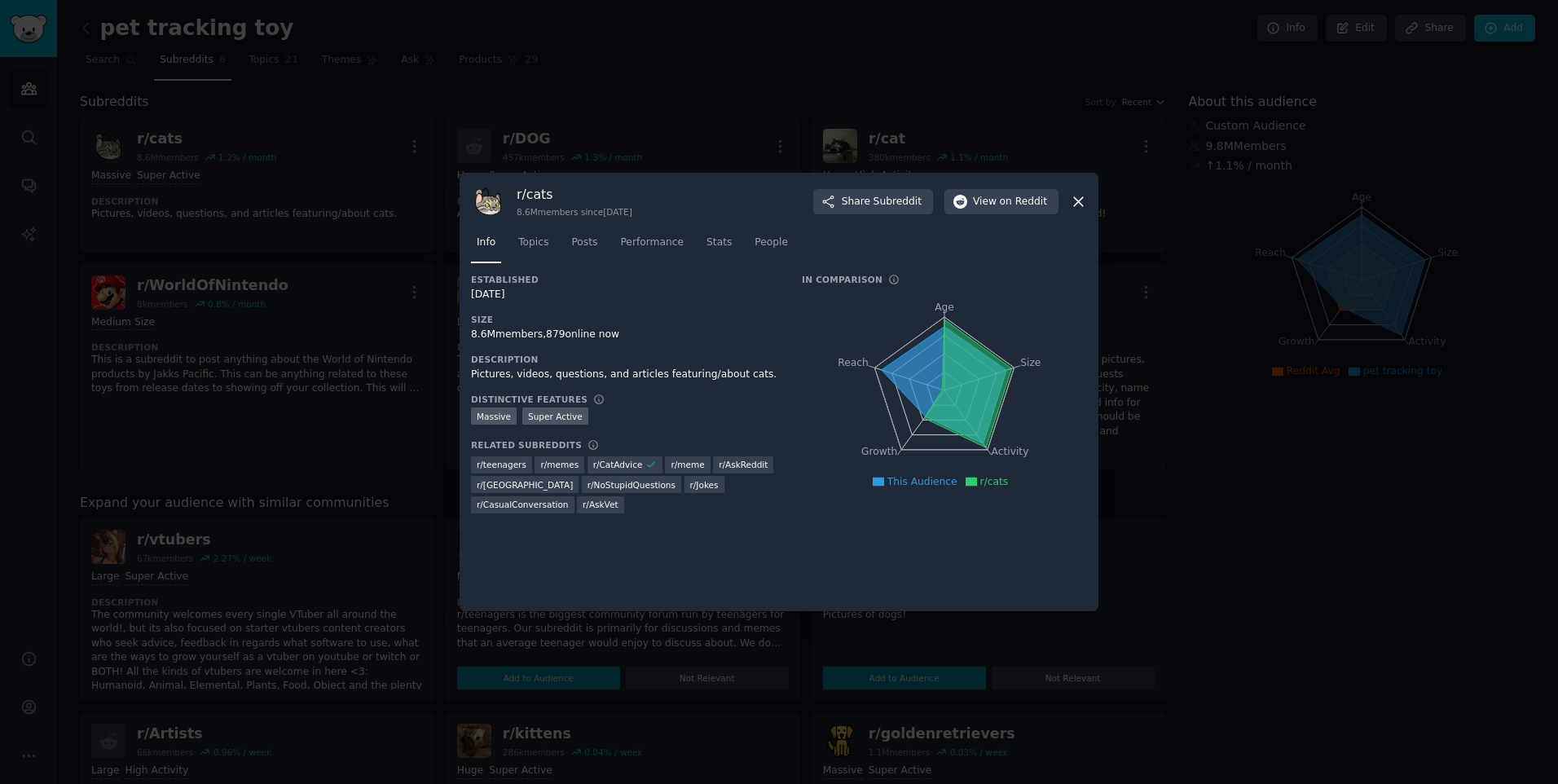
click at [1019, 215] on div "r/ cats 8.6M members since [DATE] Share Subreddit View on Reddit" at bounding box center [778, 201] width 616 height 34
click at [1019, 210] on button "View on Reddit" at bounding box center [1001, 202] width 114 height 26
